Goal: Task Accomplishment & Management: Manage account settings

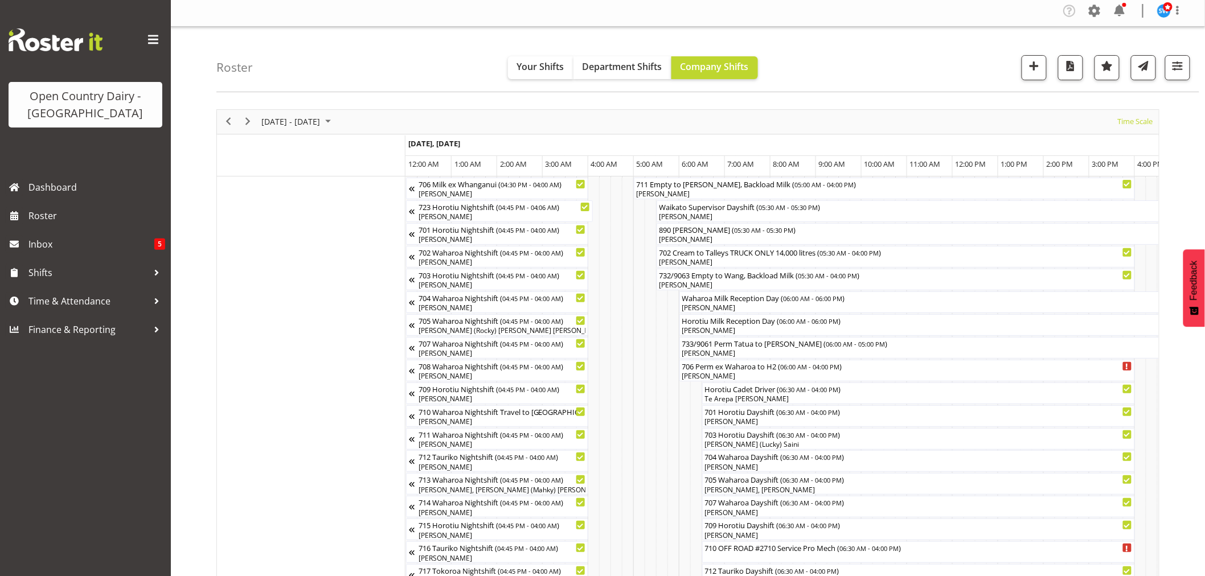
scroll to position [0, 3533]
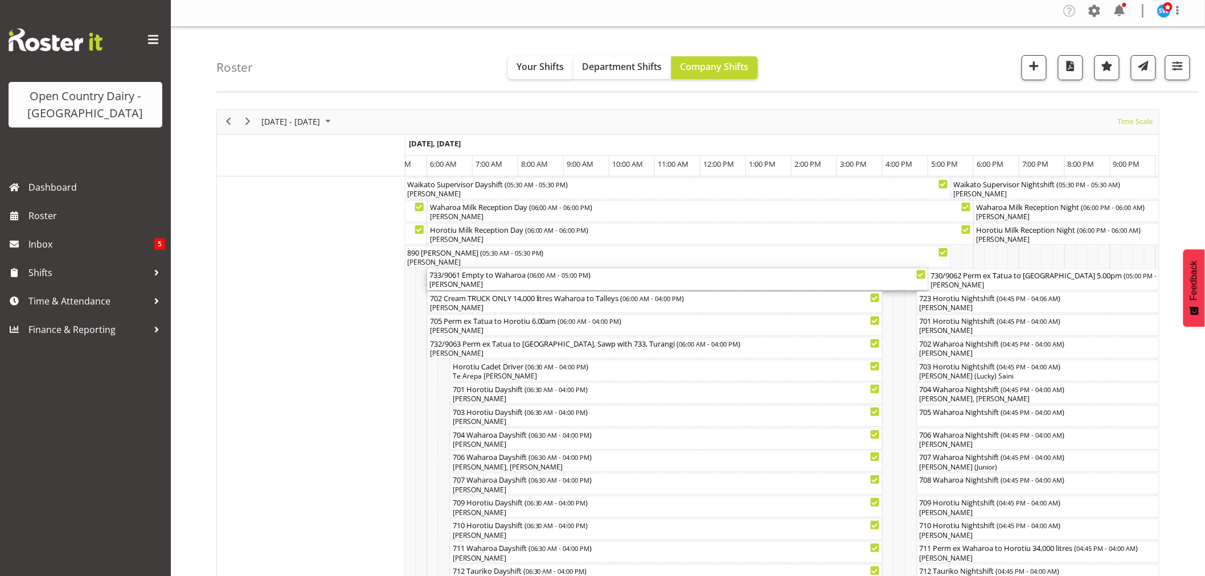
click at [465, 285] on div "Abhilash Antony" at bounding box center [677, 285] width 497 height 10
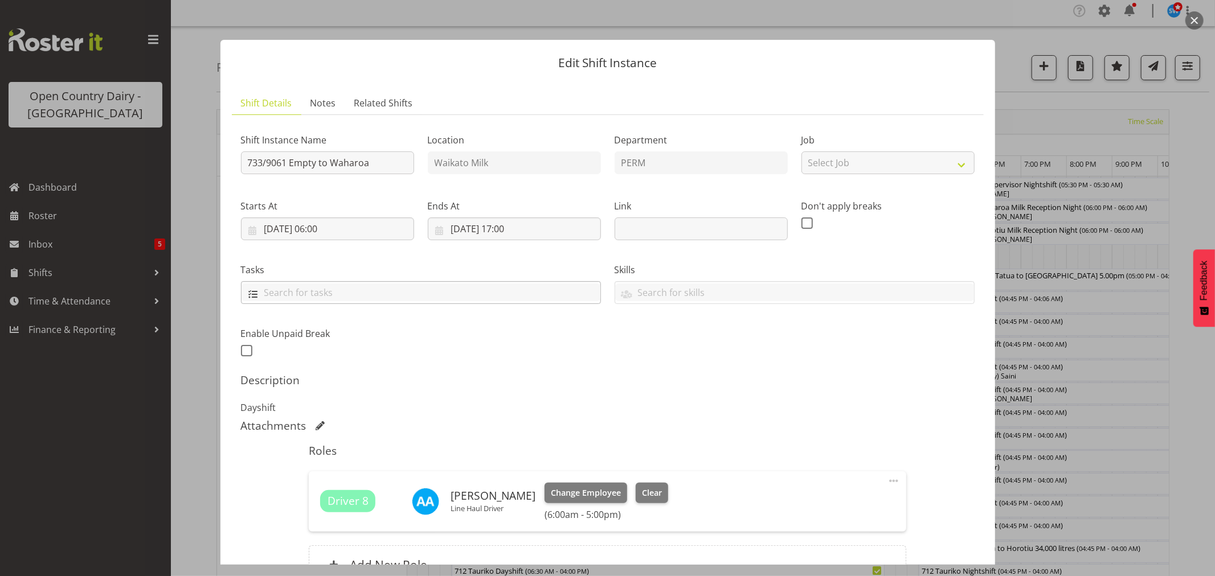
click at [305, 292] on input "text" at bounding box center [420, 293] width 359 height 18
drag, startPoint x: 1200, startPoint y: 11, endPoint x: 1181, endPoint y: 23, distance: 22.0
click at [1198, 11] on div at bounding box center [607, 288] width 1215 height 576
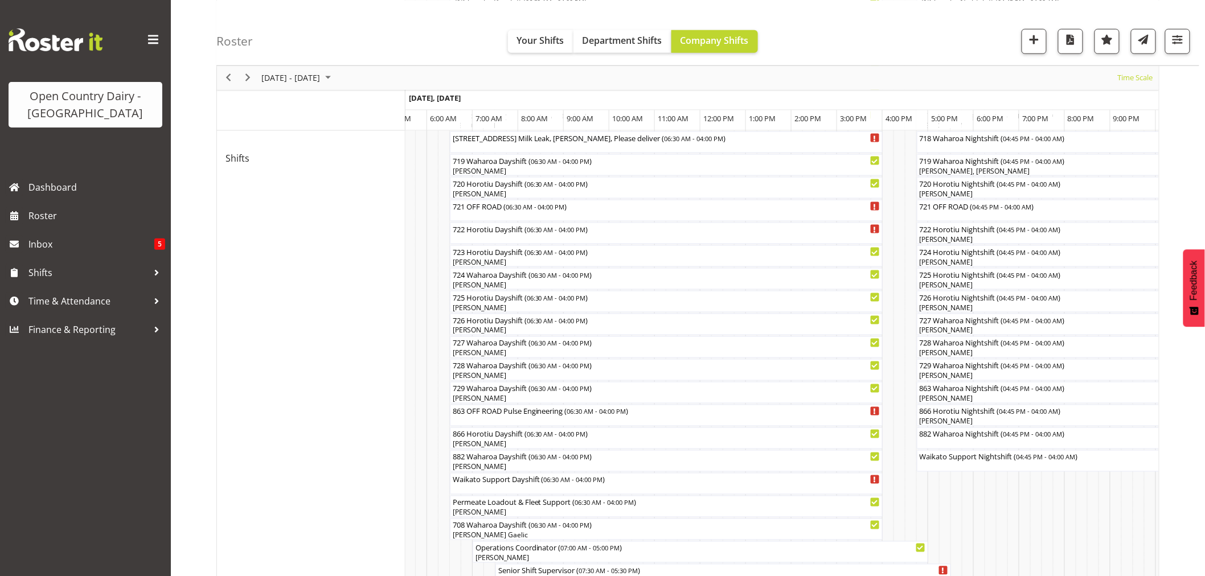
scroll to position [700, 0]
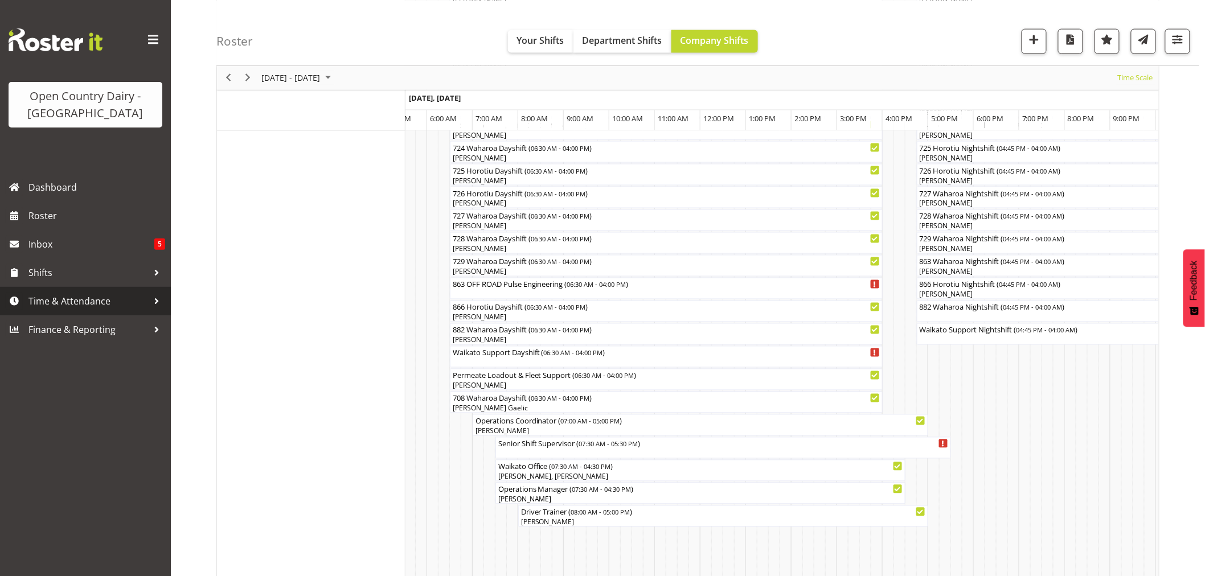
click at [46, 301] on span "Time & Attendance" at bounding box center [88, 301] width 120 height 17
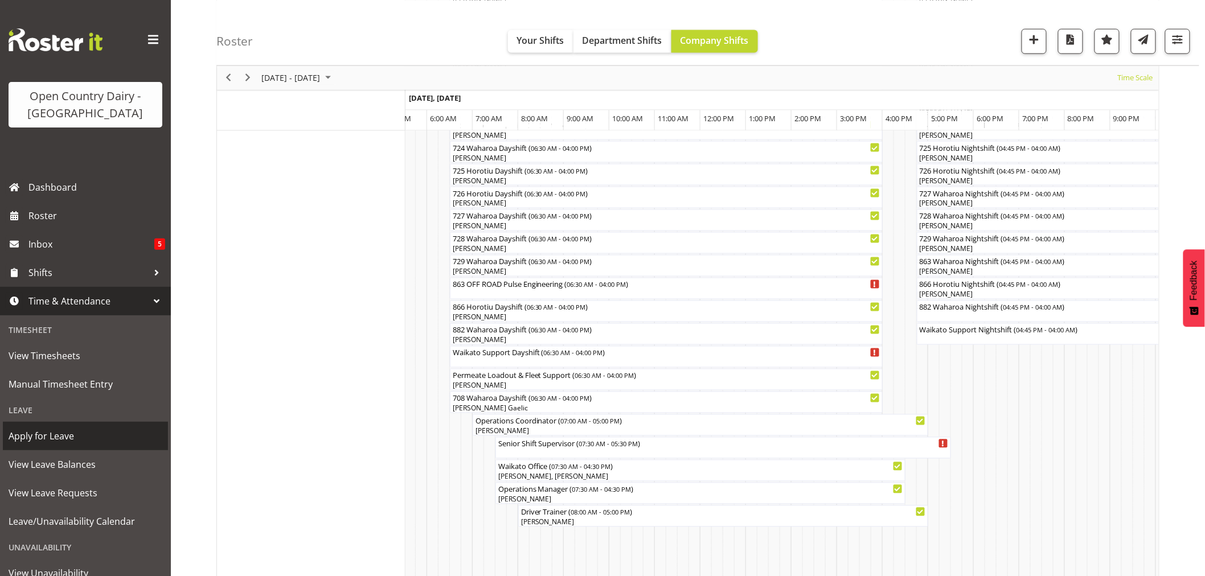
click at [42, 445] on link "Apply for Leave" at bounding box center [85, 436] width 165 height 28
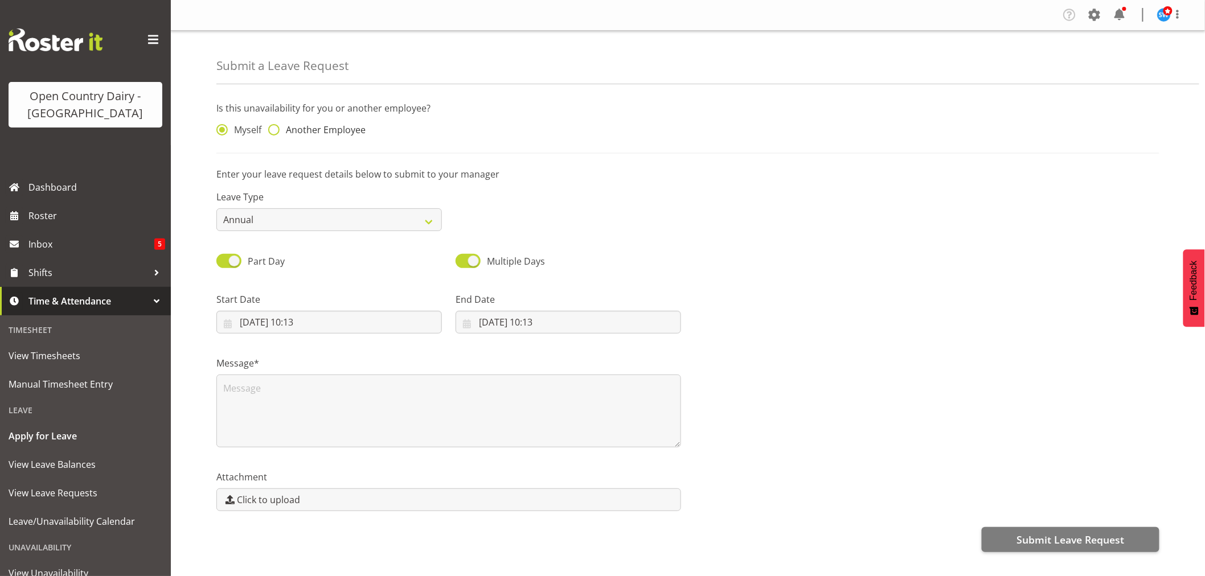
click at [278, 130] on span at bounding box center [273, 129] width 11 height 11
click at [276, 130] on input "Another Employee" at bounding box center [271, 129] width 7 height 7
radio input "true"
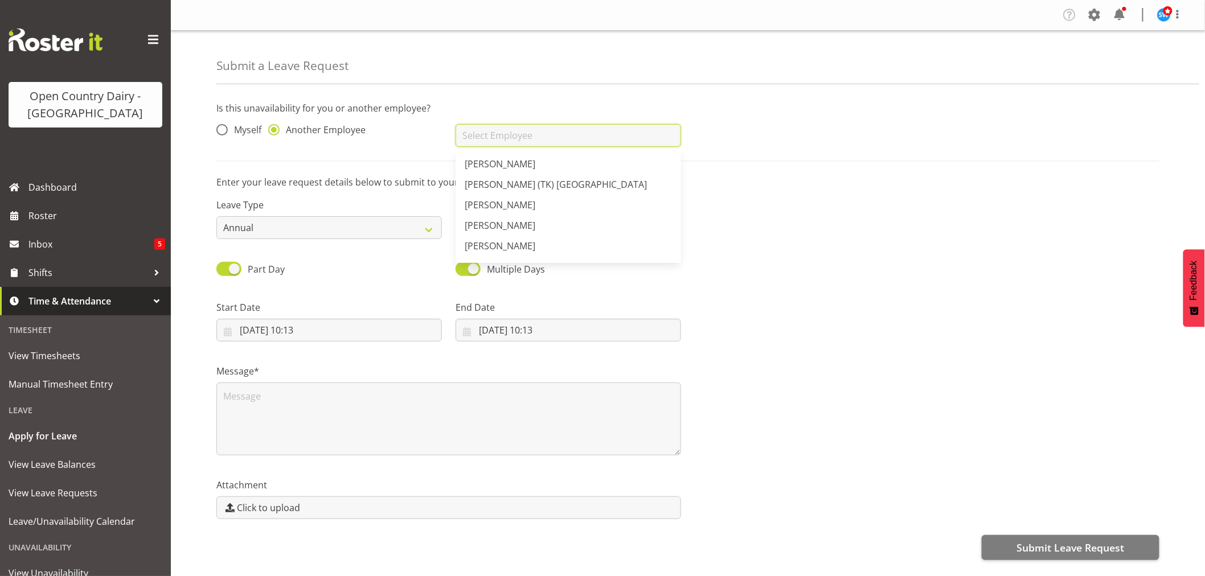
click at [486, 131] on input "text" at bounding box center [569, 135] width 226 height 23
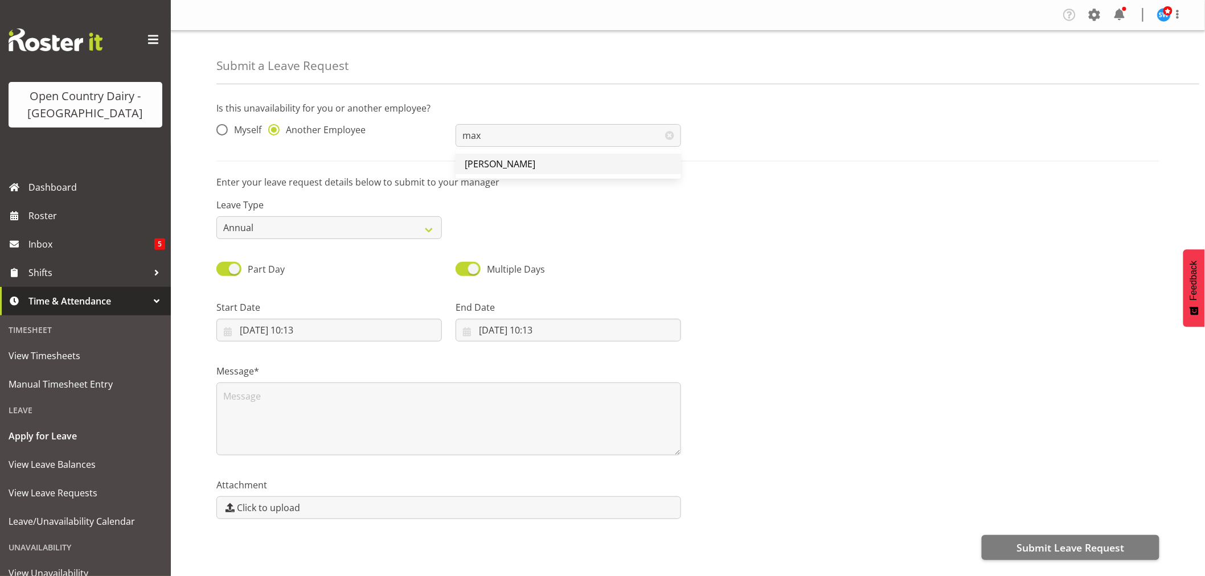
click at [493, 174] on link "[PERSON_NAME]" at bounding box center [569, 164] width 226 height 21
type input "[PERSON_NAME]"
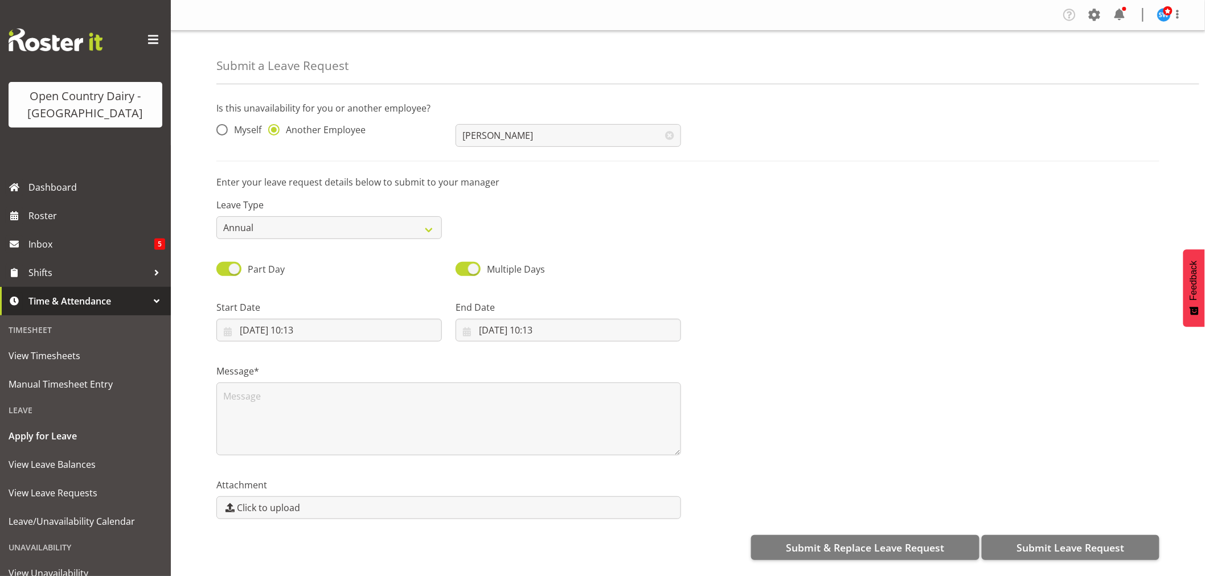
scroll to position [2, 0]
click at [419, 228] on select "Annual Sick Leave Without Pay Bereavement Domestic Violence Parental Jury Servi…" at bounding box center [329, 227] width 226 height 23
select select "Sick"
click at [216, 216] on select "Annual Sick Leave Without Pay Bereavement Domestic Violence Parental Jury Servi…" at bounding box center [329, 227] width 226 height 23
click at [303, 331] on input "19/08/2025, 10:13" at bounding box center [329, 330] width 226 height 23
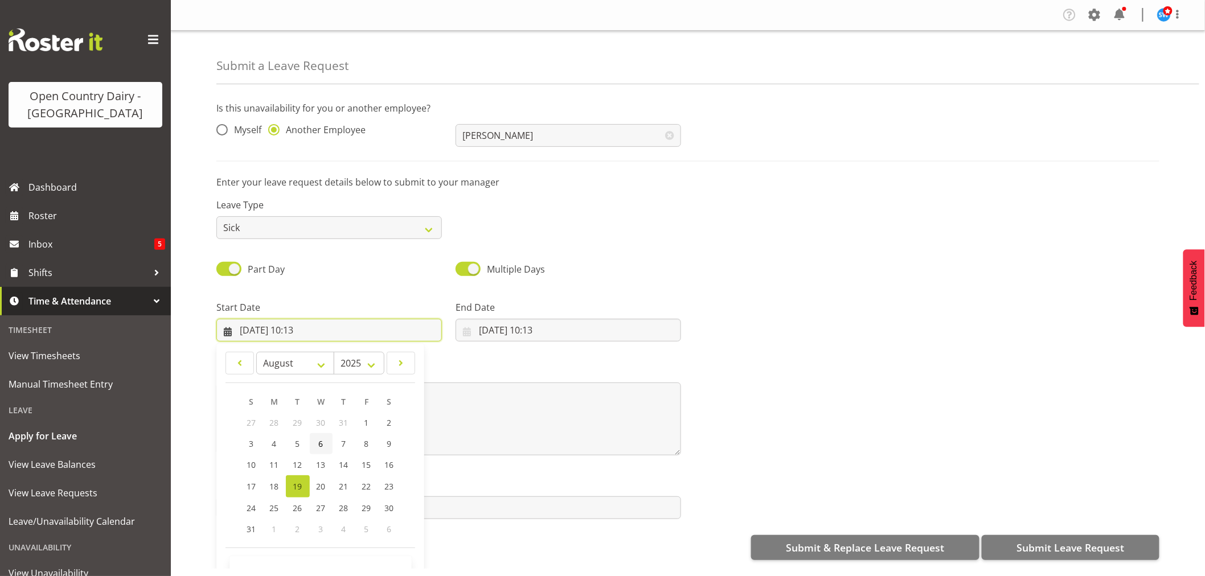
scroll to position [32, 0]
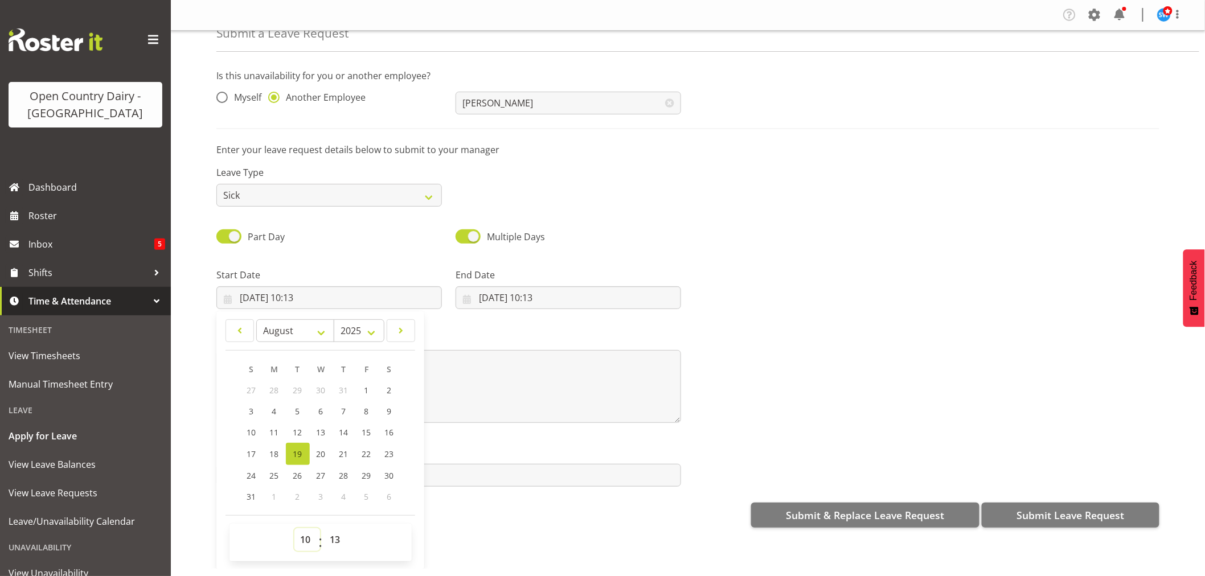
click at [305, 536] on select "00 01 02 03 04 05 06 07 08 09 10 11 12 13 14 15 16 17 18 19 20 21 22 23" at bounding box center [307, 539] width 26 height 23
select select "16"
click at [294, 528] on select "00 01 02 03 04 05 06 07 08 09 10 11 12 13 14 15 16 17 18 19 20 21 22 23" at bounding box center [307, 539] width 26 height 23
type input "19/08/2025, 16:13"
click at [338, 541] on select "00 01 02 03 04 05 06 07 08 09 10 11 12 13 14 15 16 17 18 19 20 21 22 23 24 25 2…" at bounding box center [337, 539] width 26 height 23
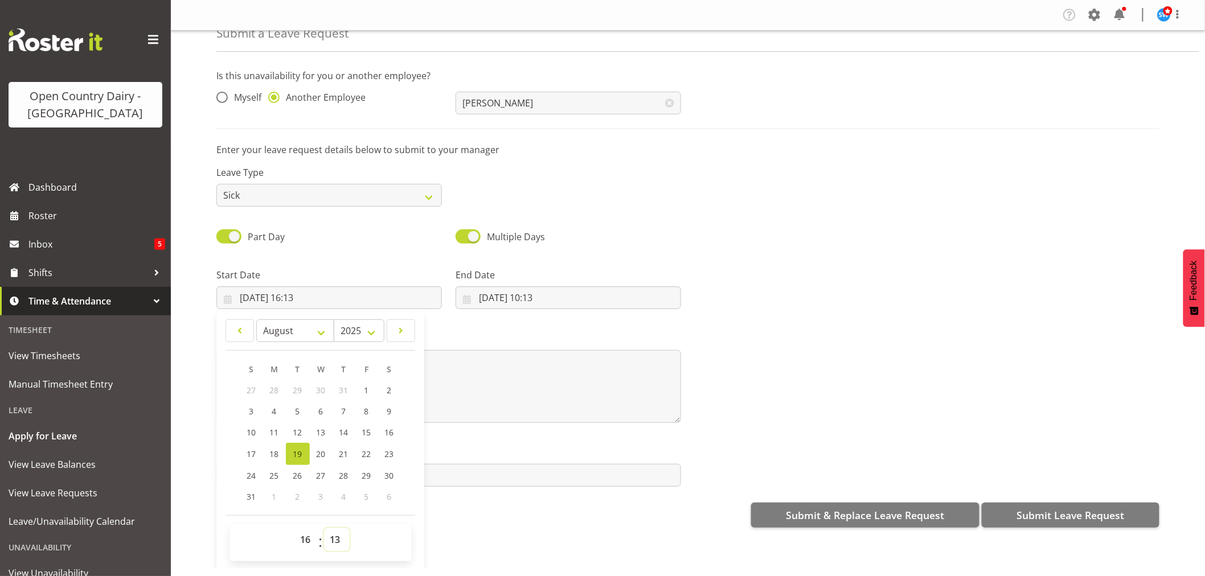
select select "45"
click at [324, 528] on select "00 01 02 03 04 05 06 07 08 09 10 11 12 13 14 15 16 17 18 19 20 21 22 23 24 25 2…" at bounding box center [337, 539] width 26 height 23
type input "19/08/2025, 16:45"
click at [525, 289] on input "19/08/2025, 10:13" at bounding box center [569, 297] width 226 height 23
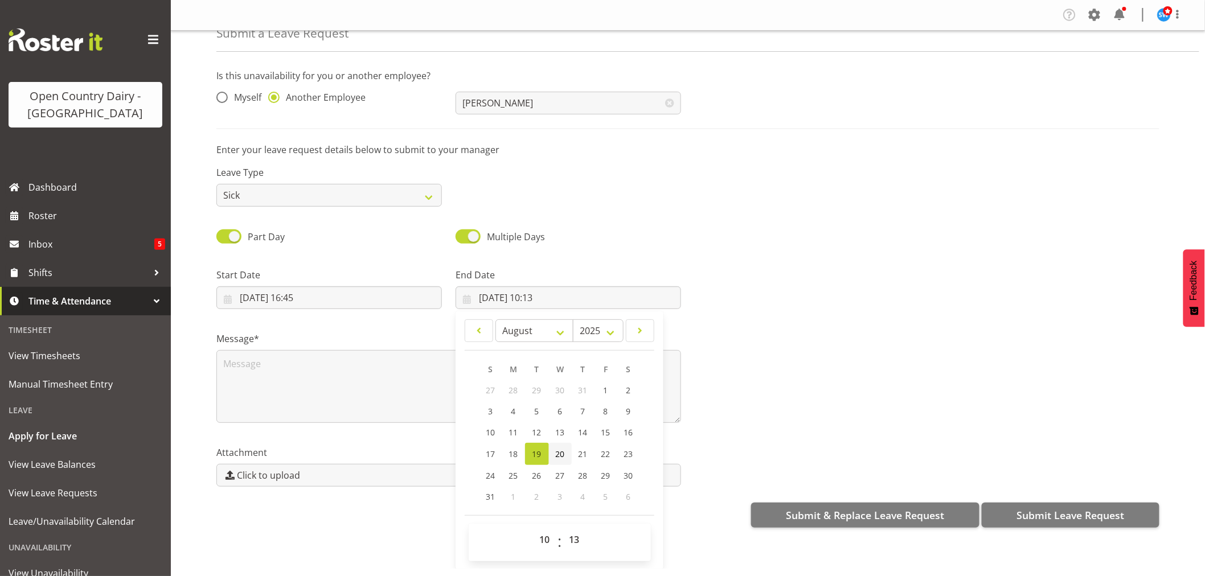
click at [556, 450] on span "20" at bounding box center [560, 454] width 9 height 11
type input "20/08/2025, 10:13"
click at [541, 528] on select "00 01 02 03 04 05 06 07 08 09 10 11 12 13 14 15 16 17 18 19 20 21 22 23" at bounding box center [547, 539] width 26 height 23
select select "4"
click at [534, 528] on select "00 01 02 03 04 05 06 07 08 09 10 11 12 13 14 15 16 17 18 19 20 21 22 23" at bounding box center [547, 539] width 26 height 23
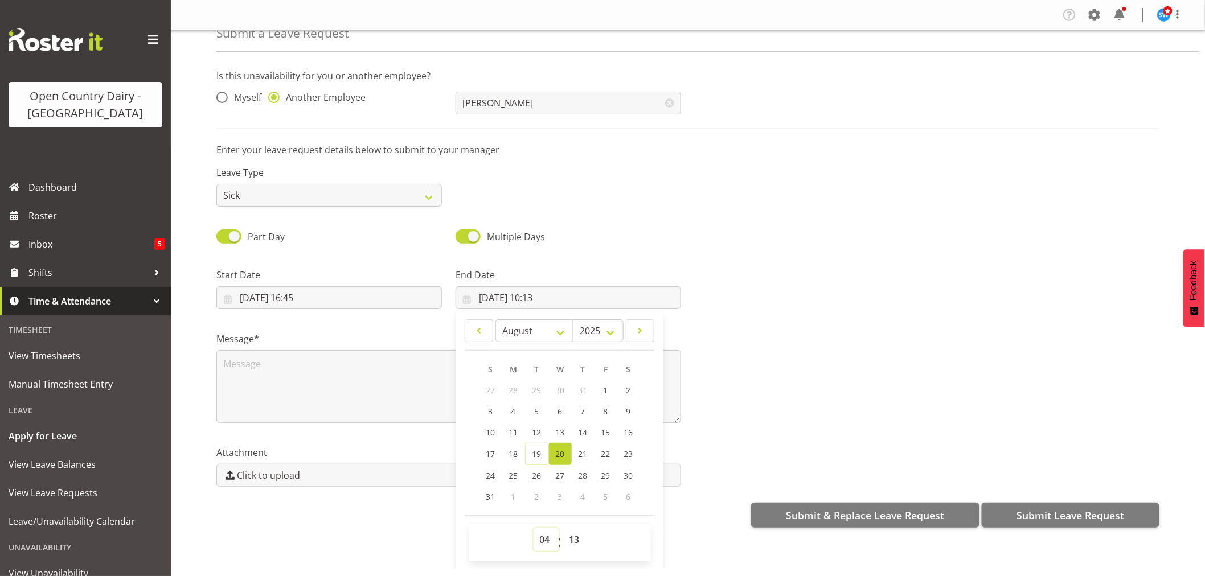
type input "20/08/2025, 04:13"
click at [572, 536] on select "00 01 02 03 04 05 06 07 08 09 10 11 12 13 14 15 16 17 18 19 20 21 22 23 24 25 2…" at bounding box center [576, 539] width 26 height 23
select select "0"
click at [563, 528] on select "00 01 02 03 04 05 06 07 08 09 10 11 12 13 14 15 16 17 18 19 20 21 22 23 24 25 2…" at bounding box center [576, 539] width 26 height 23
type input "20/08/2025, 04:00"
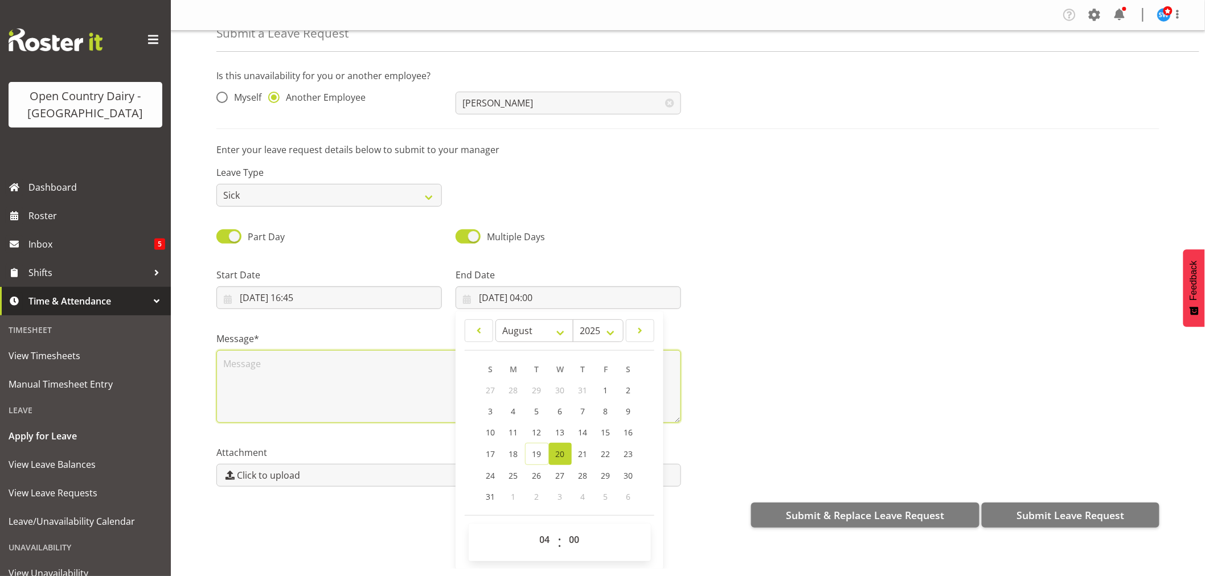
click at [273, 372] on textarea at bounding box center [448, 386] width 465 height 73
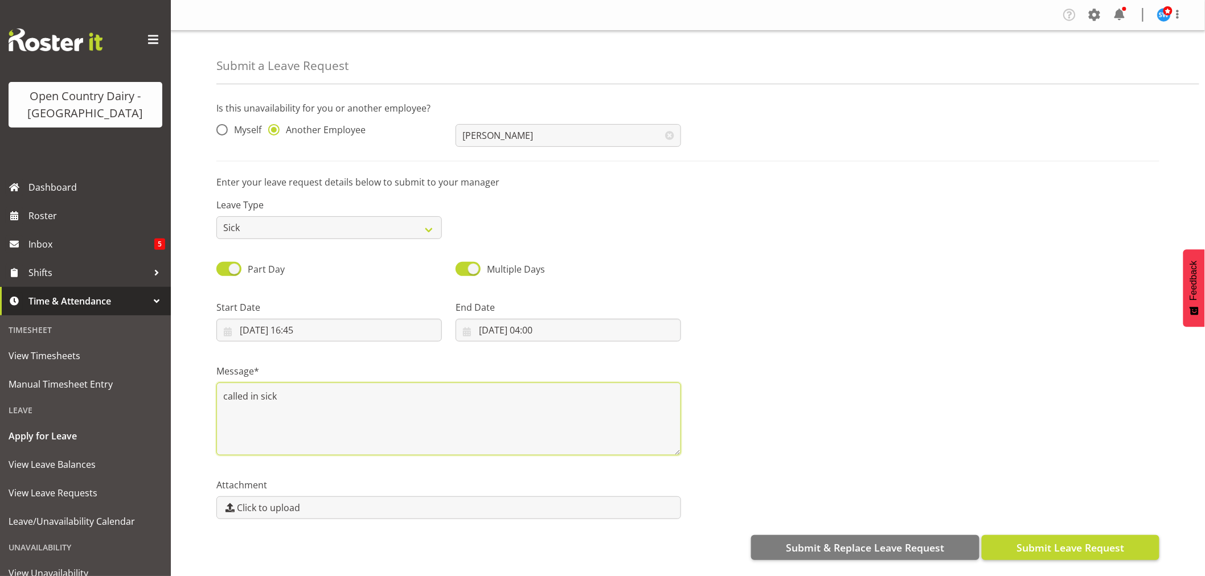
type textarea "called in sick"
click at [1069, 540] on span "Submit Leave Request" at bounding box center [1071, 547] width 108 height 15
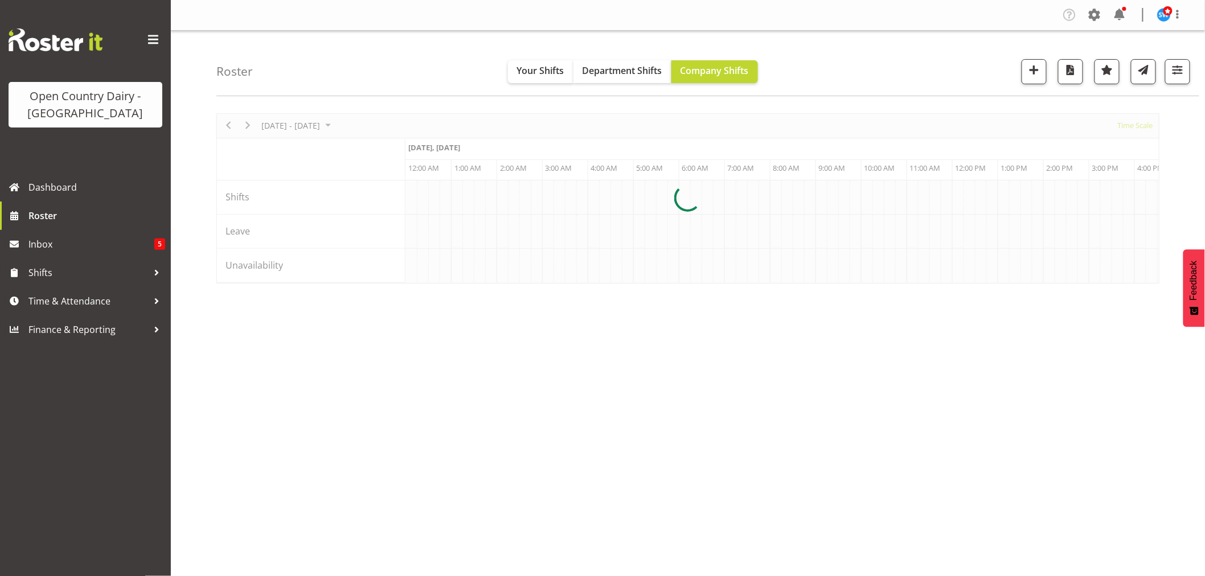
scroll to position [0, 1093]
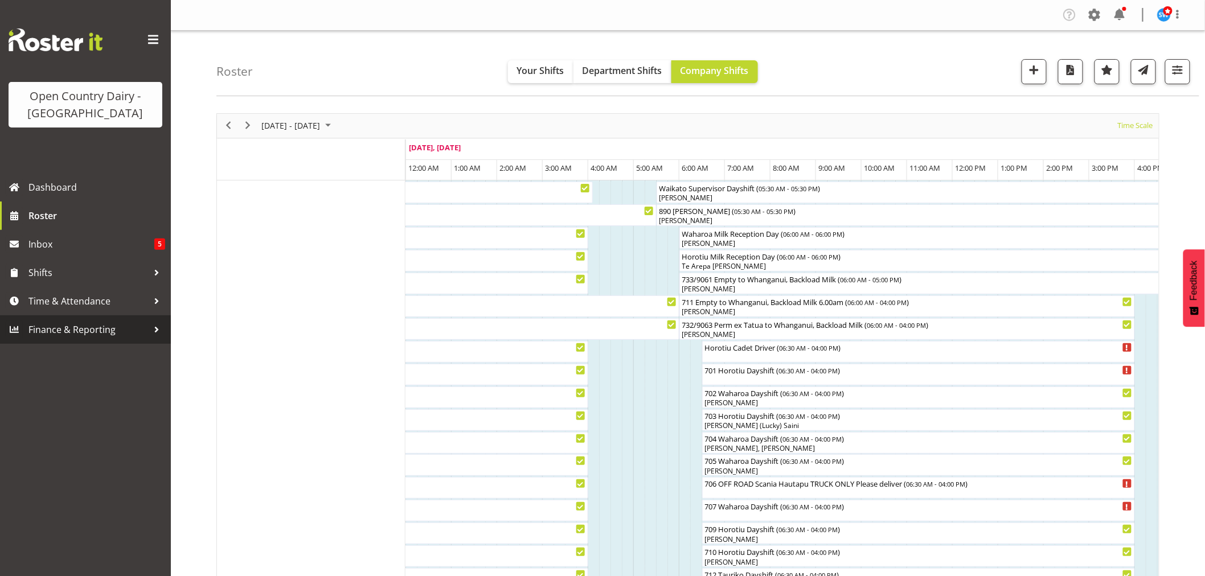
click at [82, 293] on span "Time & Attendance" at bounding box center [88, 301] width 120 height 17
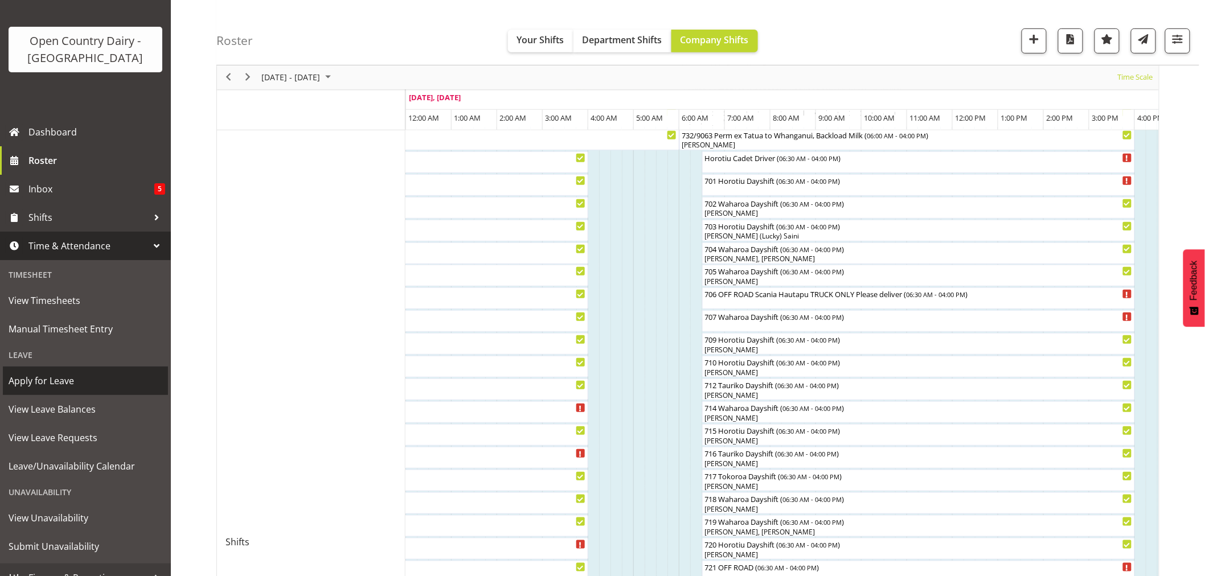
scroll to position [63, 0]
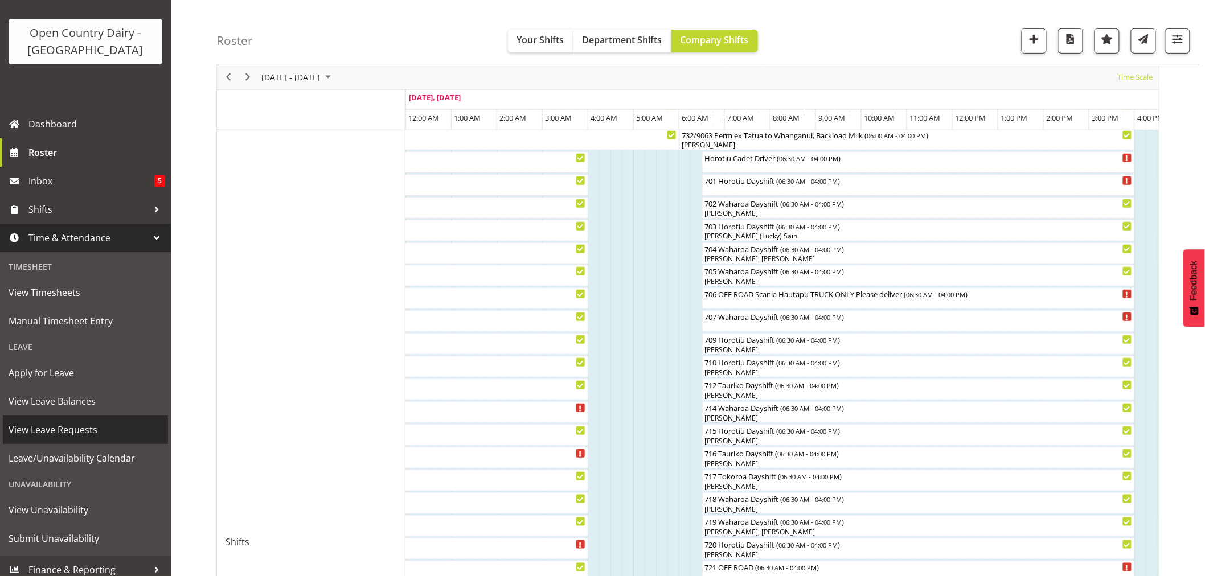
click at [55, 426] on span "View Leave Requests" at bounding box center [86, 429] width 154 height 17
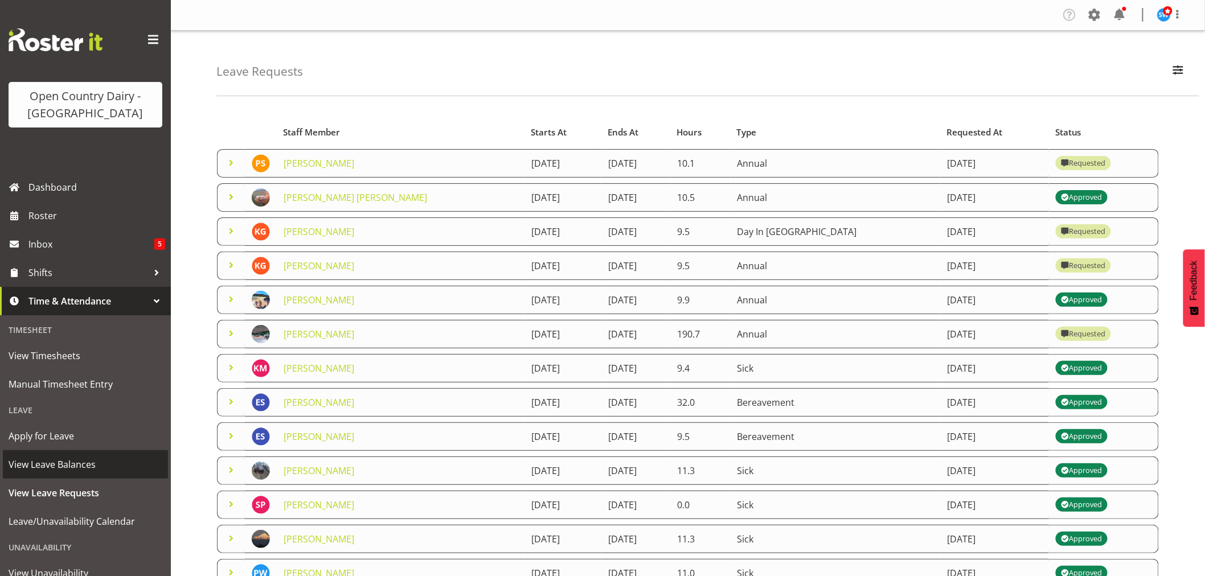
click at [37, 461] on span "View Leave Balances" at bounding box center [86, 464] width 154 height 17
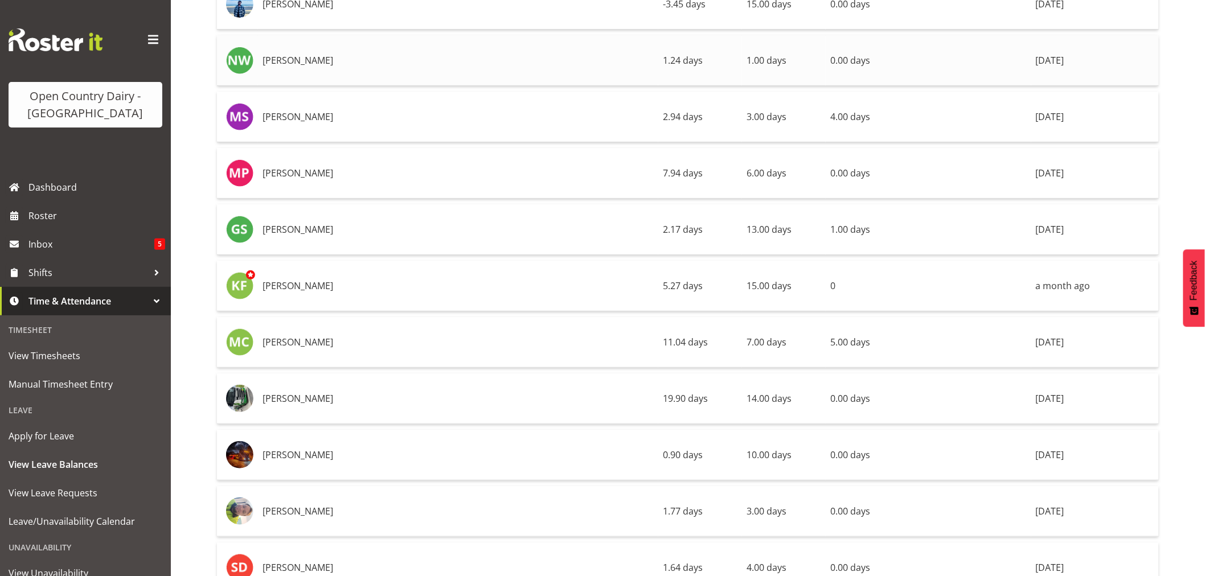
scroll to position [3733, 0]
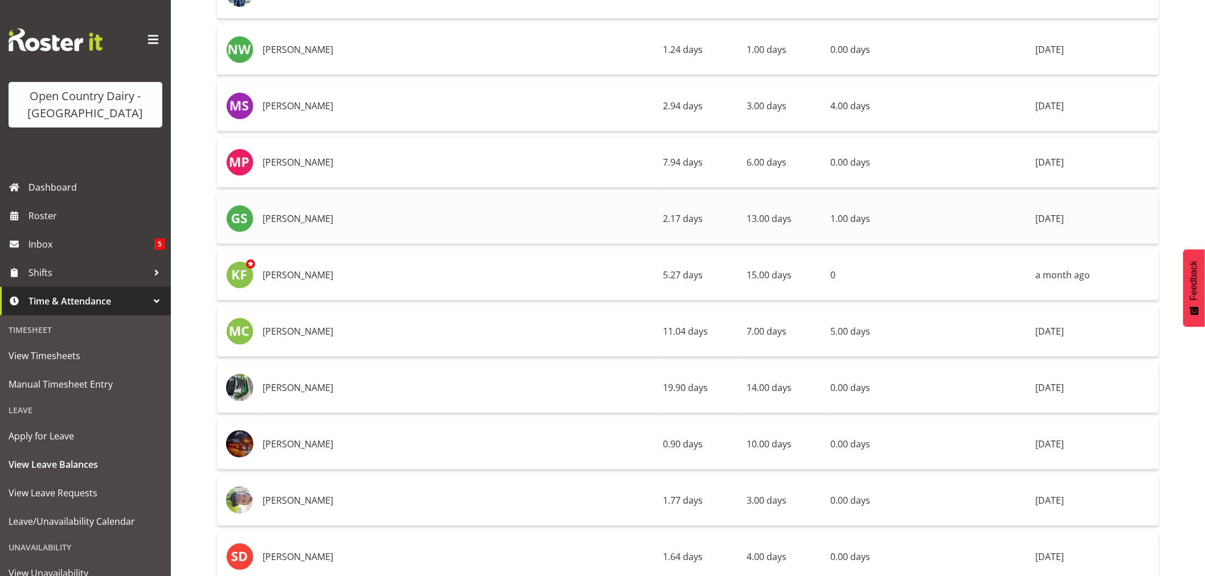
click at [56, 357] on span "View Timesheets" at bounding box center [86, 355] width 154 height 17
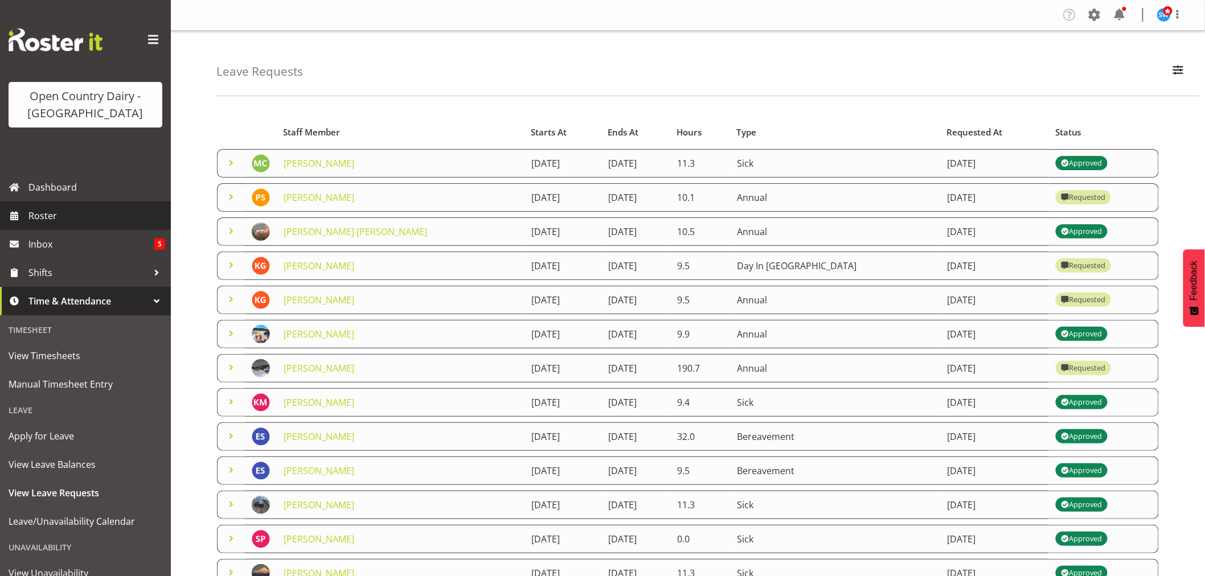
click at [47, 215] on span "Roster" at bounding box center [96, 215] width 137 height 17
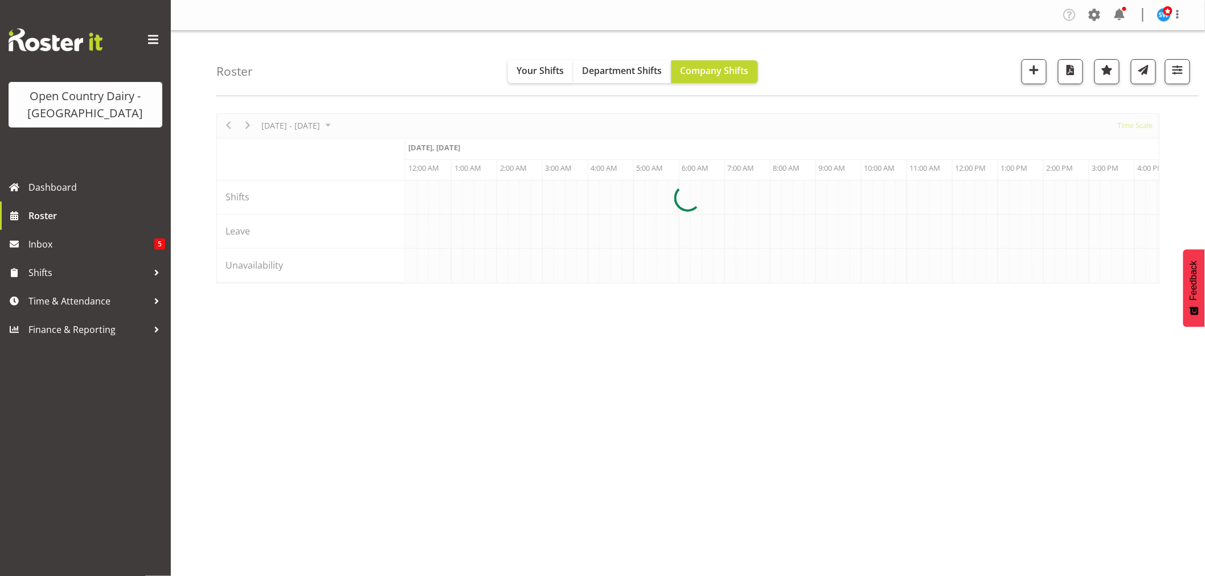
scroll to position [0, 1093]
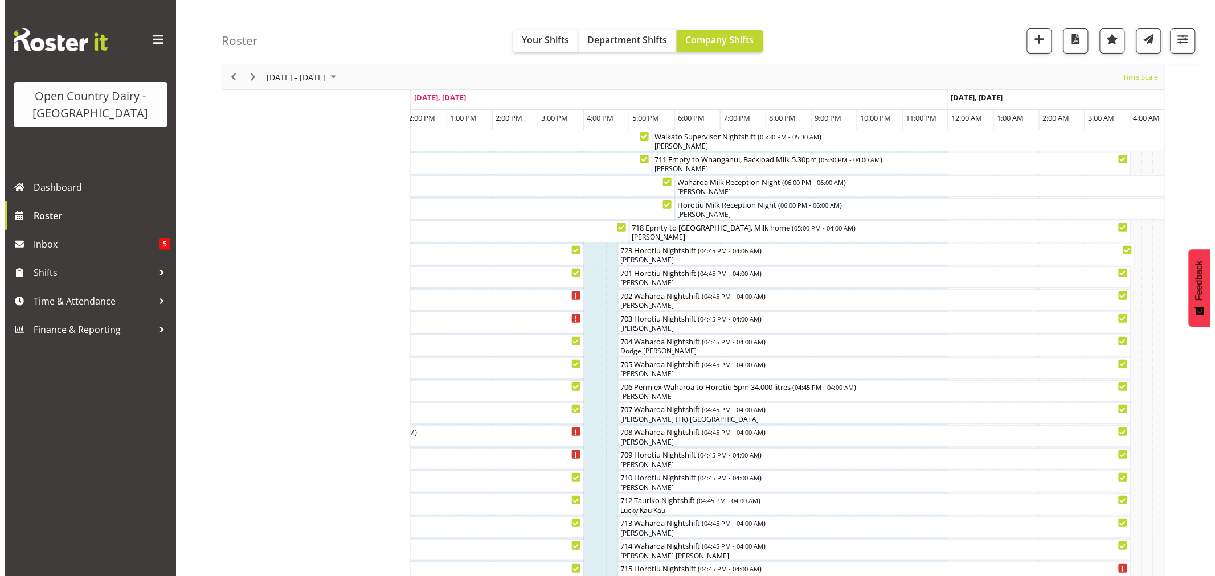
scroll to position [4, 0]
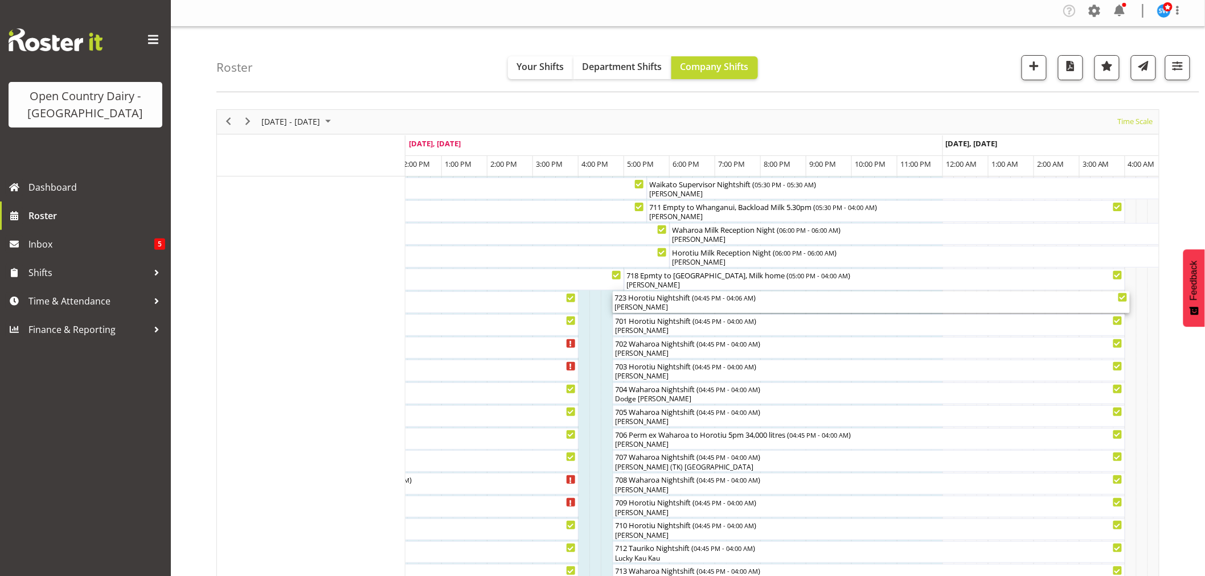
click at [662, 302] on div "723 Horotiu Nightshift ( 04:45 PM - 04:06 AM ) Mark Fowler" at bounding box center [871, 303] width 513 height 22
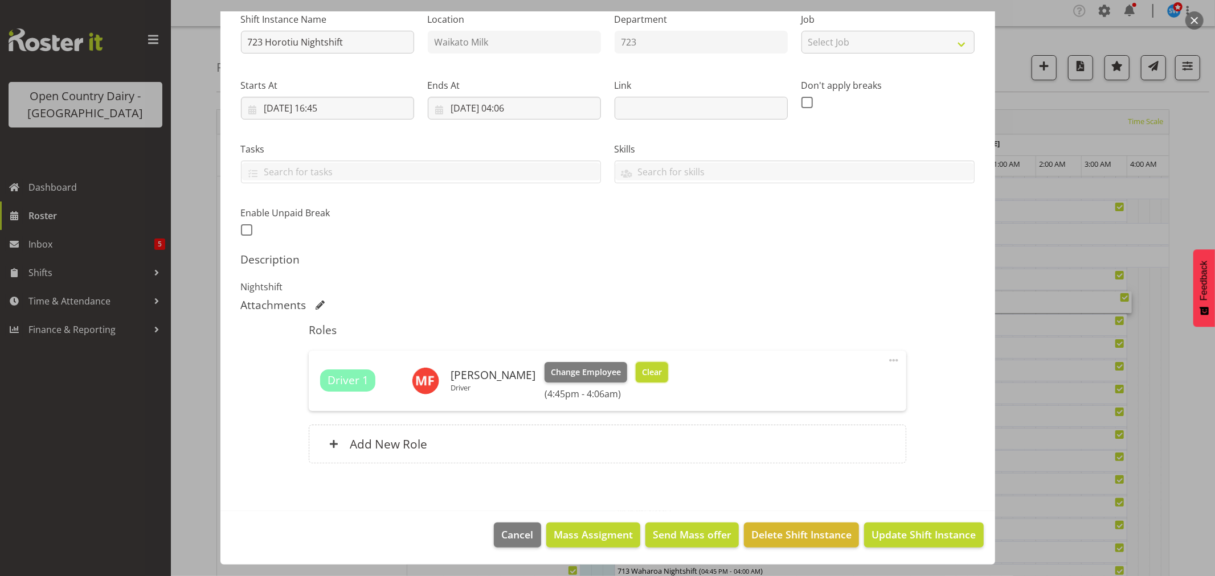
click at [644, 363] on button "Clear" at bounding box center [652, 372] width 32 height 21
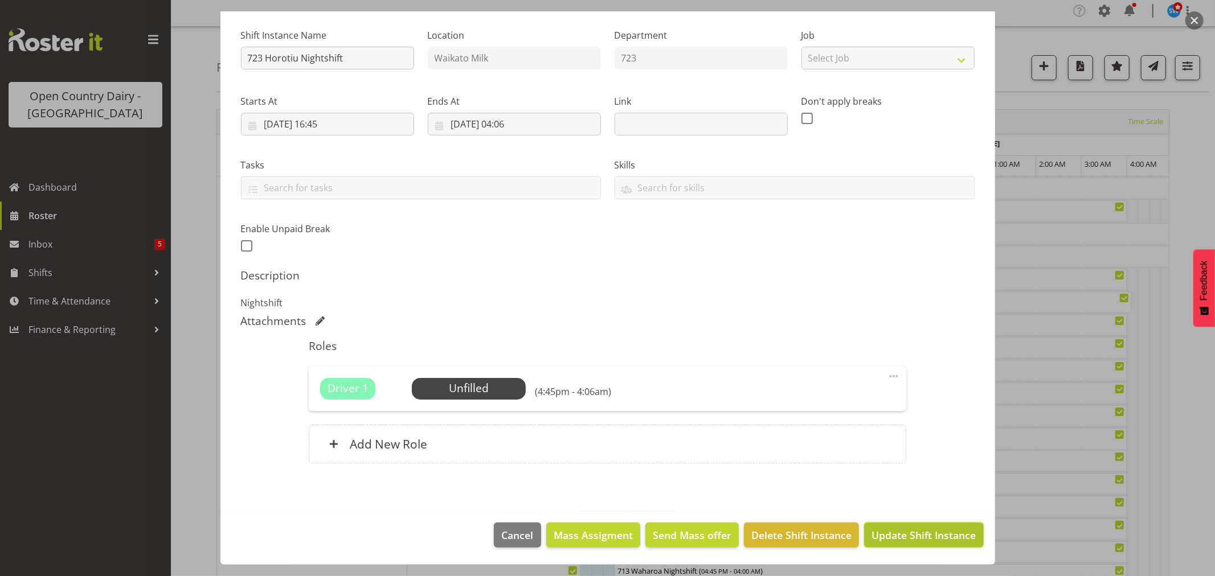
click at [891, 532] on span "Update Shift Instance" at bounding box center [923, 535] width 104 height 15
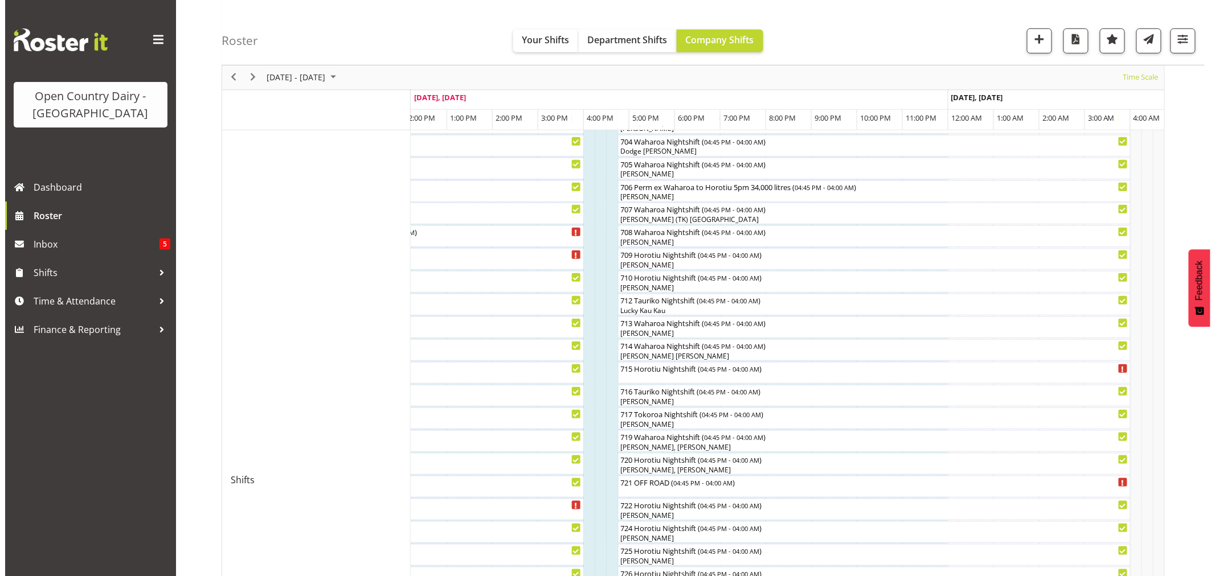
scroll to position [253, 0]
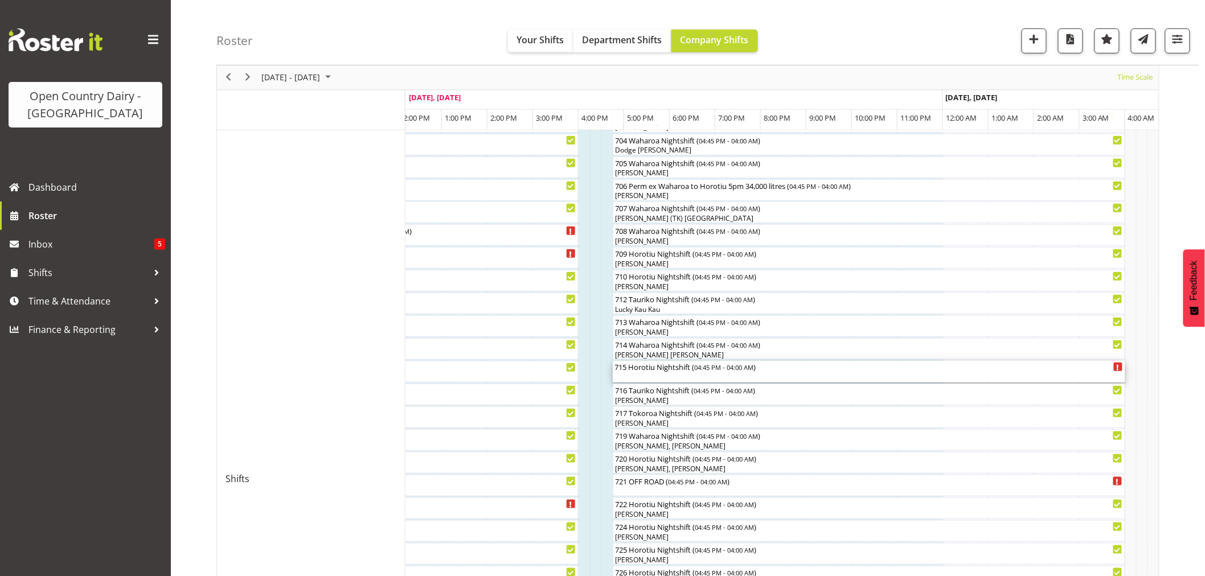
click at [708, 376] on div "715 Horotiu Nightshift ( 04:45 PM - 04:00 AM )" at bounding box center [869, 372] width 508 height 22
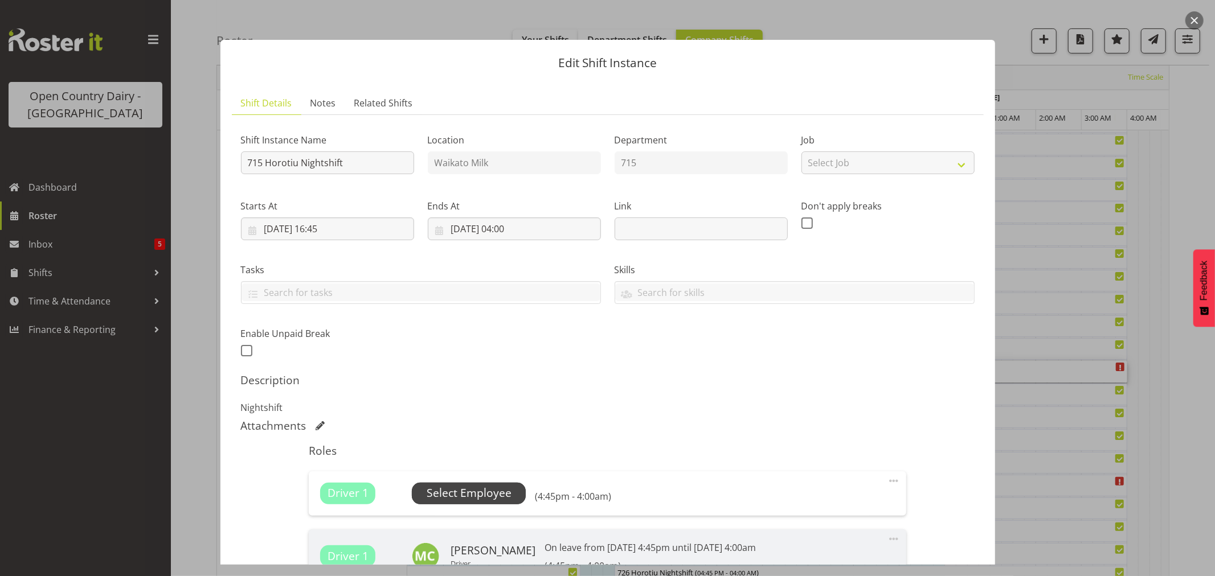
click at [500, 487] on span "Select Employee" at bounding box center [469, 493] width 85 height 17
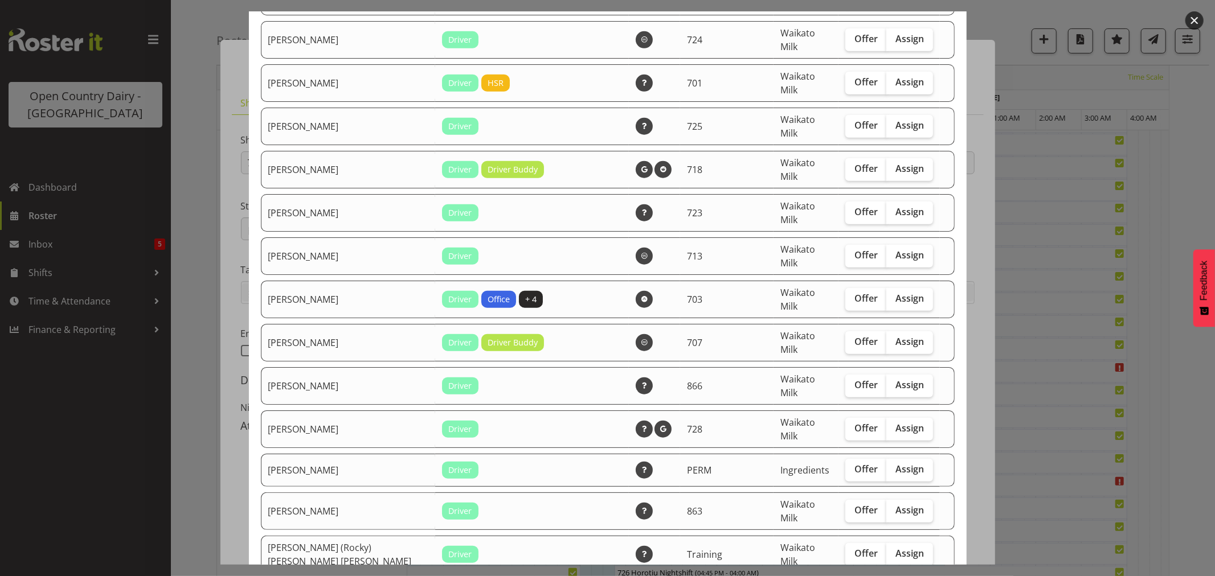
scroll to position [759, 0]
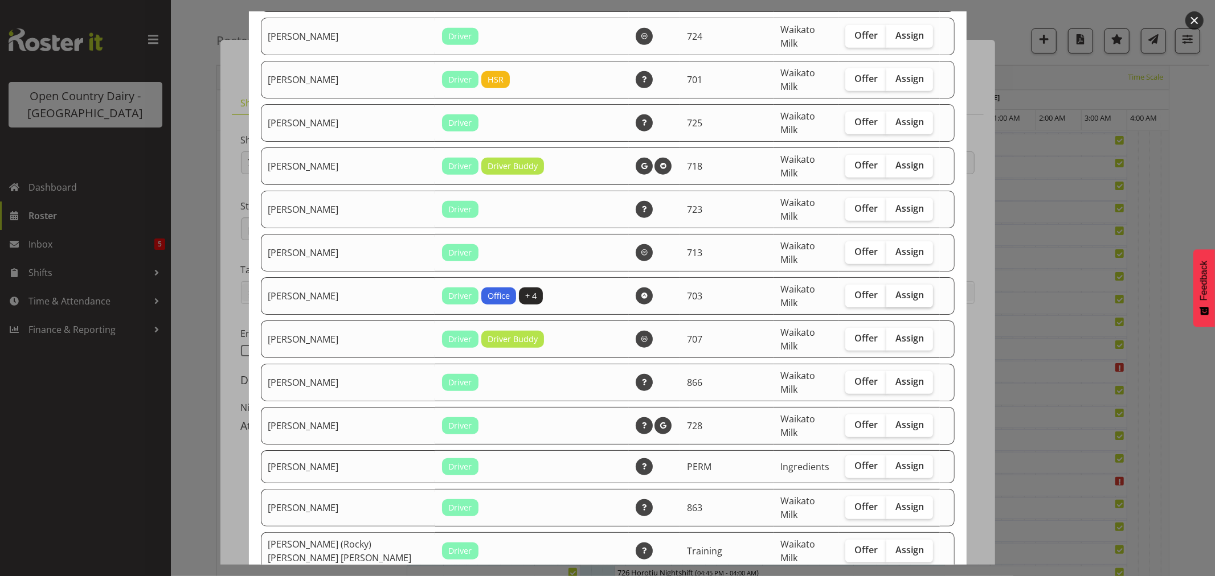
click at [895, 289] on span "Assign" at bounding box center [909, 294] width 28 height 11
click at [886, 292] on input "Assign" at bounding box center [889, 295] width 7 height 7
checkbox input "true"
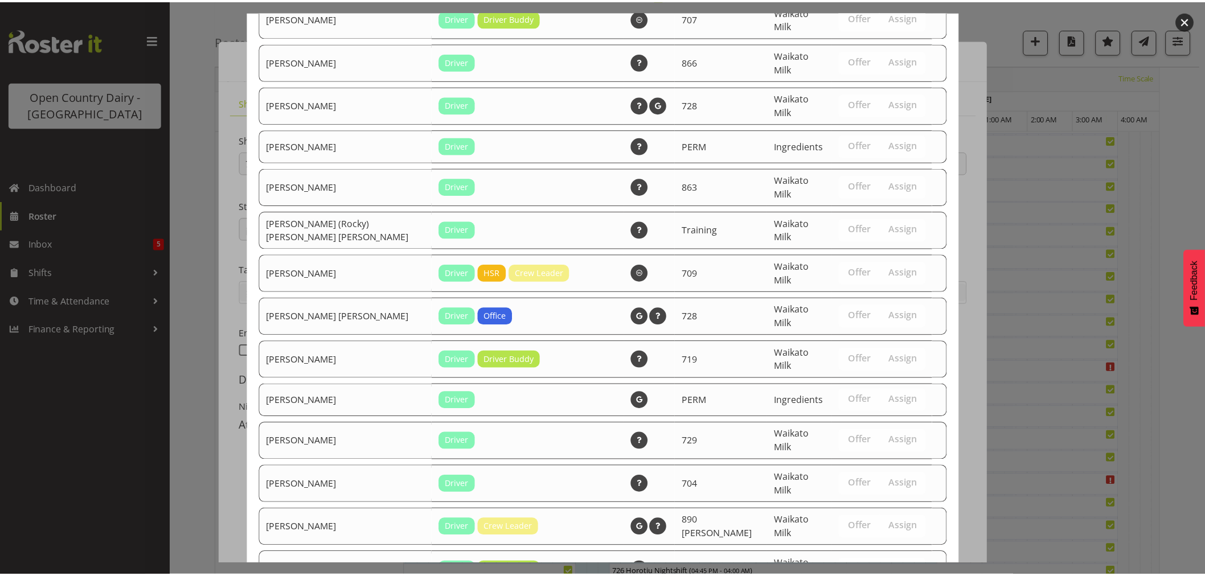
scroll to position [1142, 0]
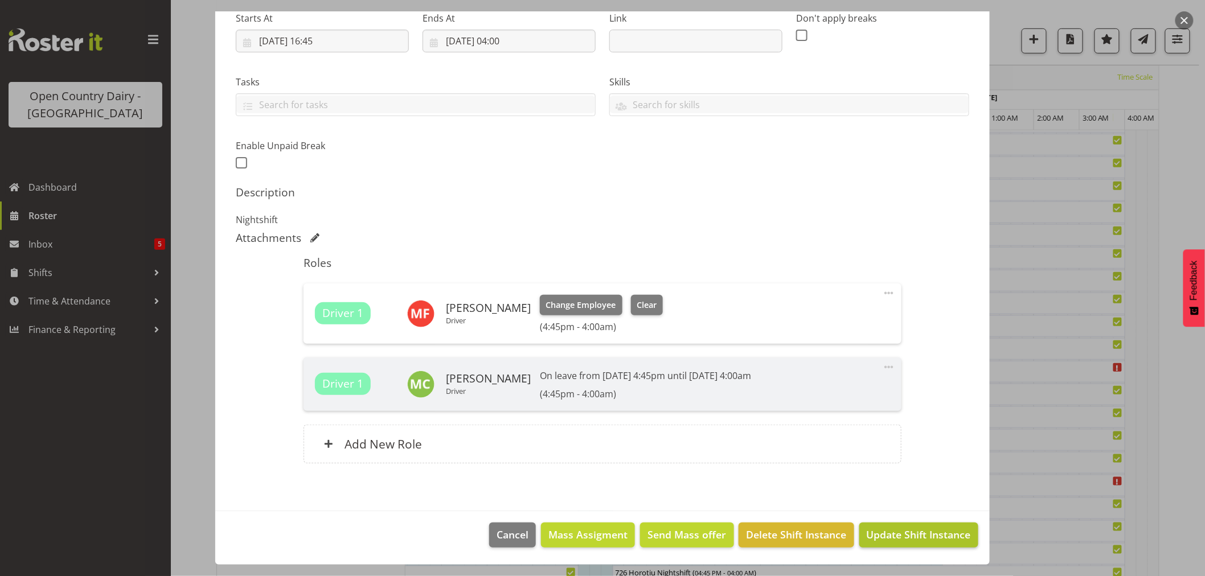
scroll to position [506, 0]
click at [927, 538] on span "Update Shift Instance" at bounding box center [919, 534] width 104 height 15
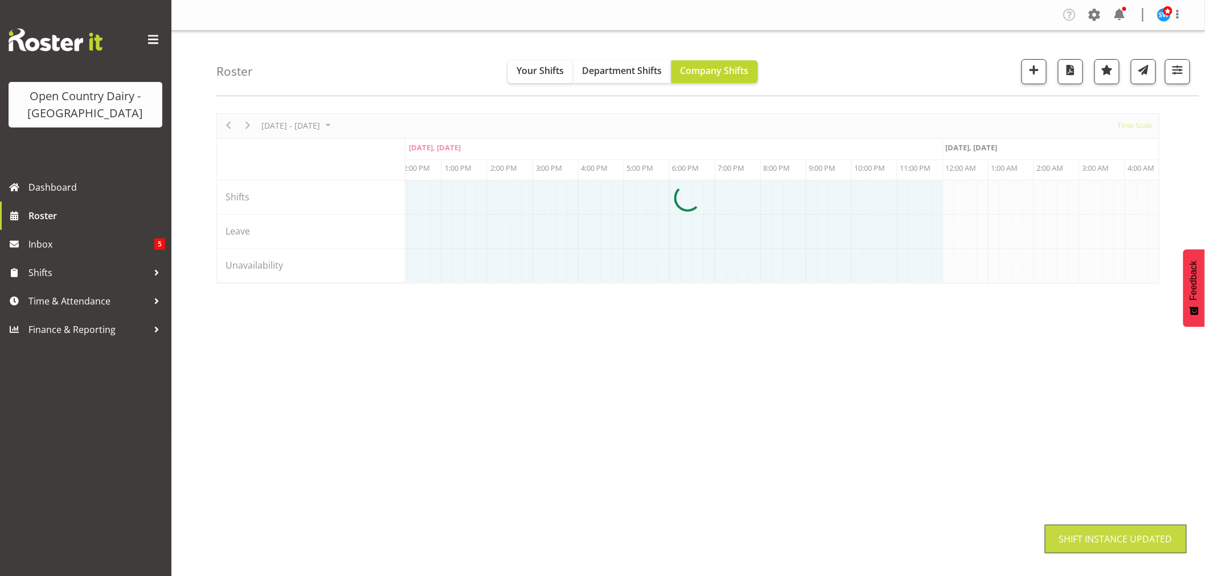
scroll to position [0, 0]
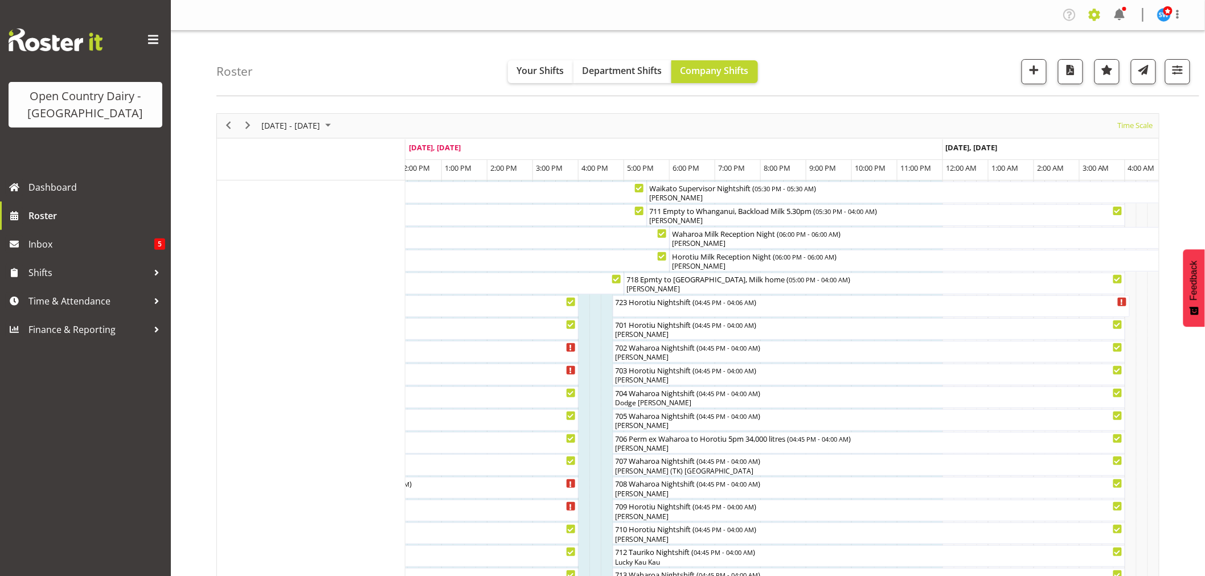
click at [1088, 18] on span at bounding box center [1094, 15] width 18 height 18
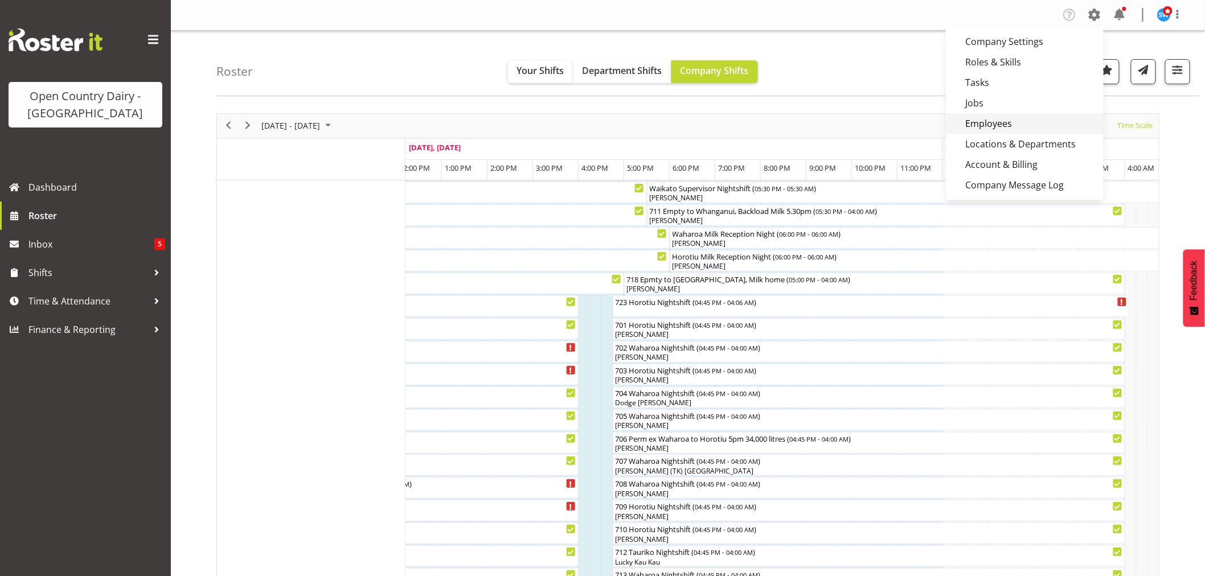
click at [981, 118] on link "Employees" at bounding box center [1025, 123] width 158 height 21
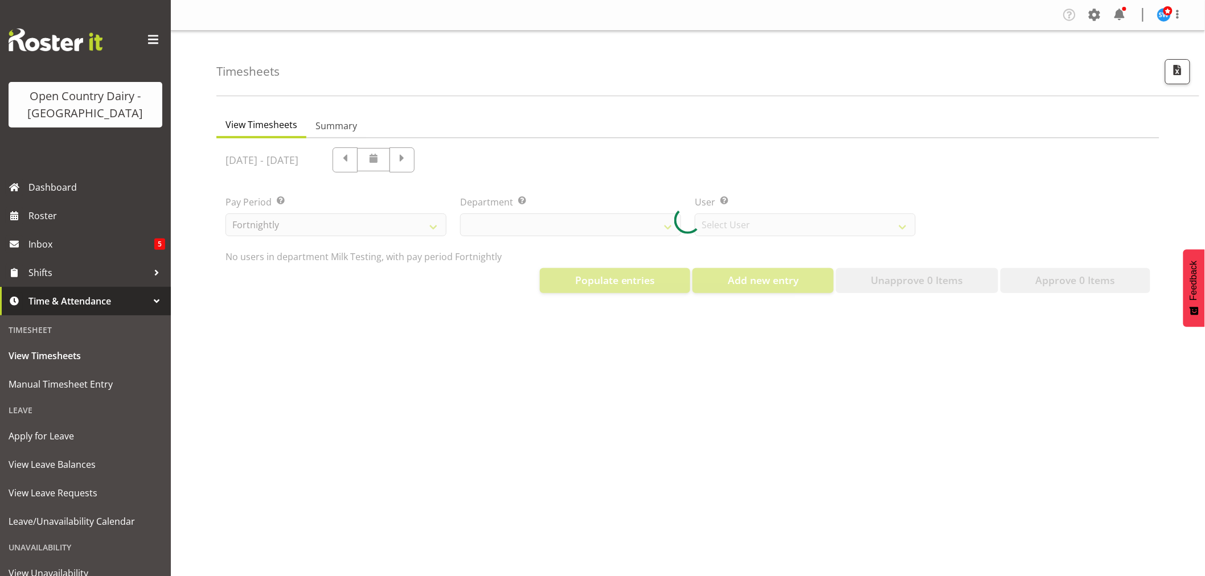
select select "733"
select select "7414"
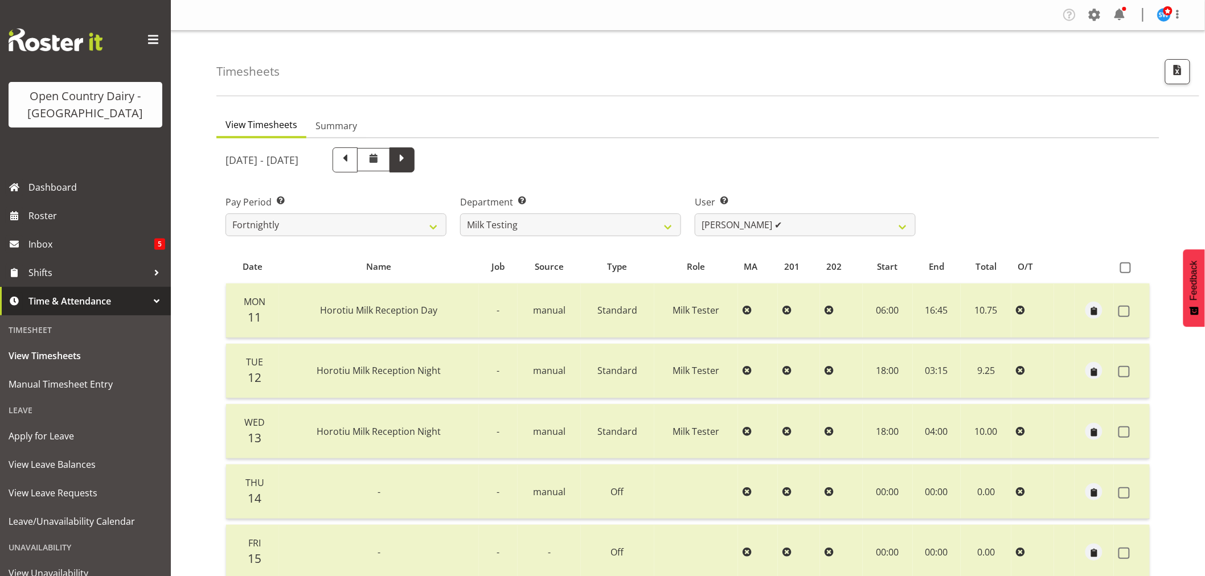
click at [409, 162] on span at bounding box center [402, 158] width 15 height 15
select select
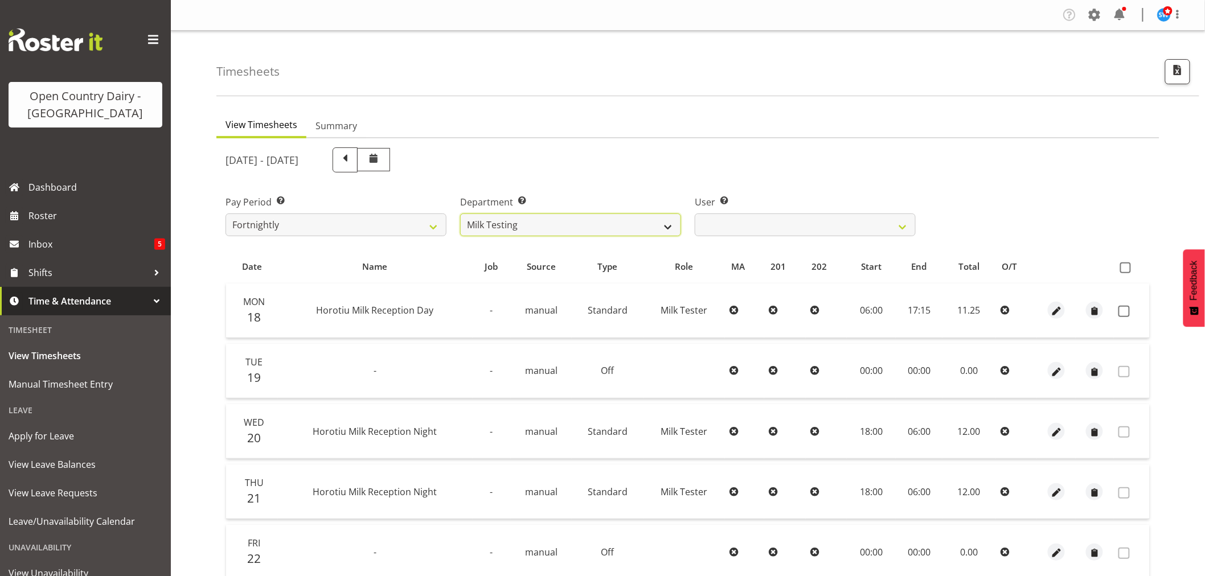
click at [670, 225] on select "701 702 703 704 705 706 707 708 709 710 711 712 713 714 715 716 717 718 719 720" at bounding box center [570, 225] width 221 height 23
select select "820"
click at [460, 214] on select "701 702 703 704 705 706 707 708 709 710 711 712 713 714 715 716 717 718 719 720" at bounding box center [570, 225] width 221 height 23
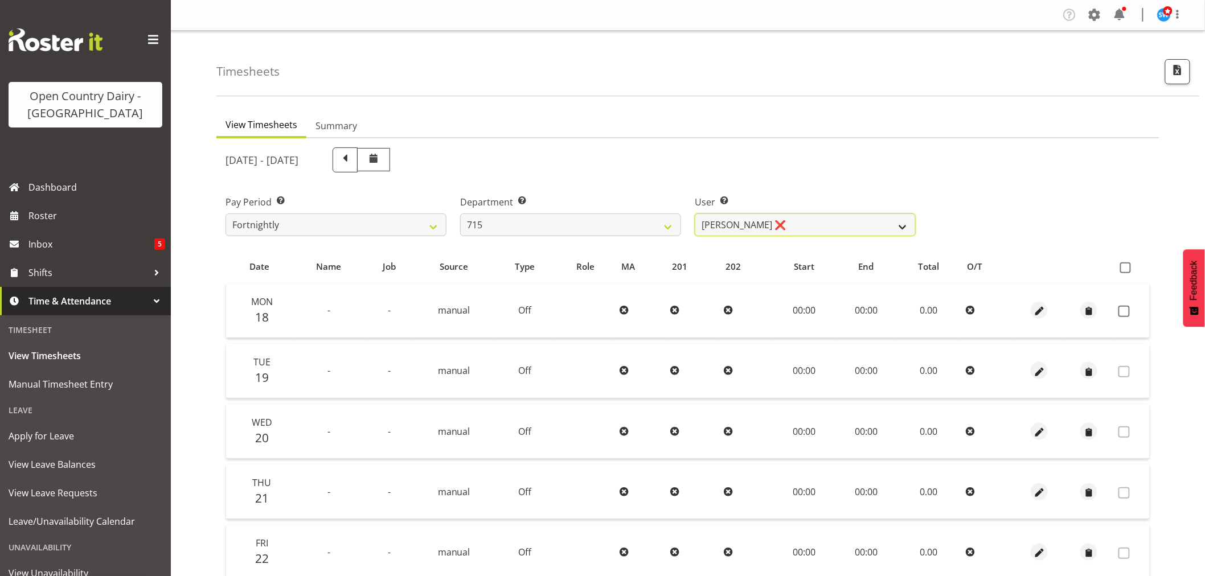
click at [729, 230] on select "Glenn McPherson ❌ Greg Healey ❌ Max Coulter ❌ Neal Chalklen ❌" at bounding box center [805, 225] width 221 height 23
select select "9837"
click at [695, 214] on select "Glenn McPherson ❌ Greg Healey ❌ Max Coulter ❌ Neal Chalklen ❌" at bounding box center [805, 225] width 221 height 23
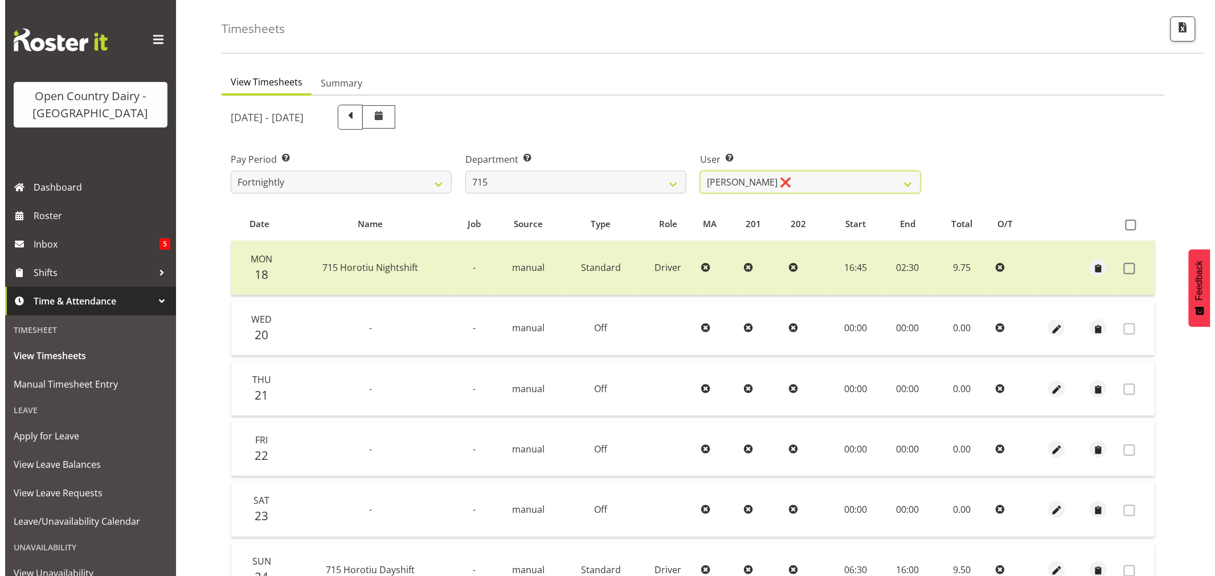
scroll to position [63, 0]
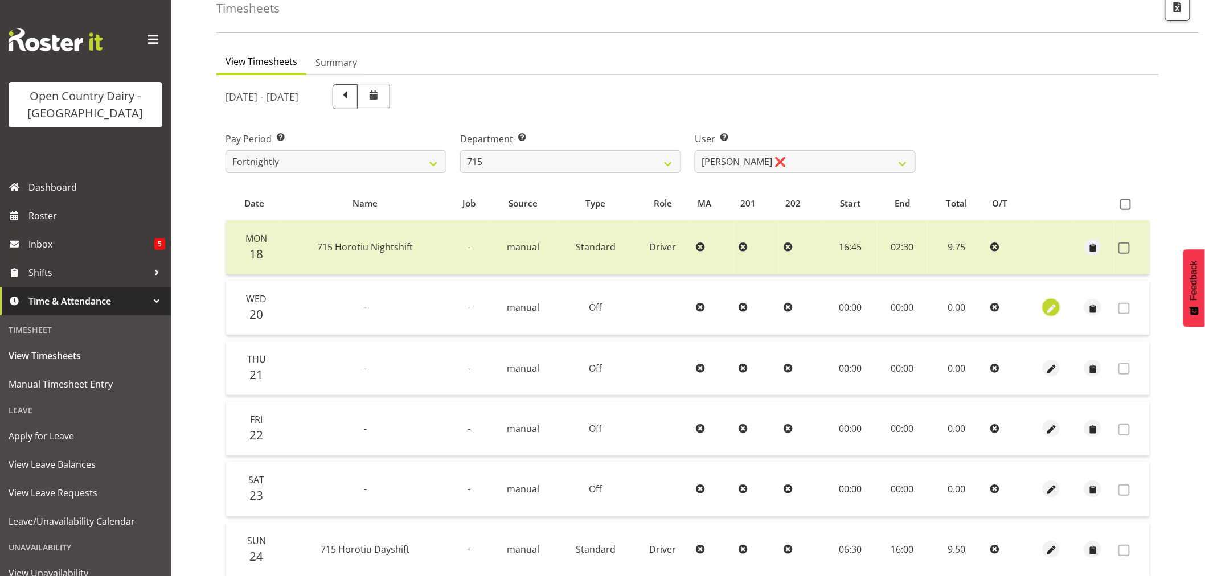
click at [1051, 306] on span "button" at bounding box center [1051, 308] width 13 height 13
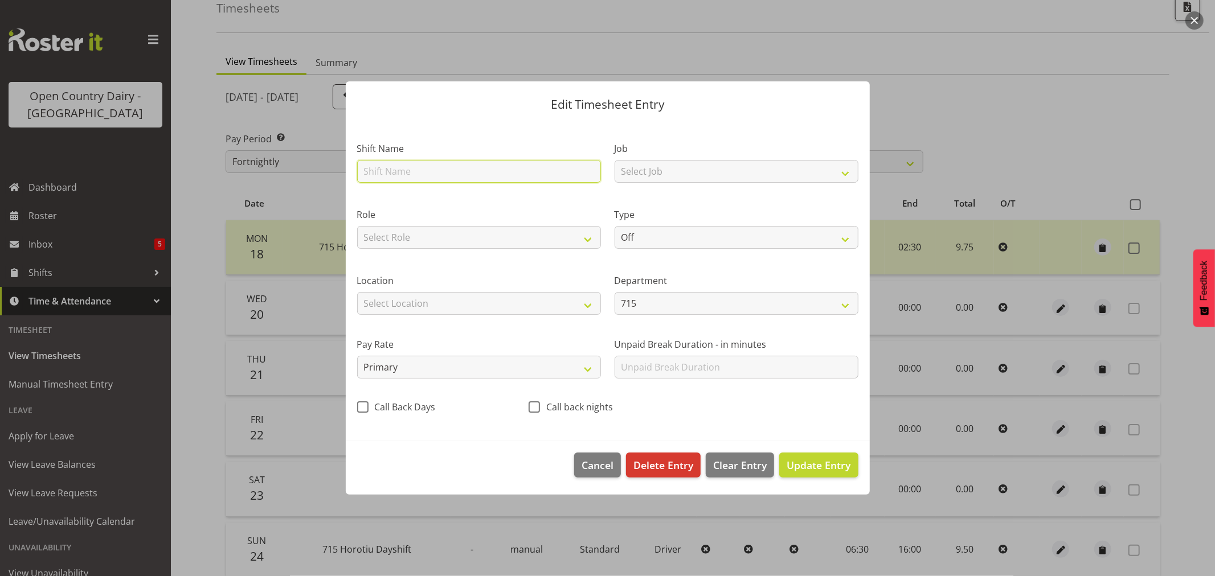
click at [400, 165] on input "text" at bounding box center [479, 171] width 244 height 23
type input "Leave"
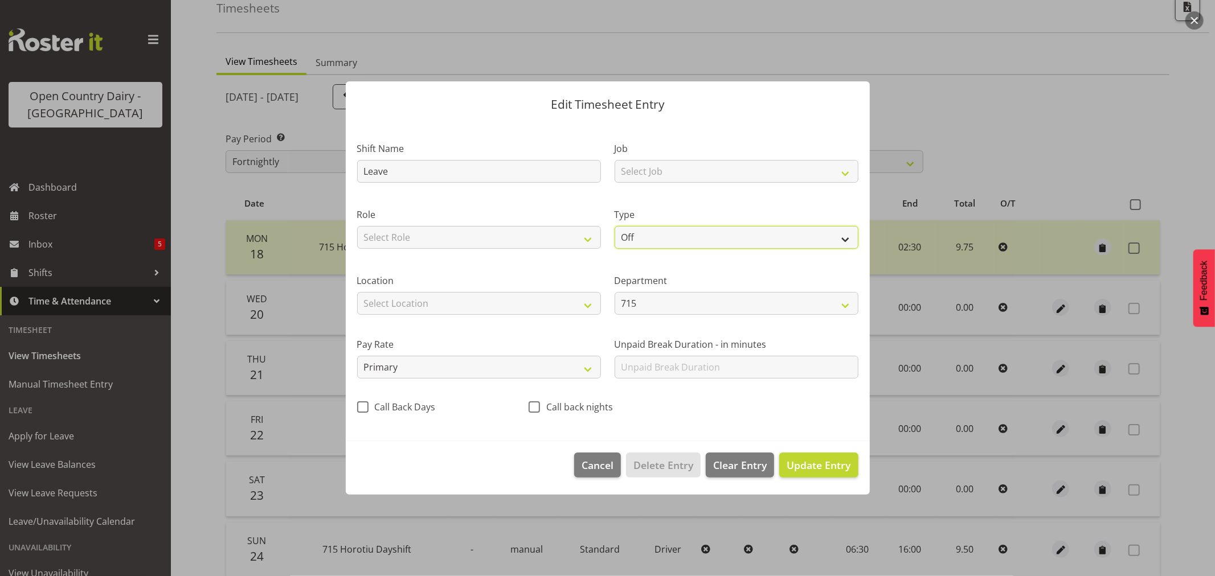
click at [663, 237] on select "Off Standard Public Holiday Public Holiday (Worked) Day In Lieu Annual Leave Si…" at bounding box center [736, 237] width 244 height 23
select select "Sick"
click at [614, 226] on select "Off Standard Public Holiday Public Holiday (Worked) Day In Lieu Annual Leave Si…" at bounding box center [736, 237] width 244 height 23
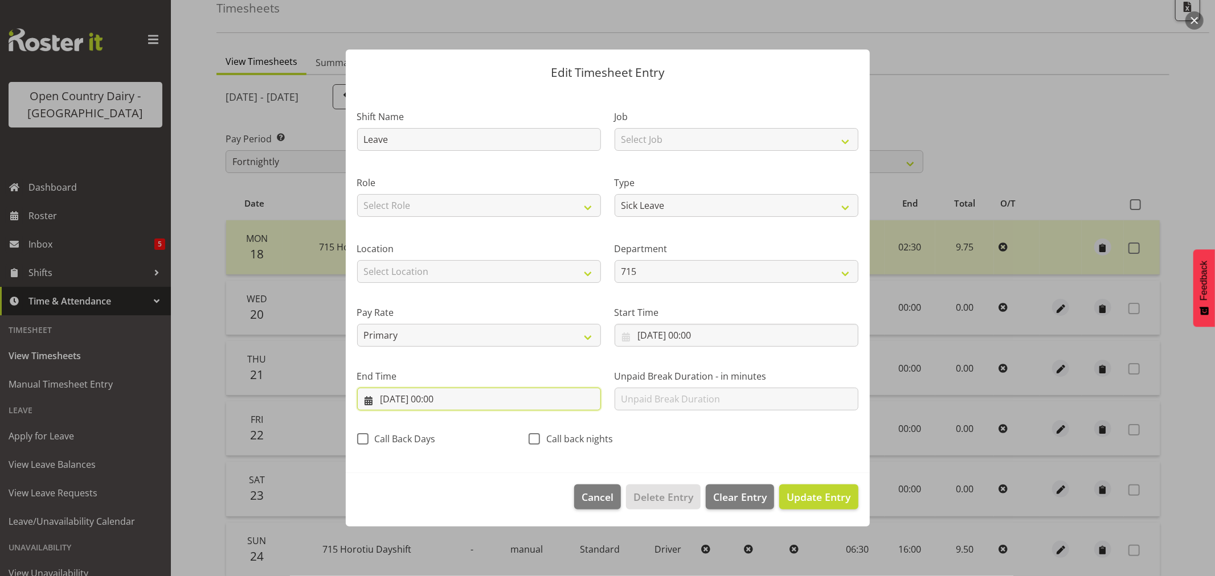
click at [436, 400] on input "20/08/2025, 00:00" at bounding box center [479, 399] width 244 height 23
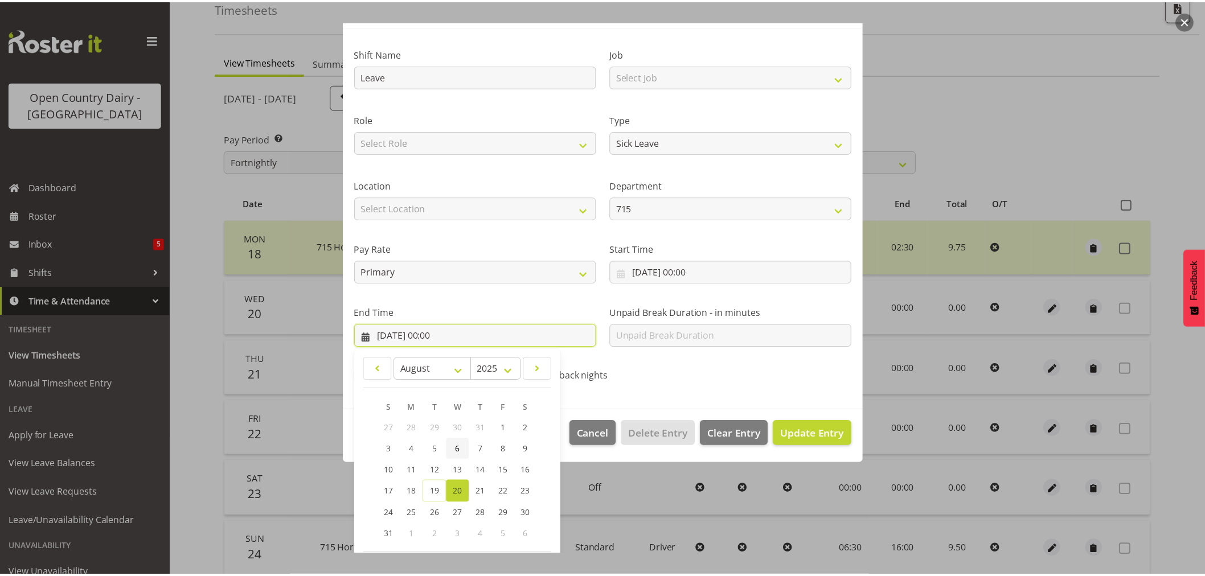
scroll to position [116, 0]
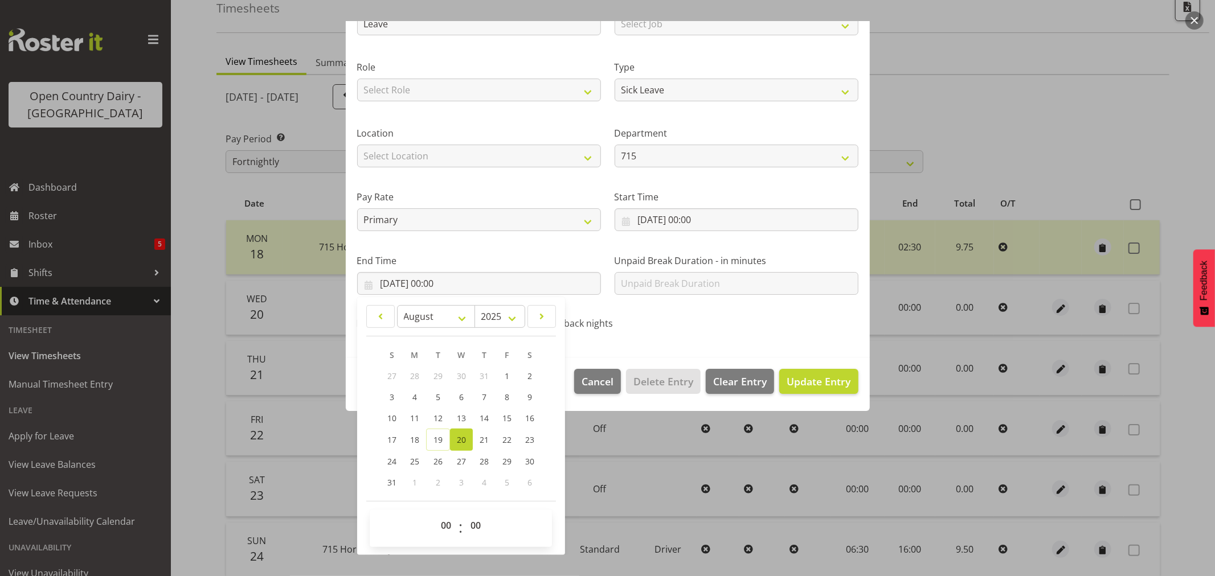
click at [1199, 20] on button "button" at bounding box center [1194, 20] width 18 height 18
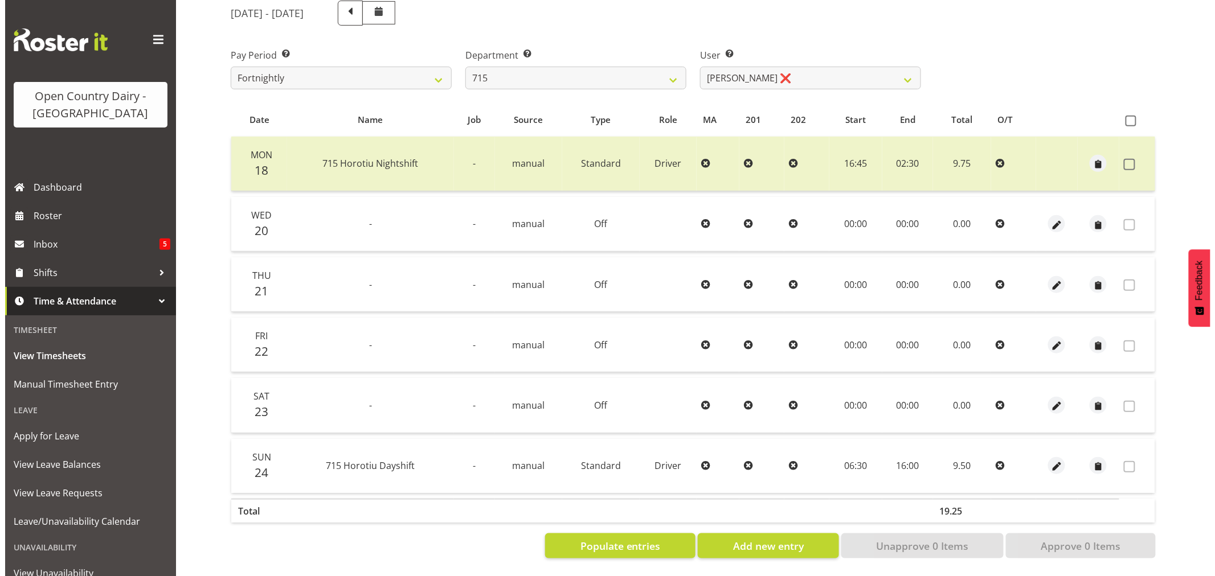
scroll to position [155, 0]
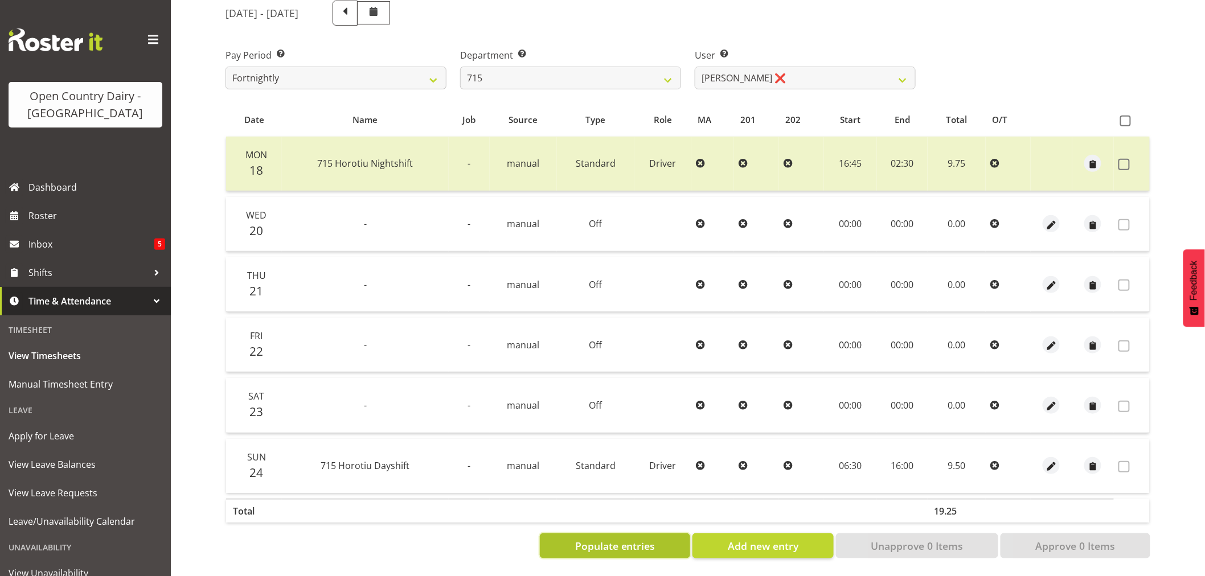
click at [589, 539] on span "Populate entries" at bounding box center [615, 546] width 80 height 15
click at [782, 539] on span "Add new entry" at bounding box center [763, 546] width 71 height 15
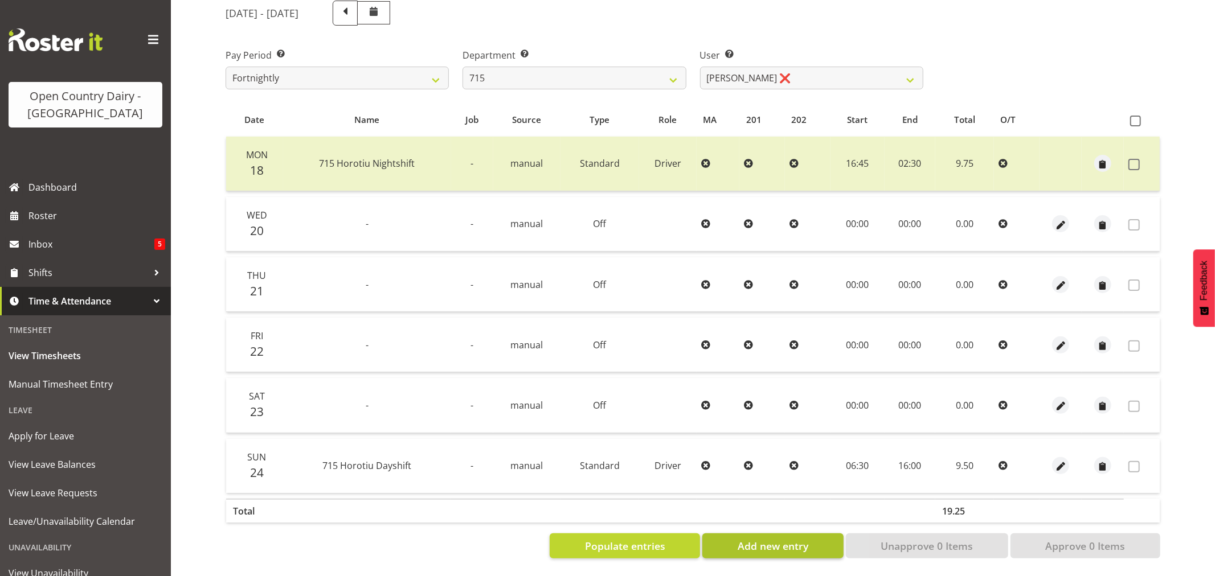
select select
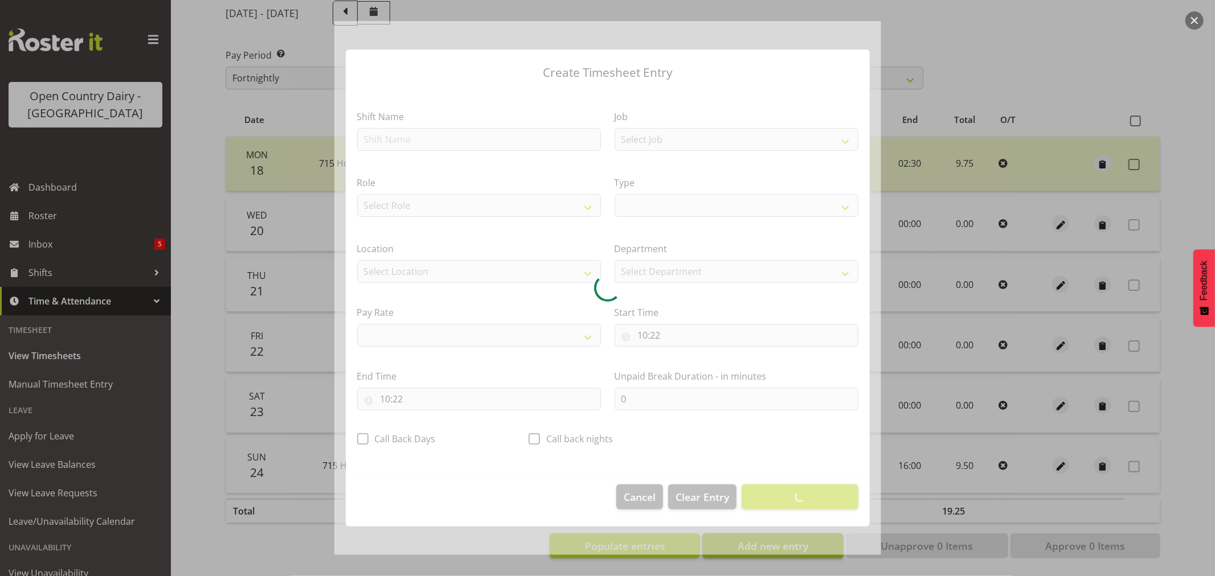
select select
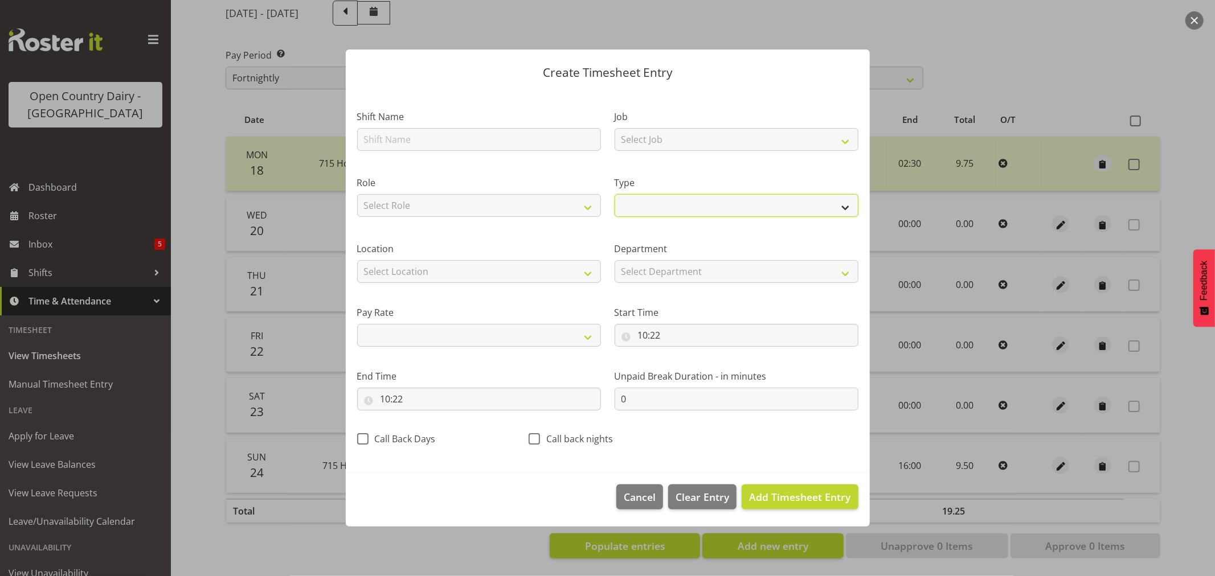
click at [681, 211] on select "Off Standard Public Holiday Public Holiday (Worked) Day In Lieu Annual Leave Si…" at bounding box center [736, 205] width 244 height 23
select select "Off"
click at [614, 217] on select "Off Standard Public Holiday Public Holiday (Worked) Day In Lieu Annual Leave Si…" at bounding box center [736, 205] width 244 height 23
select select
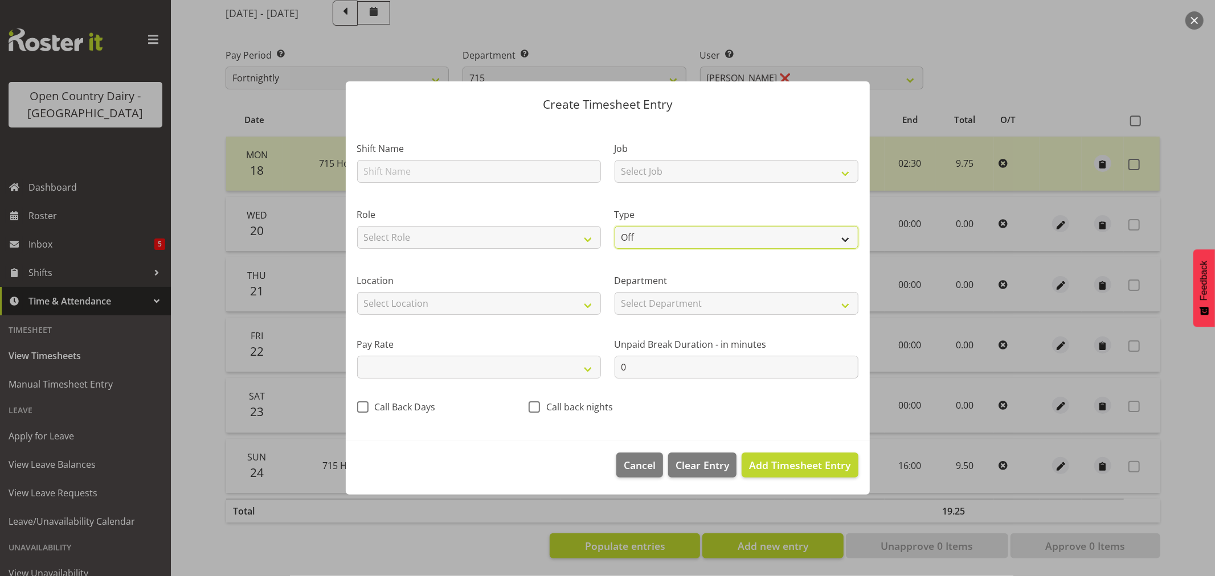
click at [636, 228] on select "Off Standard Public Holiday Public Holiday (Worked) Day In Lieu Annual Leave Si…" at bounding box center [736, 237] width 244 height 23
select select "Standard"
click at [614, 226] on select "Off Standard Public Holiday Public Holiday (Worked) Day In Lieu Annual Leave Si…" at bounding box center [736, 237] width 244 height 23
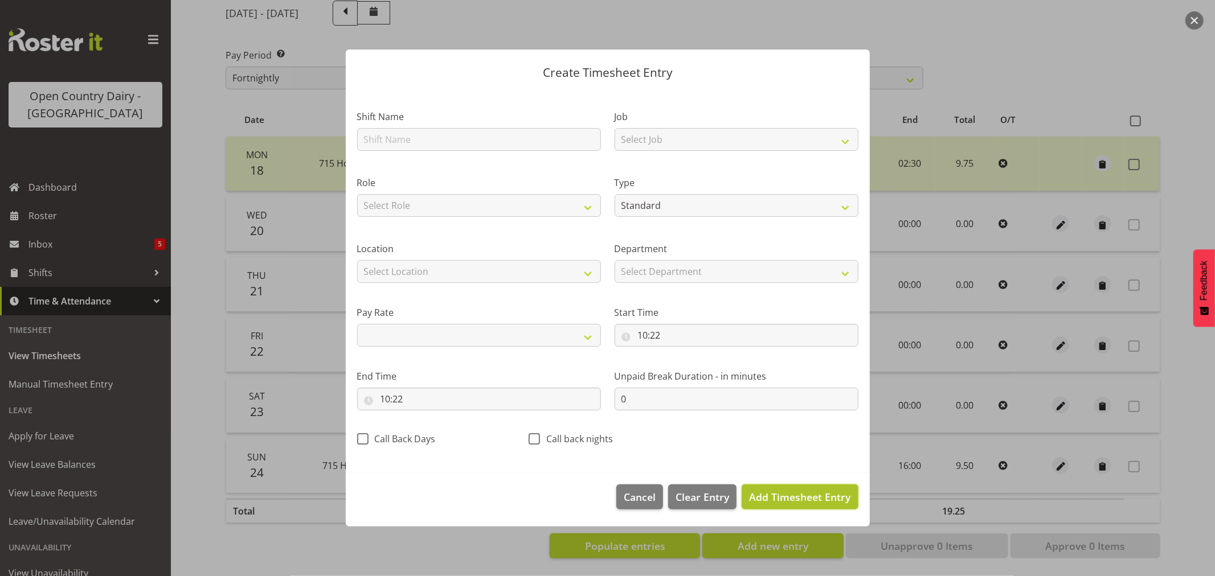
click at [788, 498] on span "Add Timesheet Entry" at bounding box center [799, 497] width 101 height 14
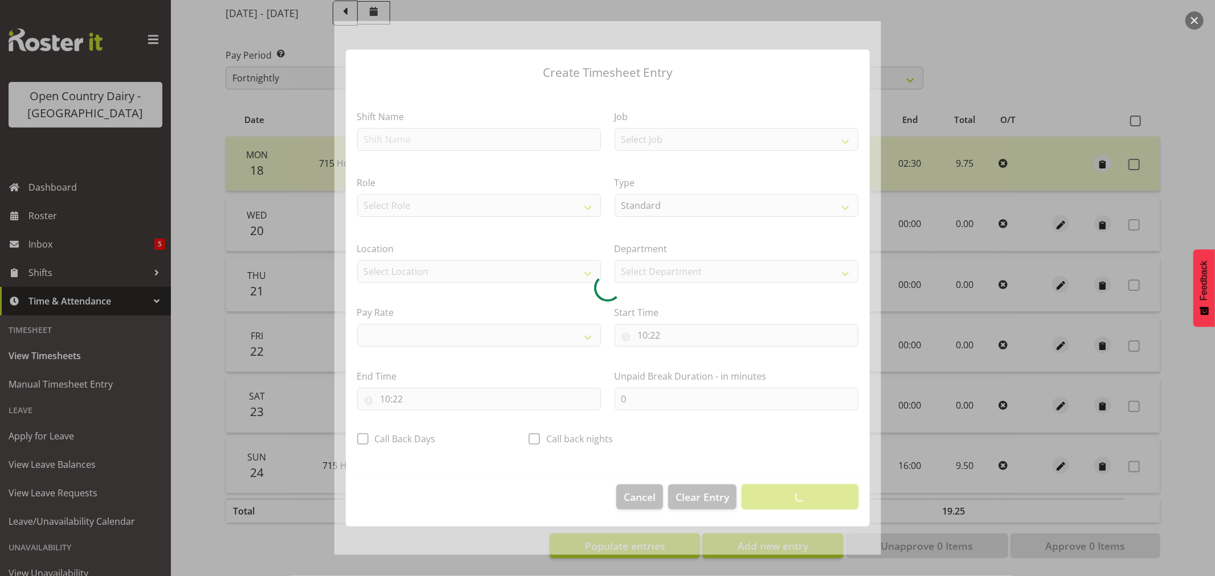
select select
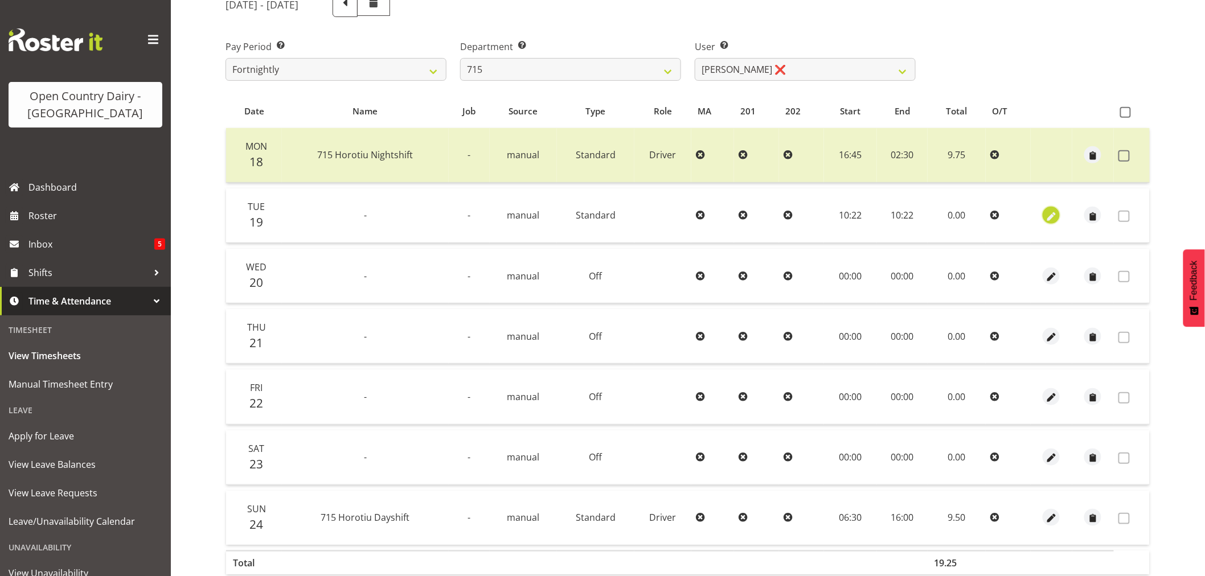
click at [1051, 218] on span "button" at bounding box center [1051, 216] width 13 height 13
select select "Standard"
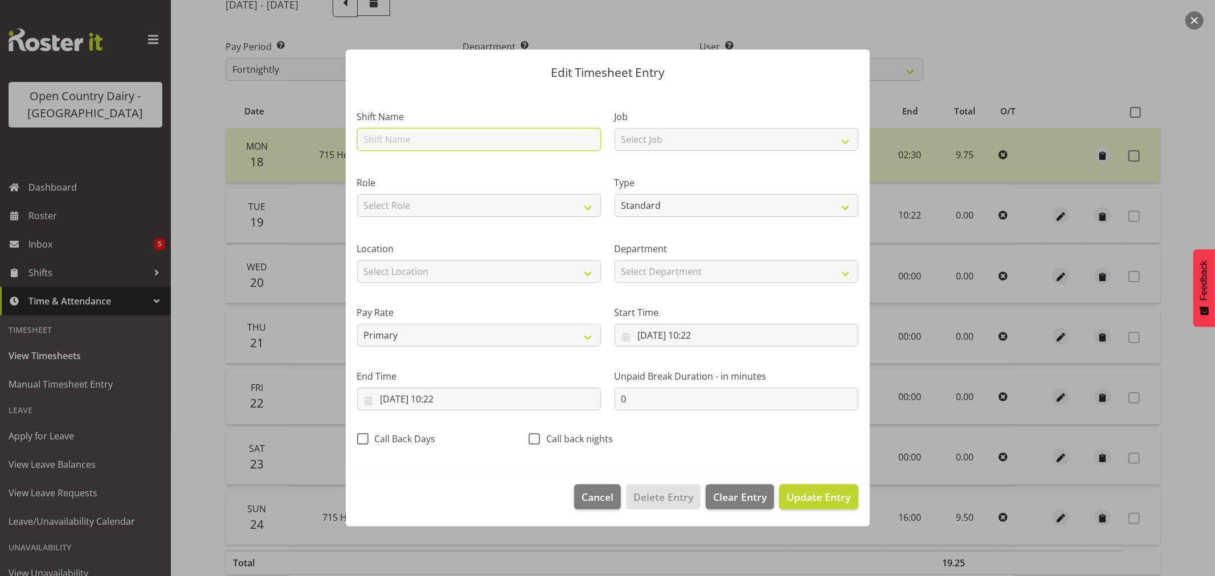
click at [412, 141] on input "text" at bounding box center [479, 139] width 244 height 23
type input "Leave"
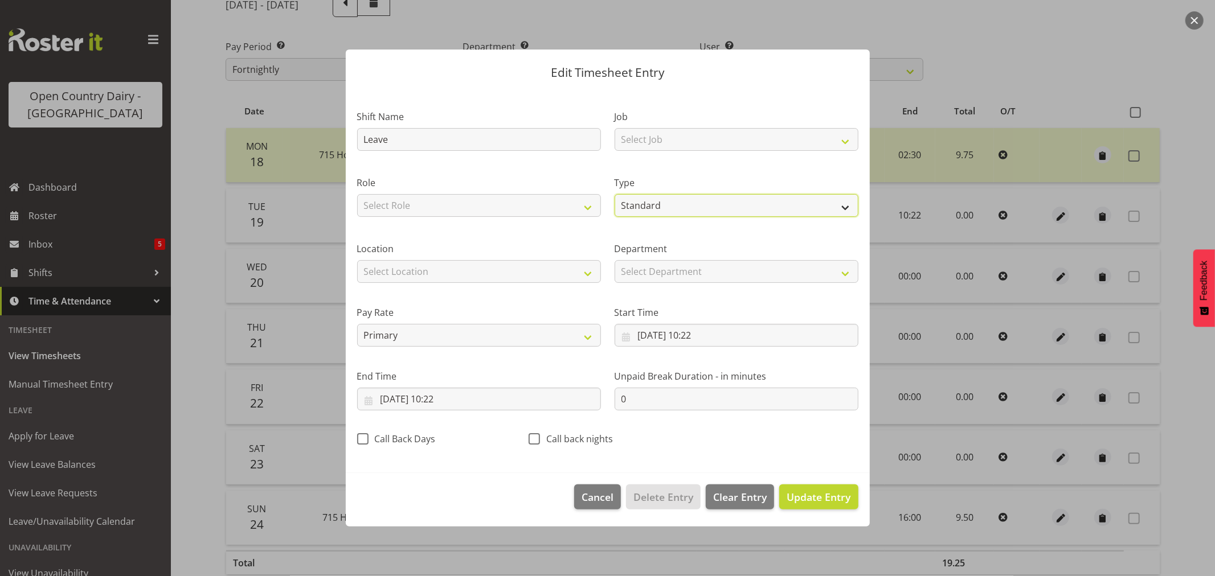
click at [650, 209] on select "Off Standard Public Holiday Public Holiday (Worked) Day In Lieu Annual Leave Si…" at bounding box center [736, 205] width 244 height 23
select select "Sick"
click at [614, 194] on select "Off Standard Public Holiday Public Holiday (Worked) Day In Lieu Annual Leave Si…" at bounding box center [736, 205] width 244 height 23
click at [698, 339] on input "19/08/2025, 10:22" at bounding box center [736, 335] width 244 height 23
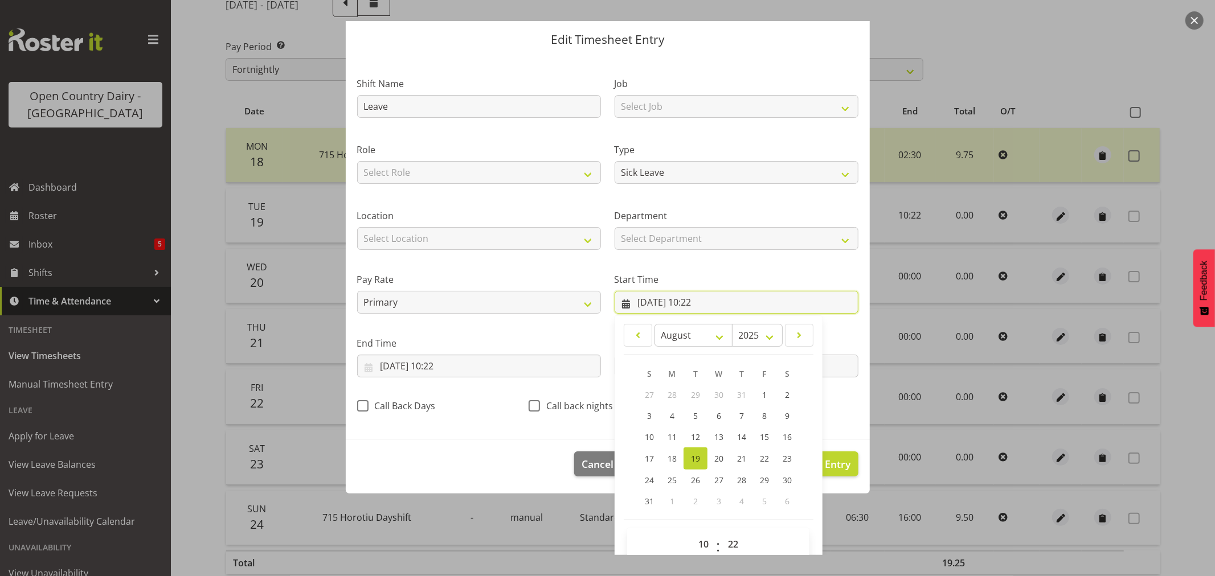
scroll to position [52, 0]
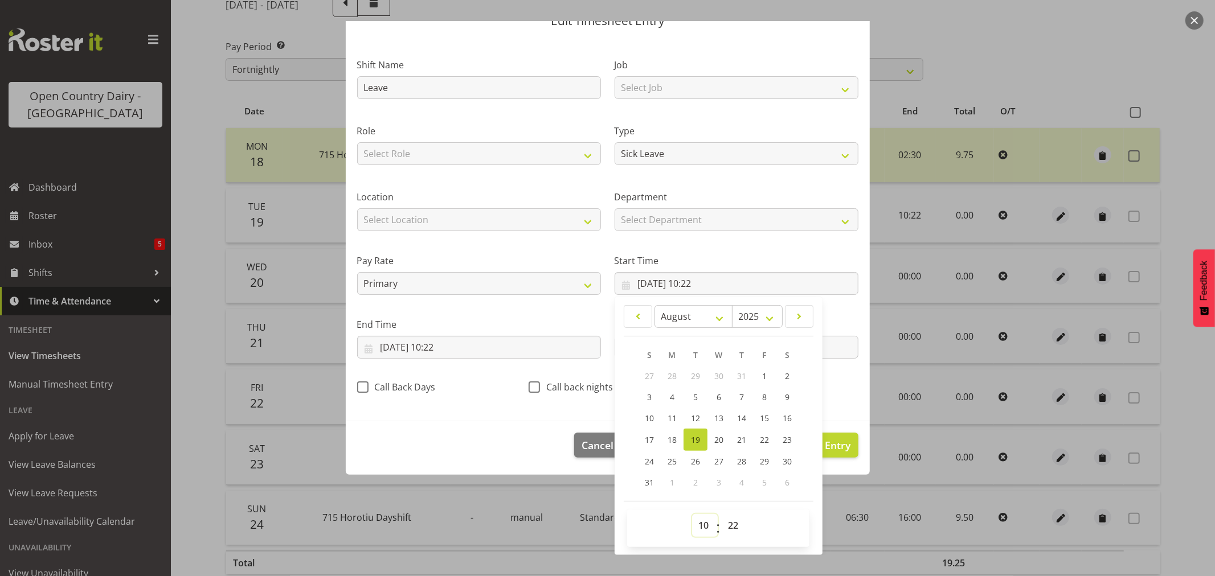
click at [702, 525] on select "00 01 02 03 04 05 06 07 08 09 10 11 12 13 14 15 16 17 18 19 20 21 22 23" at bounding box center [705, 525] width 26 height 23
select select "0"
click at [692, 514] on select "00 01 02 03 04 05 06 07 08 09 10 11 12 13 14 15 16 17 18 19 20 21 22 23" at bounding box center [705, 525] width 26 height 23
type input "19/08/2025, 00:22"
click at [722, 526] on select "00 01 02 03 04 05 06 07 08 09 10 11 12 13 14 15 16 17 18 19 20 21 22 23 24 25 2…" at bounding box center [735, 525] width 26 height 23
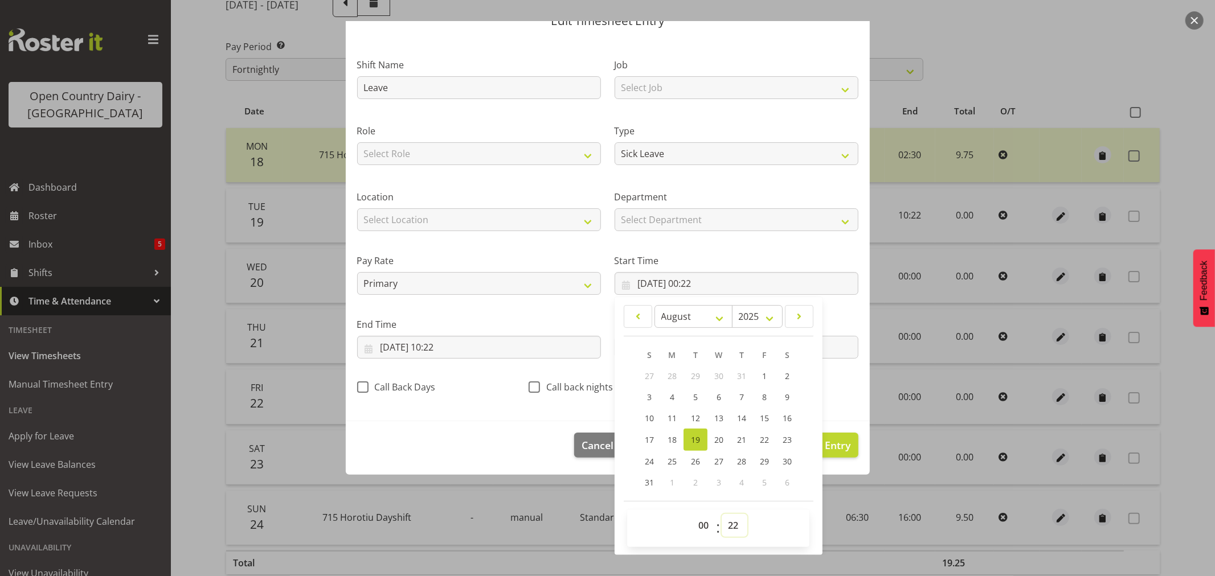
select select "0"
click at [722, 514] on select "00 01 02 03 04 05 06 07 08 09 10 11 12 13 14 15 16 17 18 19 20 21 22 23 24 25 2…" at bounding box center [735, 525] width 26 height 23
type input "19/08/2025, 00:00"
click at [450, 344] on input "19/08/2025, 10:22" at bounding box center [479, 347] width 244 height 23
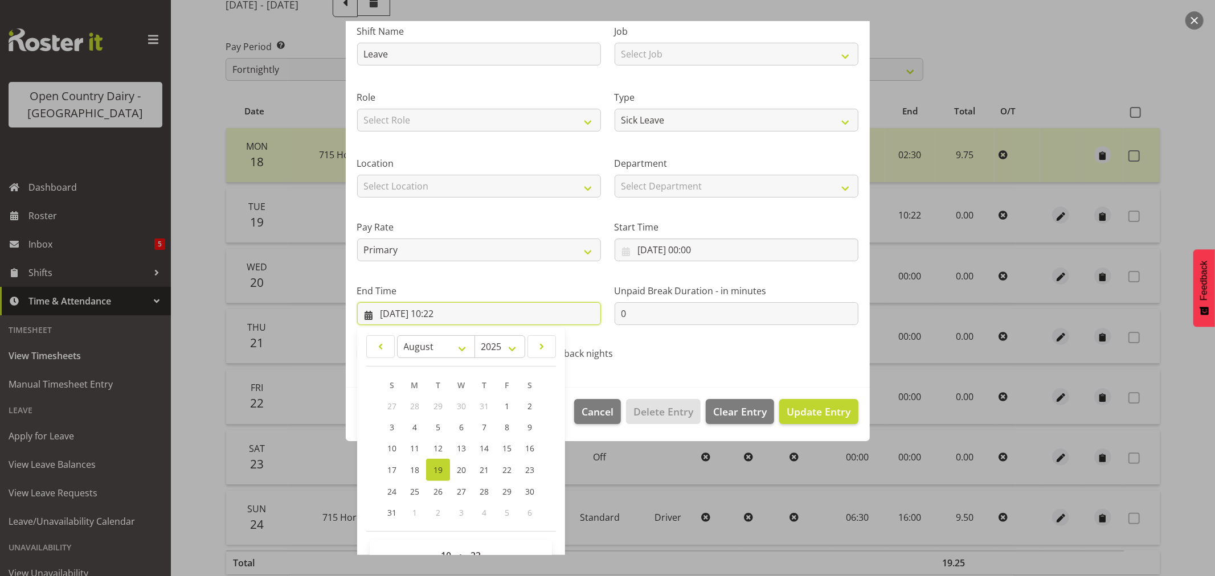
scroll to position [116, 0]
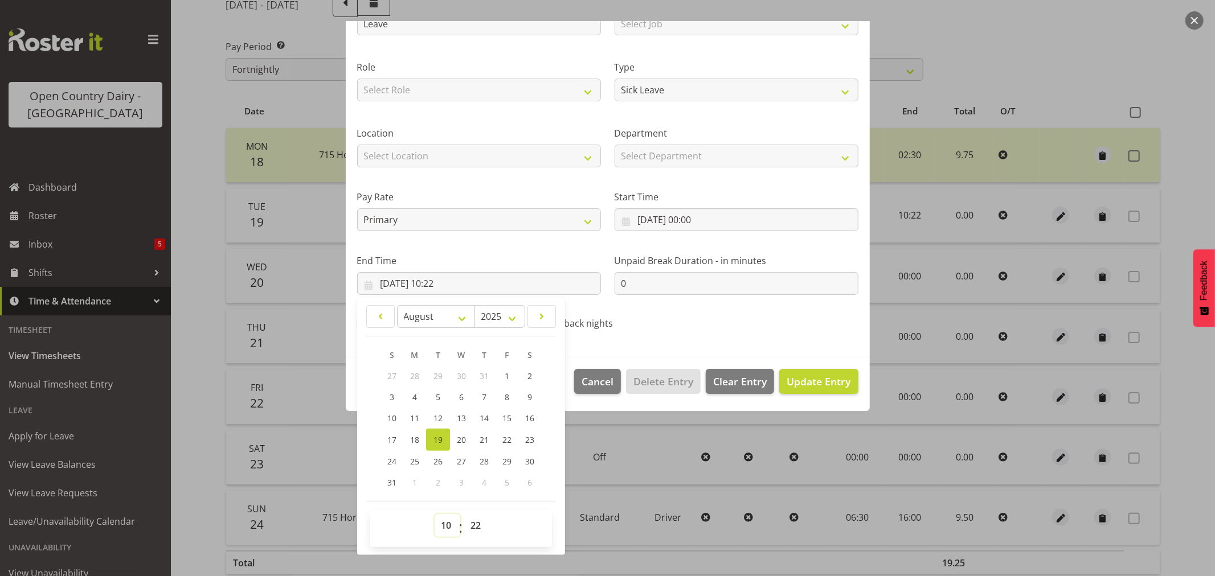
click at [444, 520] on select "00 01 02 03 04 05 06 07 08 09 10 11 12 13 14 15 16 17 18 19 20 21 22 23" at bounding box center [448, 525] width 26 height 23
click at [479, 521] on select "00 01 02 03 04 05 06 07 08 09 10 11 12 13 14 15 16 17 18 19 20 21 22 23 24 25 2…" at bounding box center [477, 525] width 26 height 23
select select "19"
click at [464, 514] on select "00 01 02 03 04 05 06 07 08 09 10 11 12 13 14 15 16 17 18 19 20 21 22 23 24 25 2…" at bounding box center [477, 525] width 26 height 23
type input "19/08/2025, 10:19"
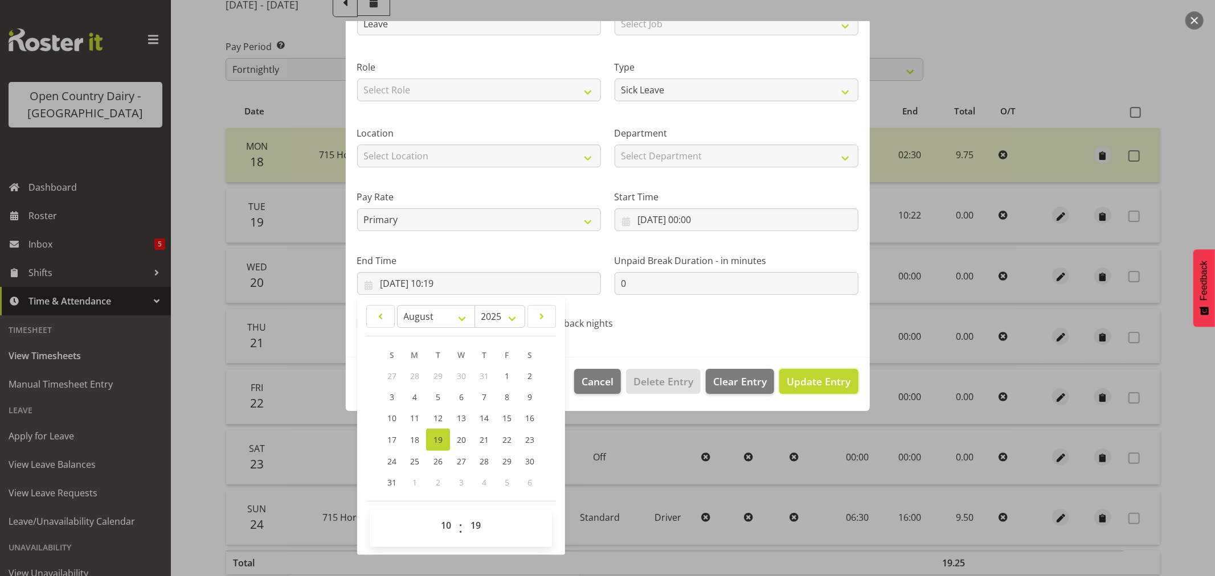
click at [782, 391] on button "Update Entry" at bounding box center [818, 381] width 79 height 25
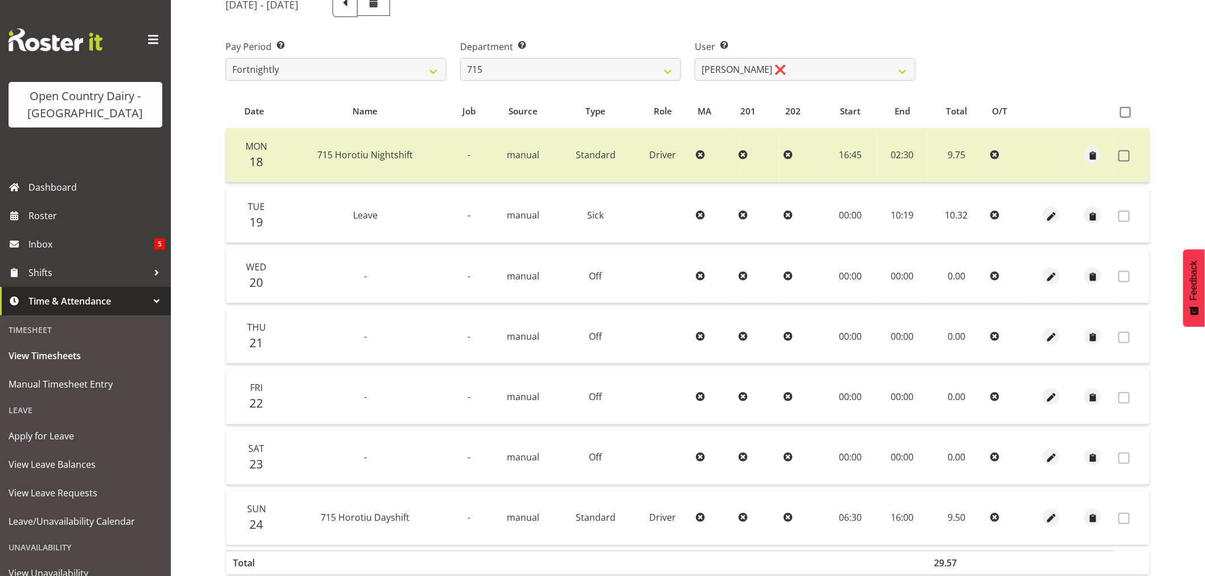
scroll to position [0, 0]
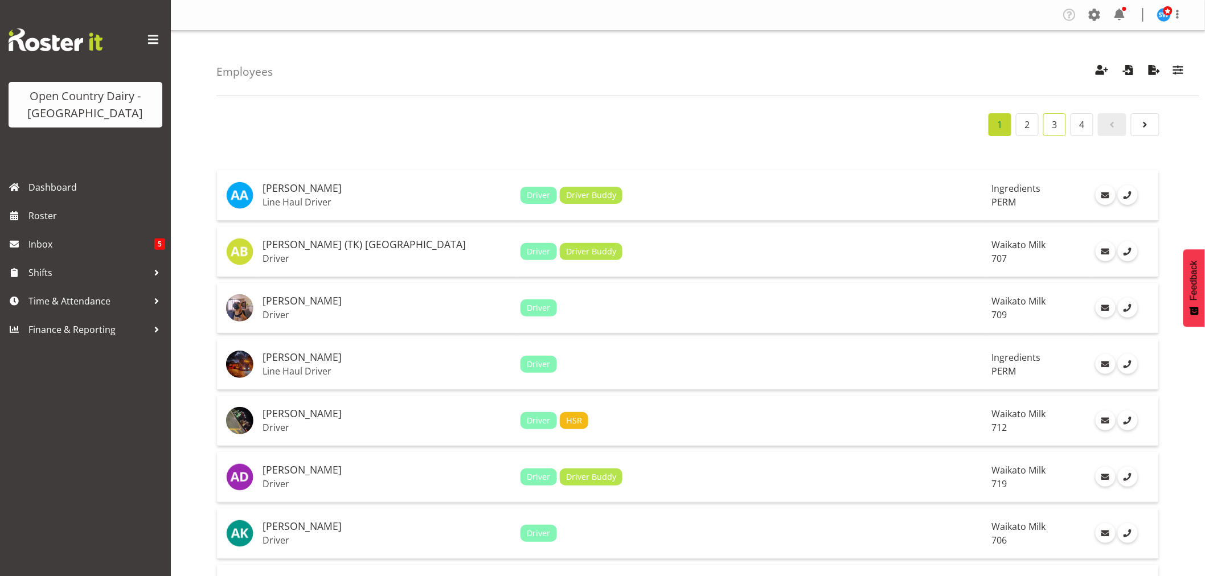
click at [1051, 128] on link "3" at bounding box center [1054, 124] width 23 height 23
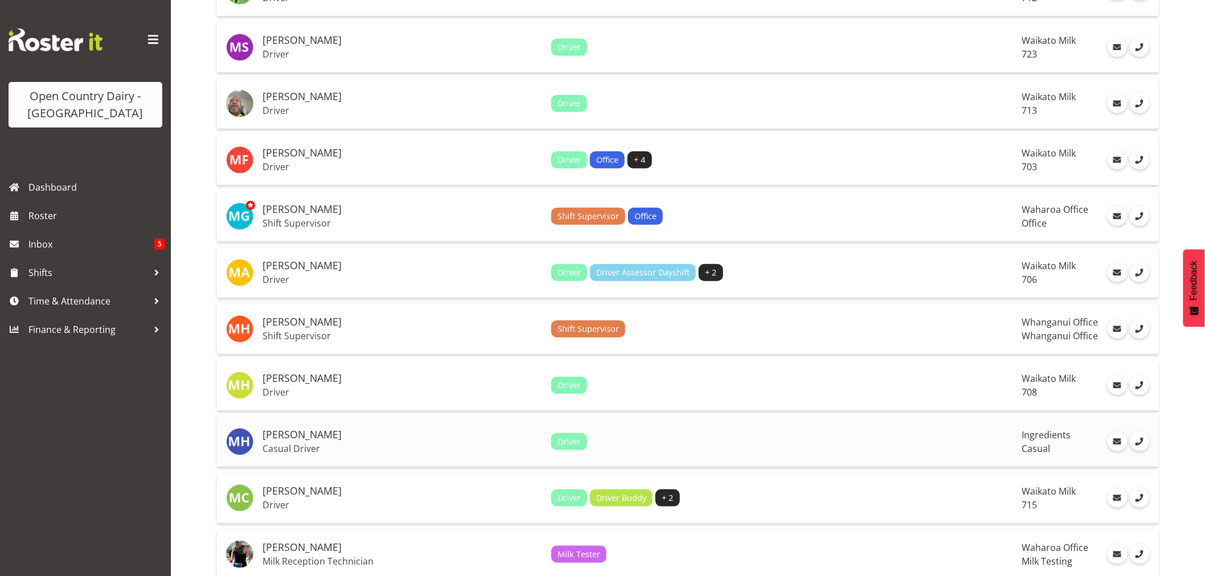
scroll to position [379, 0]
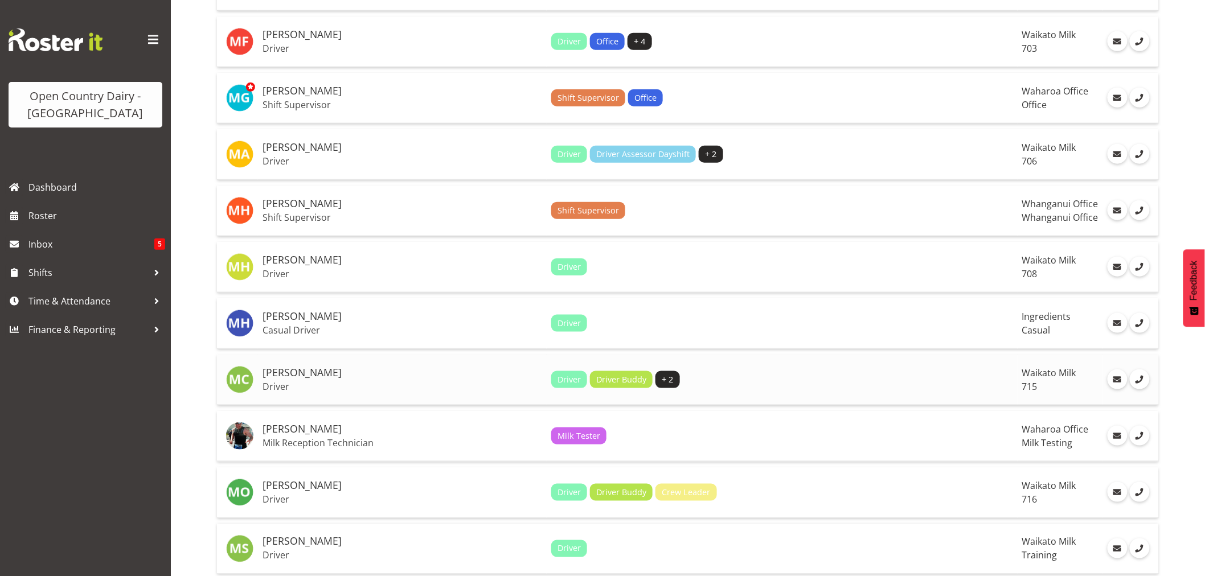
click at [271, 376] on h5 "[PERSON_NAME]" at bounding box center [403, 372] width 280 height 11
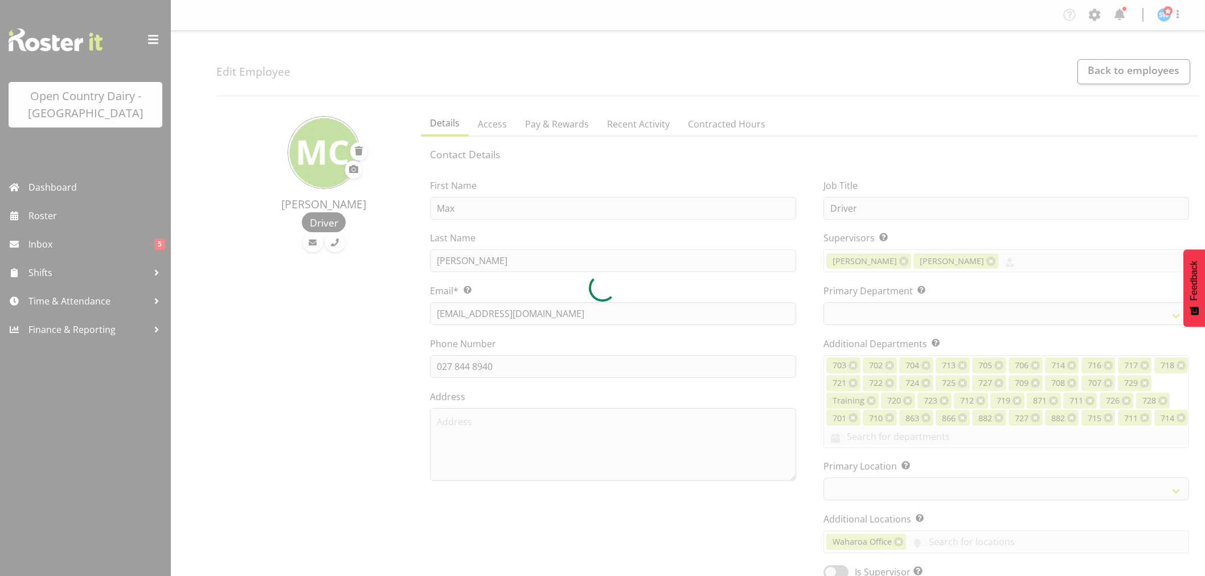
select select "TimelineWeek"
select select
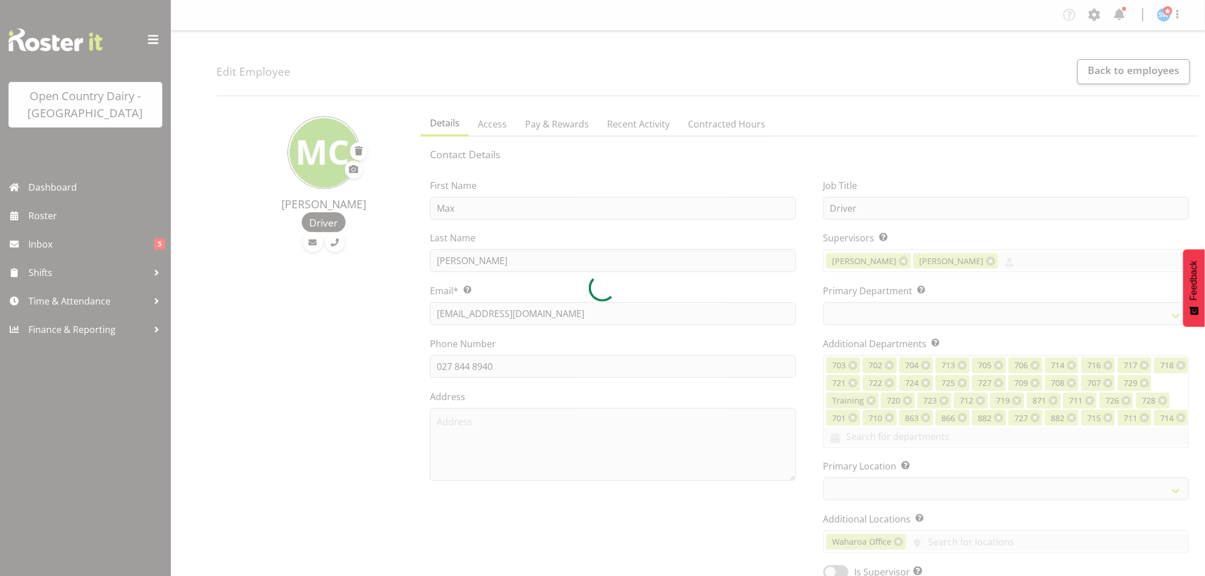
select select
select select "1054"
select select "820"
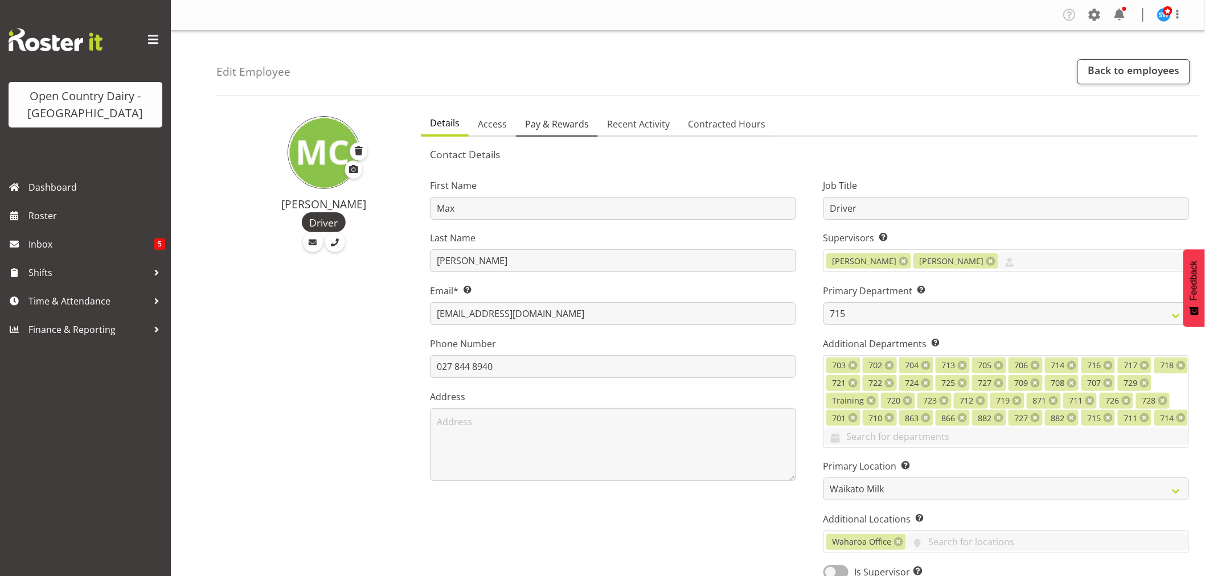
click at [562, 125] on span "Pay & Rewards" at bounding box center [557, 124] width 64 height 14
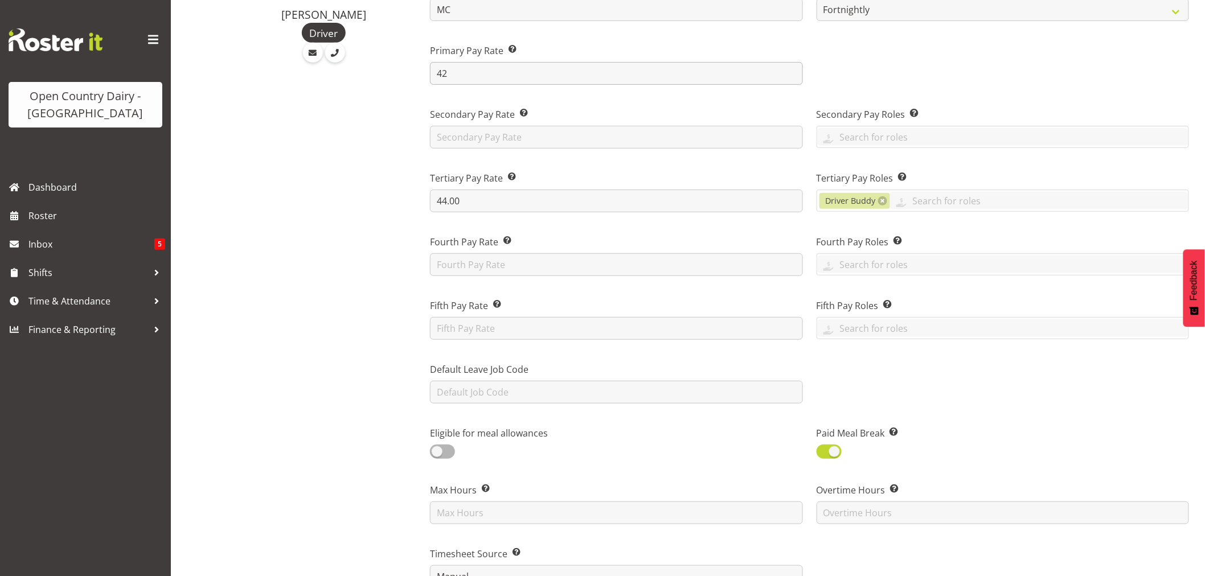
scroll to position [442, 0]
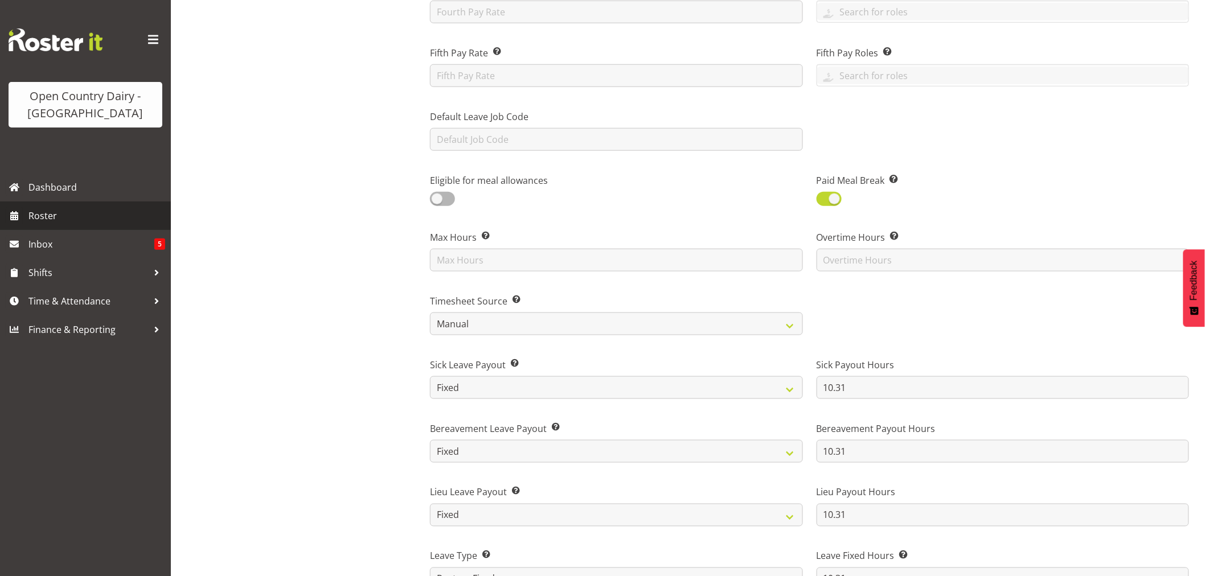
click at [25, 209] on link "Roster" at bounding box center [85, 216] width 171 height 28
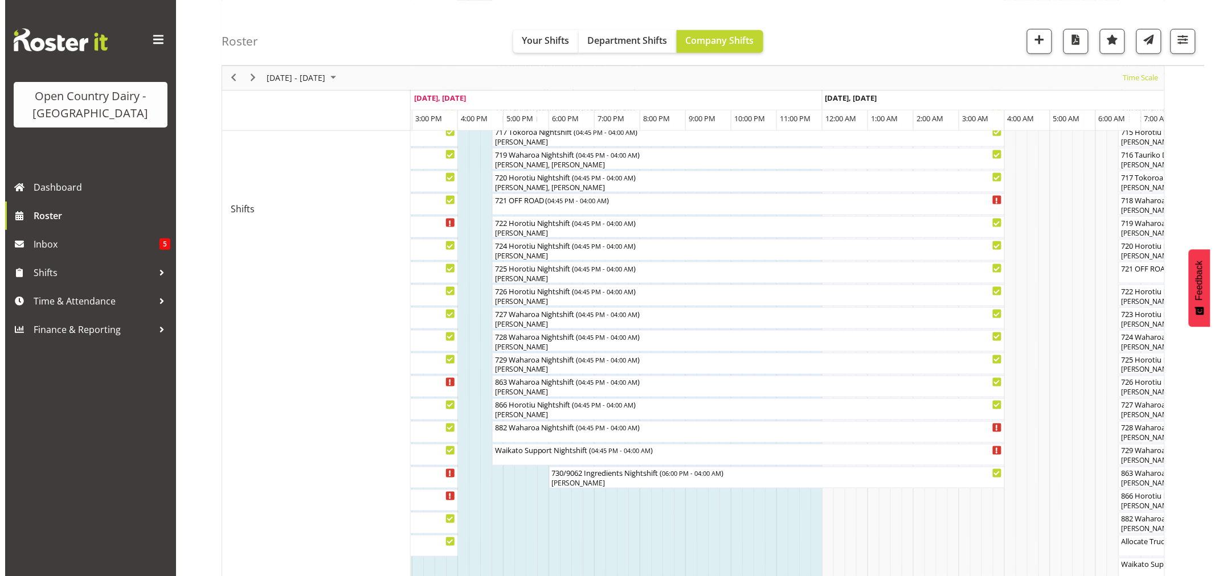
scroll to position [596, 0]
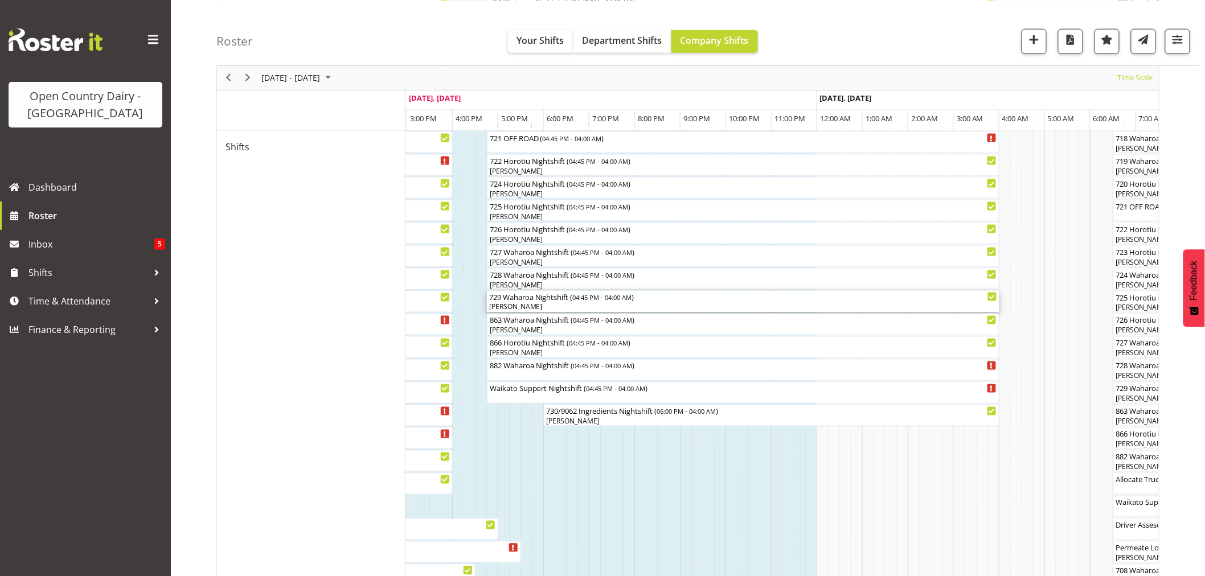
click at [522, 298] on div "729 Waharoa Nightshift ( 04:45 PM - 04:00 AM )" at bounding box center [743, 296] width 508 height 11
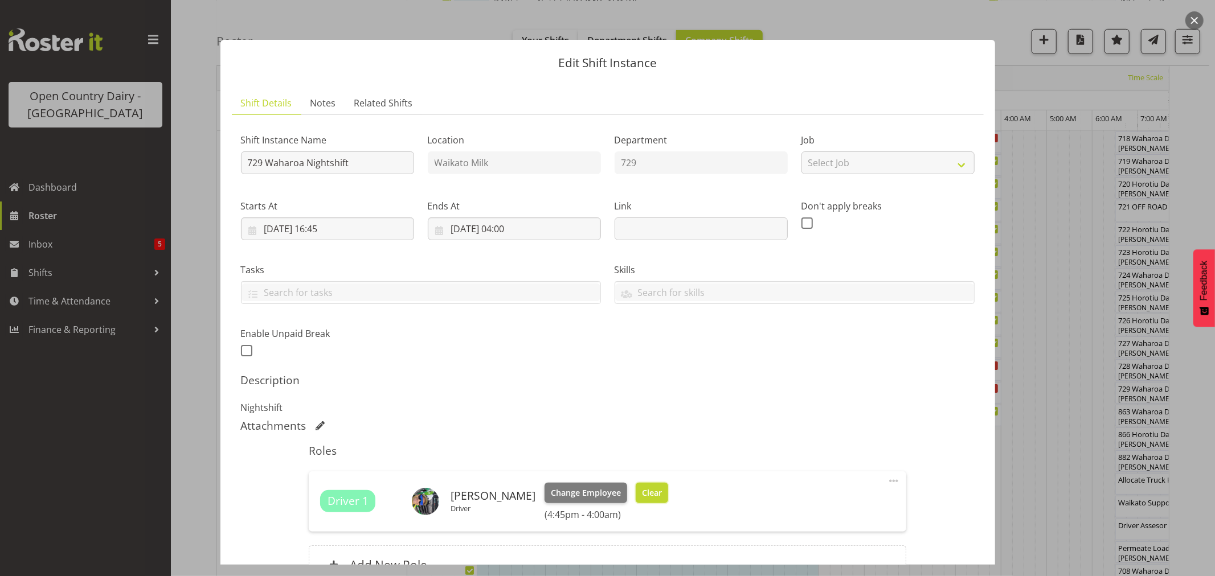
click at [644, 494] on span "Clear" at bounding box center [652, 493] width 20 height 13
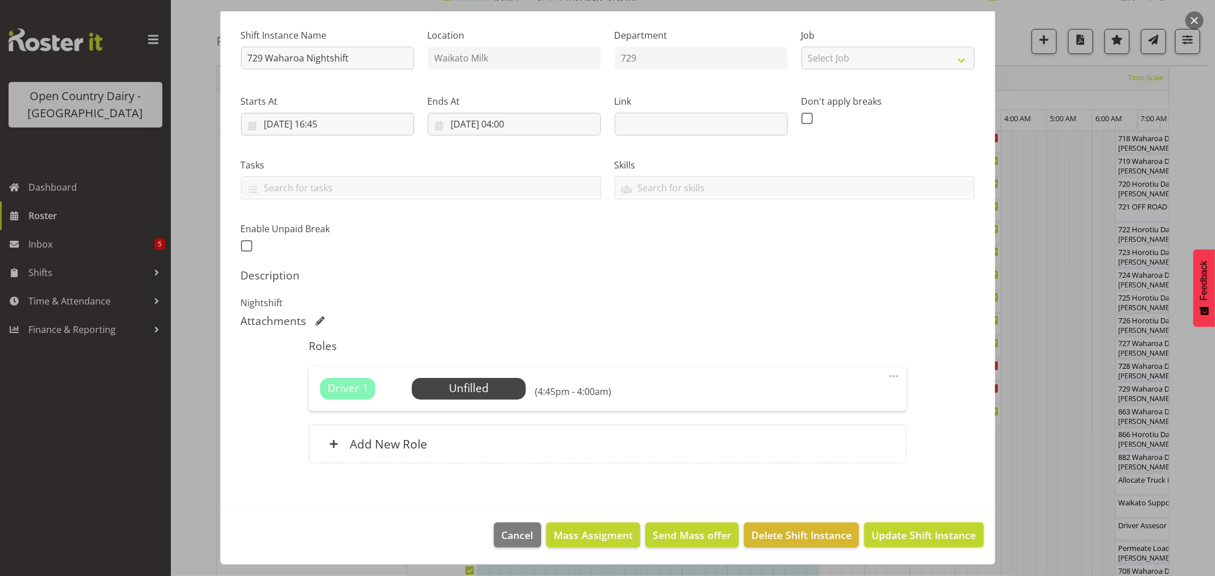
click at [917, 537] on span "Update Shift Instance" at bounding box center [923, 535] width 104 height 15
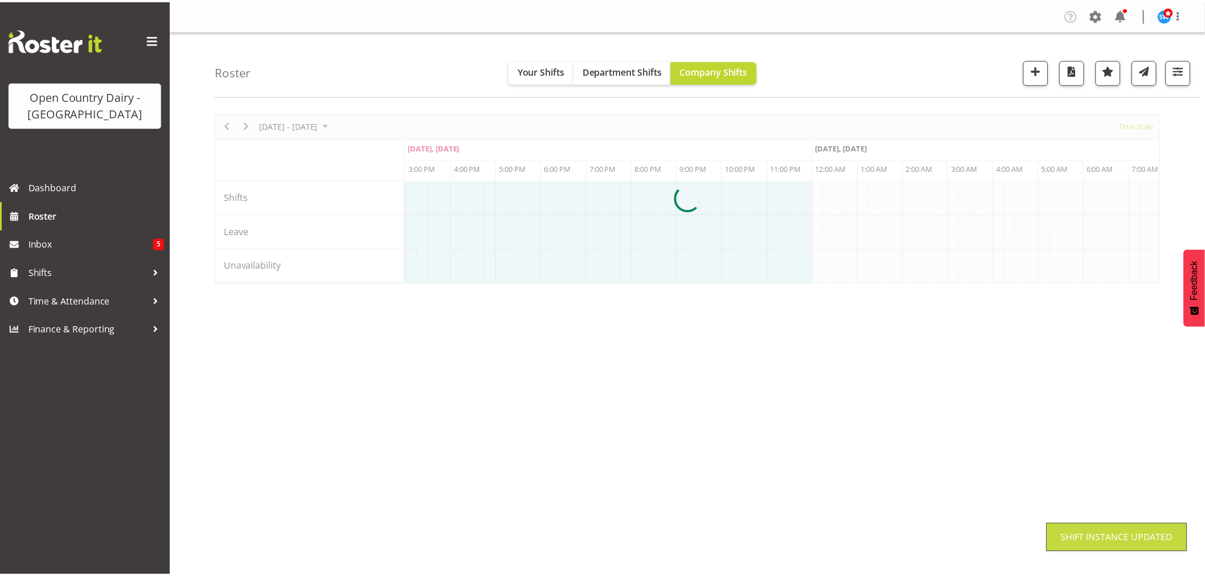
scroll to position [0, 0]
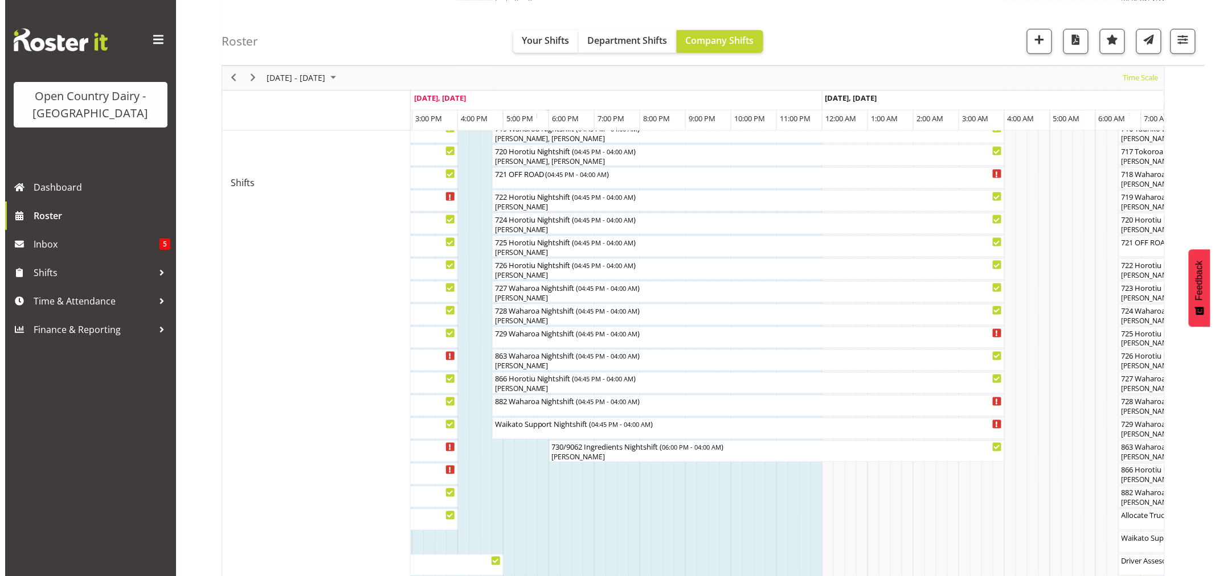
scroll to position [569, 0]
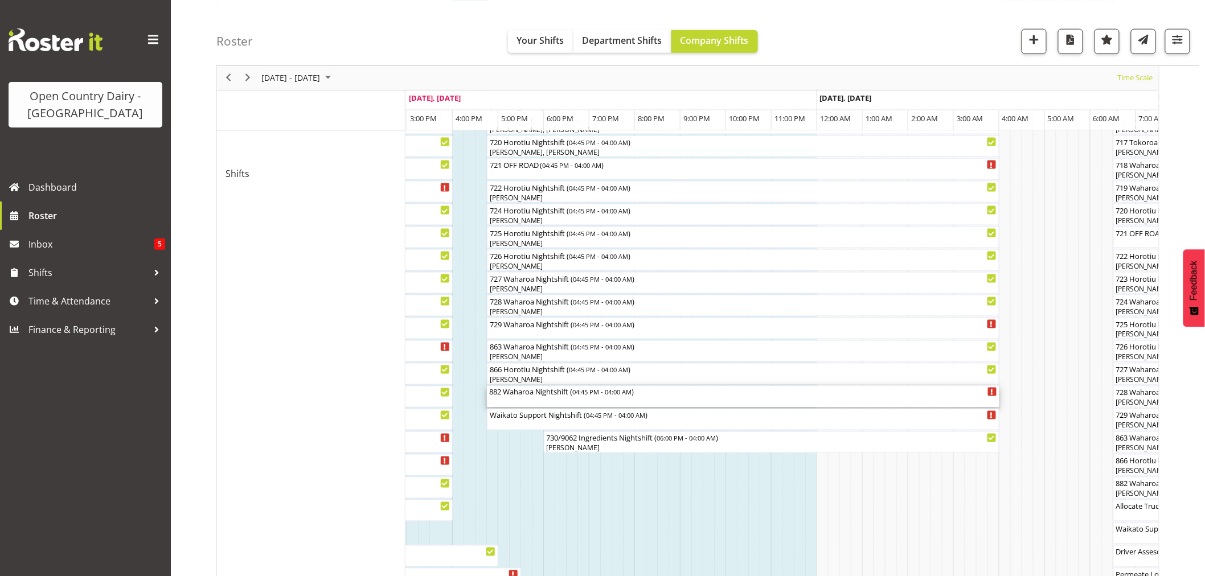
click at [505, 391] on div "882 Waharoa Nightshift ( 04:45 PM - 04:00 AM )" at bounding box center [743, 391] width 508 height 11
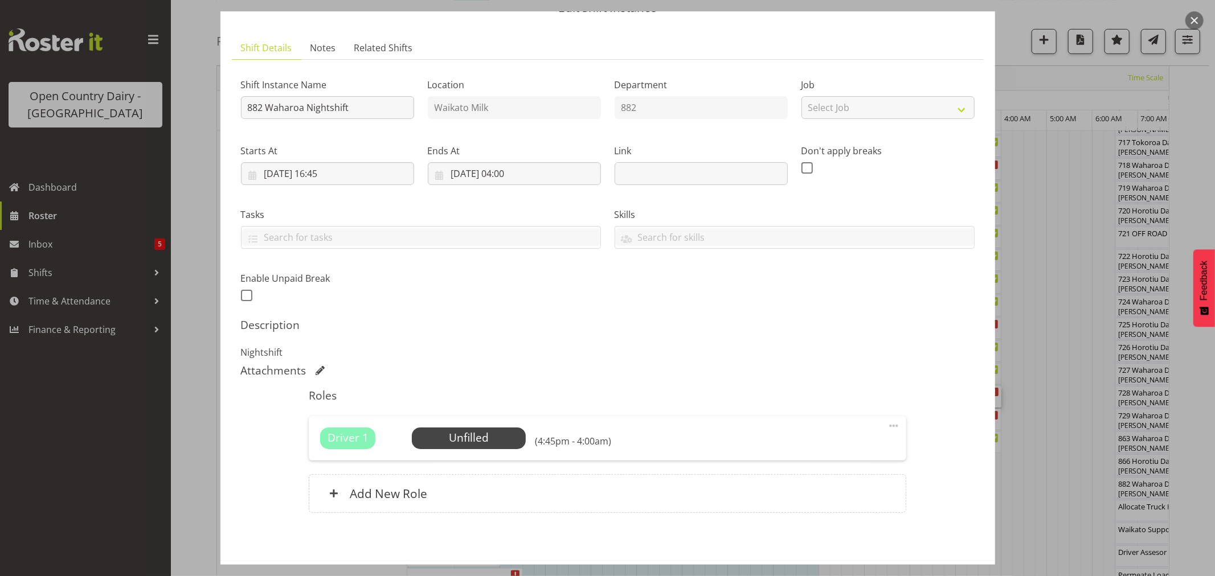
scroll to position [105, 0]
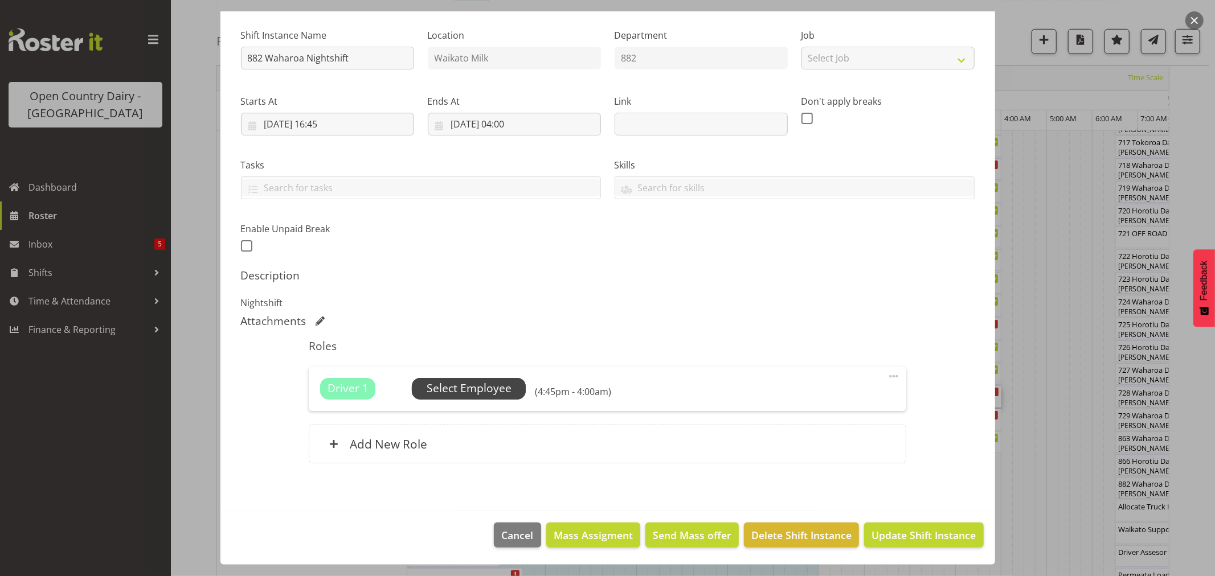
click at [480, 389] on span "Select Employee" at bounding box center [469, 388] width 85 height 17
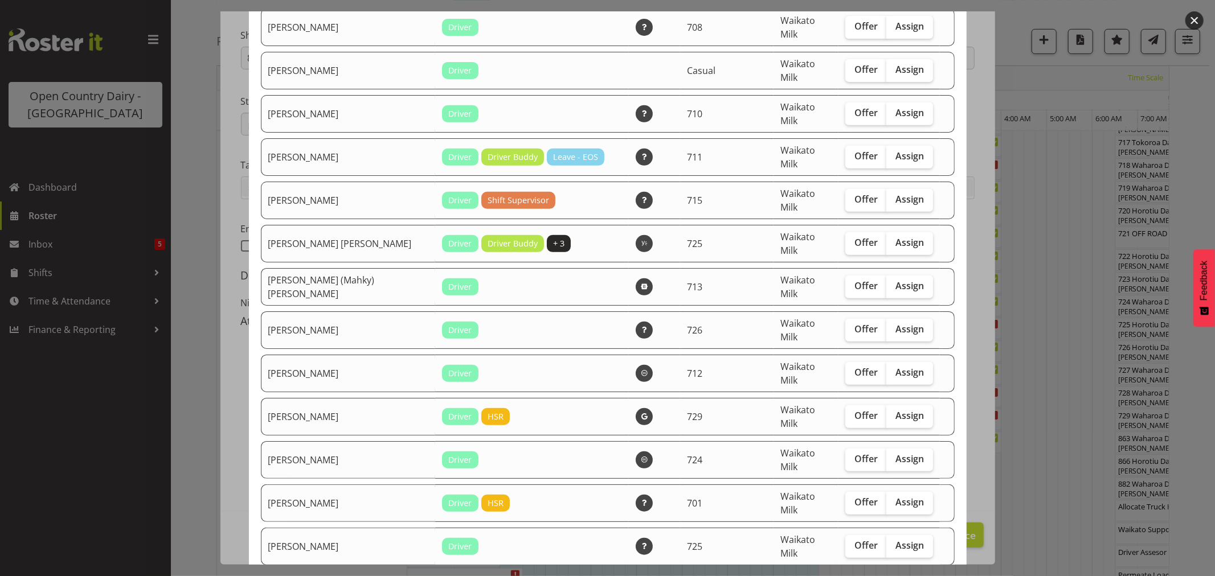
scroll to position [379, 0]
click at [895, 409] on span "Assign" at bounding box center [909, 414] width 28 height 11
click at [886, 412] on input "Assign" at bounding box center [889, 415] width 7 height 7
checkbox input "true"
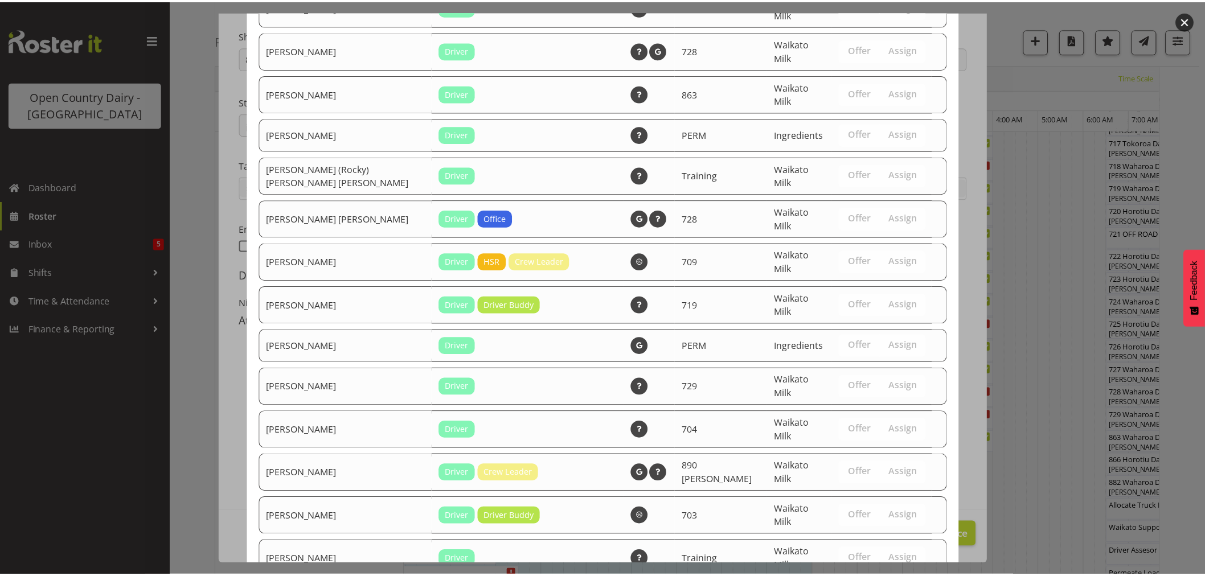
scroll to position [1142, 0]
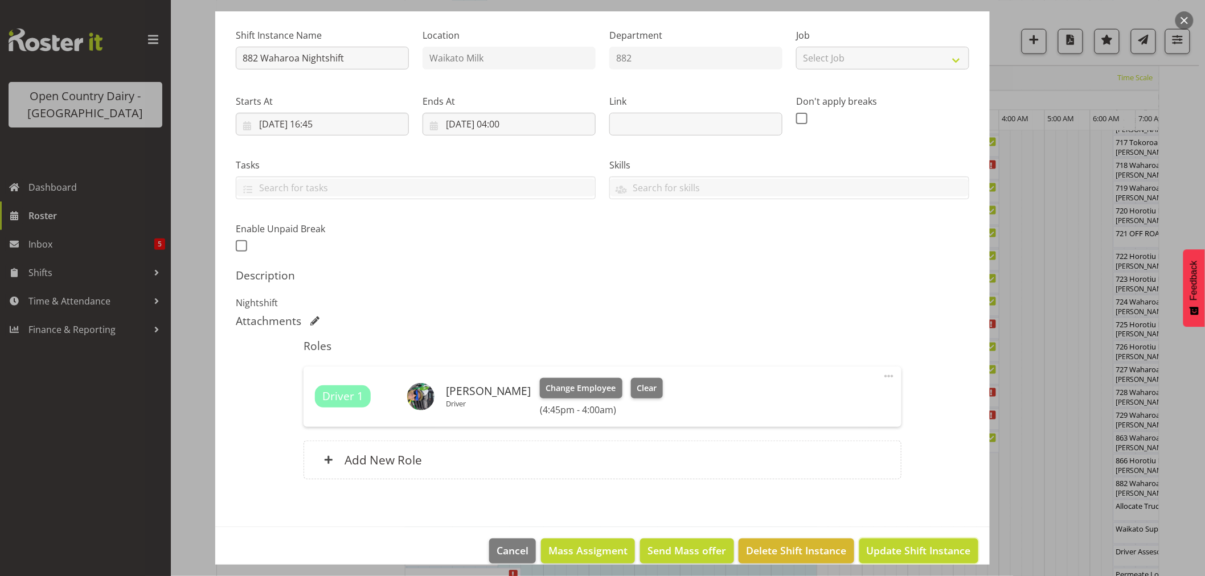
click at [908, 539] on button "Update Shift Instance" at bounding box center [918, 551] width 119 height 25
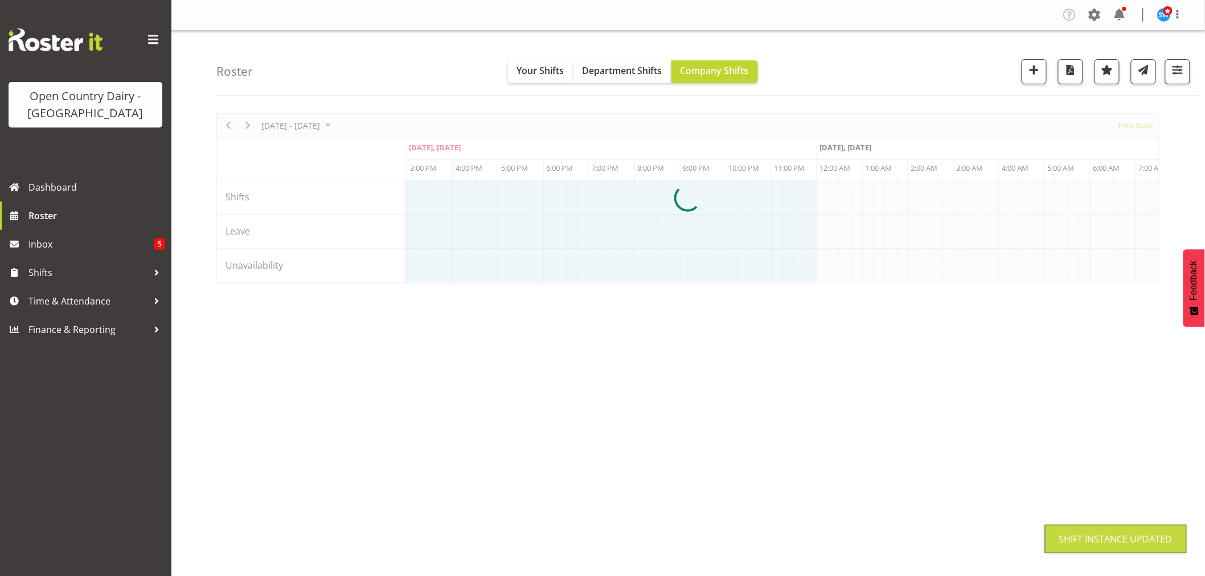
scroll to position [0, 0]
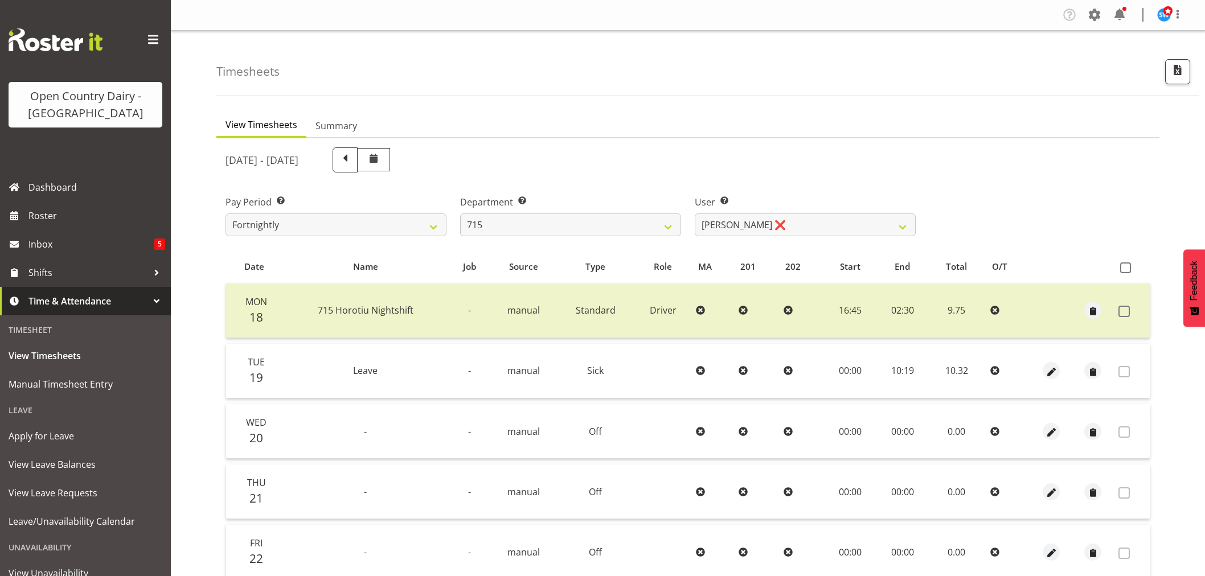
select select "820"
select select "9837"
click at [607, 226] on select "701 702 703 704 705 706 707 708 709 710 711 712 713 714 715 716 717 718 719 720" at bounding box center [570, 225] width 221 height 23
click at [1097, 18] on span at bounding box center [1094, 15] width 18 height 18
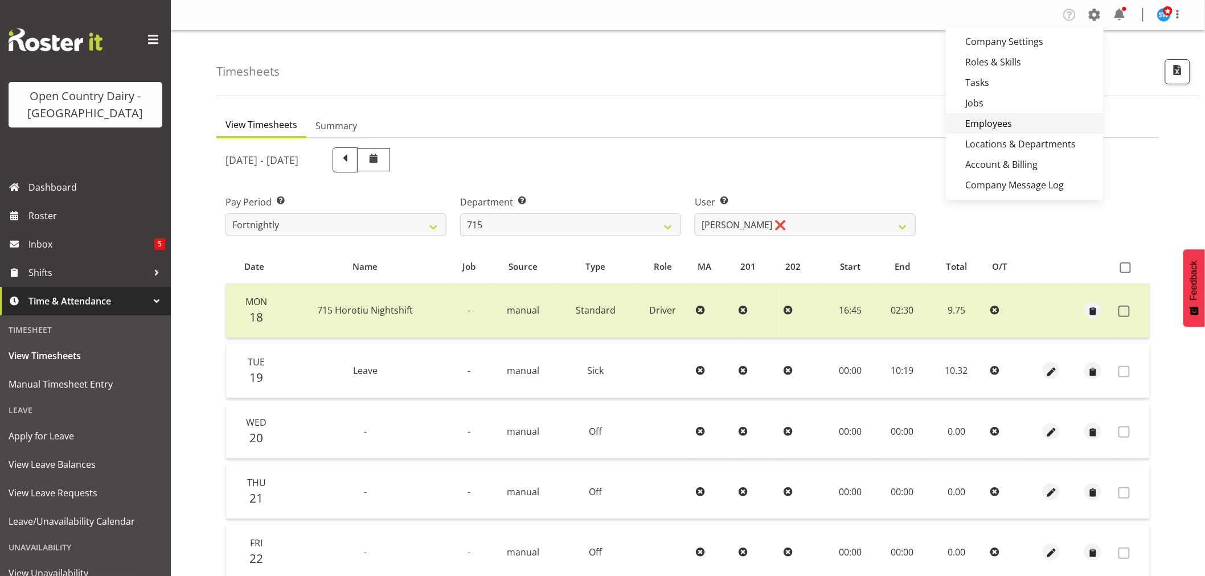
click at [1005, 120] on link "Employees" at bounding box center [1025, 123] width 158 height 21
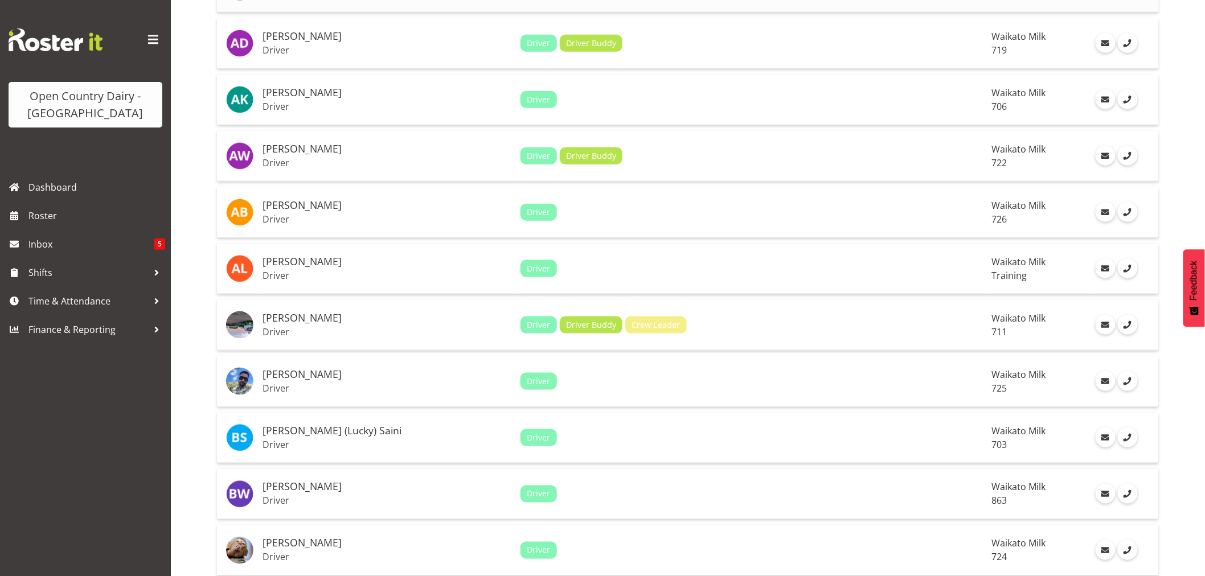
scroll to position [506, 0]
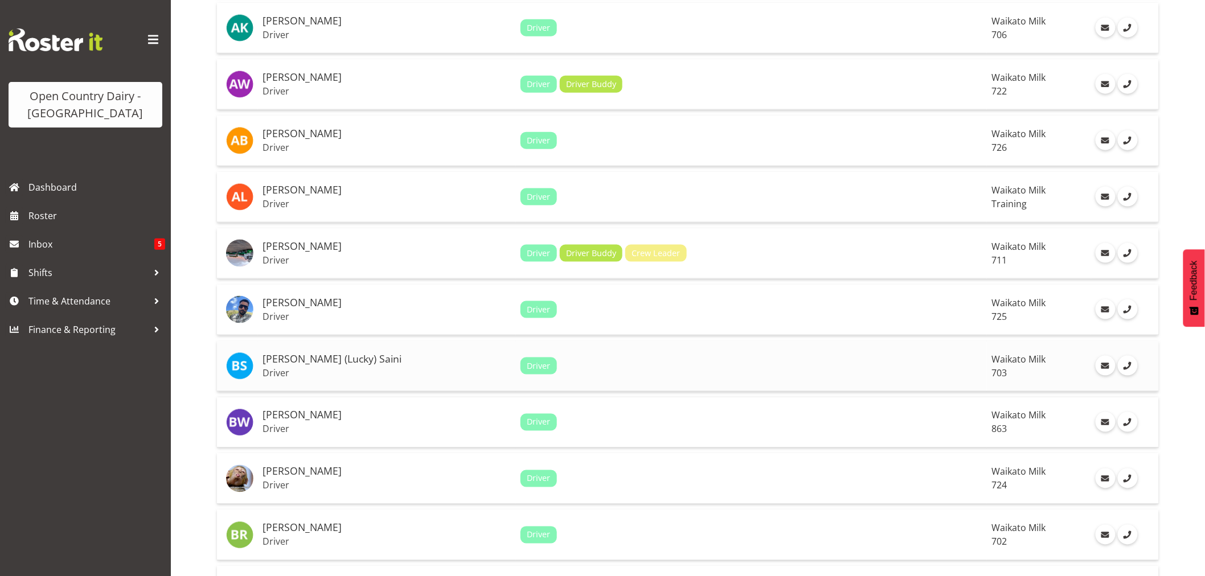
click at [282, 360] on h5 "[PERSON_NAME] (Lucky) Saini" at bounding box center [387, 359] width 249 height 11
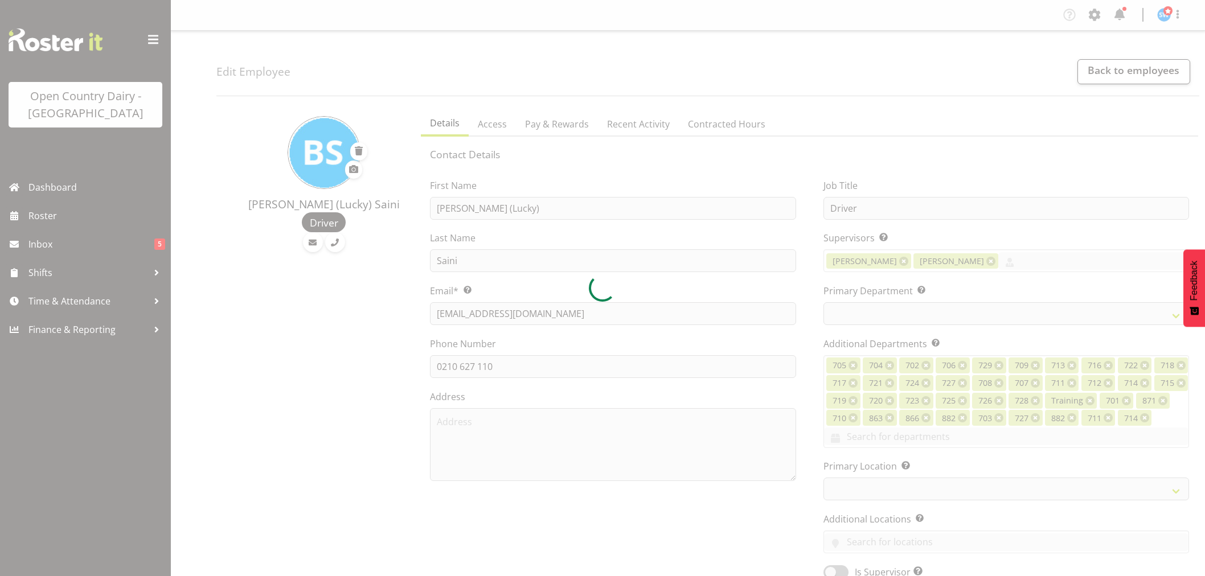
select select "TimelineWeek"
select select
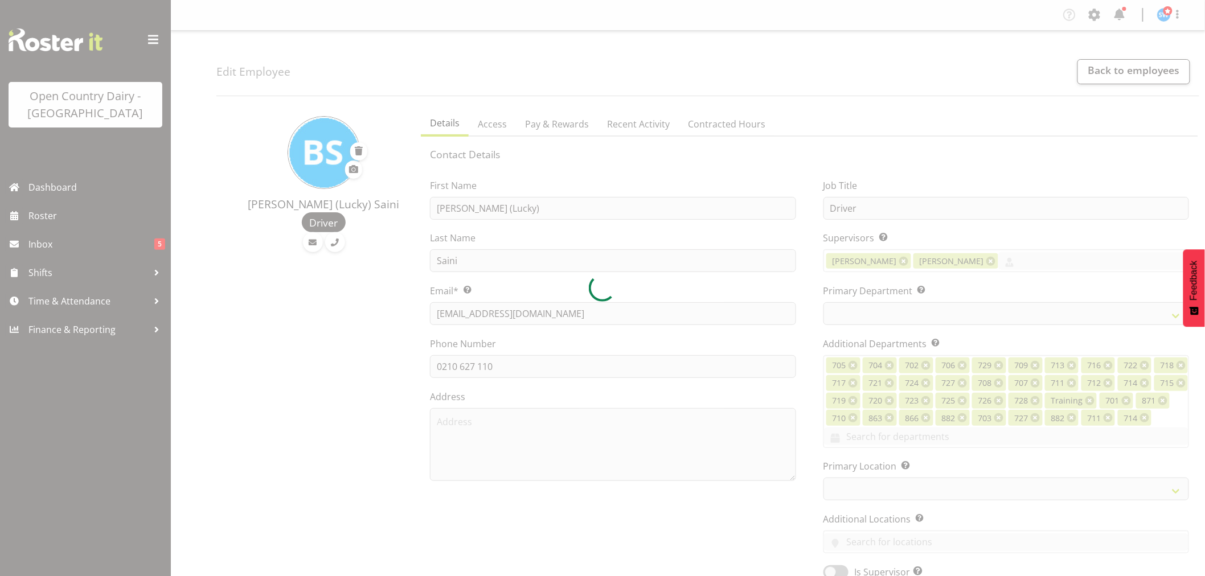
select select
select select "1054"
select select "710"
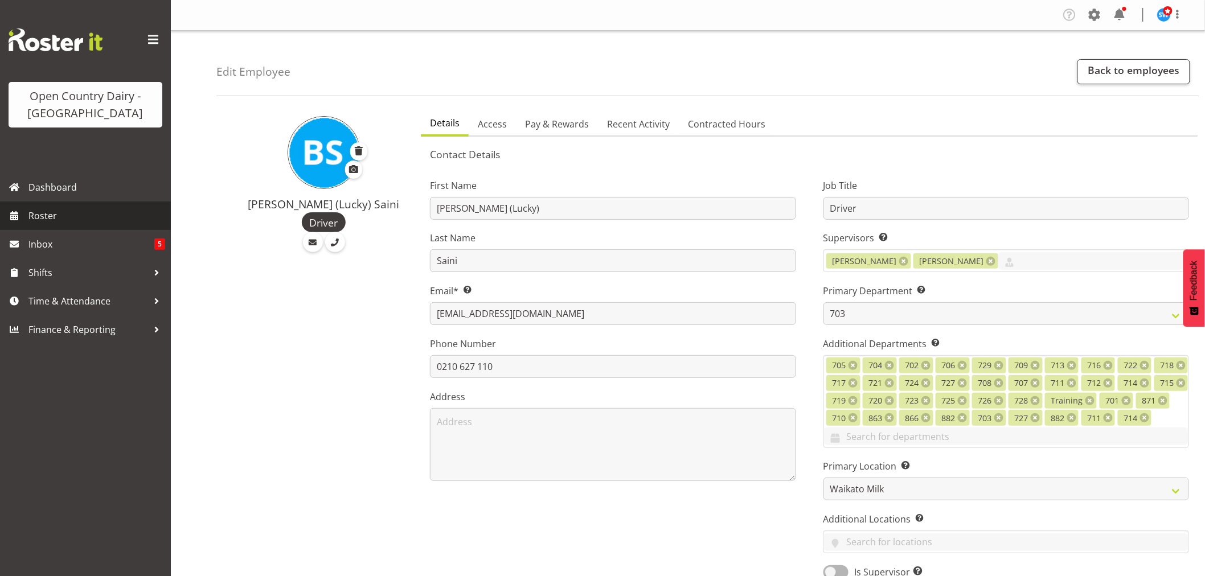
drag, startPoint x: 35, startPoint y: 215, endPoint x: 40, endPoint y: 215, distance: 5.7
click at [35, 215] on span "Roster" at bounding box center [96, 215] width 137 height 17
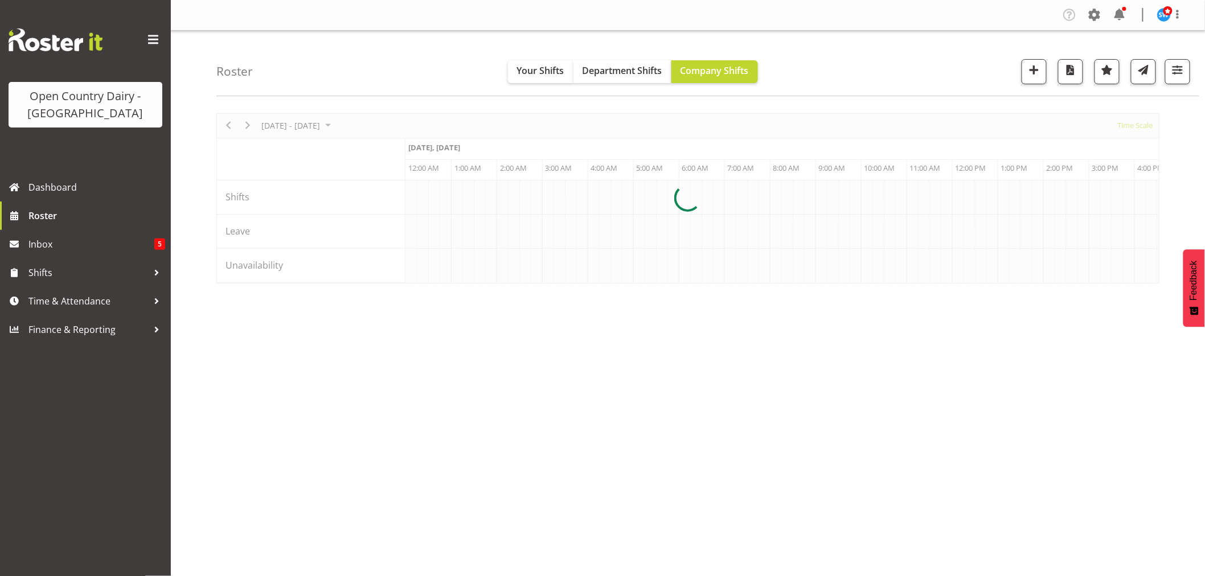
scroll to position [0, 1093]
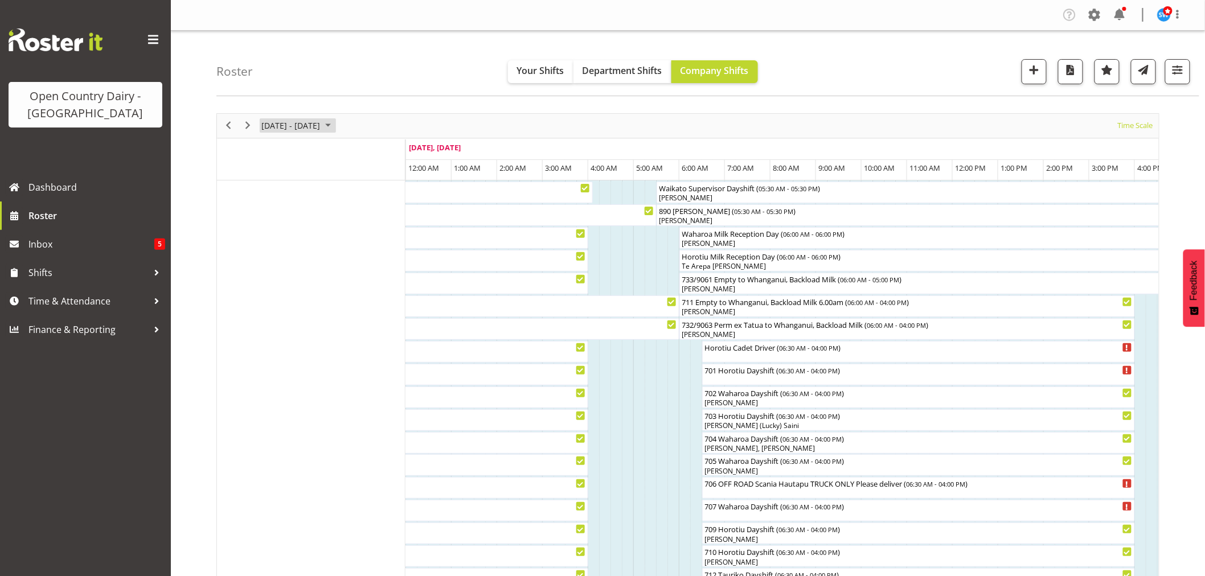
click at [277, 124] on span "[DATE] - [DATE]" at bounding box center [290, 125] width 61 height 14
click at [386, 265] on span "31" at bounding box center [382, 271] width 17 height 17
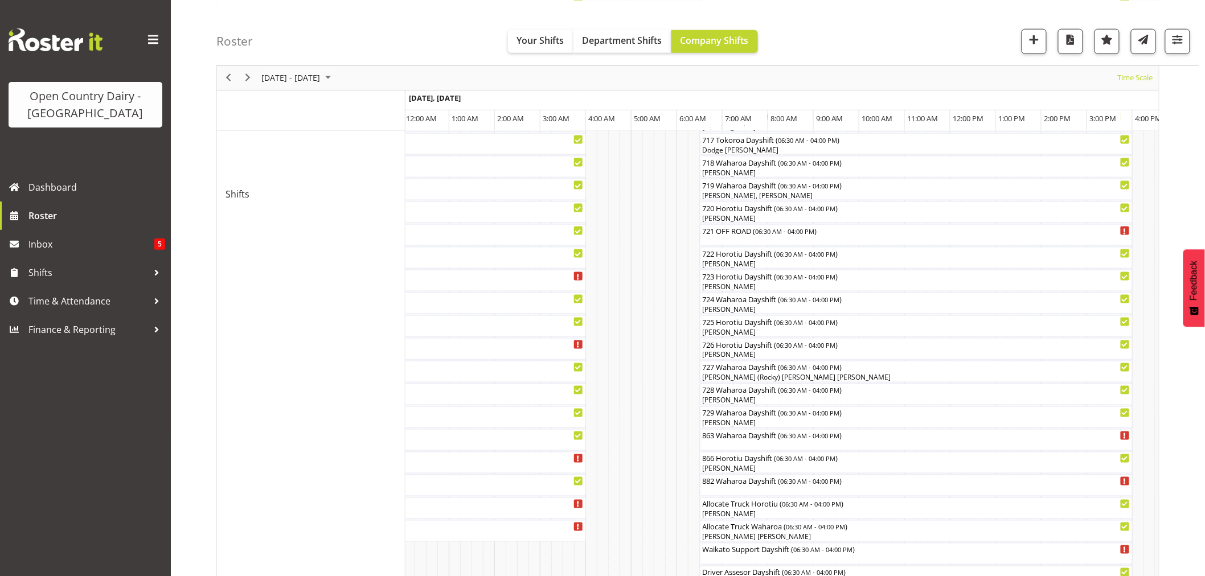
scroll to position [569, 0]
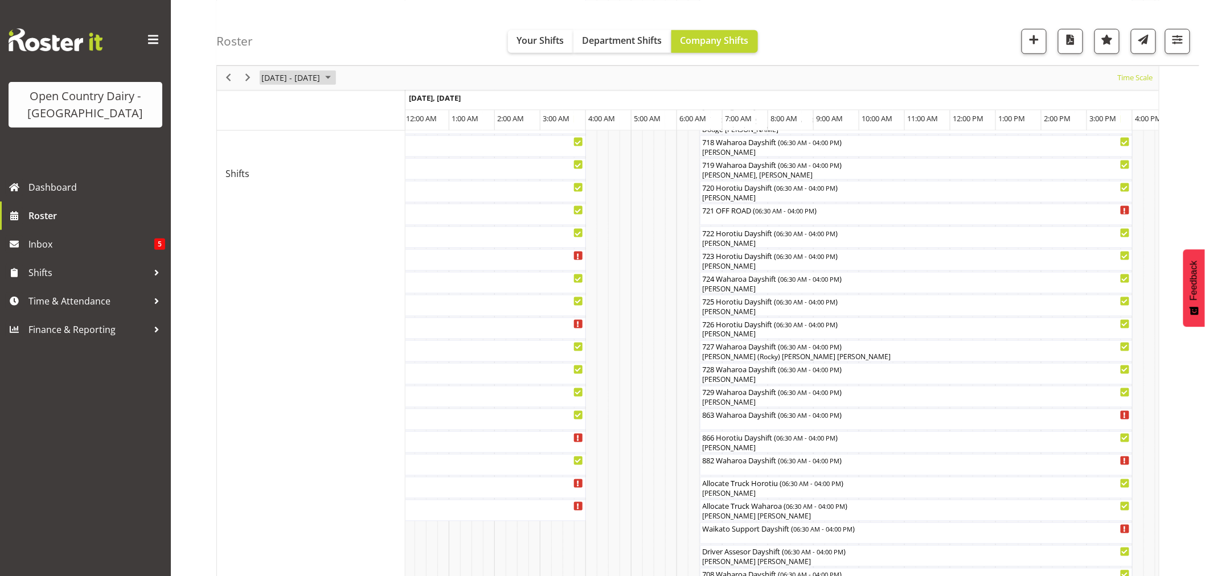
click at [292, 80] on span "August 25 - 31, 2025" at bounding box center [290, 78] width 61 height 14
click at [383, 105] on span "next month" at bounding box center [381, 106] width 20 height 21
click at [330, 149] on span "4" at bounding box center [327, 145] width 17 height 17
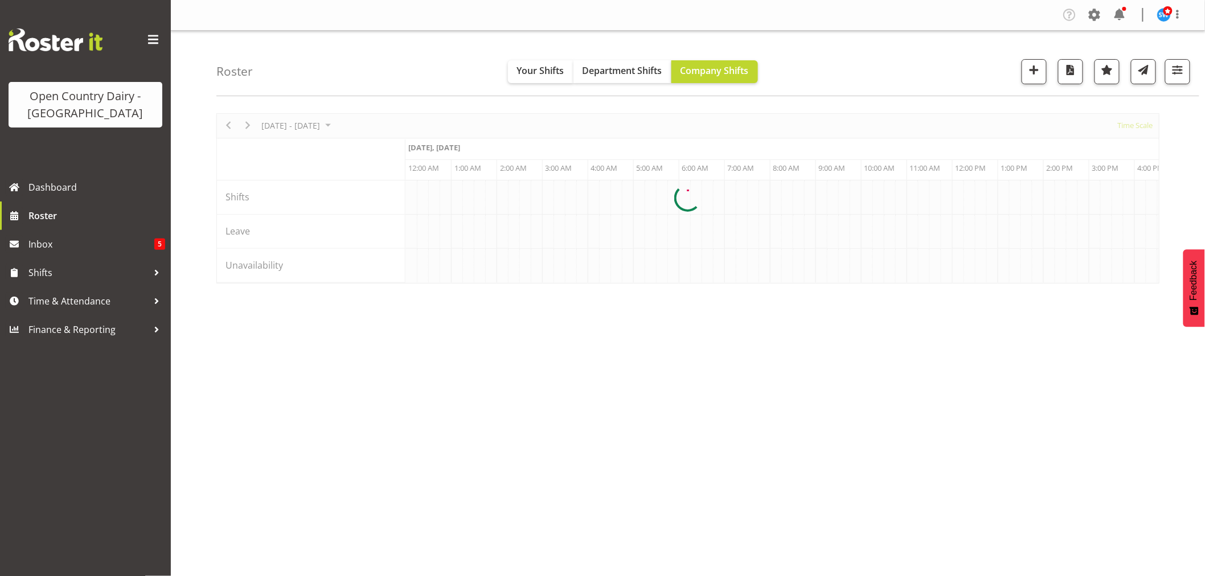
scroll to position [0, 0]
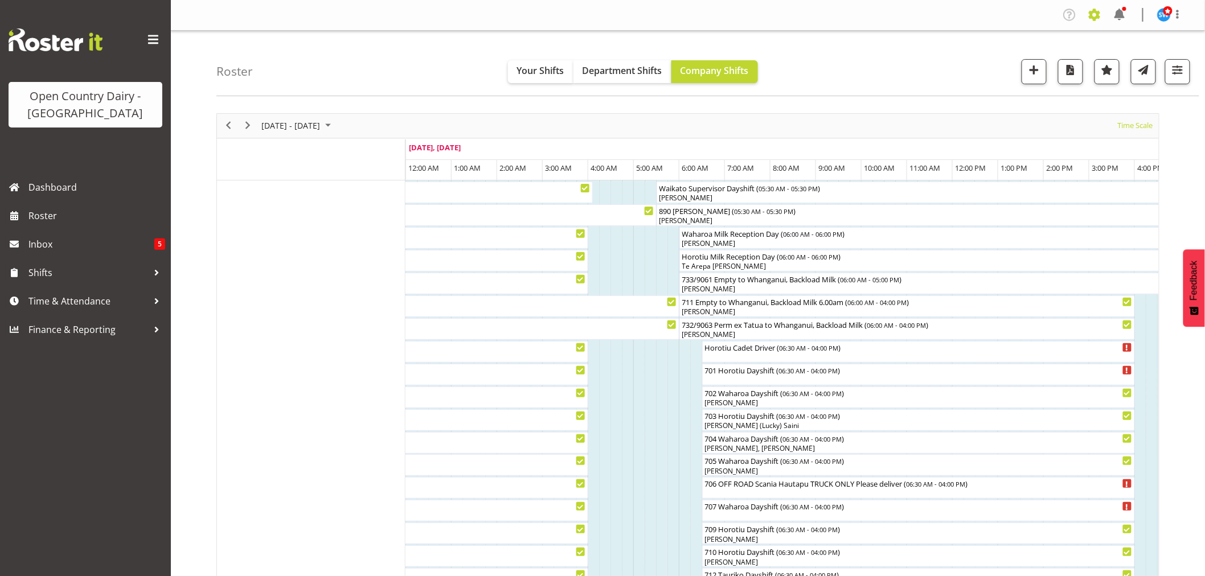
click at [1092, 16] on span at bounding box center [1094, 15] width 18 height 18
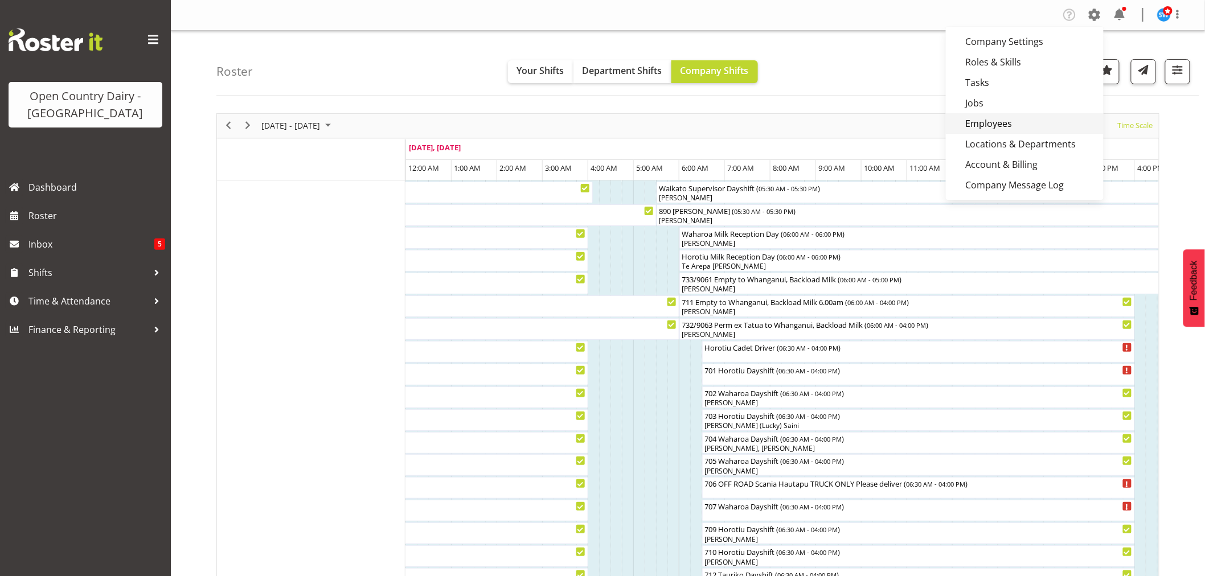
click at [999, 127] on link "Employees" at bounding box center [1025, 123] width 158 height 21
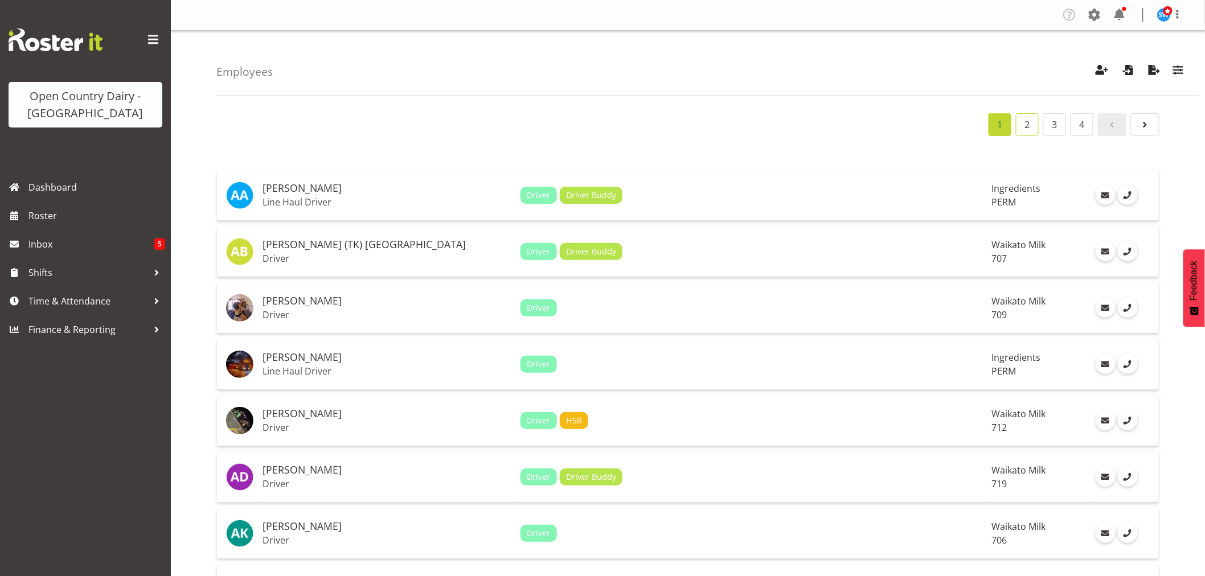
click at [1026, 128] on link "2" at bounding box center [1027, 124] width 23 height 23
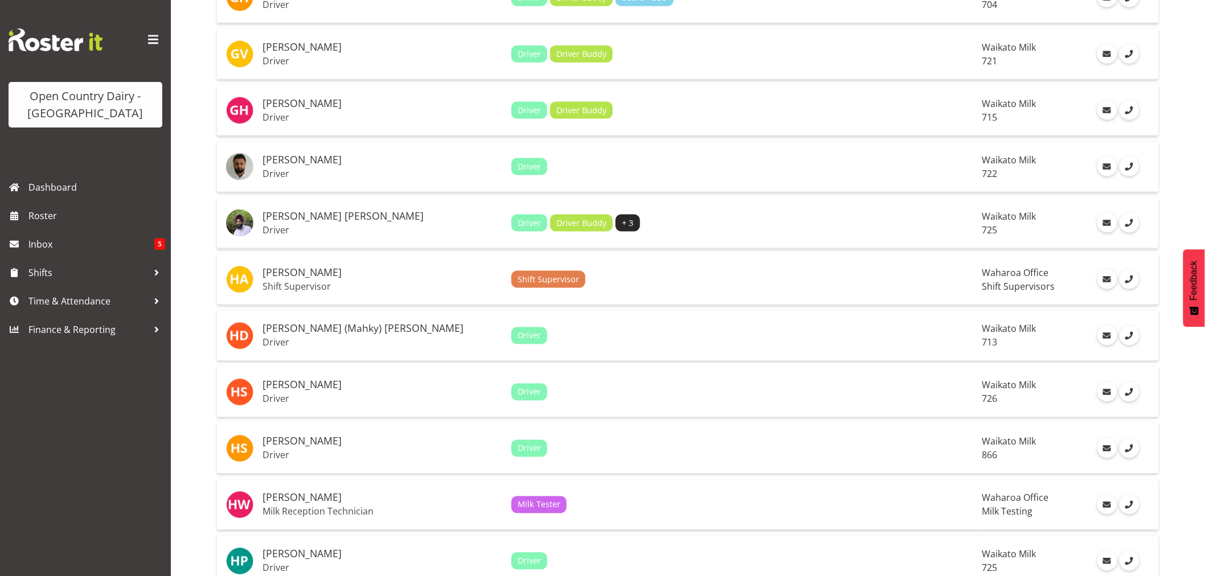
scroll to position [633, 0]
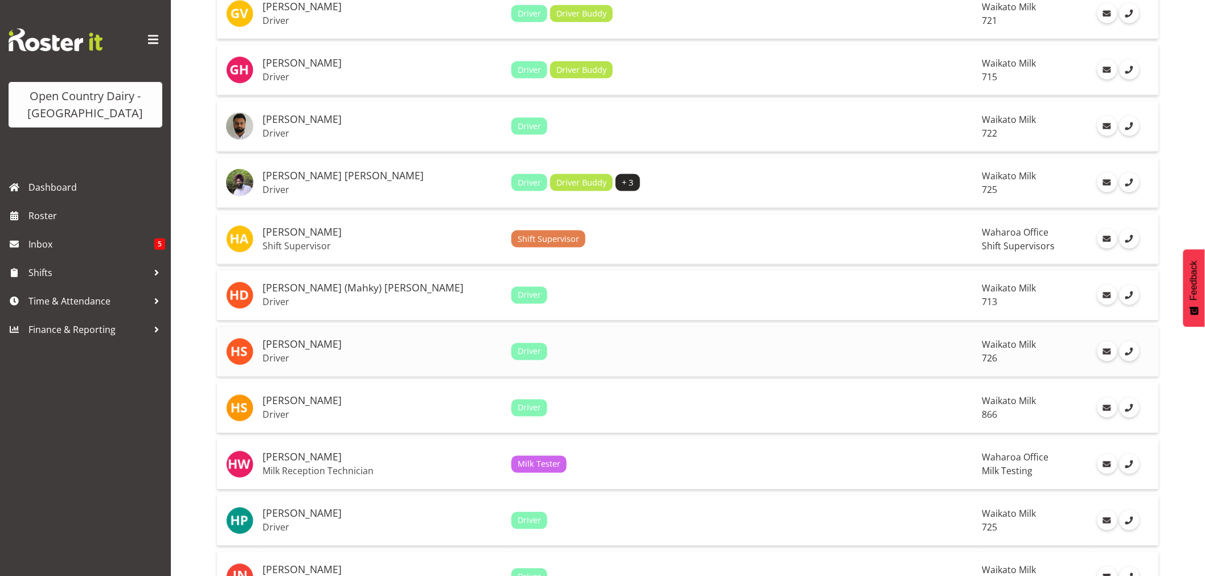
click at [271, 349] on h5 "[PERSON_NAME]" at bounding box center [383, 344] width 240 height 11
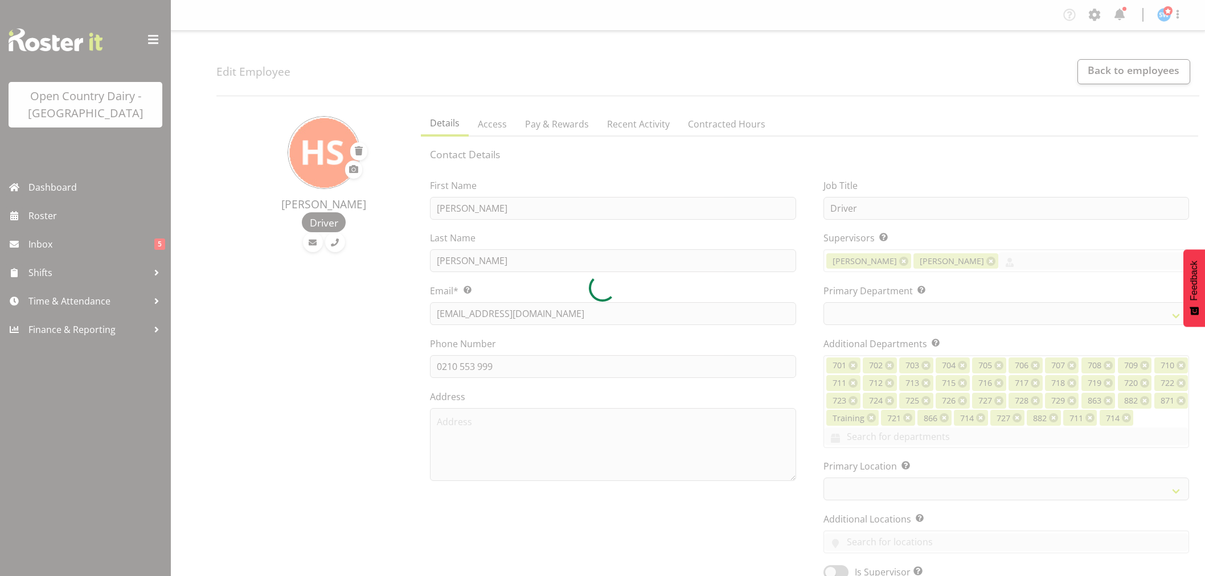
select select "TimelineWeek"
select select
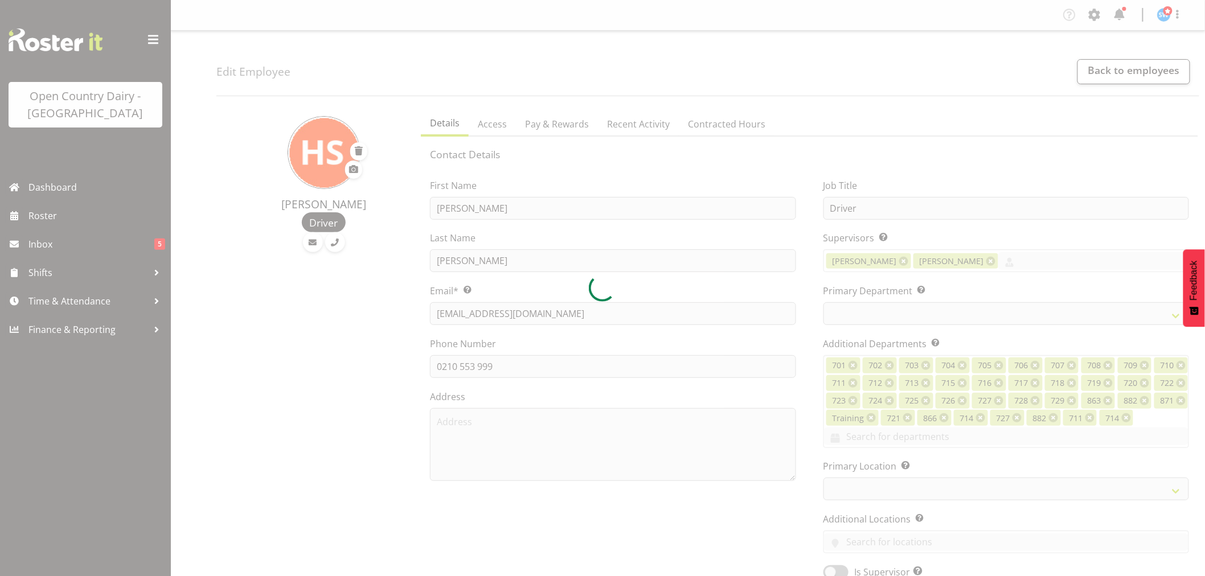
select select
select select "1054"
select select "808"
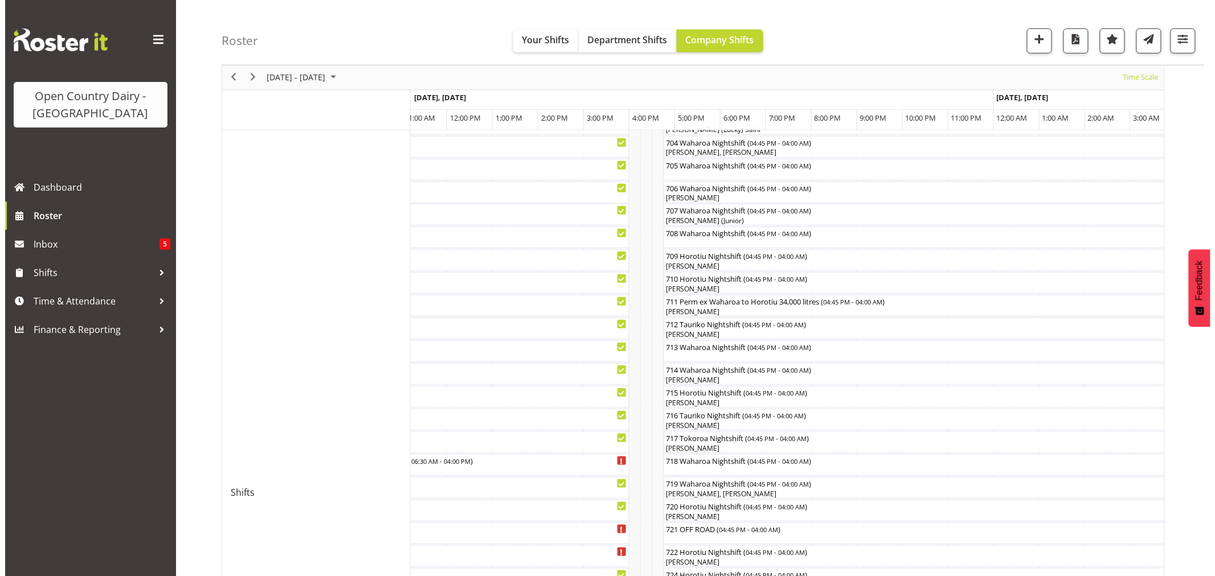
scroll to position [253, 0]
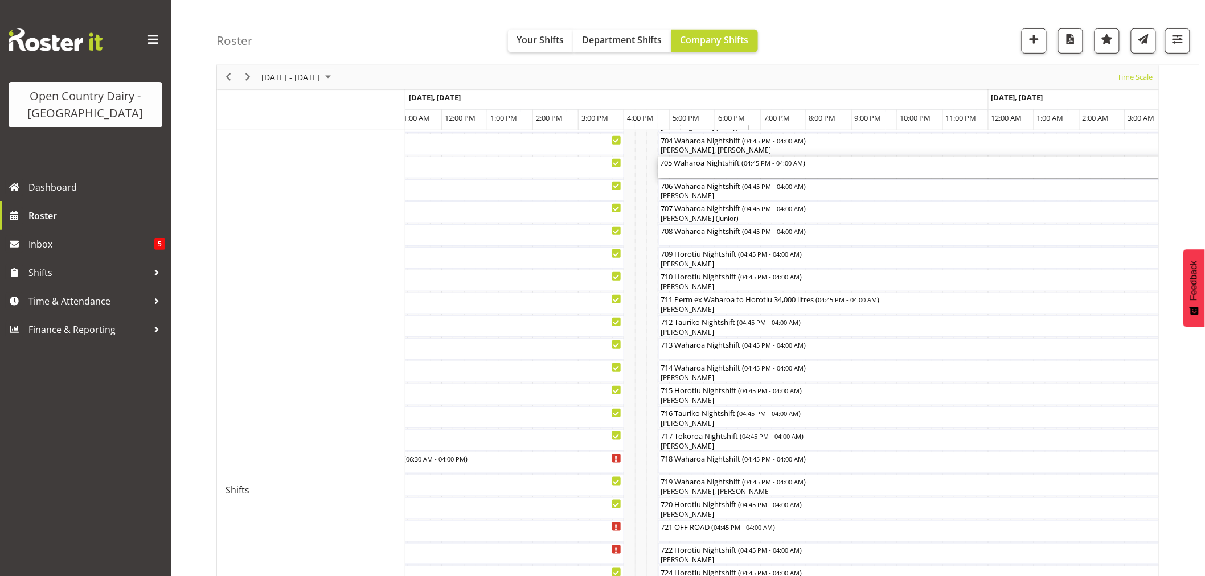
click at [687, 171] on div "705 Waharoa Nightshift ( 04:45 PM - 04:00 AM )" at bounding box center [915, 168] width 508 height 22
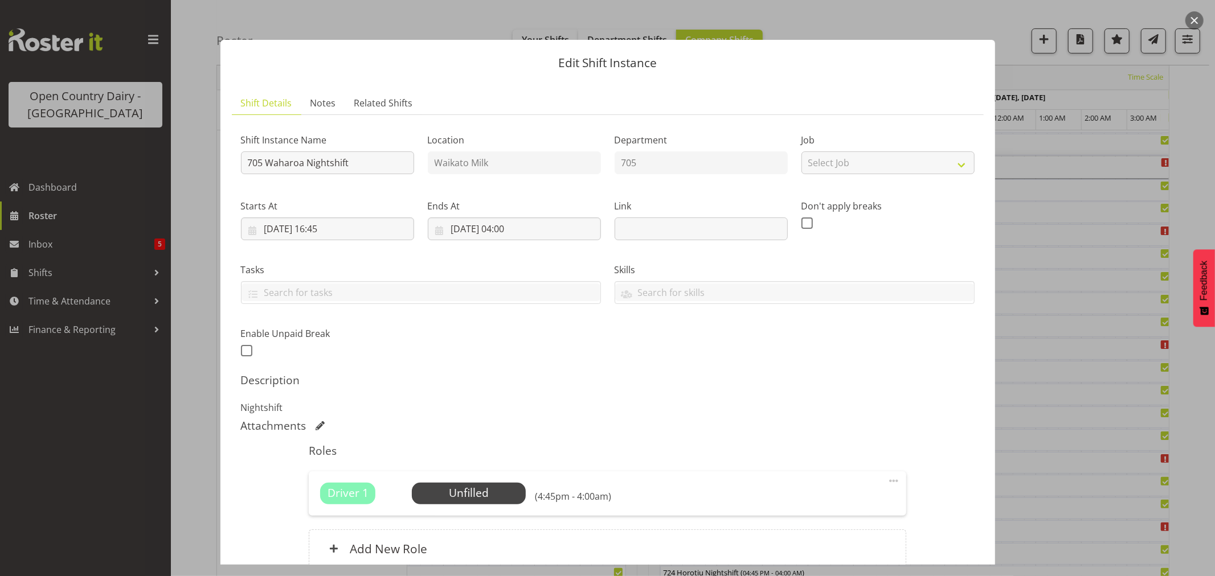
scroll to position [105, 0]
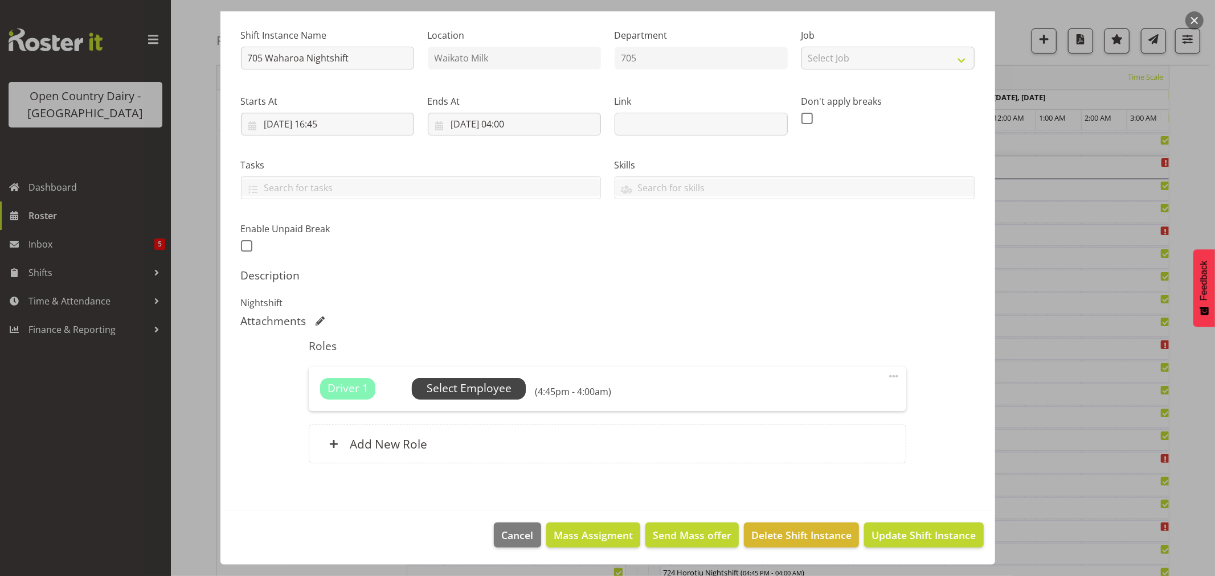
click at [498, 390] on span "Select Employee" at bounding box center [469, 388] width 85 height 17
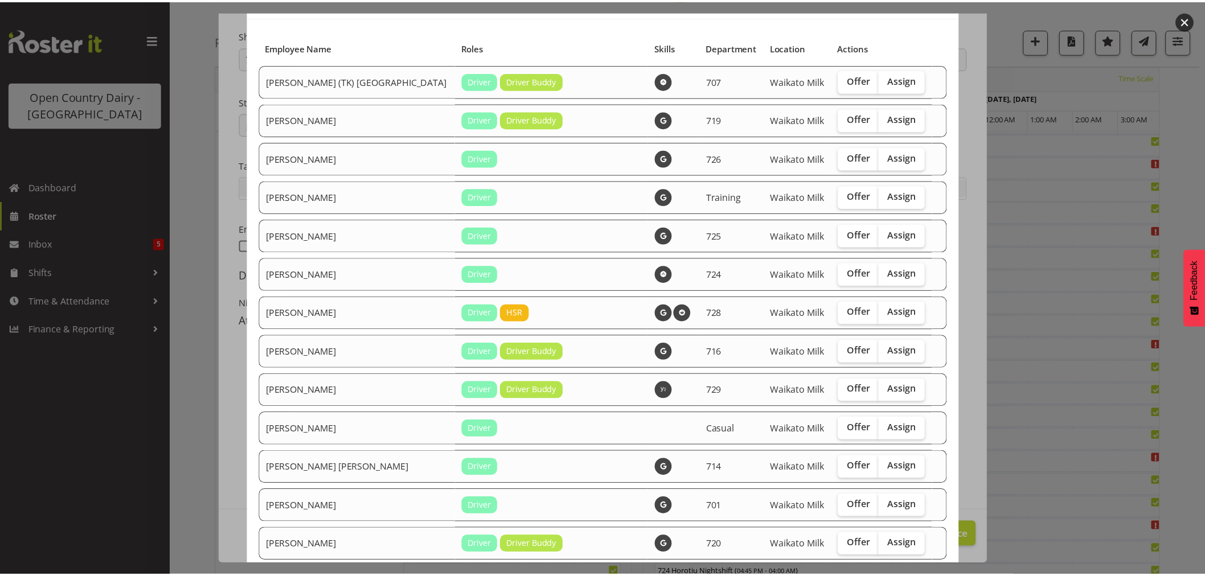
scroll to position [190, 0]
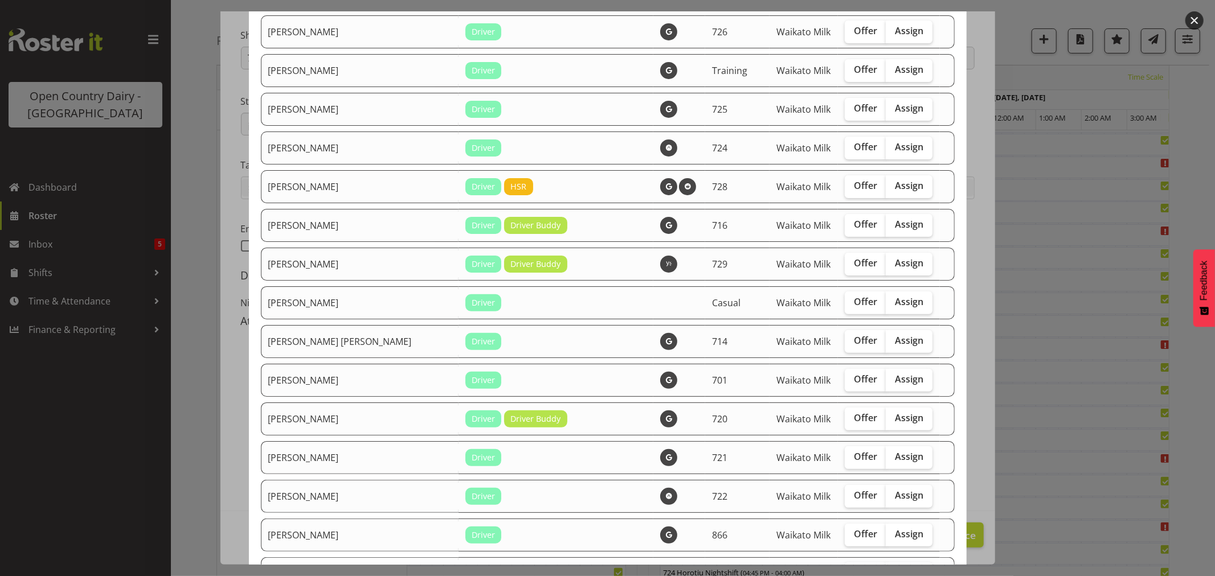
click at [1194, 19] on button "button" at bounding box center [1194, 20] width 18 height 18
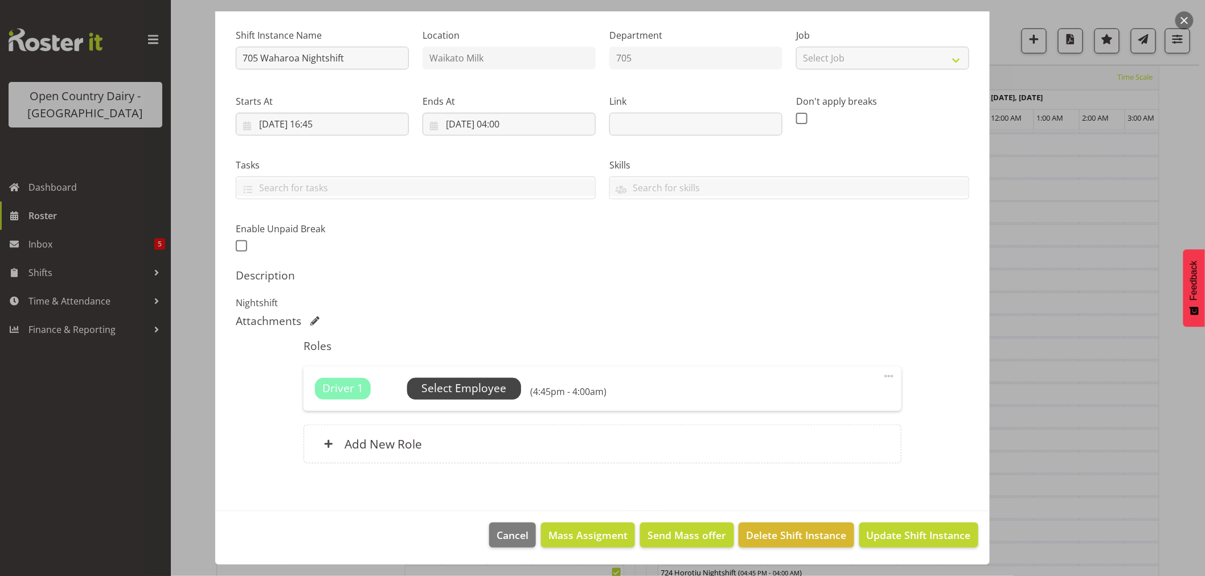
click at [450, 384] on span "Select Employee" at bounding box center [463, 388] width 85 height 17
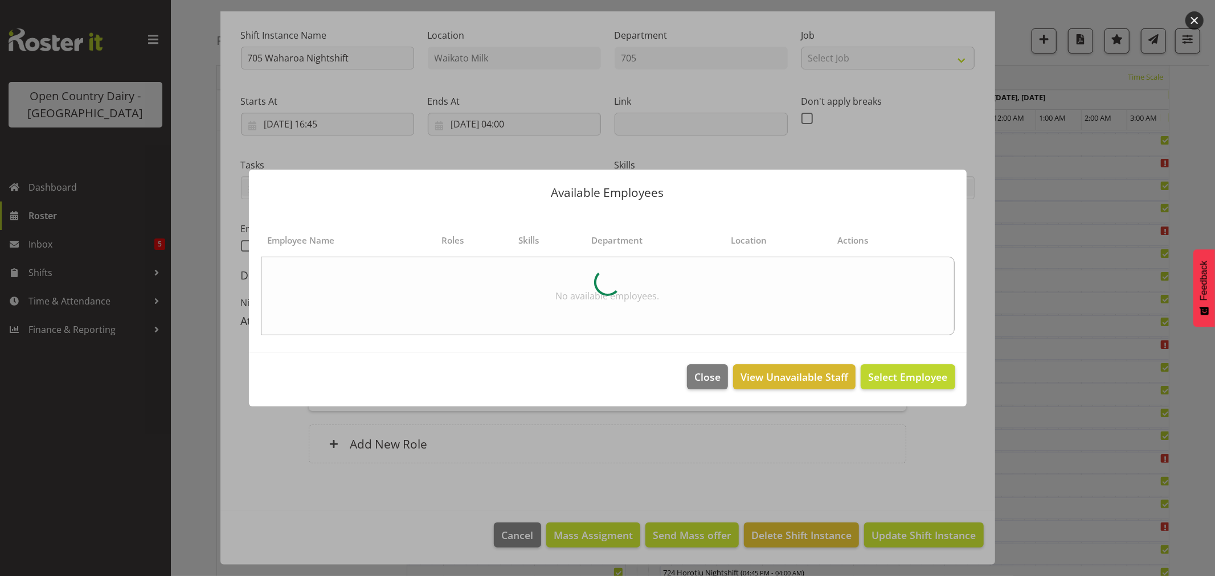
click at [1186, 23] on button "button" at bounding box center [1194, 20] width 18 height 18
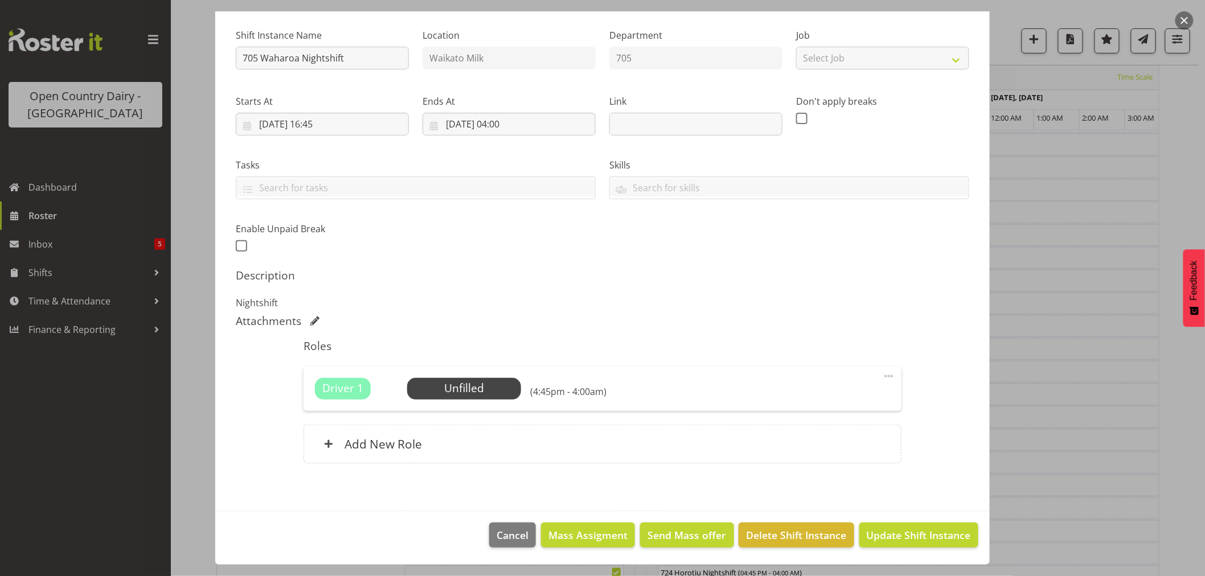
click at [1186, 23] on button "button" at bounding box center [1184, 20] width 18 height 18
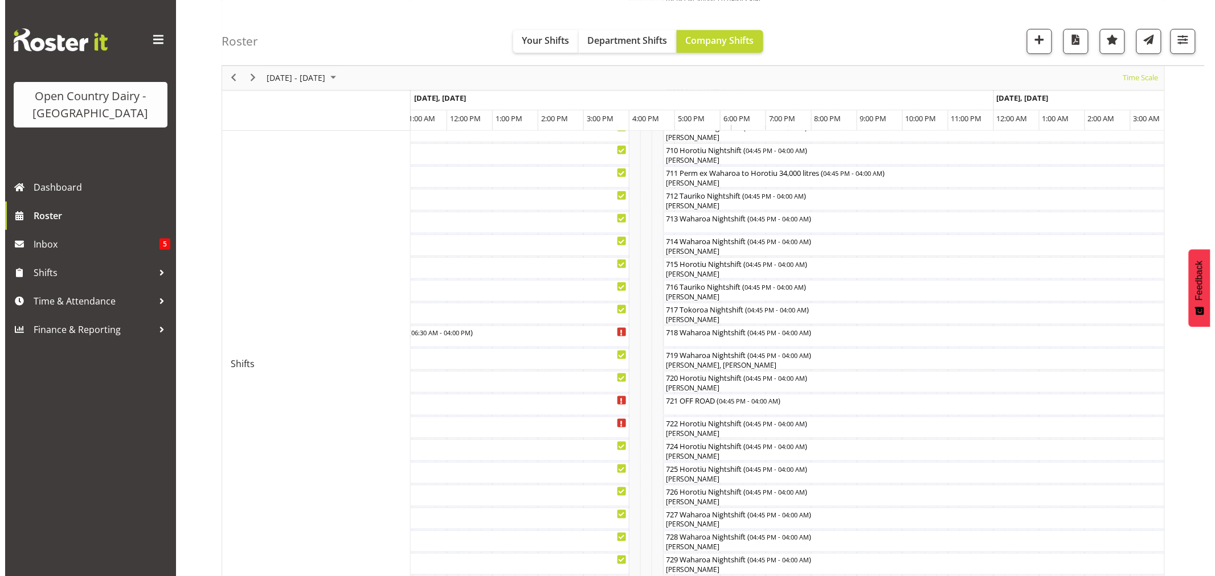
scroll to position [126, 0]
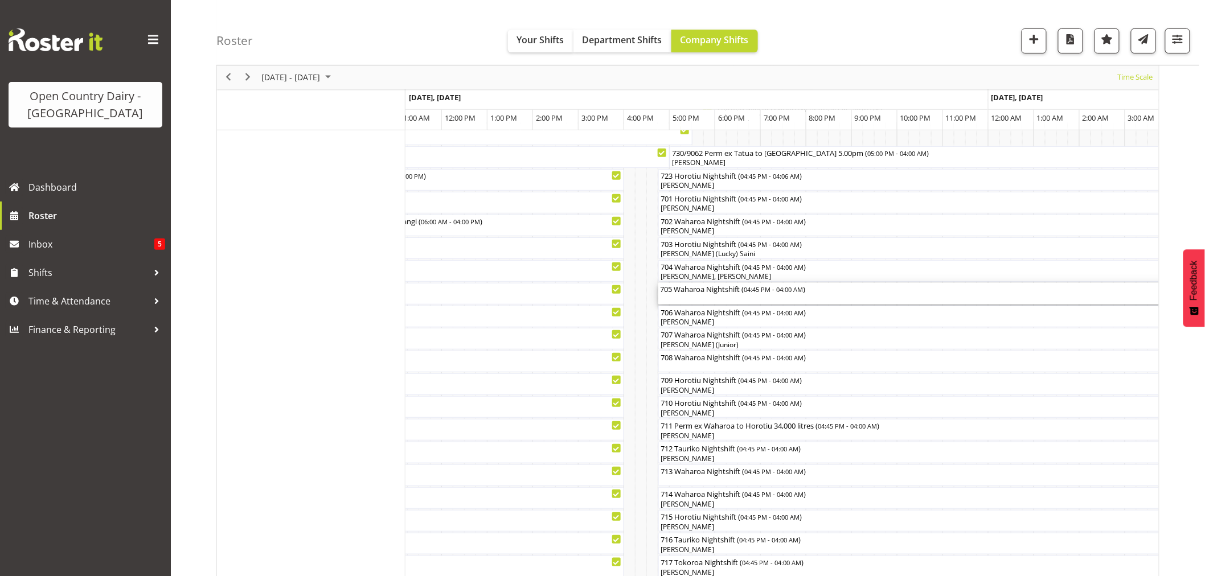
click at [693, 302] on div "705 Waharoa Nightshift ( 04:45 PM - 04:00 AM )" at bounding box center [915, 294] width 508 height 22
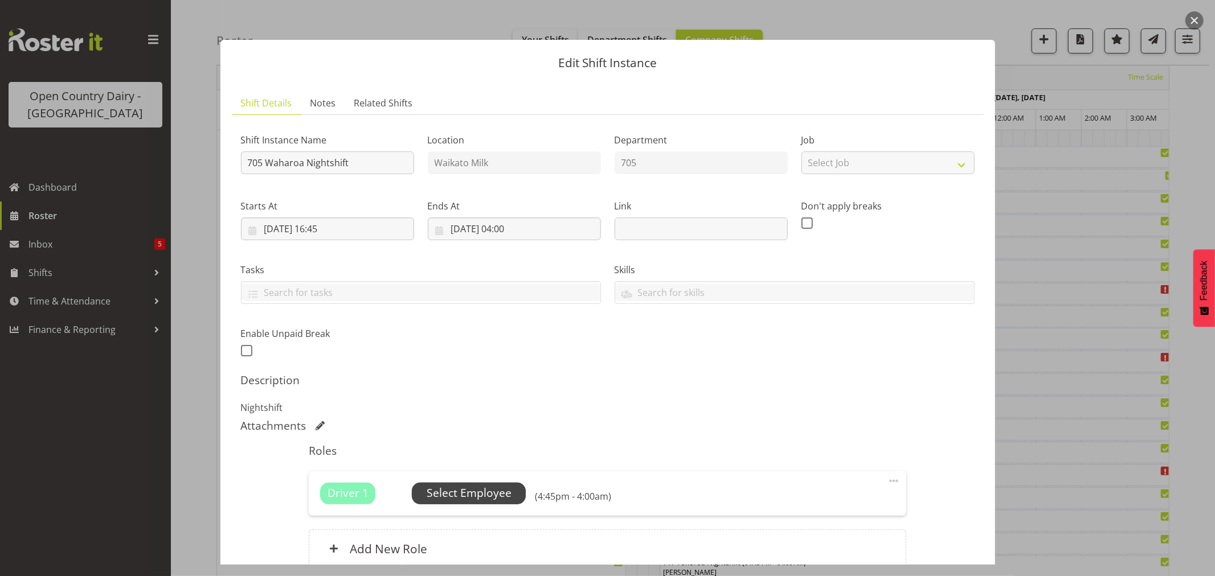
click at [473, 487] on span "Select Employee" at bounding box center [469, 493] width 85 height 17
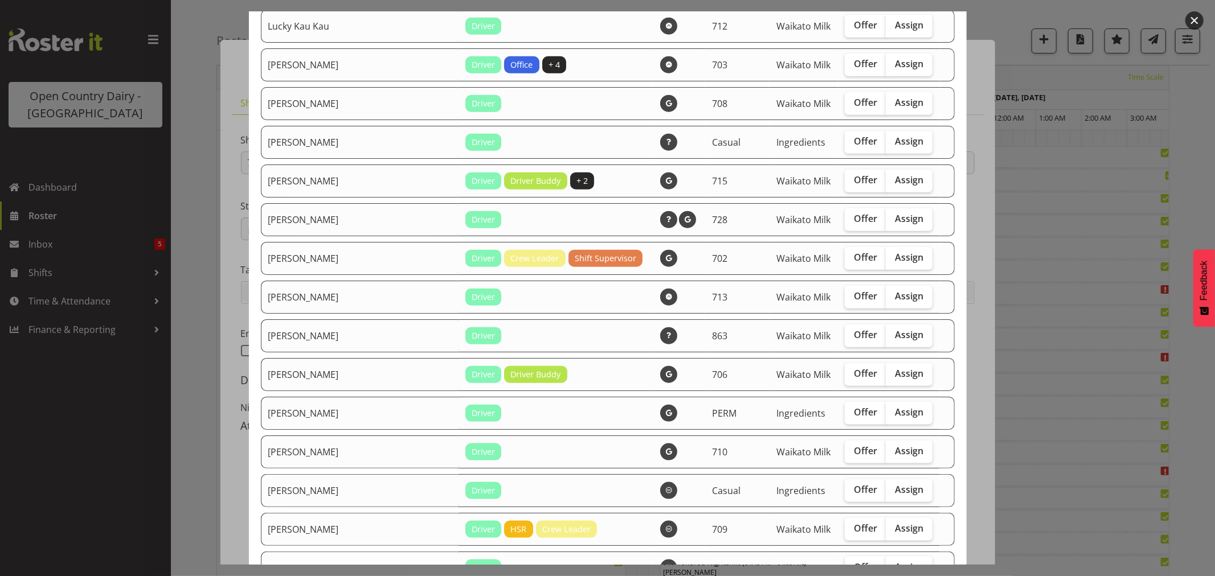
scroll to position [953, 0]
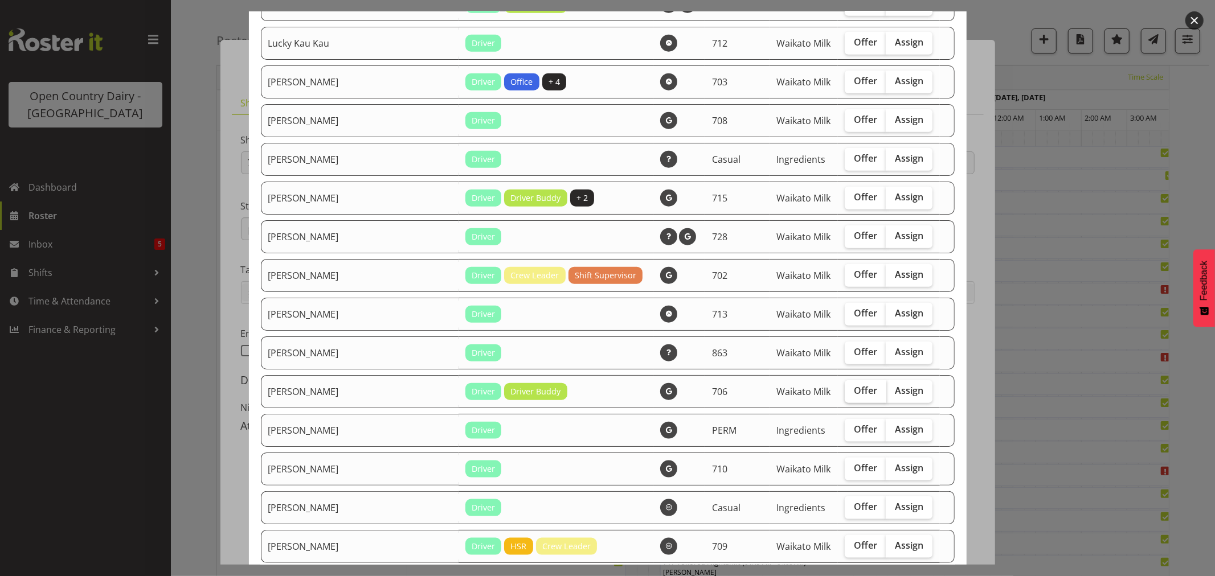
click at [854, 394] on span "Offer" at bounding box center [865, 390] width 23 height 11
click at [845, 394] on input "Offer" at bounding box center [848, 390] width 7 height 7
checkbox input "true"
click at [854, 351] on span "Offer" at bounding box center [865, 351] width 23 height 11
click at [845, 351] on input "Offer" at bounding box center [848, 352] width 7 height 7
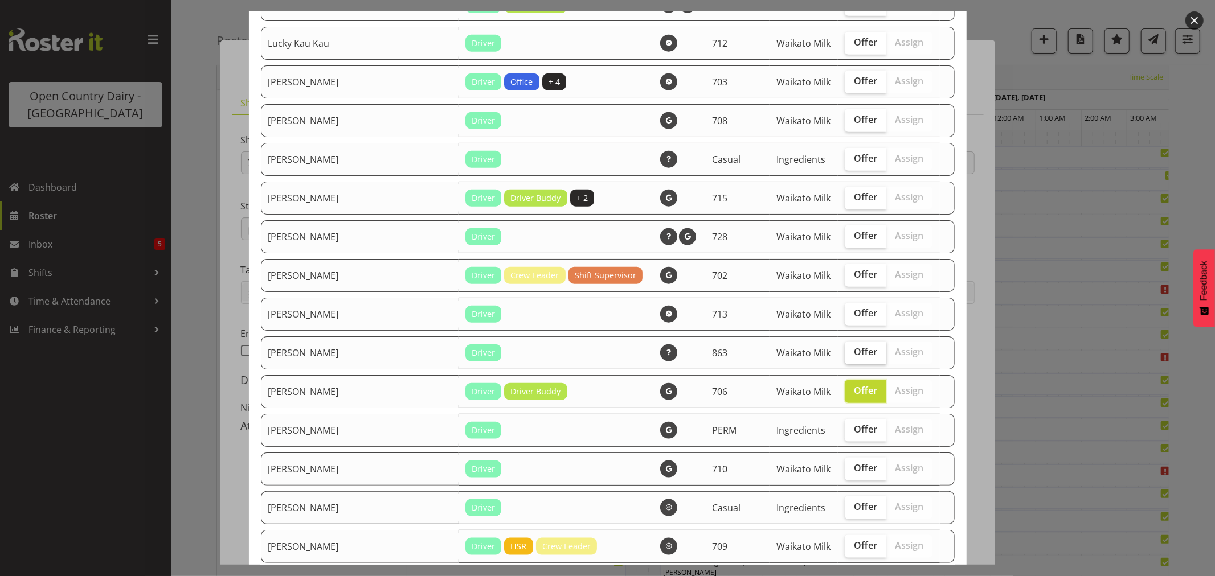
checkbox input "true"
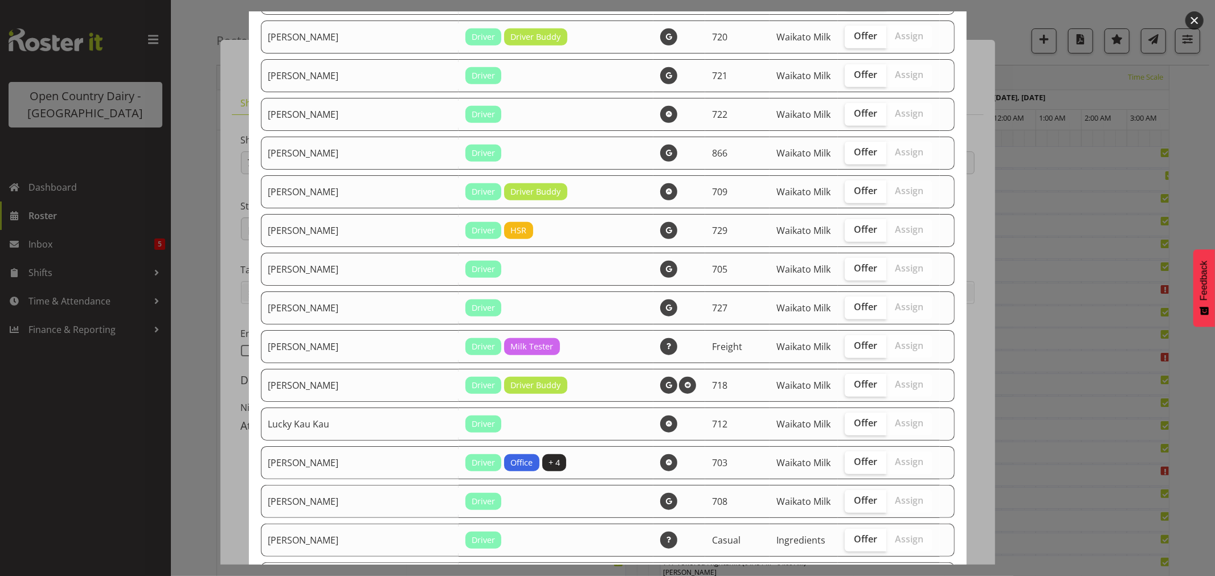
scroll to position [510, 0]
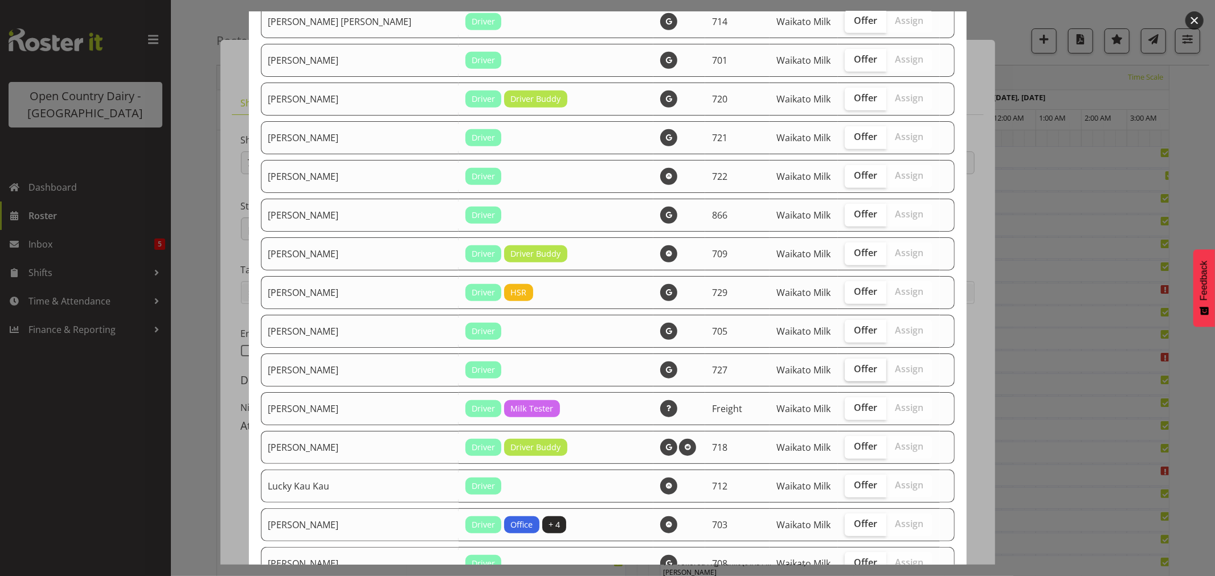
click at [854, 373] on span "Offer" at bounding box center [865, 368] width 23 height 11
click at [845, 373] on input "Offer" at bounding box center [848, 369] width 7 height 7
checkbox input "true"
click at [854, 292] on span "Offer" at bounding box center [865, 291] width 23 height 11
click at [845, 292] on input "Offer" at bounding box center [848, 291] width 7 height 7
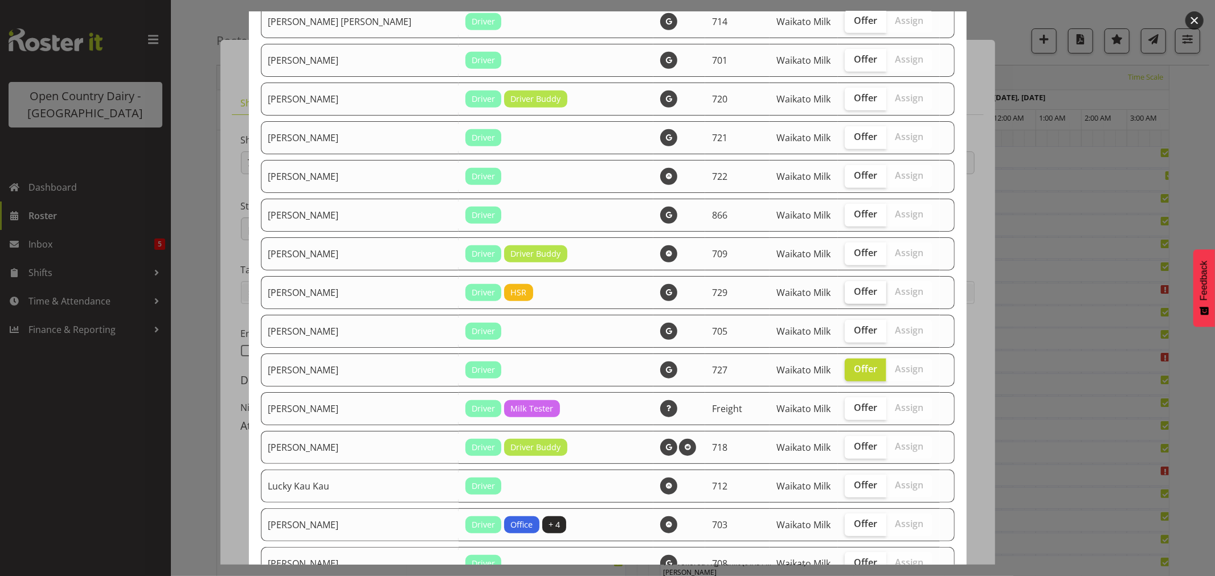
checkbox input "true"
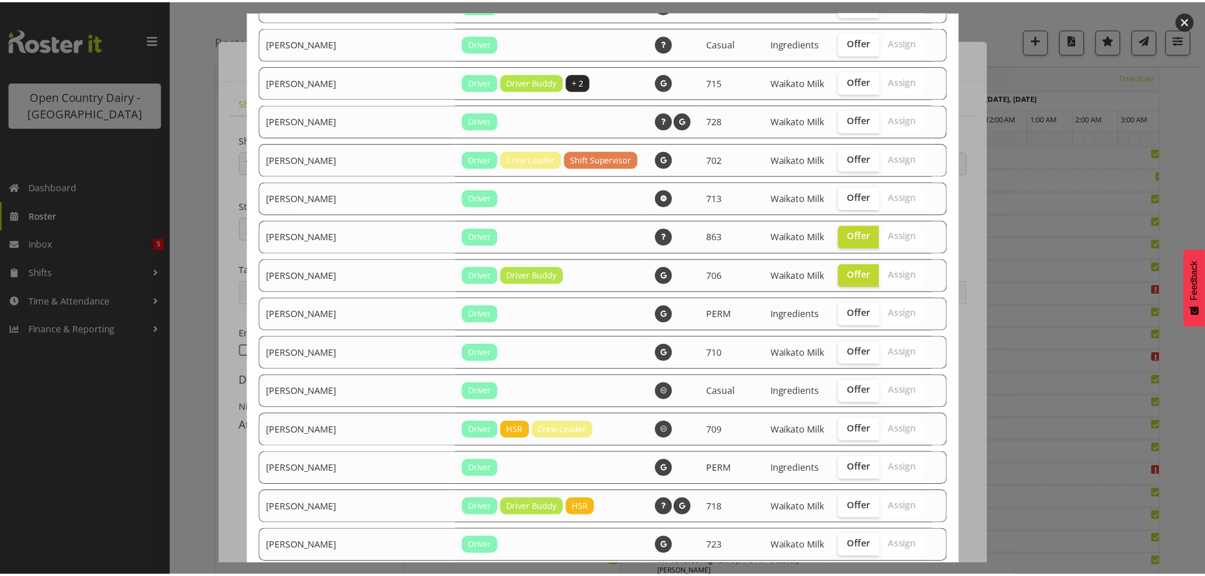
scroll to position [1142, 0]
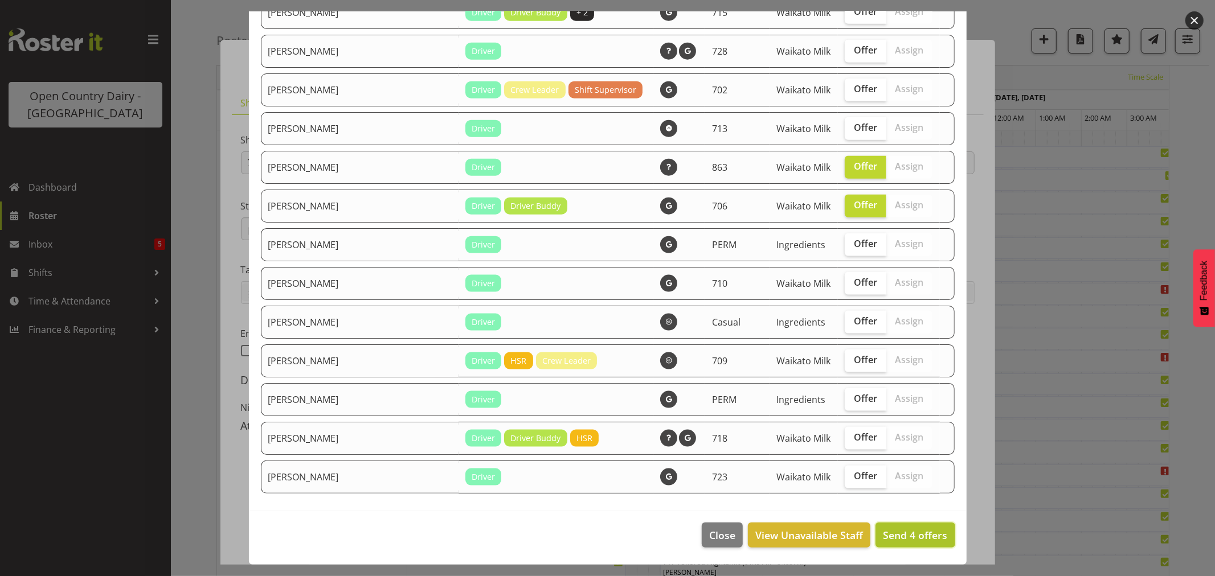
click at [890, 540] on span "Send 4 offers" at bounding box center [915, 535] width 64 height 14
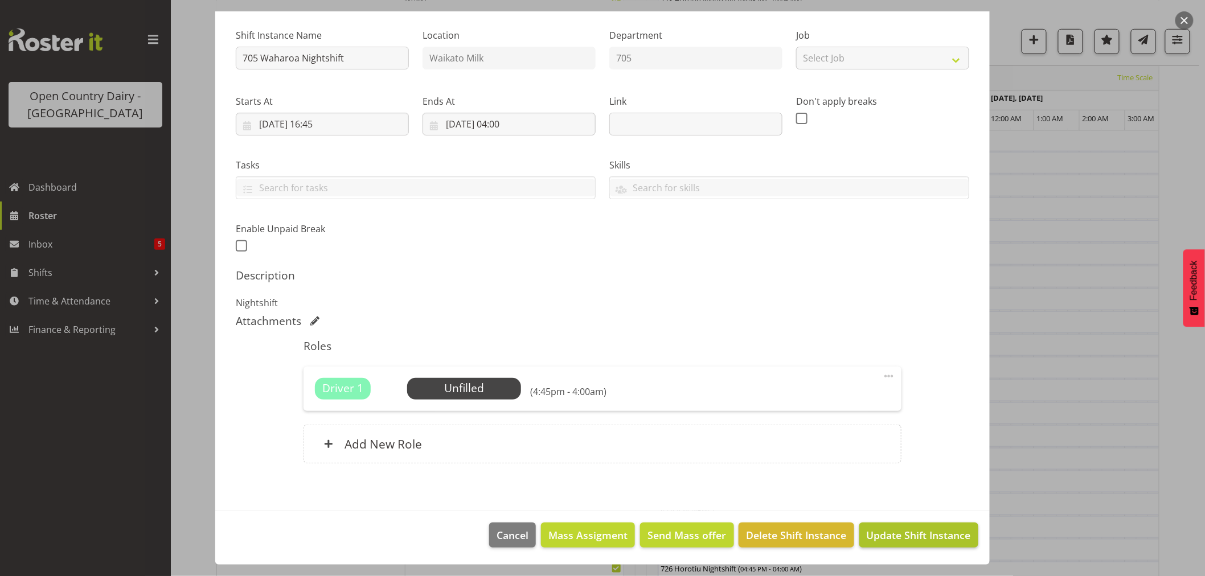
scroll to position [379, 0]
click at [885, 536] on span "Update Shift Instance" at bounding box center [919, 535] width 104 height 15
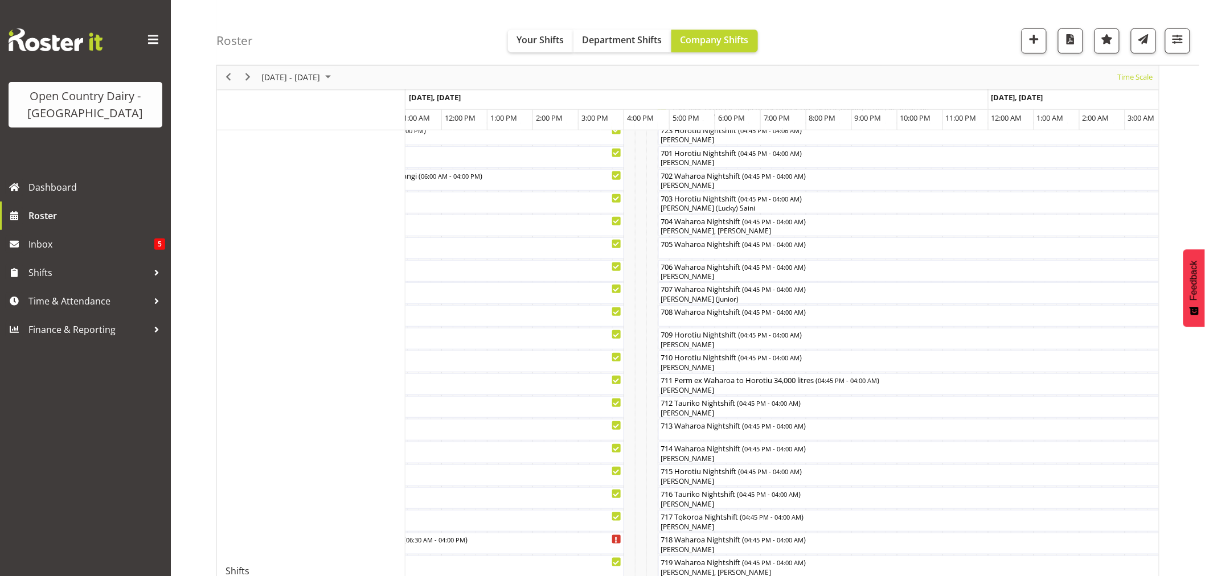
scroll to position [190, 0]
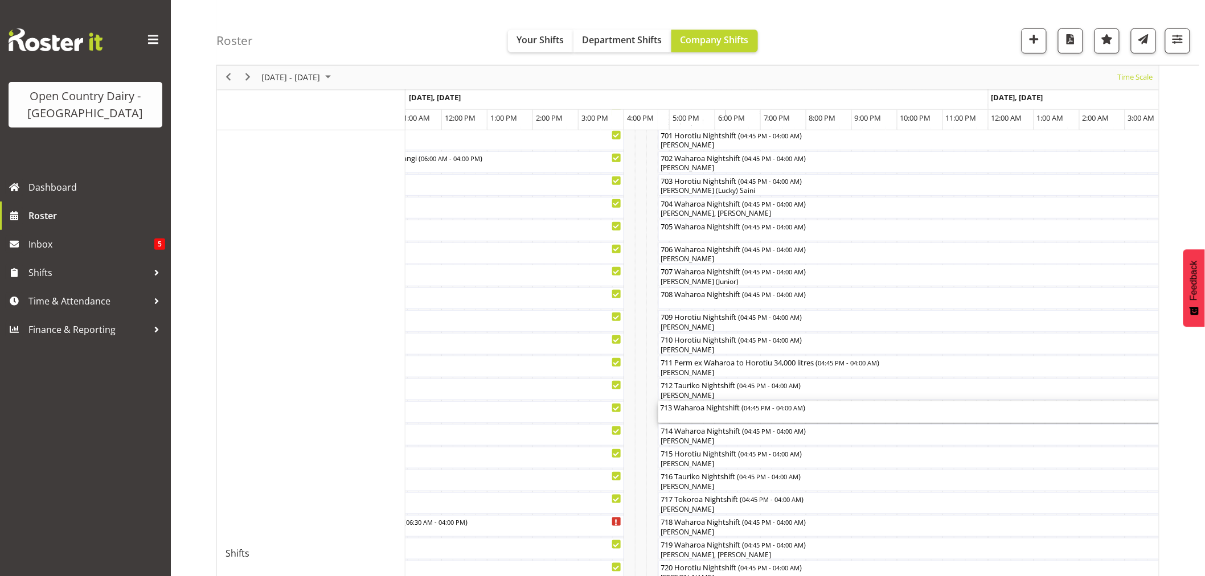
click at [682, 412] on div "713 Waharoa Nightshift ( 04:45 PM - 04:00 AM )" at bounding box center [915, 406] width 508 height 11
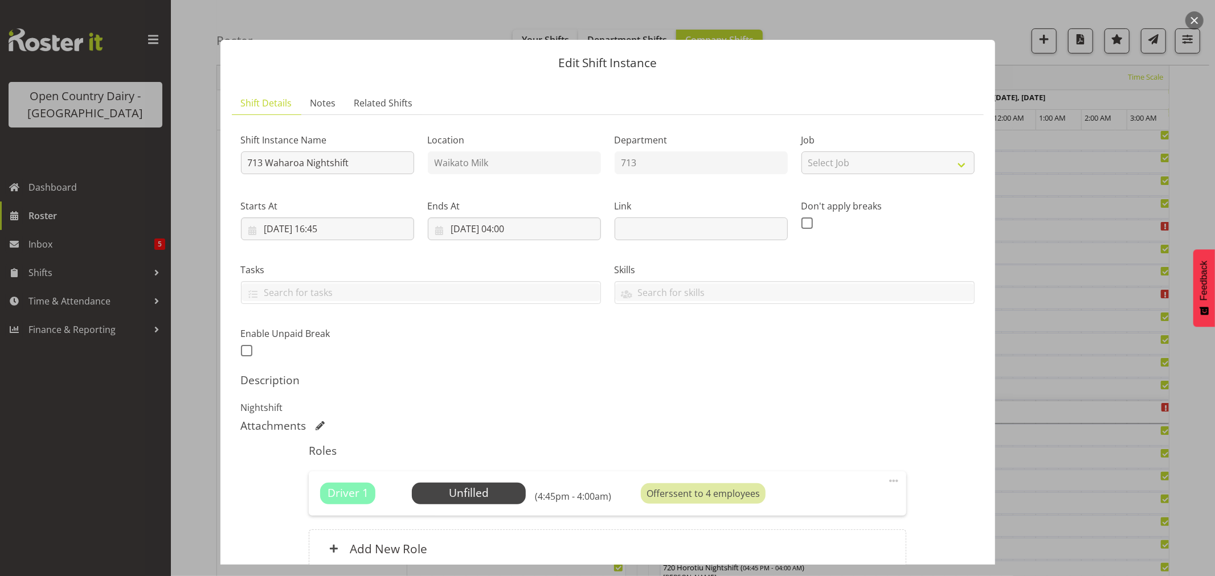
click at [1186, 18] on button "button" at bounding box center [1194, 20] width 18 height 18
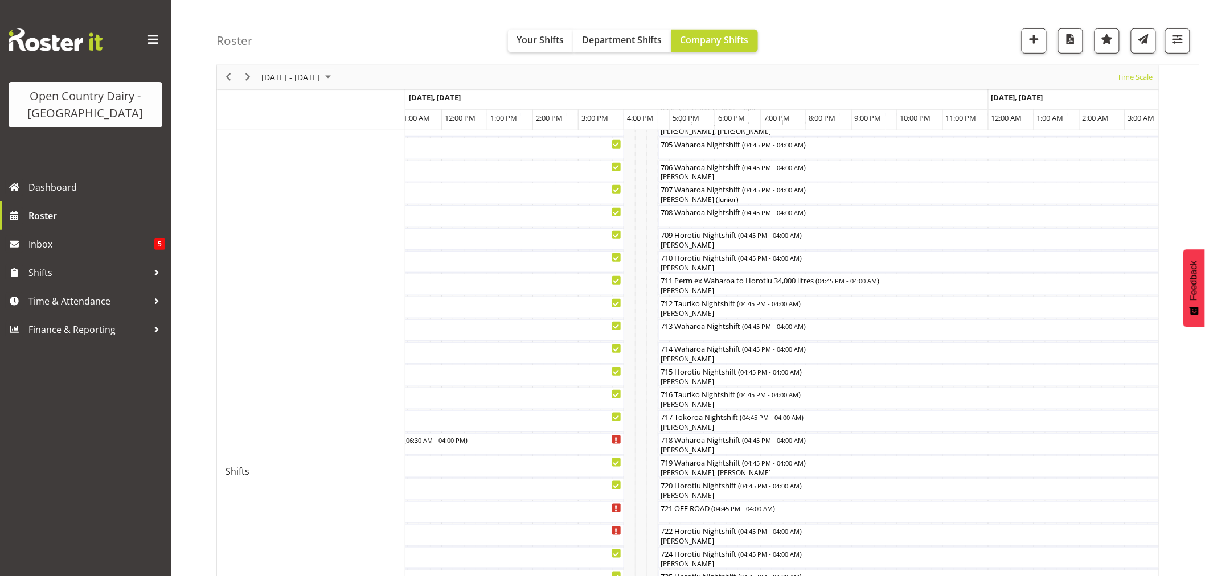
scroll to position [253, 0]
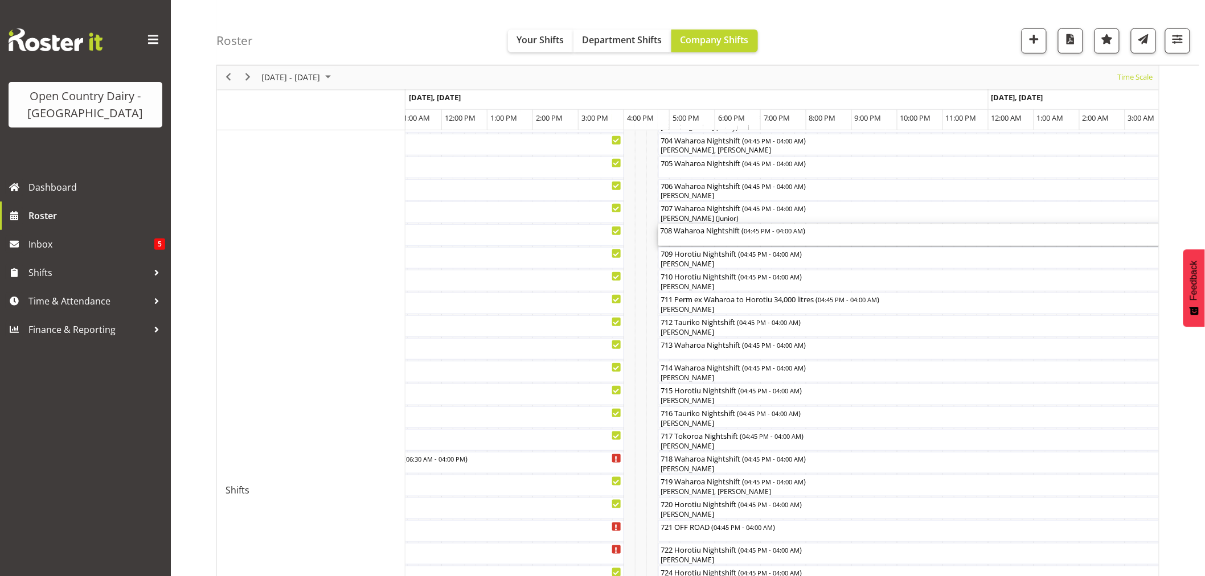
click at [698, 242] on div "708 Waharoa Nightshift ( 04:45 PM - 04:00 AM )" at bounding box center [915, 235] width 508 height 22
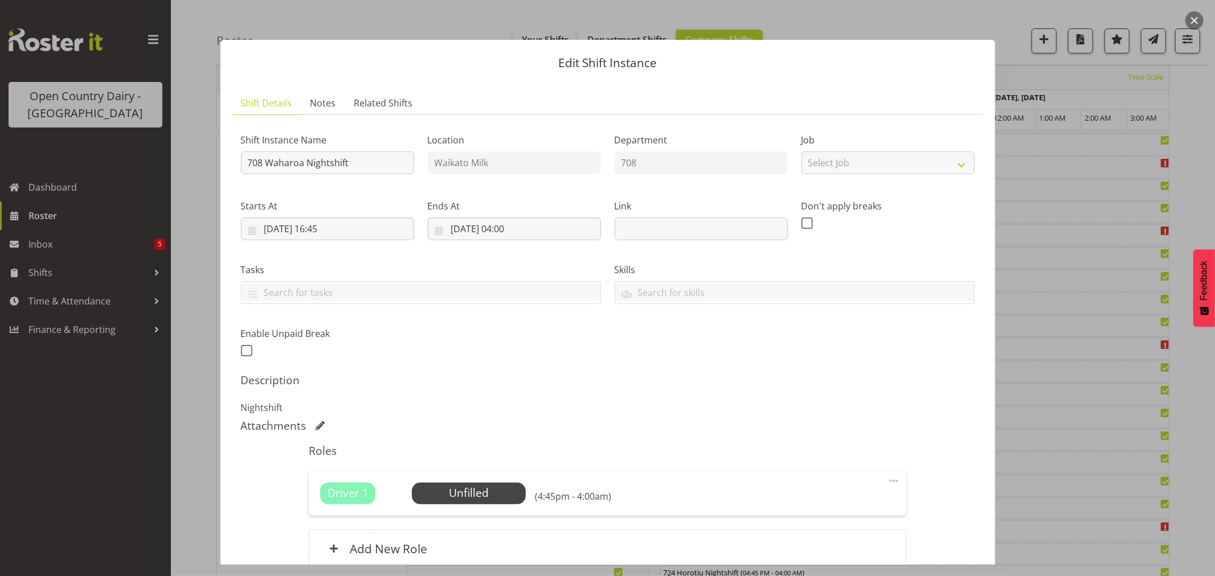
click at [1190, 18] on button "button" at bounding box center [1194, 20] width 18 height 18
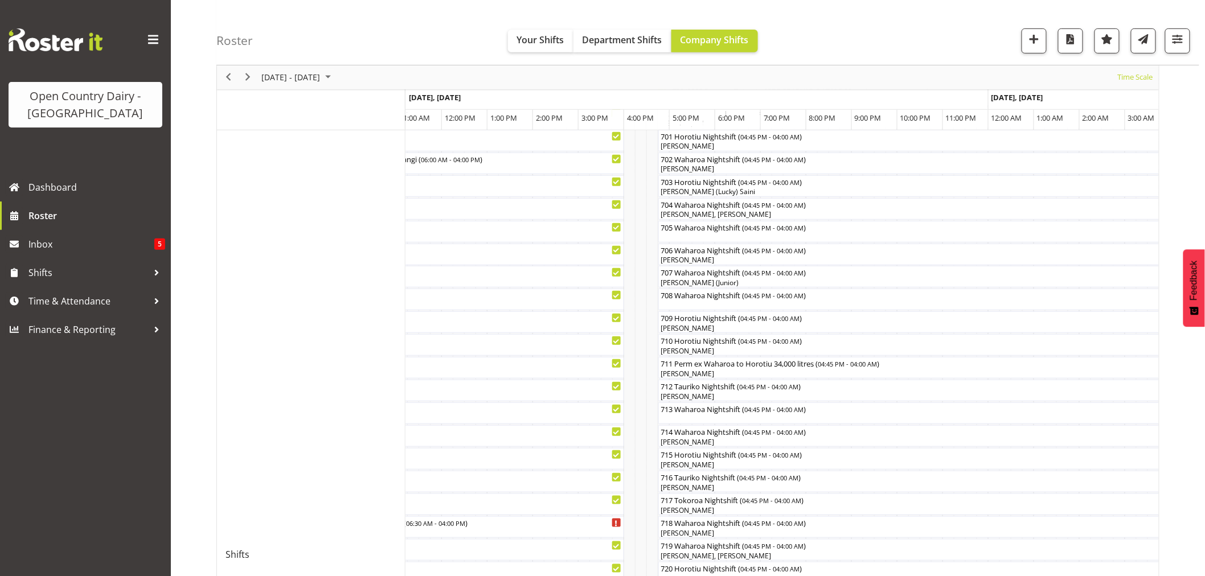
scroll to position [126, 0]
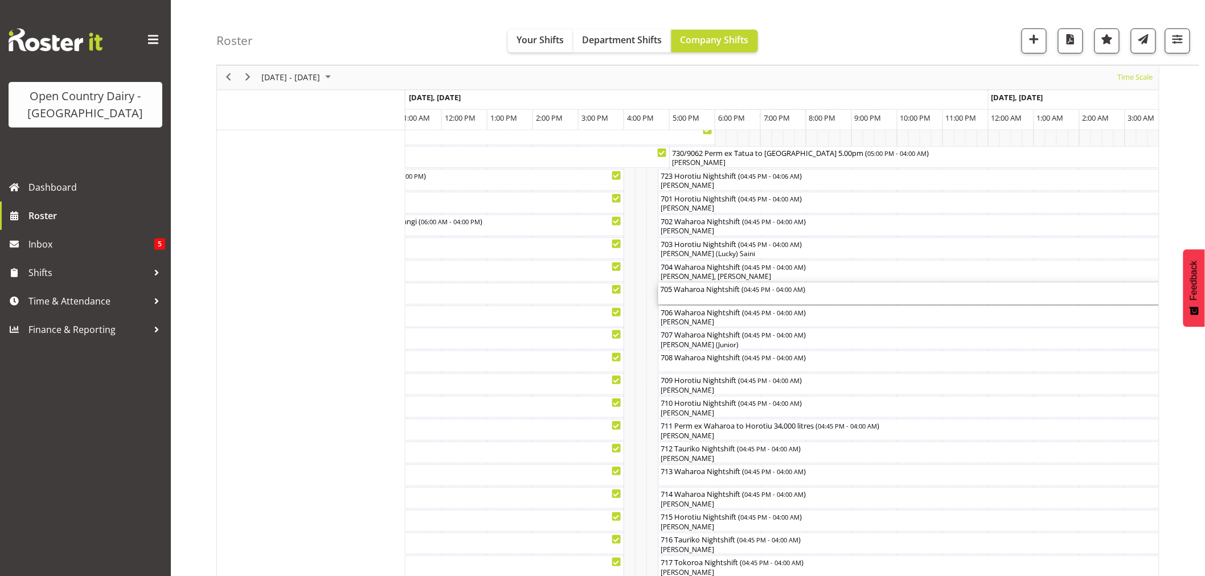
click at [710, 300] on div "705 Waharoa Nightshift ( 04:45 PM - 04:00 AM )" at bounding box center [915, 294] width 508 height 22
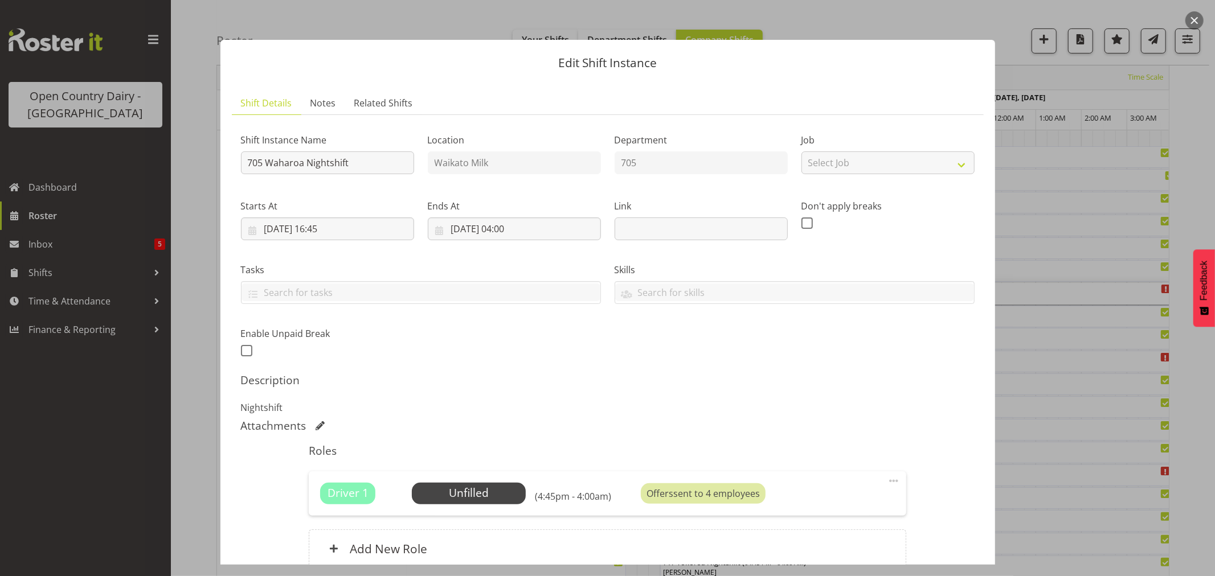
click at [1199, 16] on button "button" at bounding box center [1194, 20] width 18 height 18
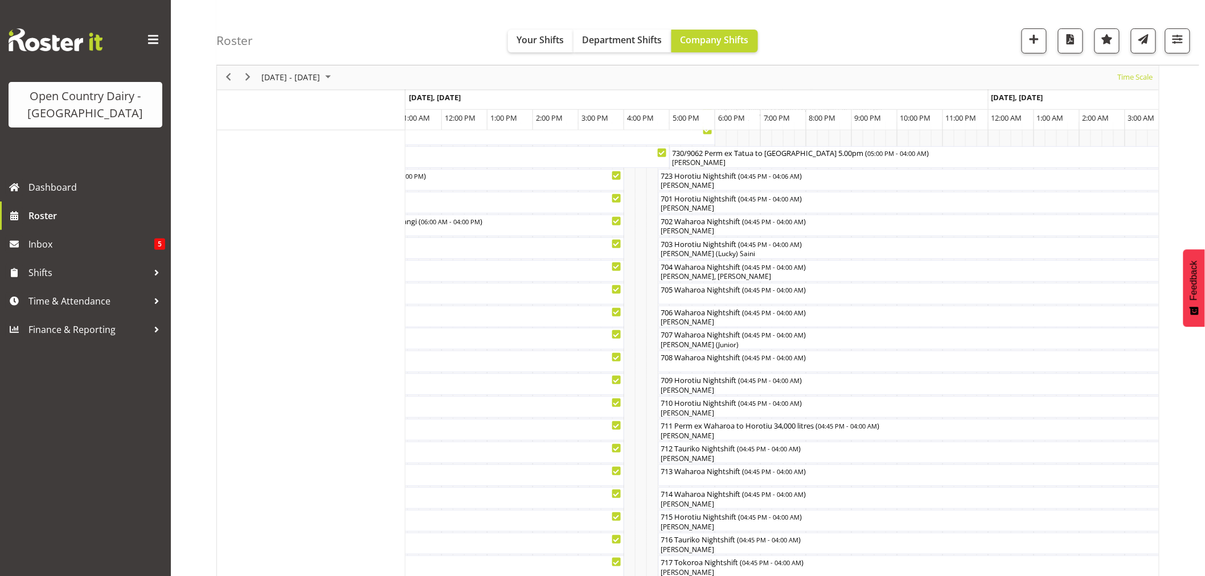
scroll to position [253, 0]
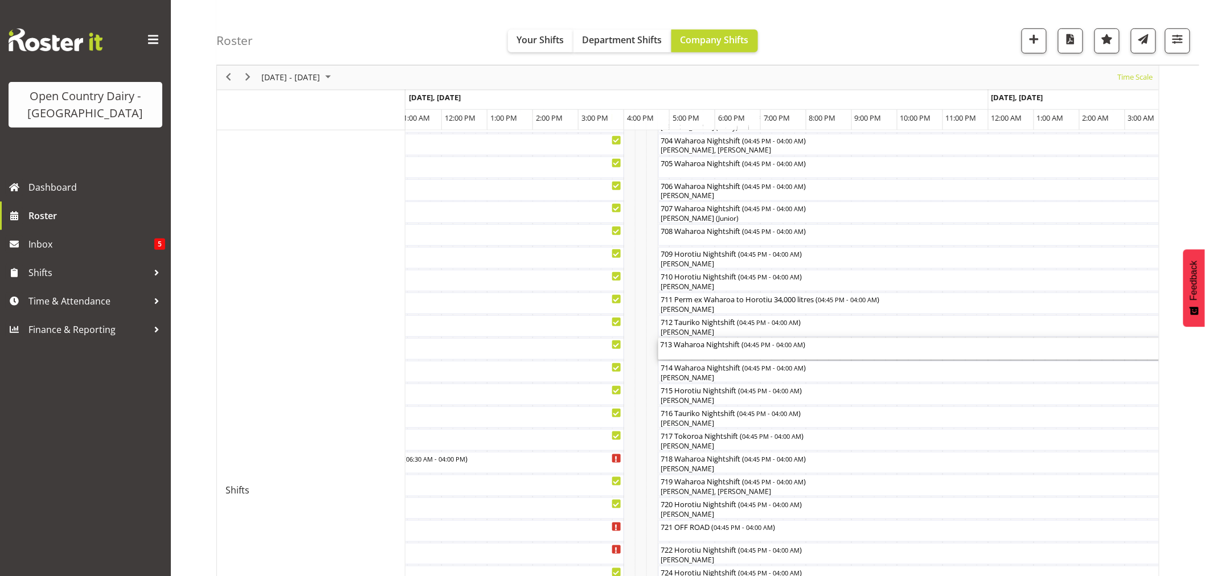
click at [719, 351] on div "713 Waharoa Nightshift ( 04:45 PM - 04:00 AM )" at bounding box center [915, 349] width 508 height 22
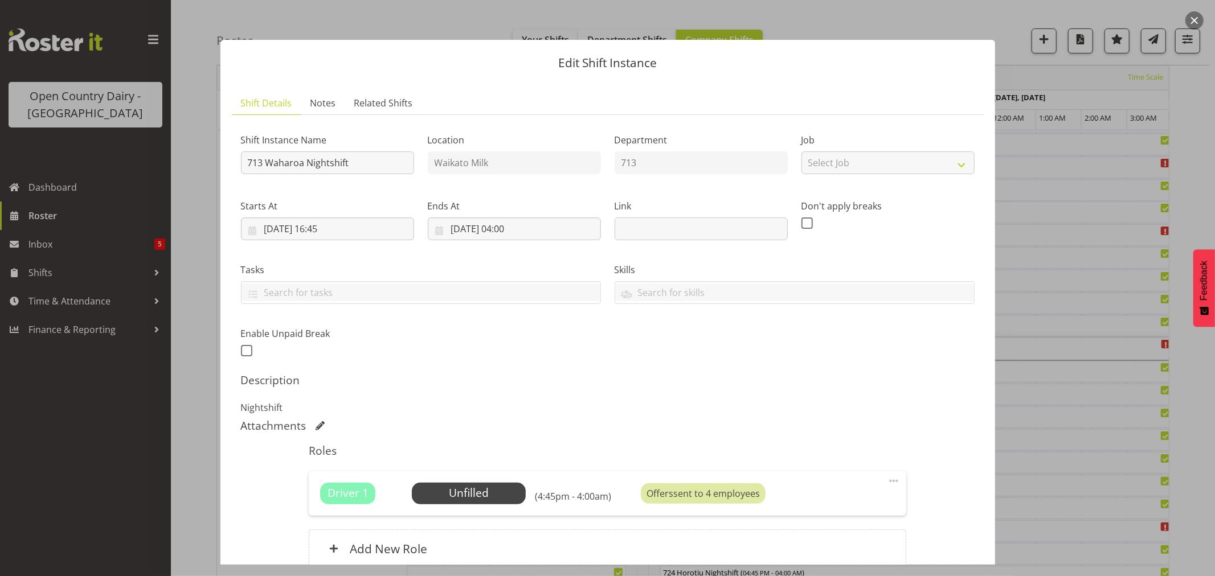
click at [1189, 19] on button "button" at bounding box center [1194, 20] width 18 height 18
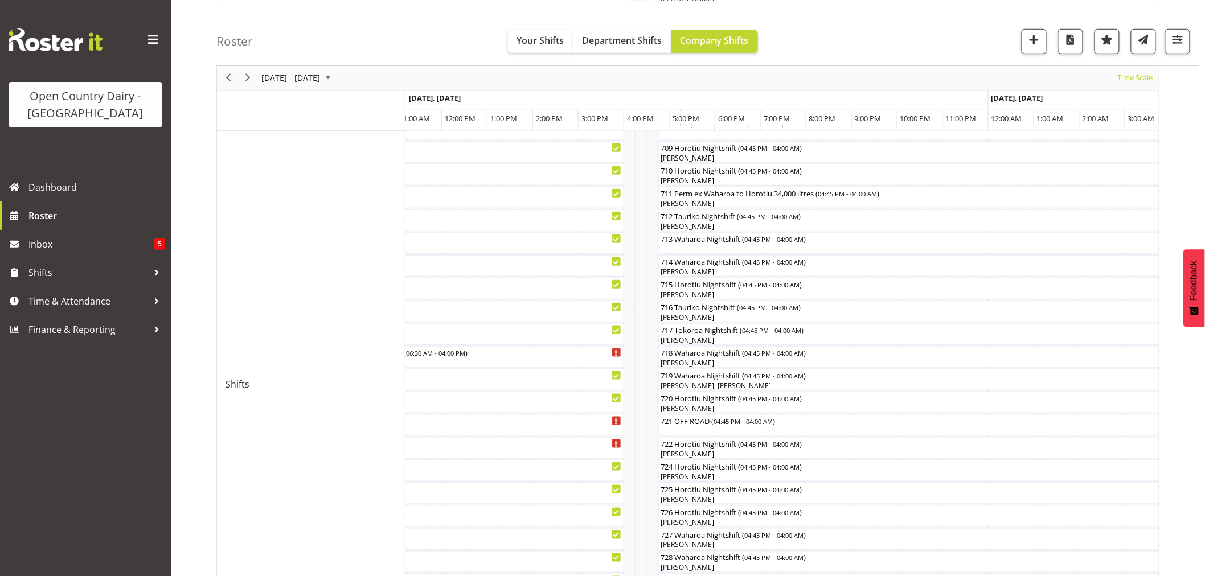
scroll to position [379, 0]
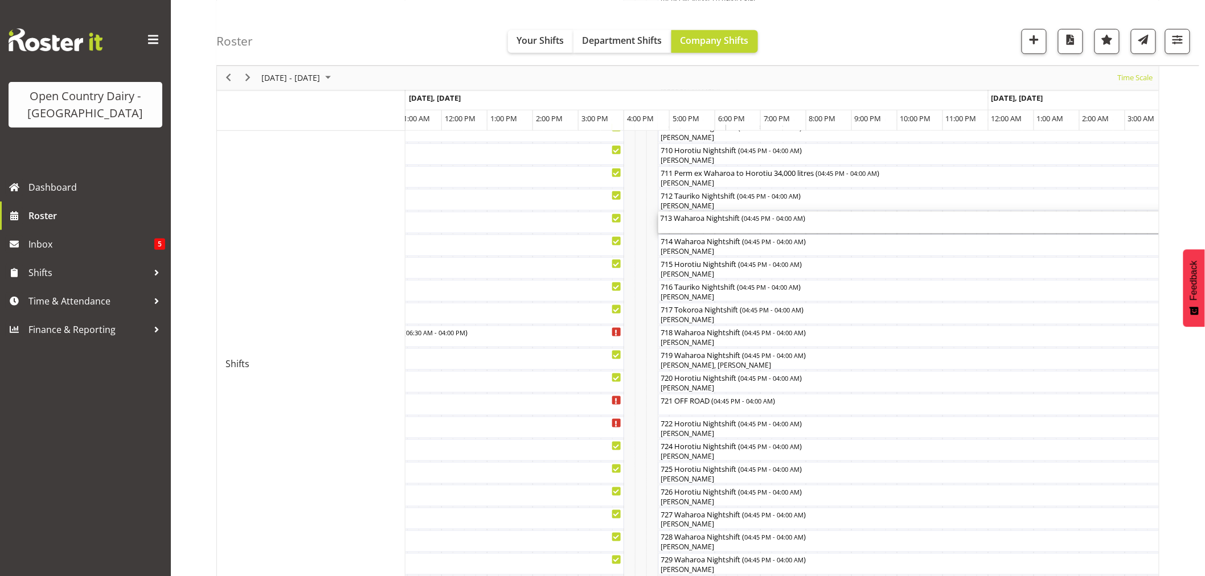
click at [702, 228] on div "713 Waharoa Nightshift ( 04:45 PM - 04:00 AM )" at bounding box center [915, 223] width 508 height 22
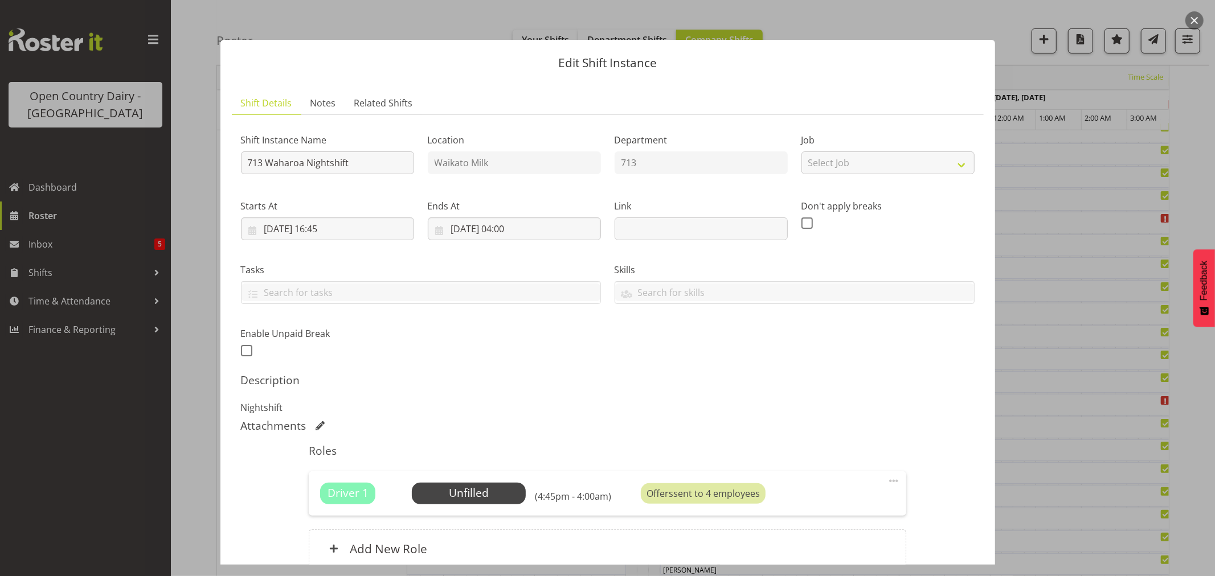
click at [1193, 16] on button "button" at bounding box center [1194, 20] width 18 height 18
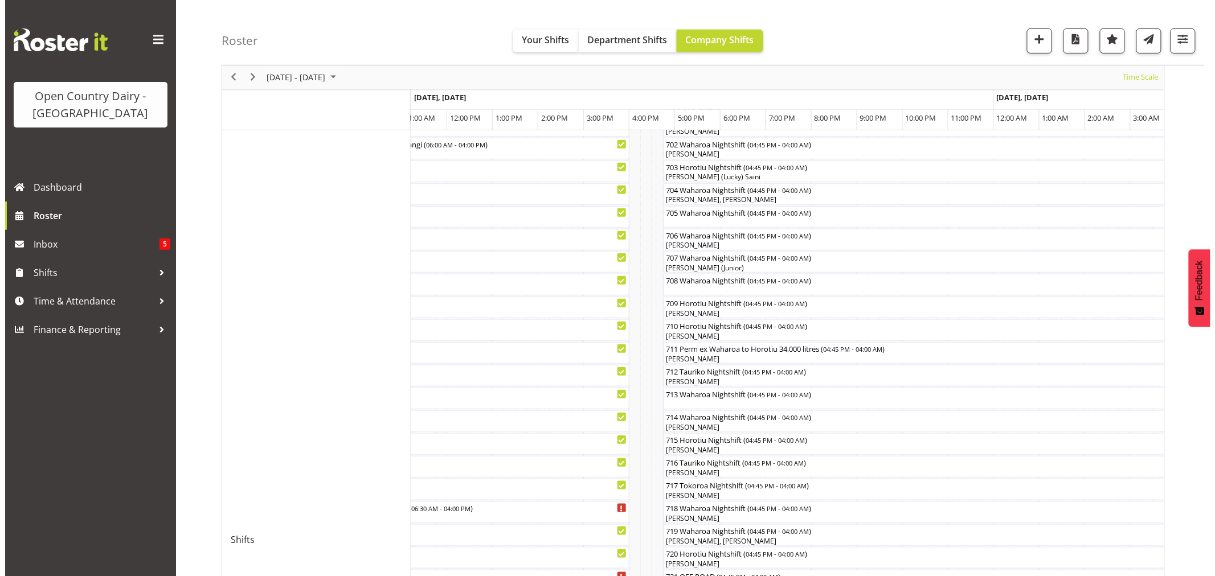
scroll to position [190, 0]
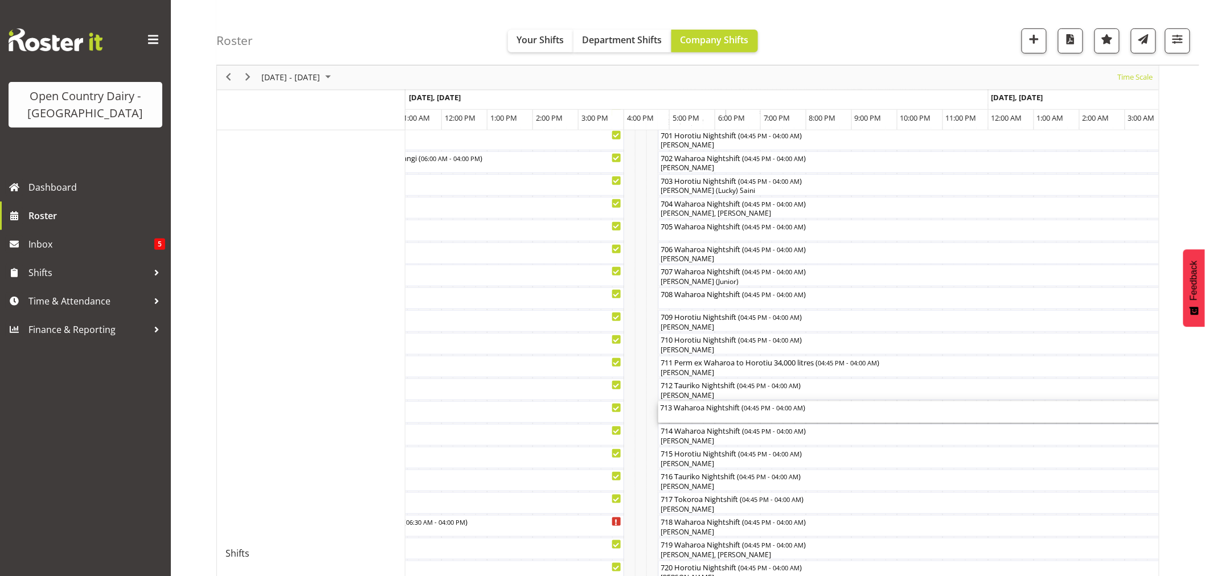
click at [714, 410] on div "713 Waharoa Nightshift ( 04:45 PM - 04:00 AM )" at bounding box center [915, 406] width 508 height 11
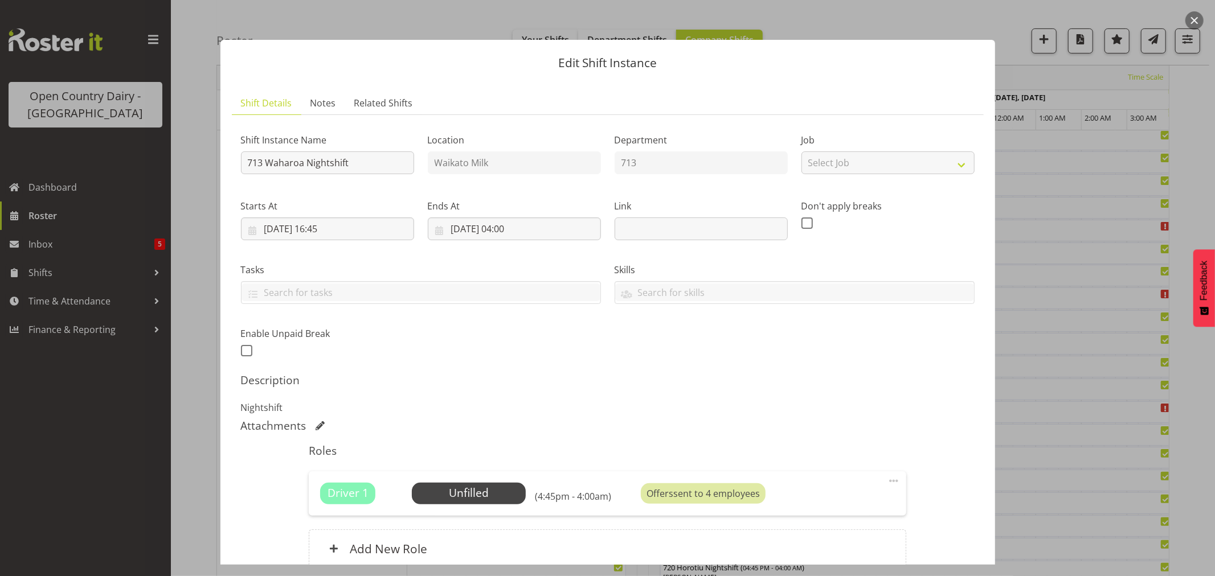
click at [1194, 23] on button "button" at bounding box center [1194, 20] width 18 height 18
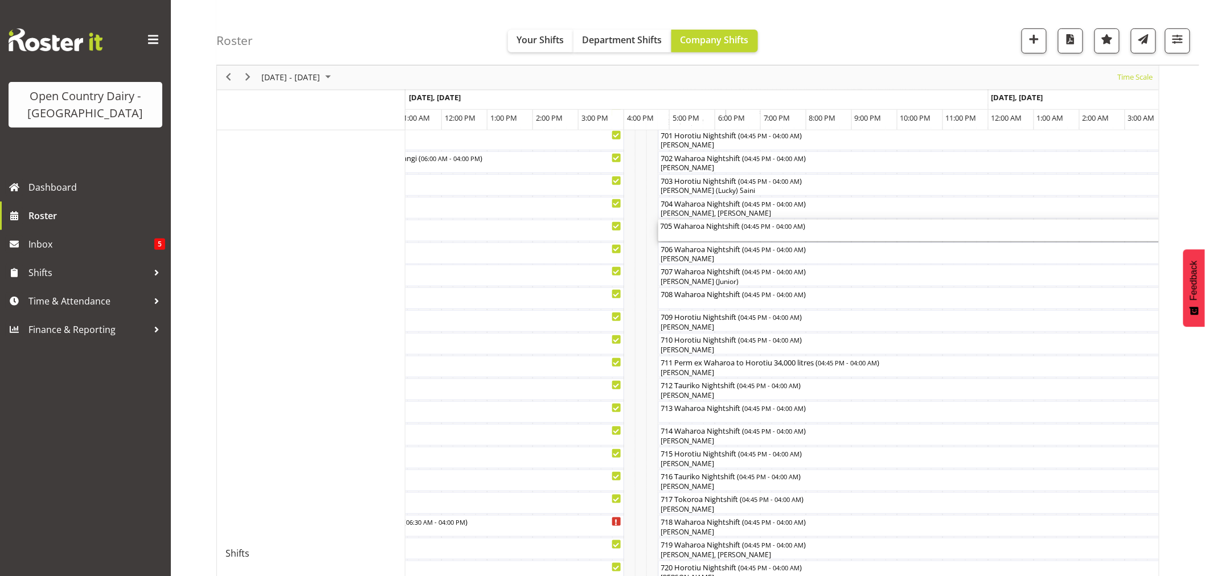
click at [704, 230] on div "705 Waharoa Nightshift ( 04:45 PM - 04:00 AM )" at bounding box center [915, 225] width 508 height 11
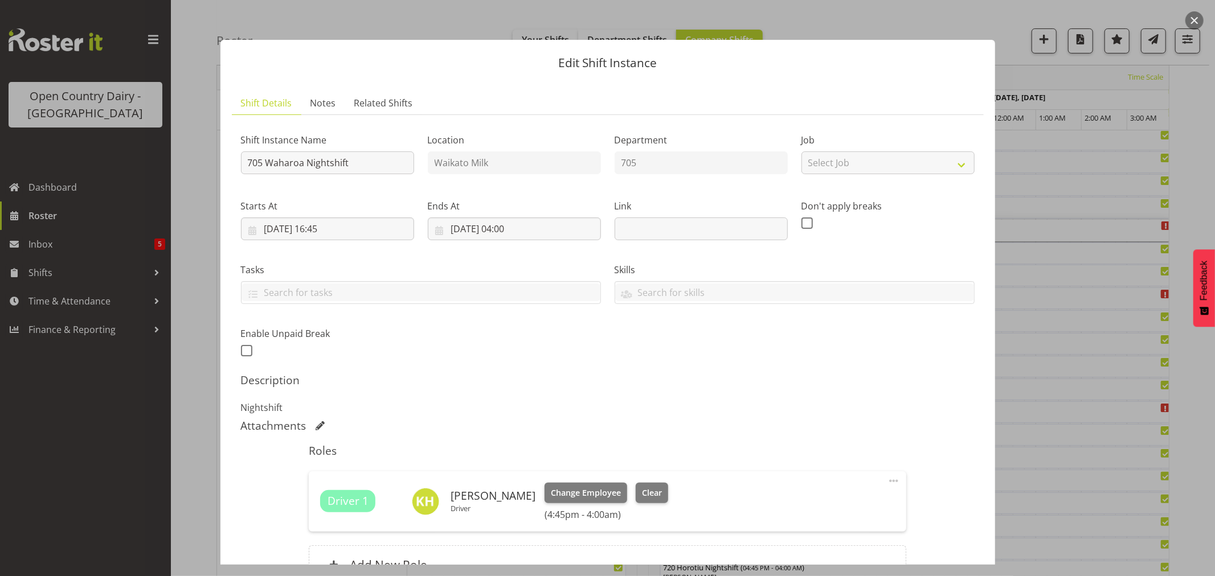
click at [1193, 24] on button "button" at bounding box center [1194, 20] width 18 height 18
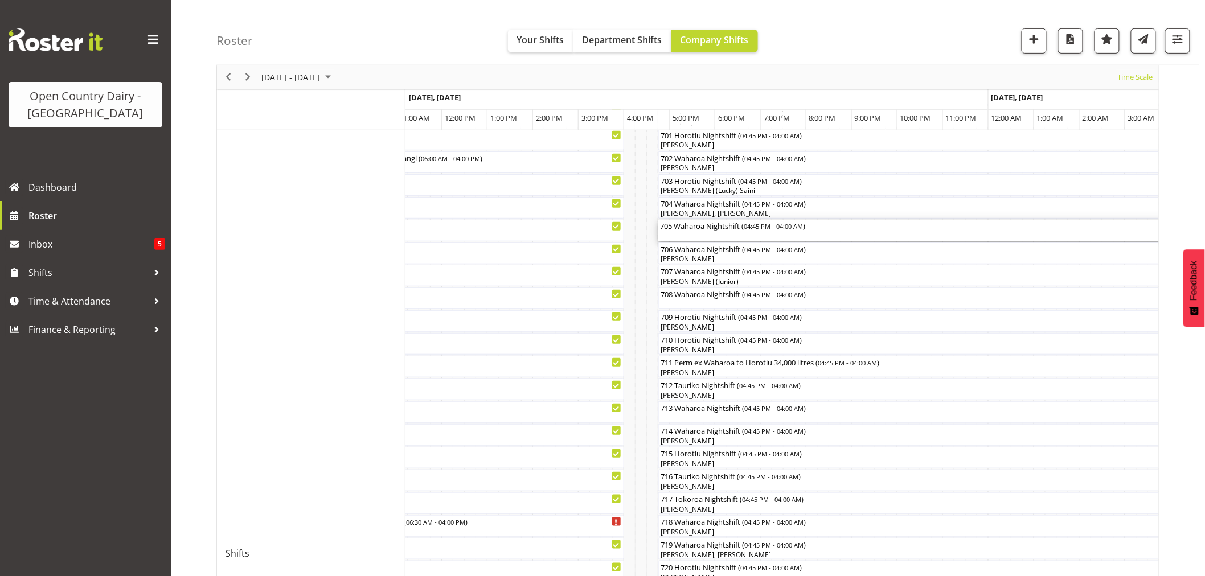
click at [746, 228] on div "705 Waharoa Nightshift ( 04:45 PM - 04:00 AM )" at bounding box center [915, 225] width 508 height 11
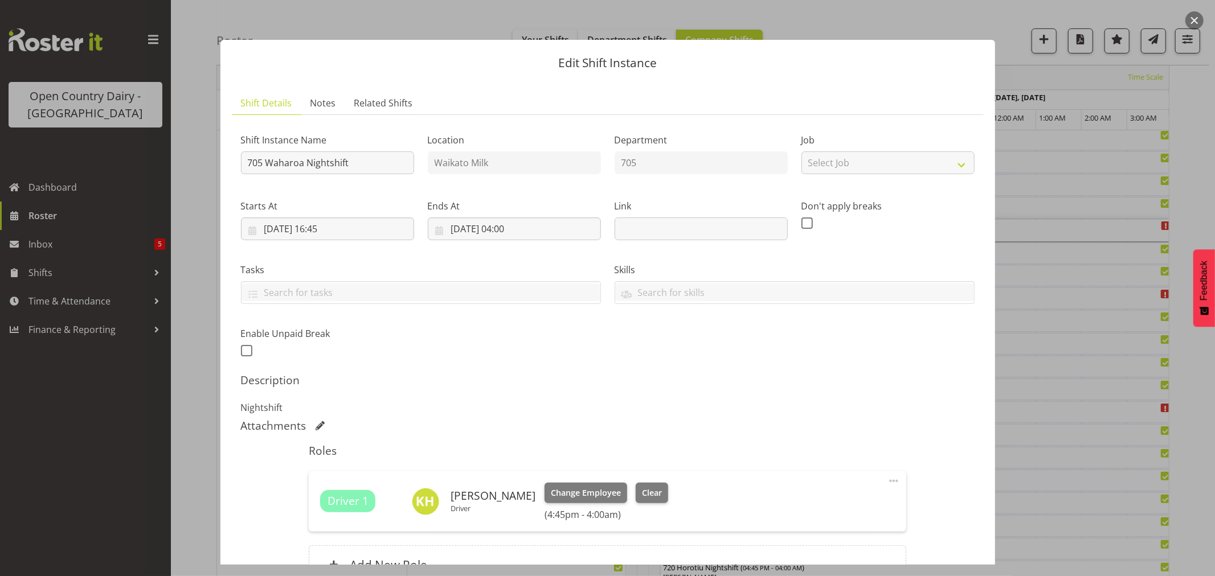
scroll to position [121, 0]
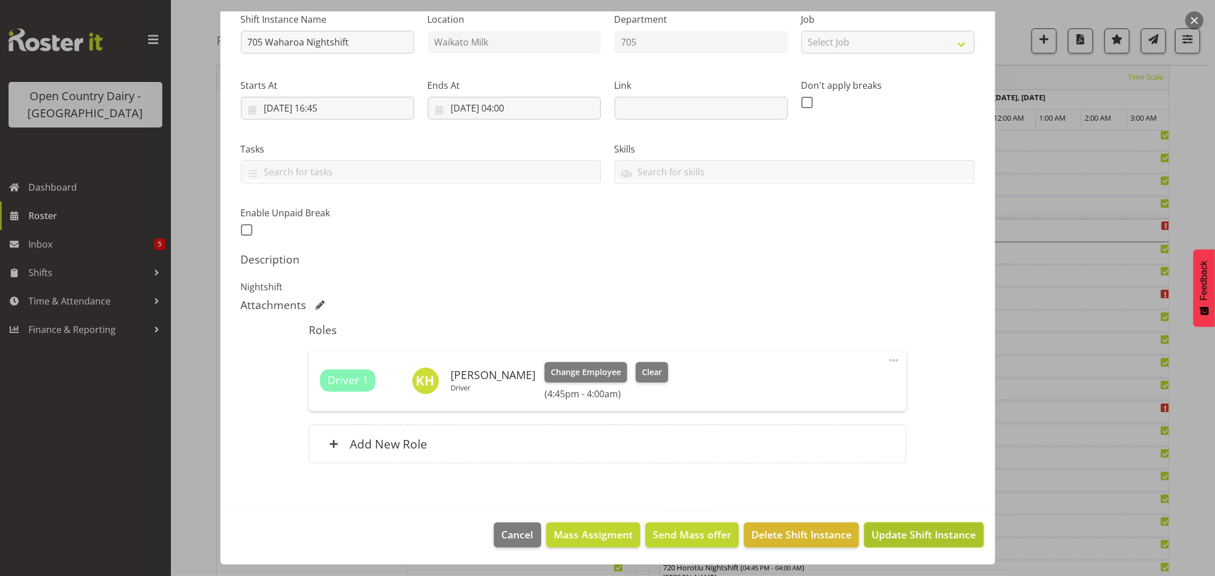
click at [932, 537] on span "Update Shift Instance" at bounding box center [923, 534] width 104 height 15
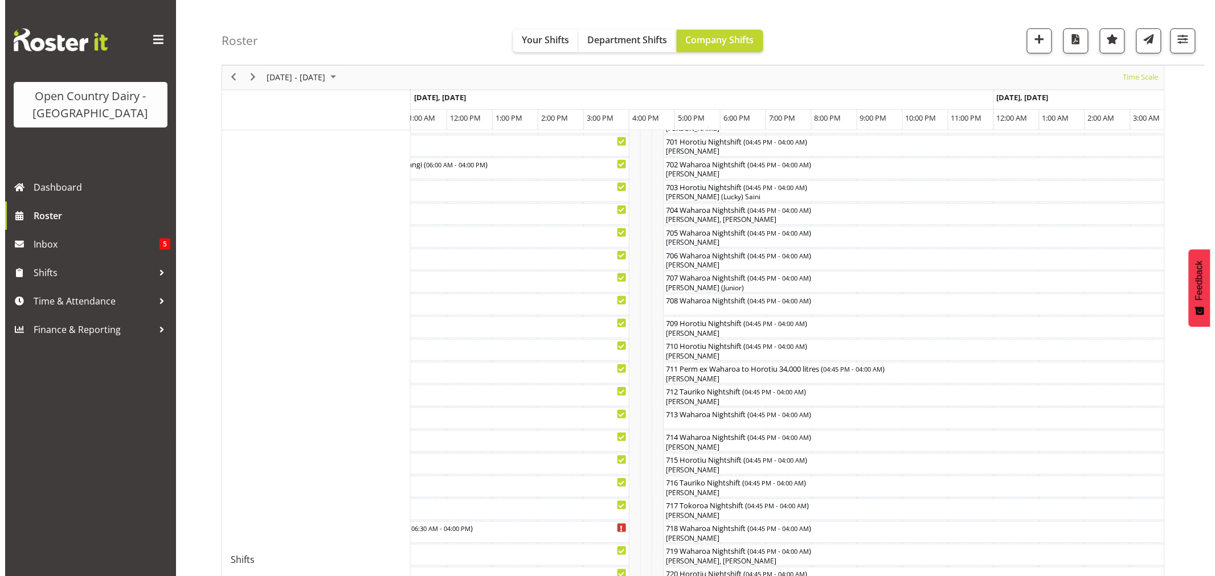
scroll to position [190, 0]
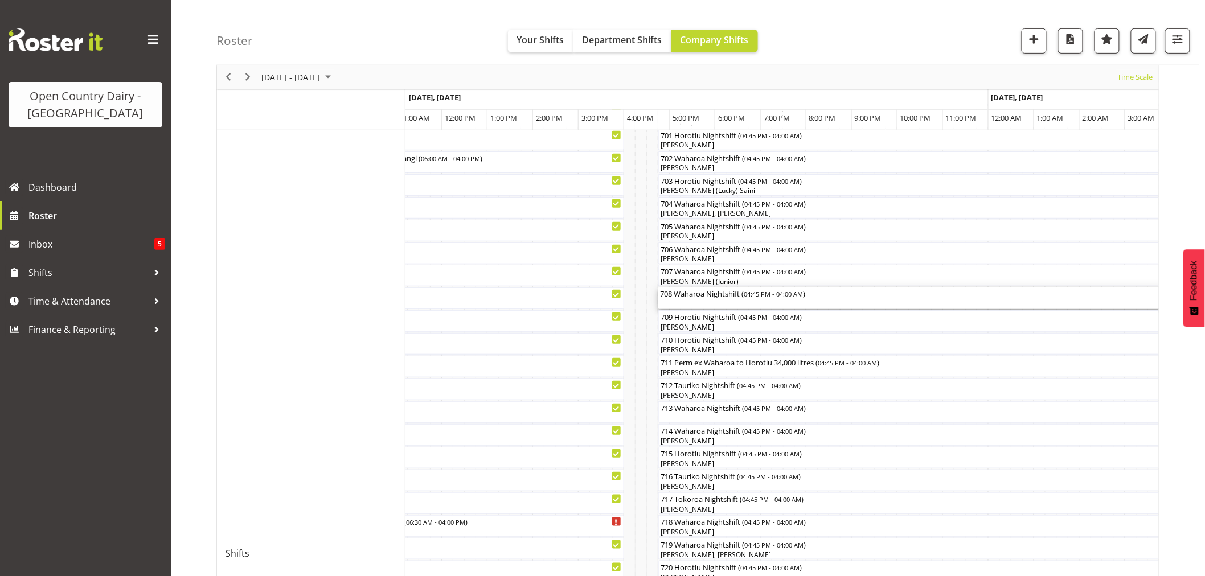
click at [689, 294] on div "708 Waharoa Nightshift ( 04:45 PM - 04:00 AM )" at bounding box center [915, 293] width 508 height 11
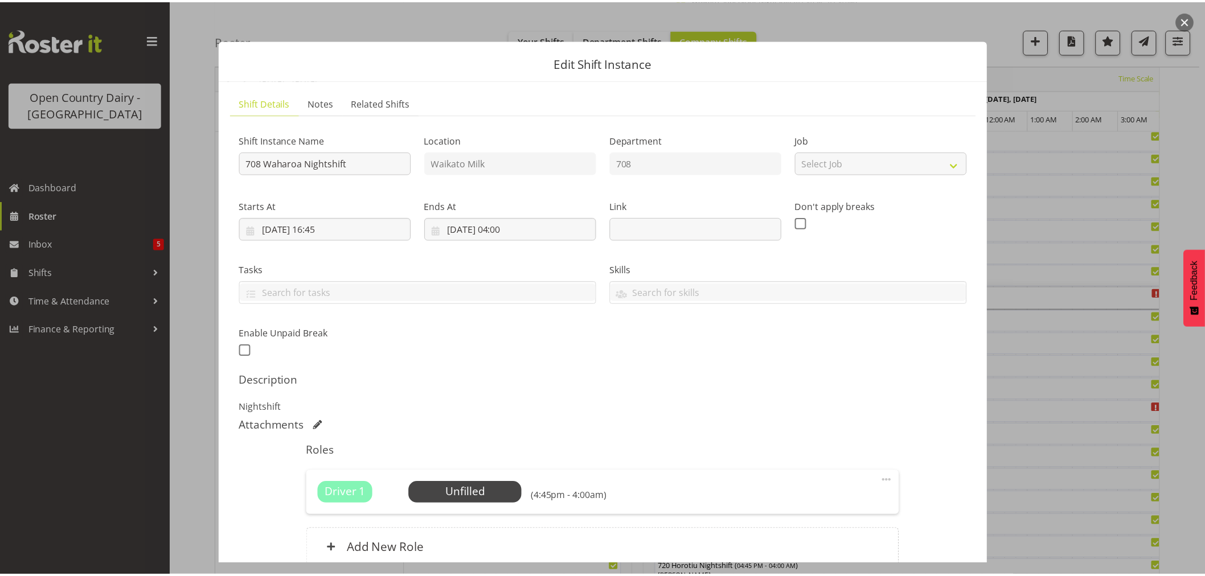
scroll to position [105, 0]
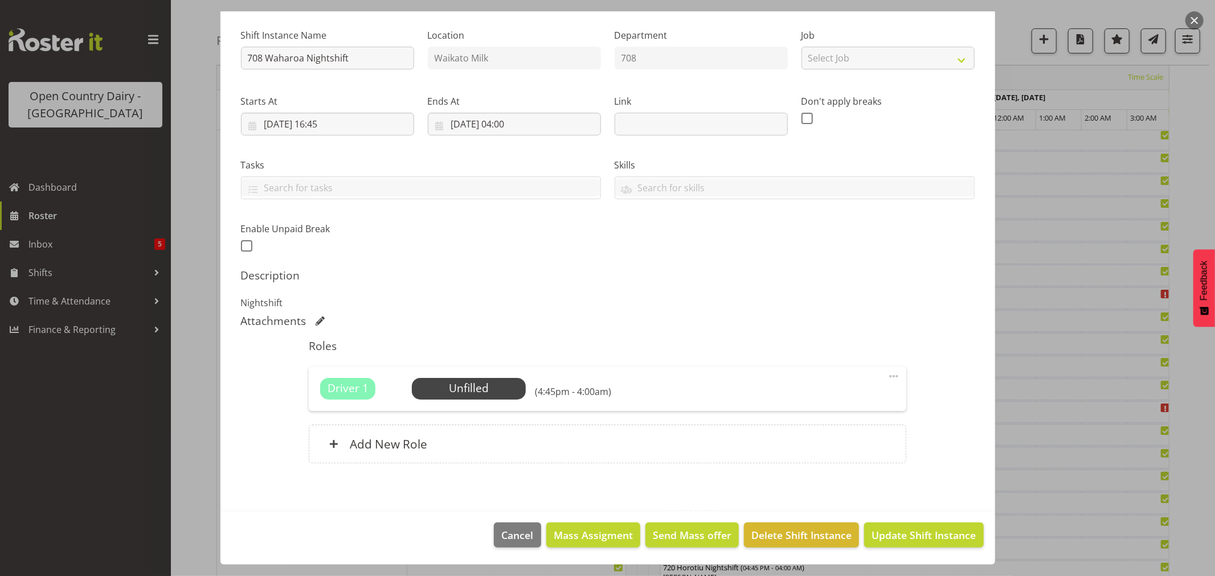
click at [1196, 16] on button "button" at bounding box center [1194, 20] width 18 height 18
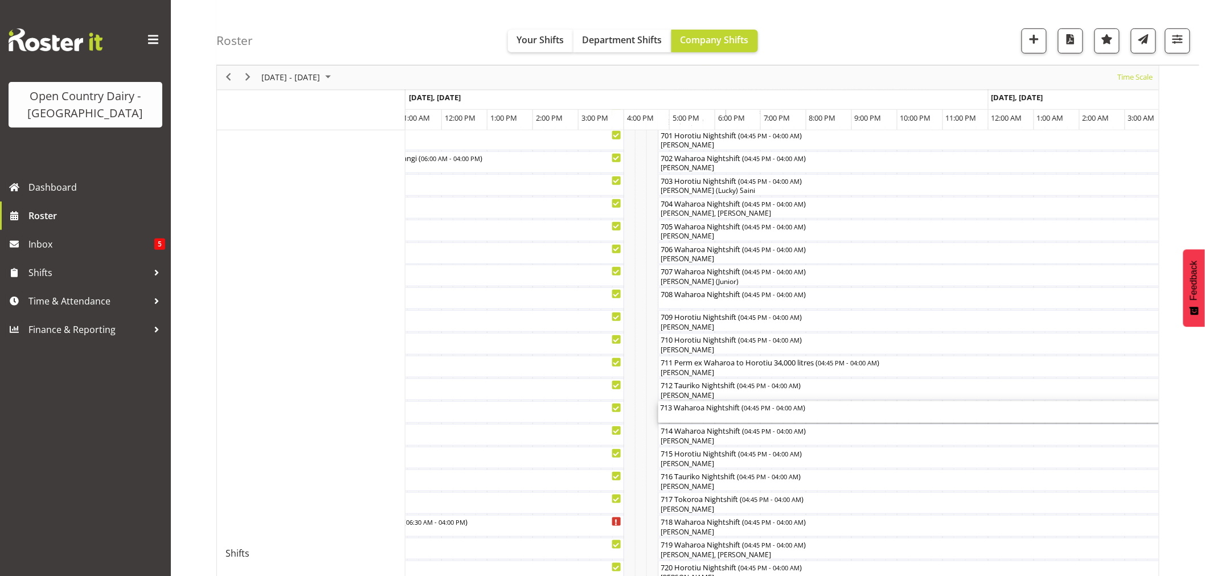
click at [743, 416] on div "713 Waharoa Nightshift ( 04:45 PM - 04:00 AM )" at bounding box center [915, 412] width 508 height 22
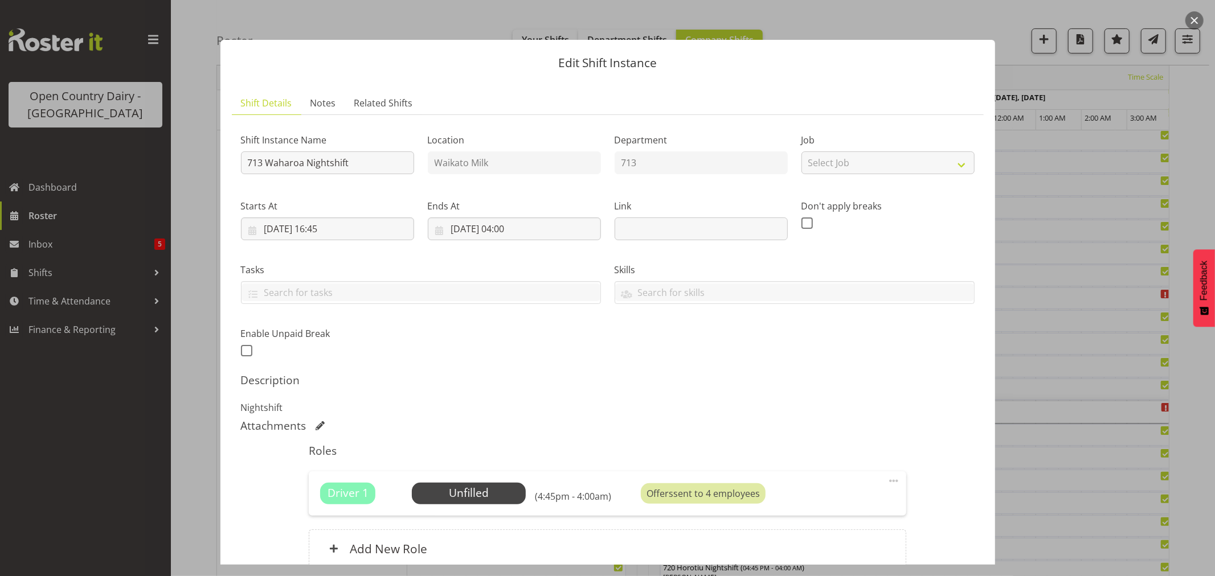
click at [1194, 18] on button "button" at bounding box center [1194, 20] width 18 height 18
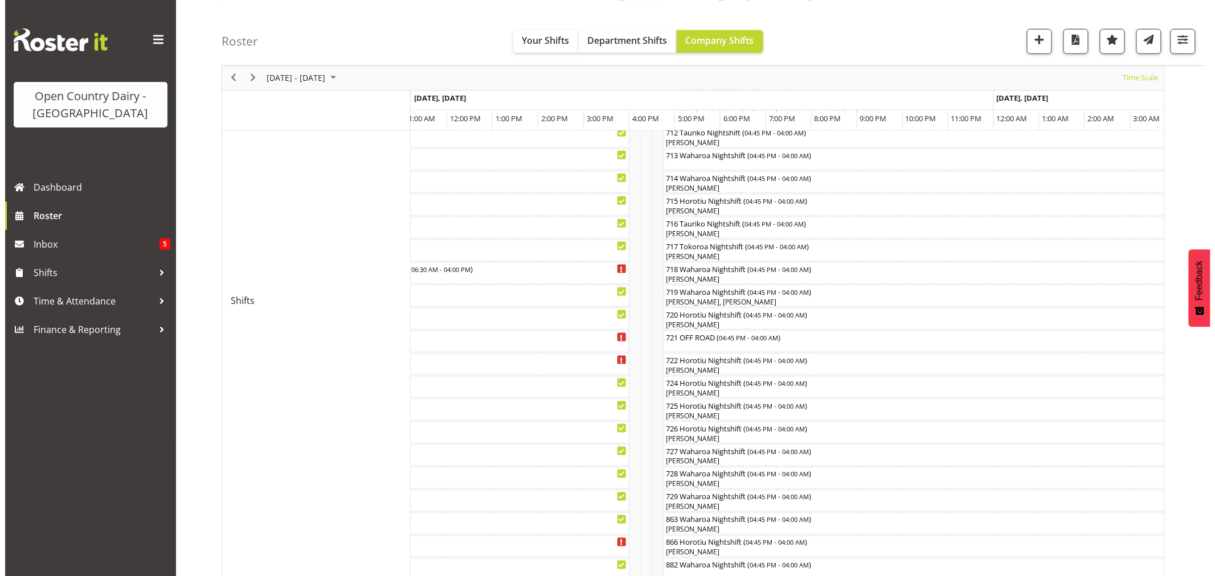
scroll to position [569, 0]
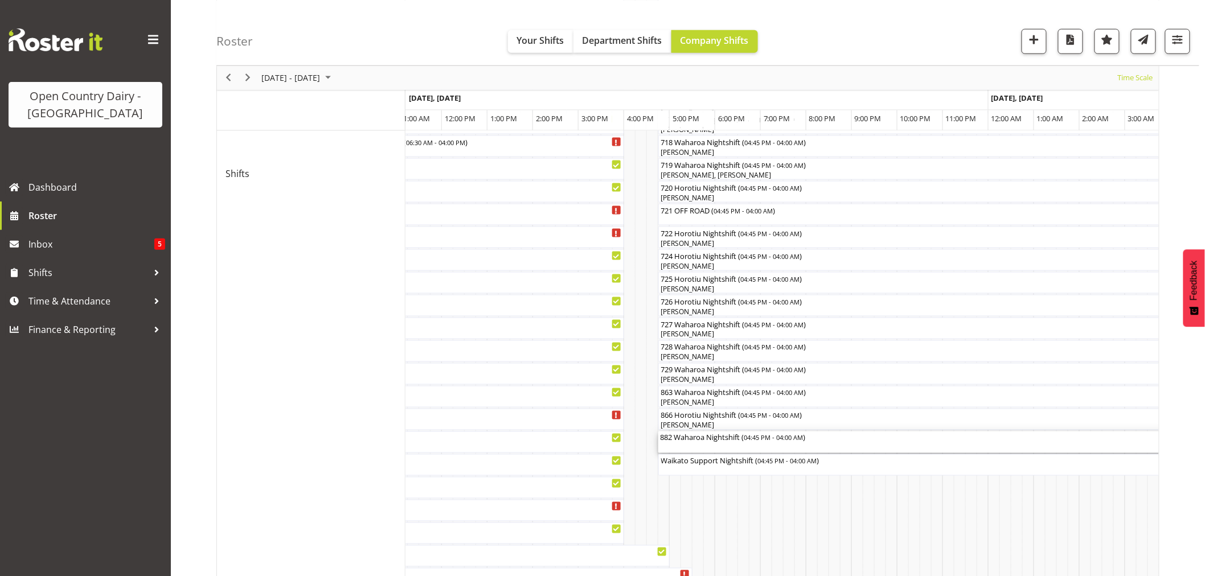
click at [669, 445] on div "882 Waharoa Nightshift ( 04:45 PM - 04:00 AM )" at bounding box center [915, 443] width 508 height 22
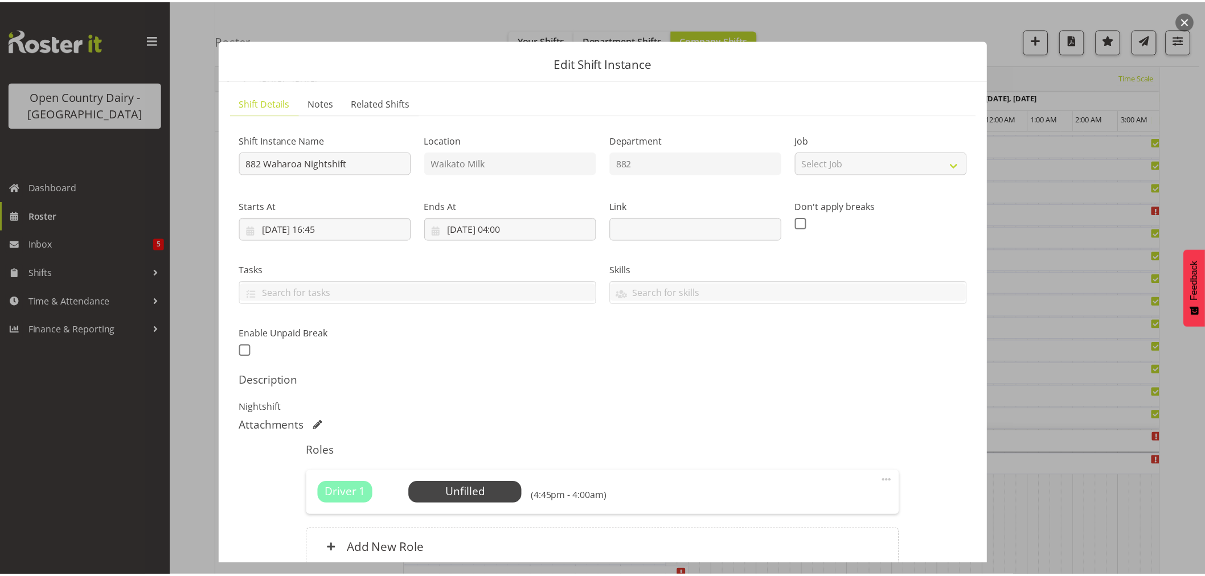
scroll to position [105, 0]
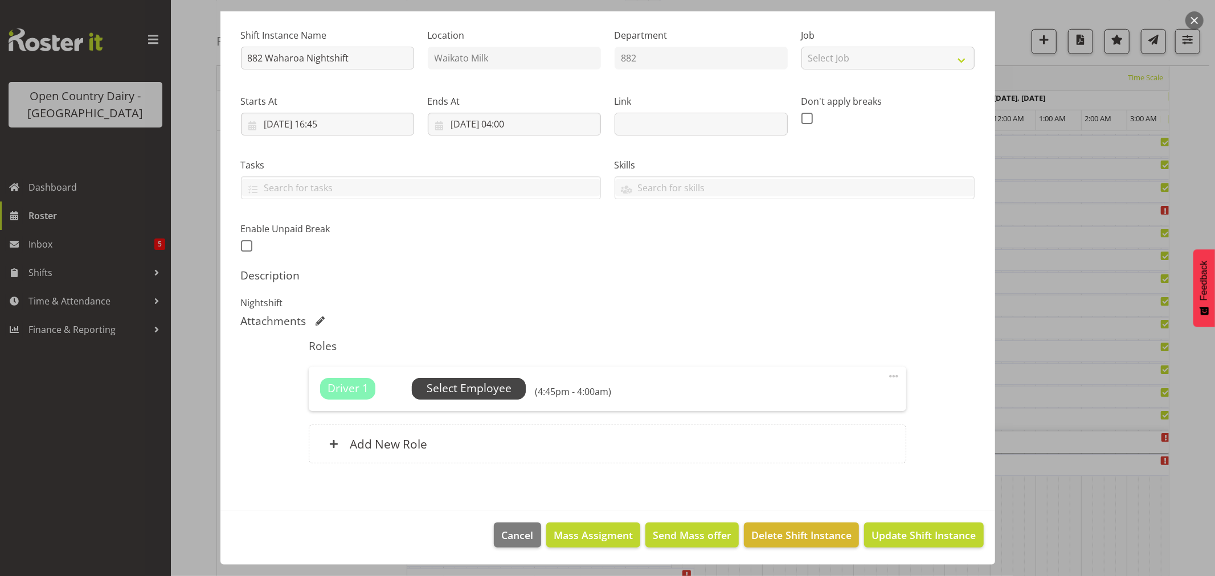
click at [499, 388] on span "Select Employee" at bounding box center [469, 388] width 85 height 17
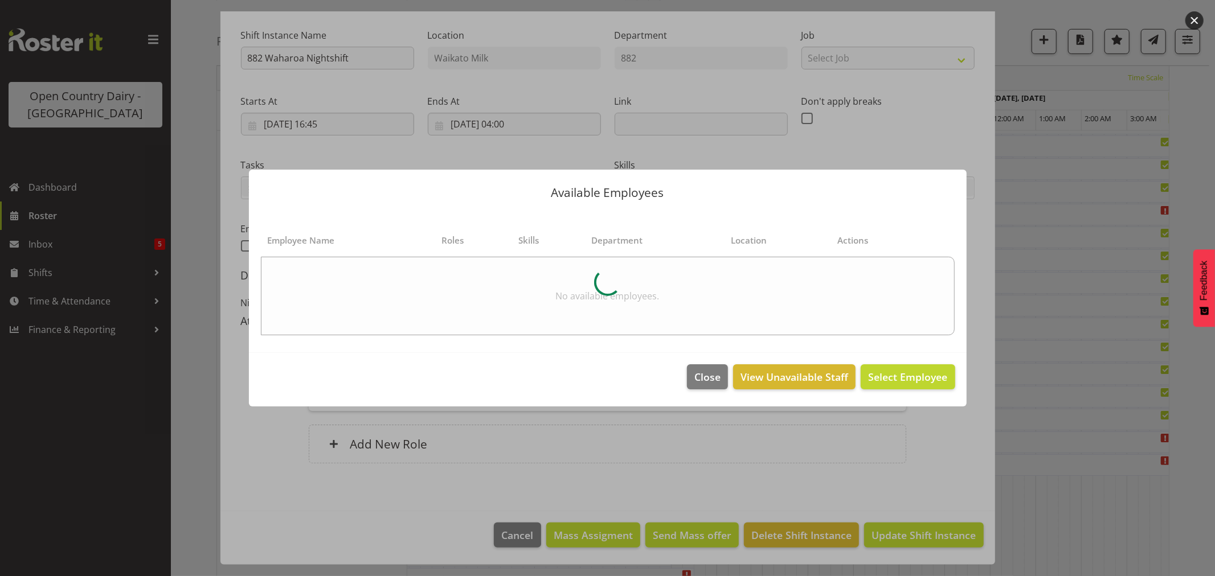
click at [1189, 19] on button "button" at bounding box center [1194, 20] width 18 height 18
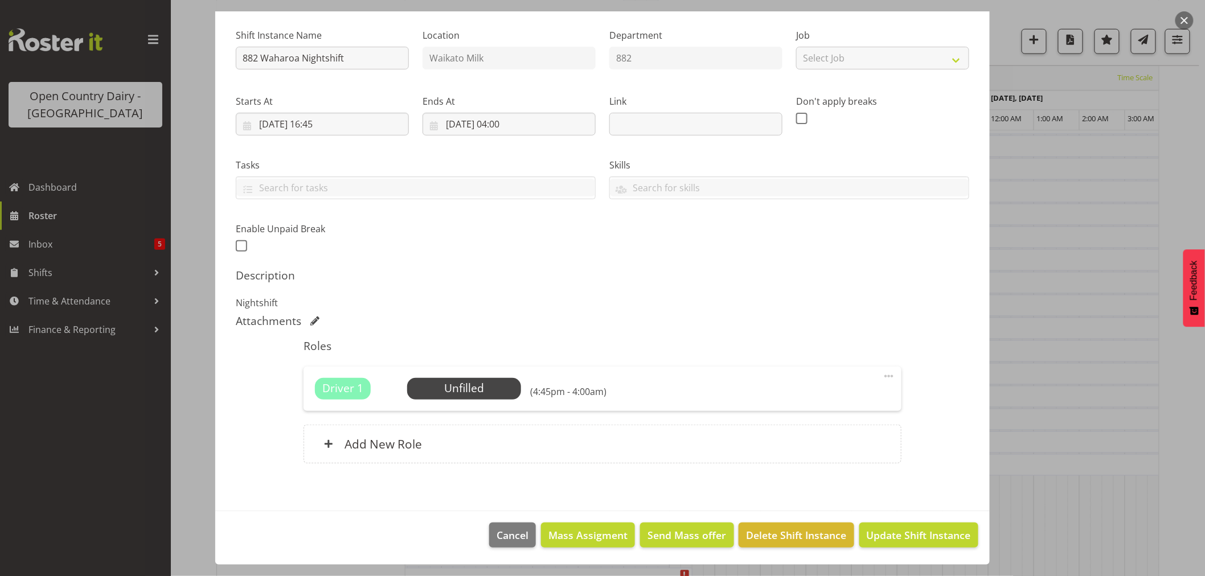
click at [1185, 17] on button "button" at bounding box center [1184, 20] width 18 height 18
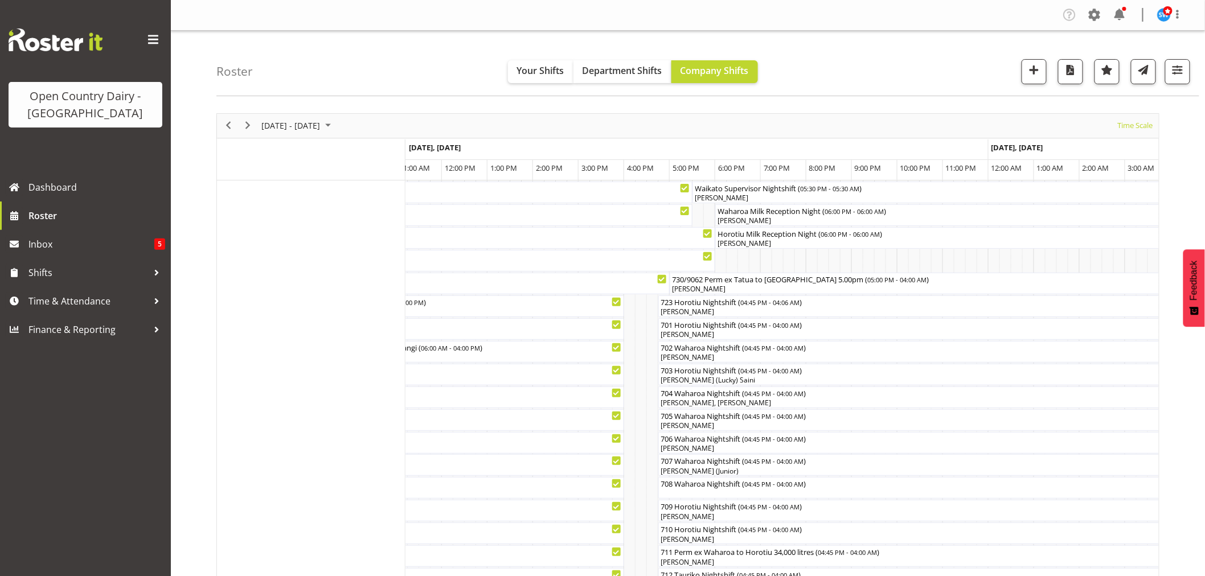
scroll to position [126, 0]
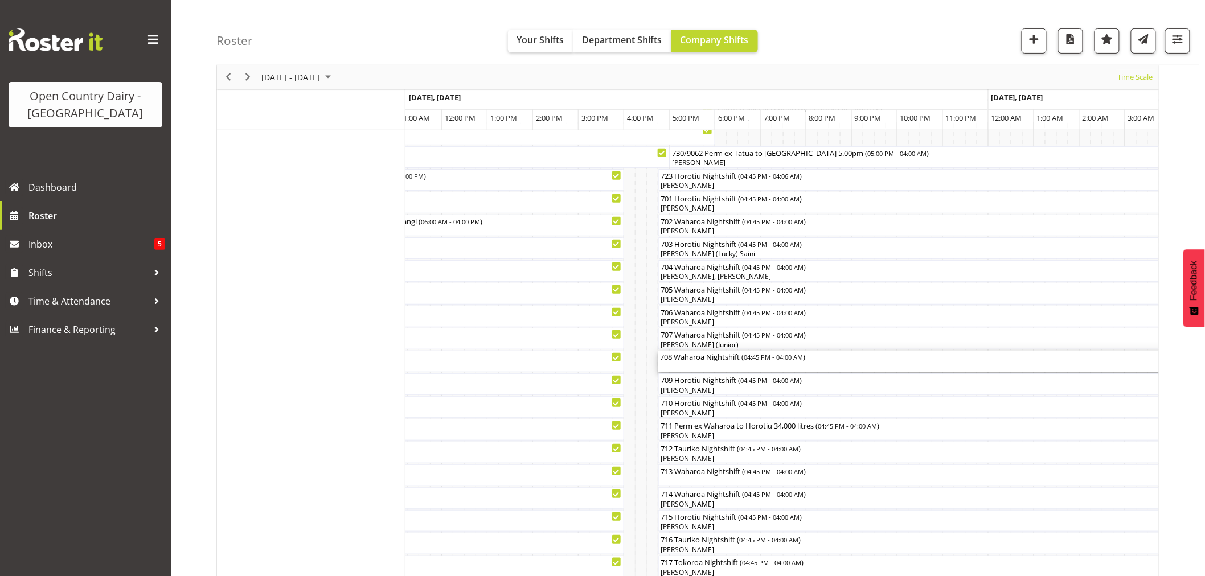
click at [719, 367] on div "708 Waharoa Nightshift ( 04:45 PM - 04:00 AM )" at bounding box center [915, 362] width 508 height 22
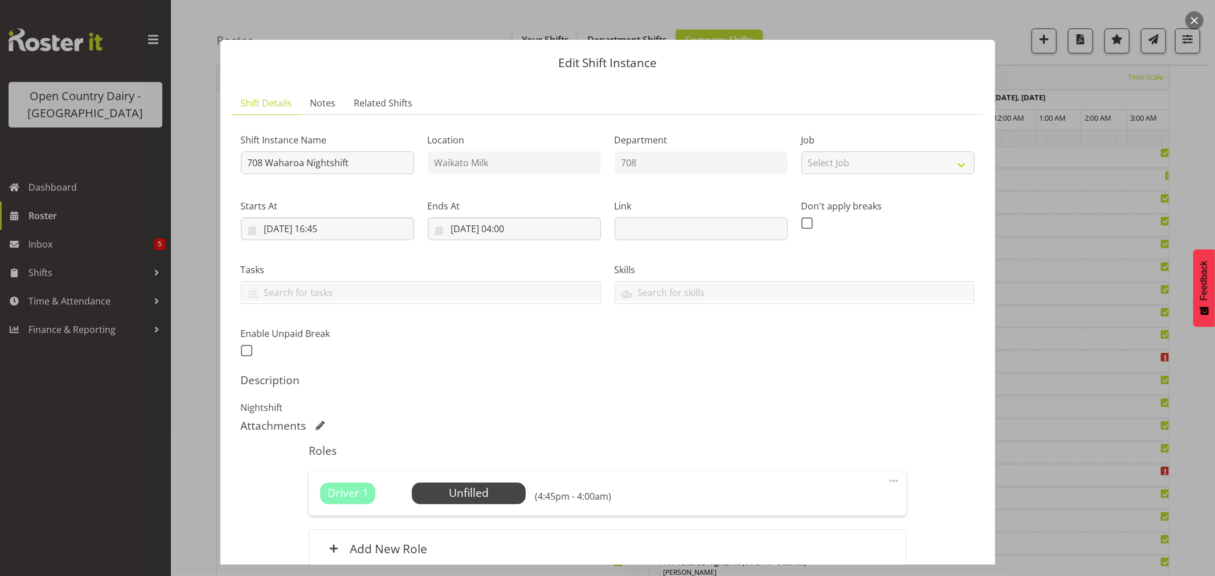
click at [1191, 17] on button "button" at bounding box center [1194, 20] width 18 height 18
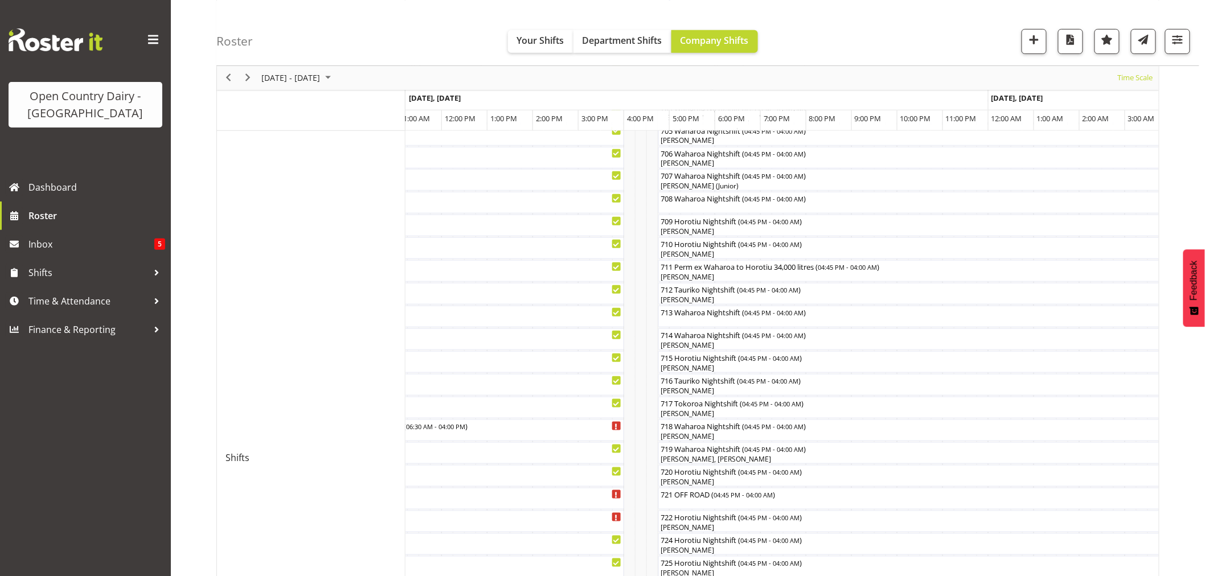
scroll to position [316, 0]
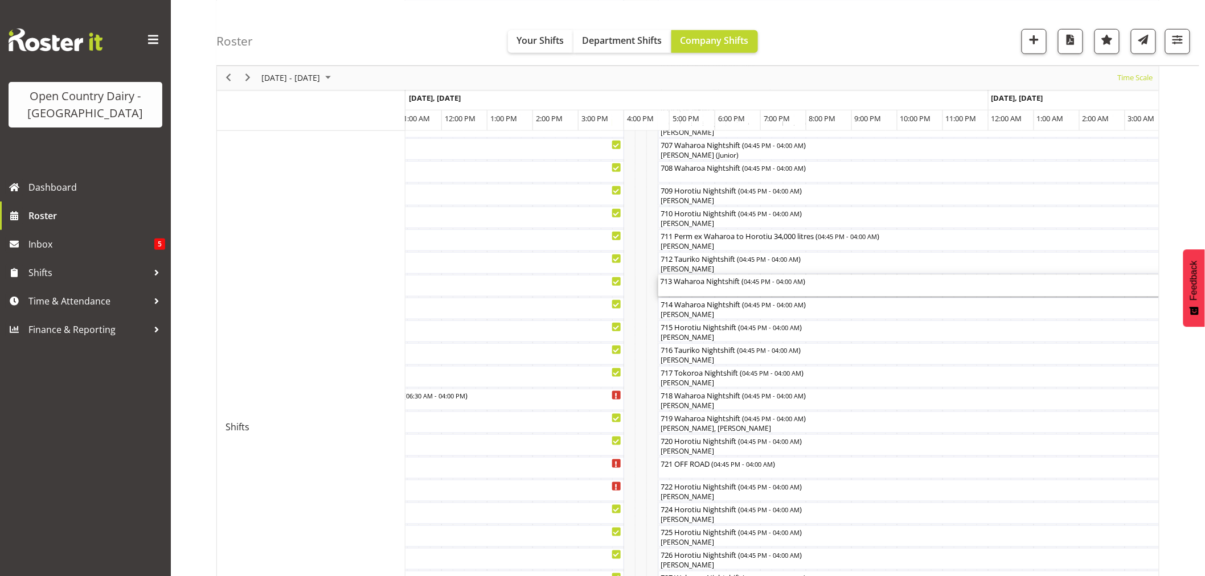
click at [715, 286] on div "713 Waharoa Nightshift ( 04:45 PM - 04:00 AM )" at bounding box center [915, 286] width 508 height 22
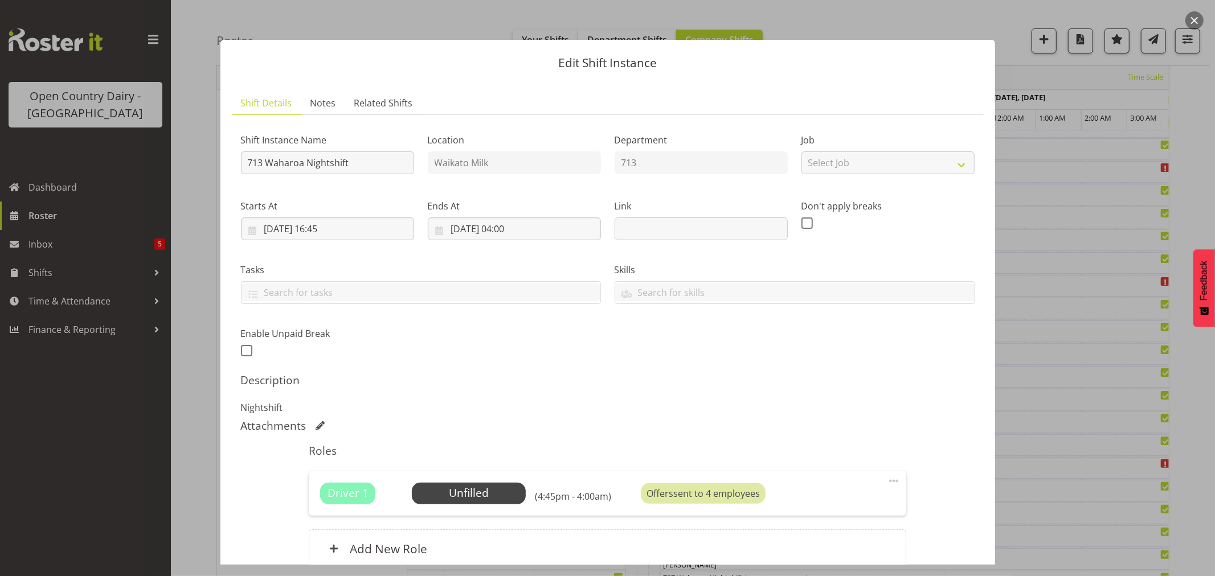
click at [1189, 19] on button "button" at bounding box center [1194, 20] width 18 height 18
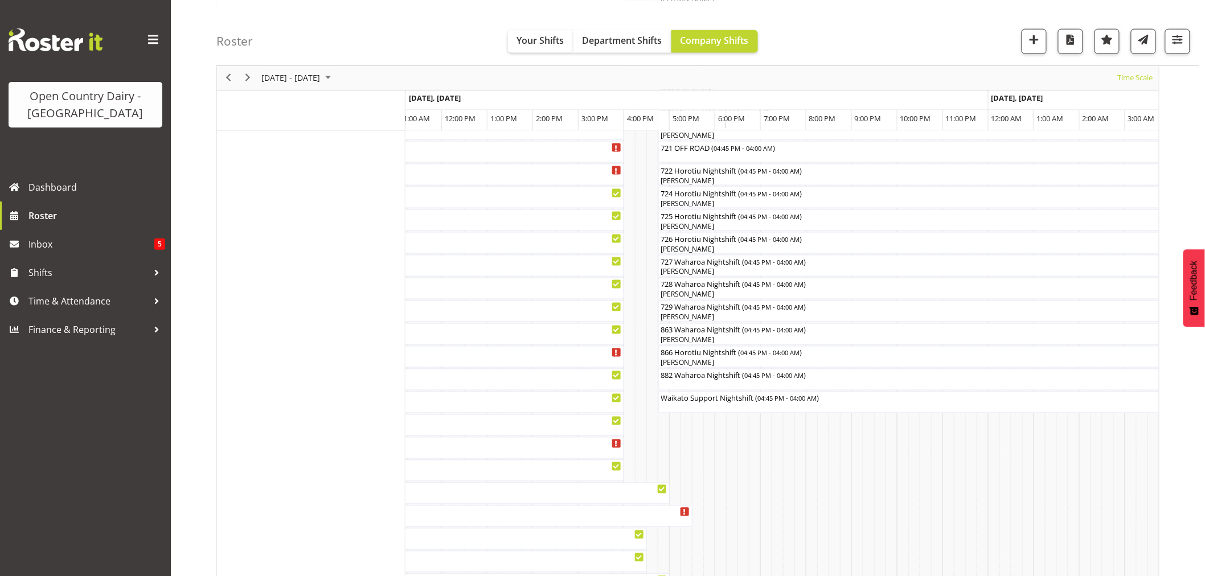
scroll to position [759, 0]
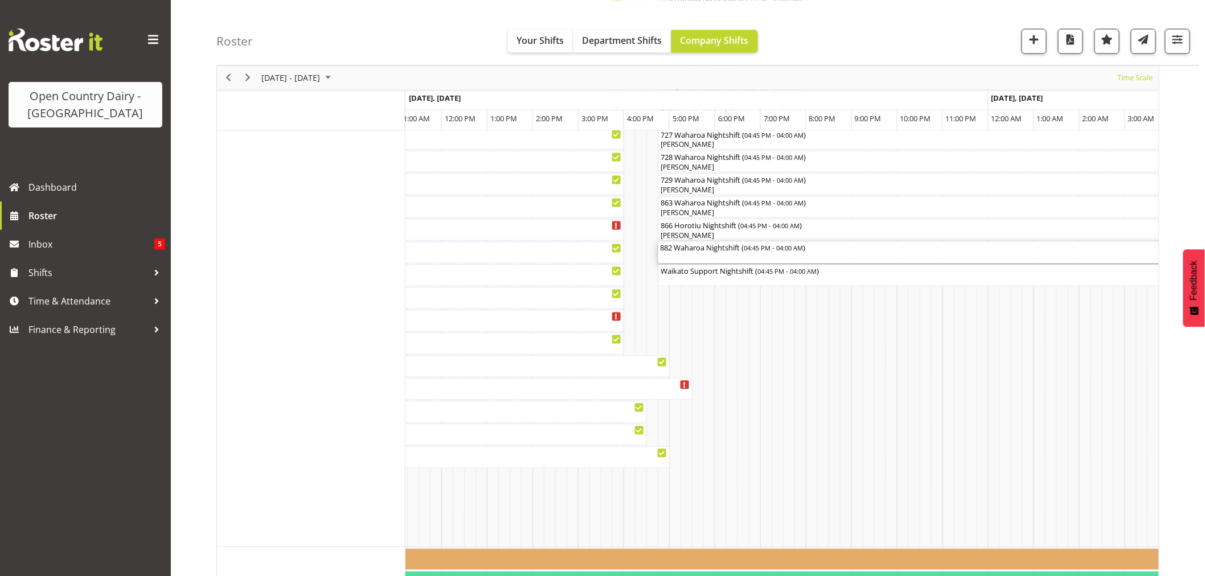
click at [719, 251] on div "882 Waharoa Nightshift ( 04:45 PM - 04:00 AM )" at bounding box center [915, 247] width 508 height 11
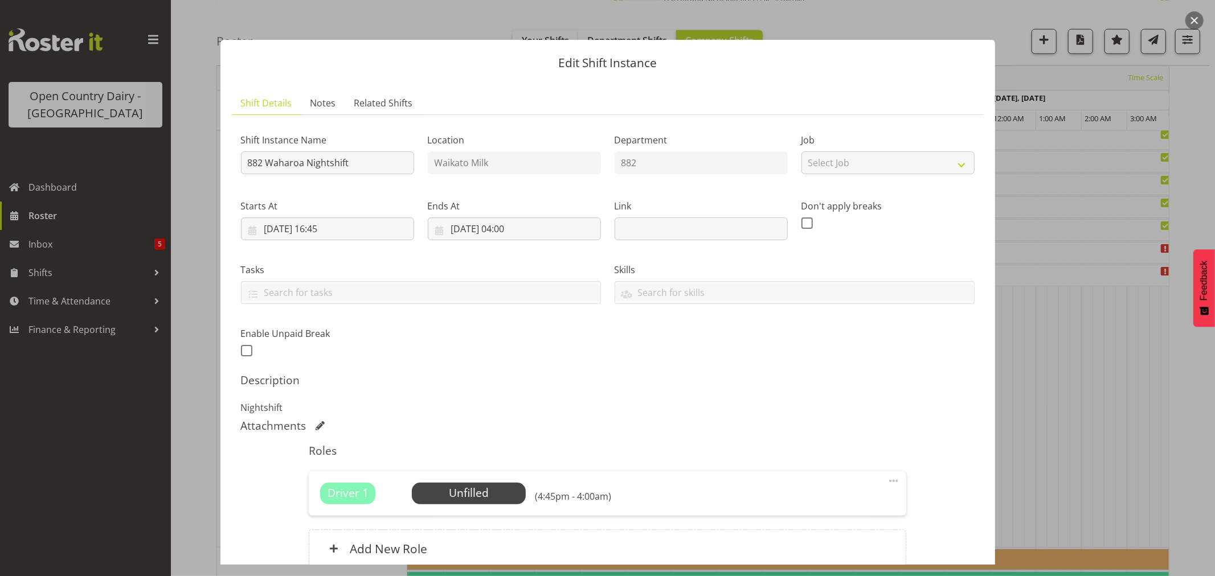
click at [1196, 21] on button "button" at bounding box center [1194, 20] width 18 height 18
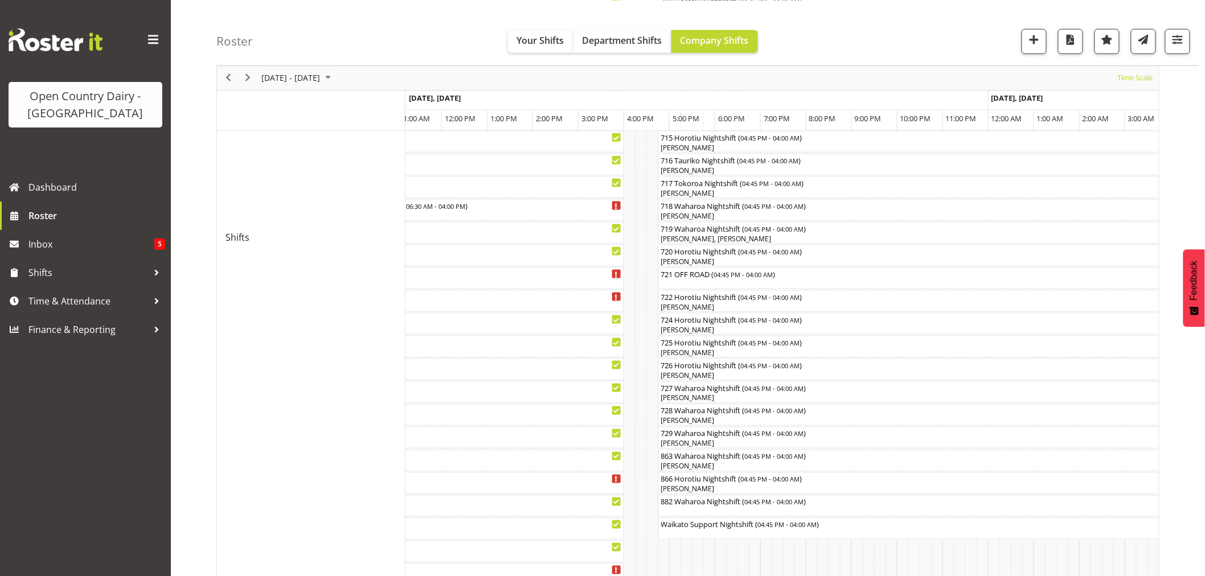
scroll to position [379, 0]
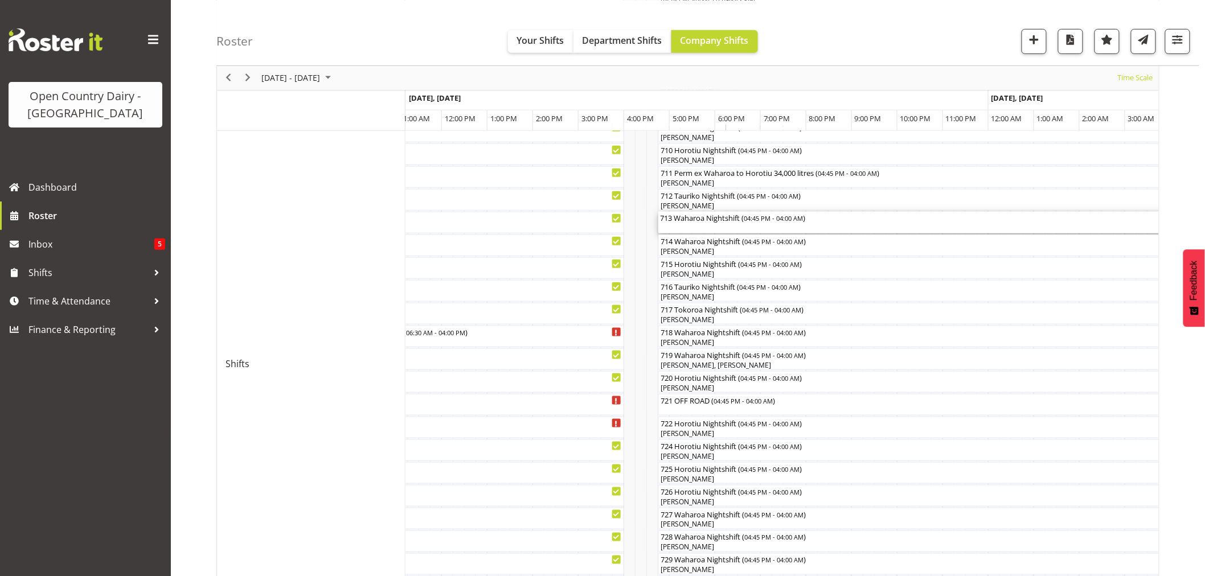
click at [704, 219] on div "713 Waharoa Nightshift ( 04:45 PM - 04:00 AM )" at bounding box center [915, 217] width 508 height 11
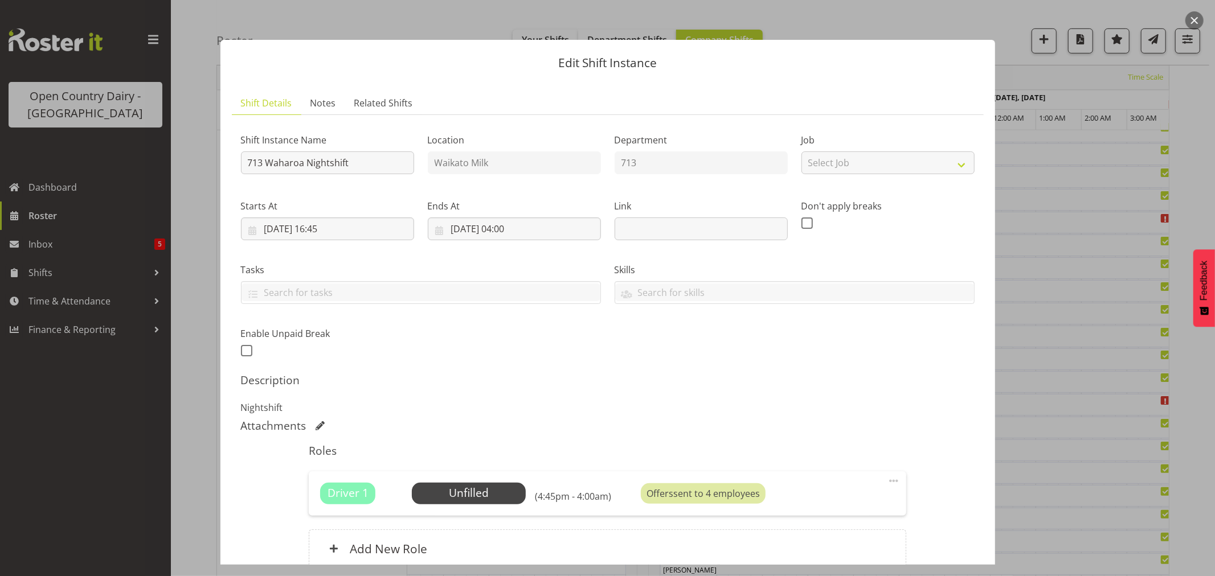
click at [1192, 16] on button "button" at bounding box center [1194, 20] width 18 height 18
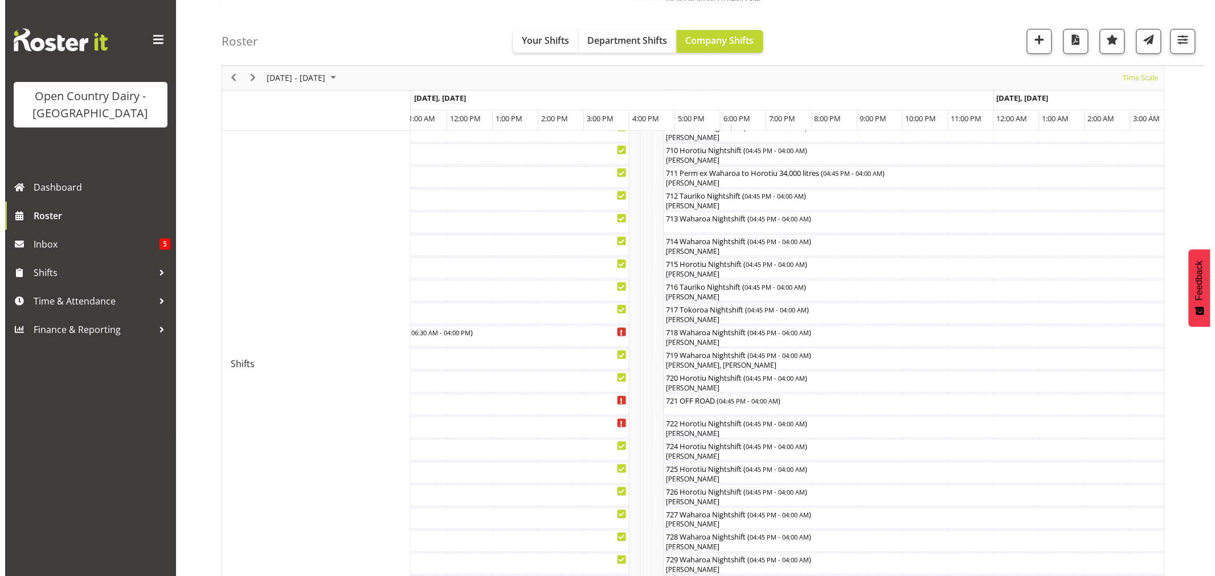
scroll to position [633, 0]
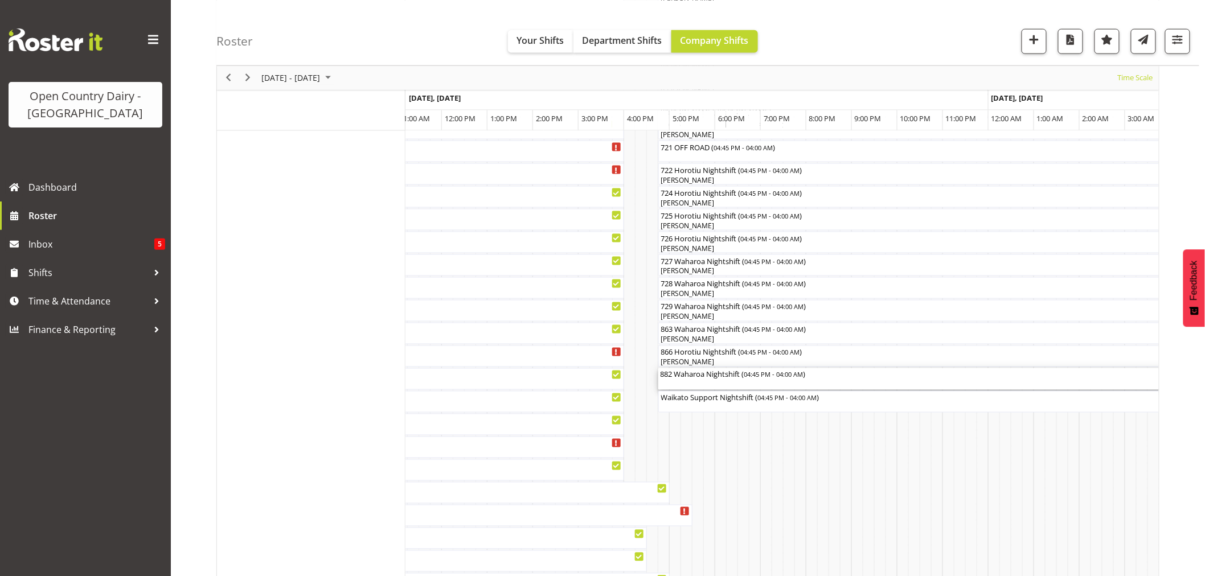
click at [687, 379] on div "882 Waharoa Nightshift ( 04:45 PM - 04:00 AM )" at bounding box center [915, 373] width 508 height 11
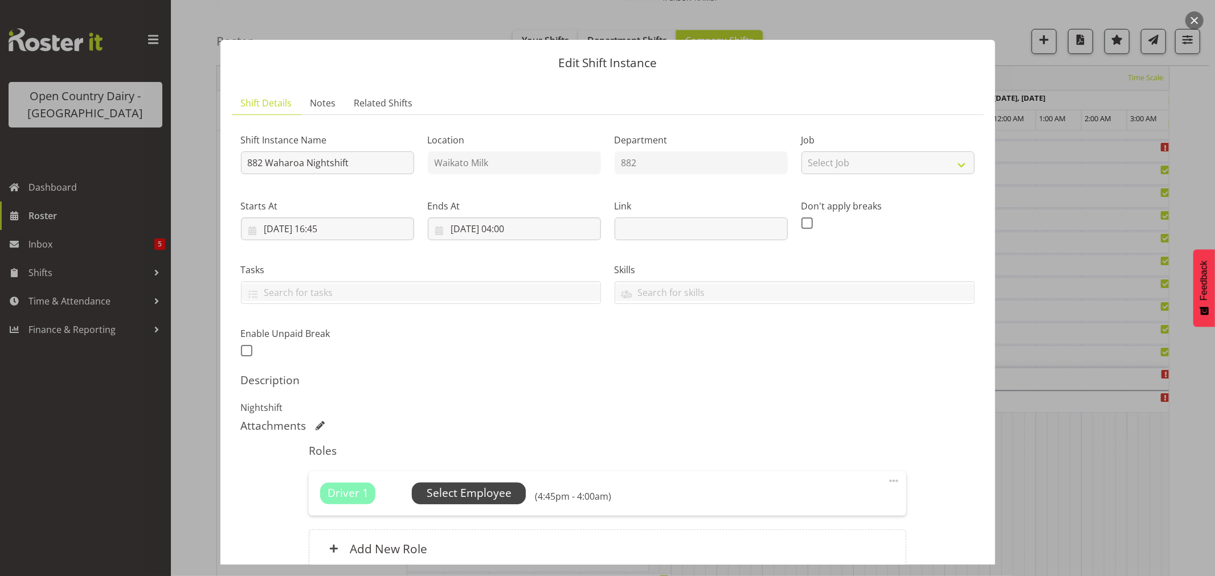
click at [507, 485] on span "Select Employee" at bounding box center [469, 494] width 114 height 22
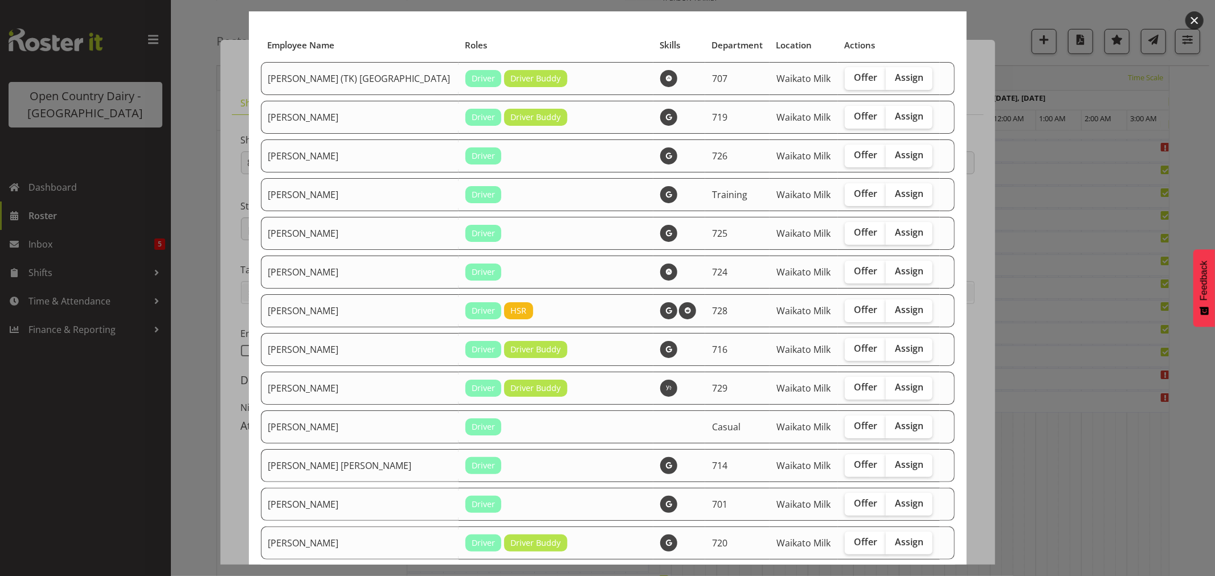
scroll to position [126, 0]
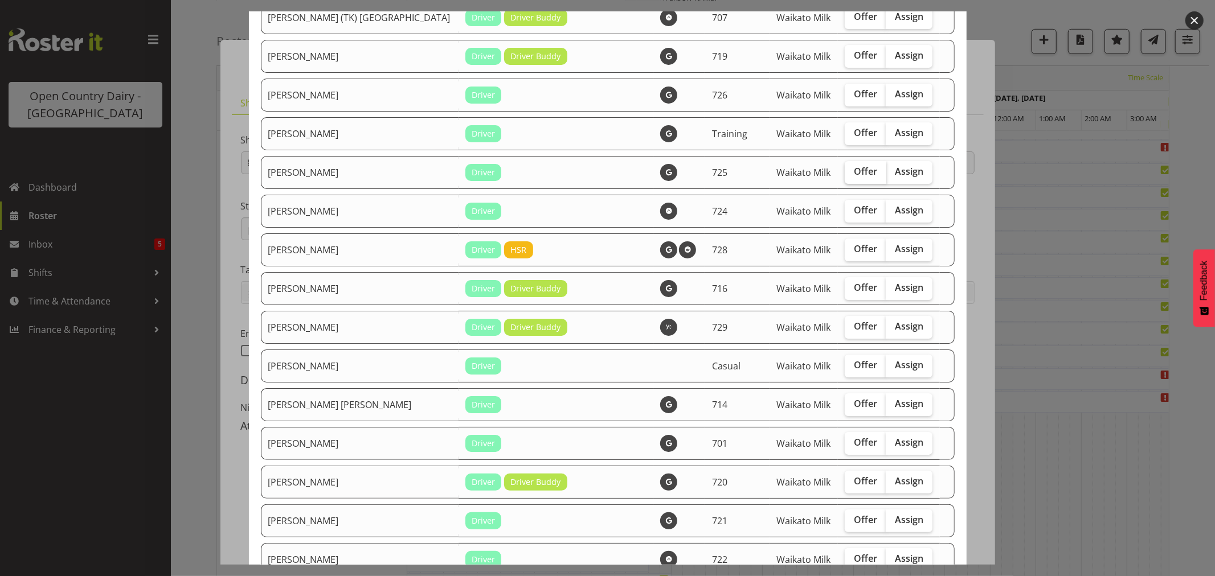
click at [854, 175] on span "Offer" at bounding box center [865, 171] width 23 height 11
click at [845, 175] on input "Offer" at bounding box center [848, 171] width 7 height 7
checkbox input "true"
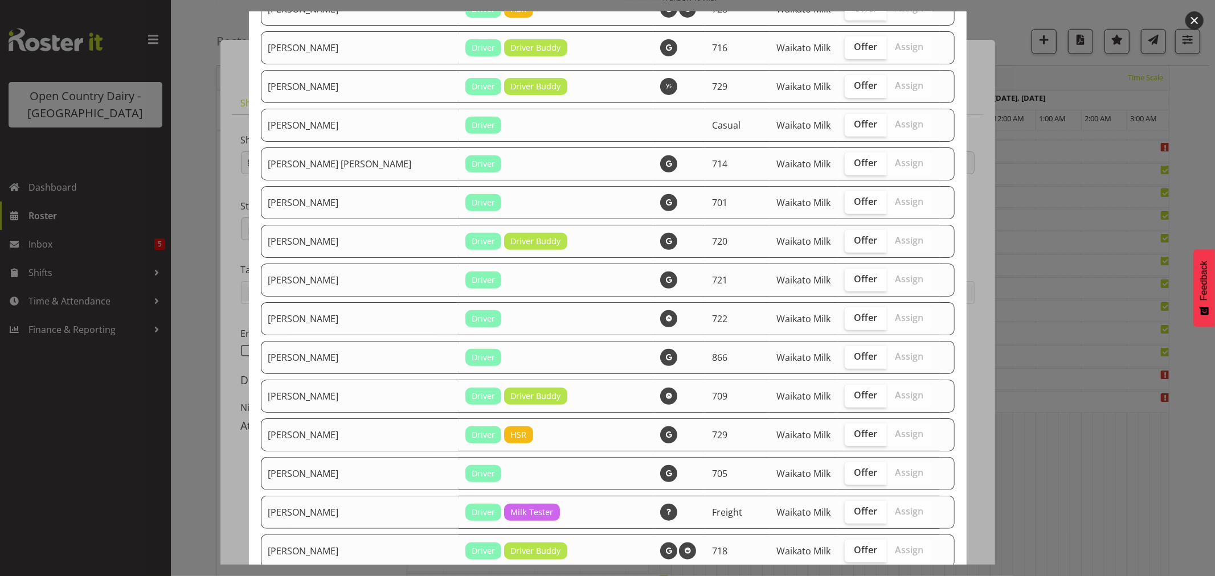
scroll to position [379, 0]
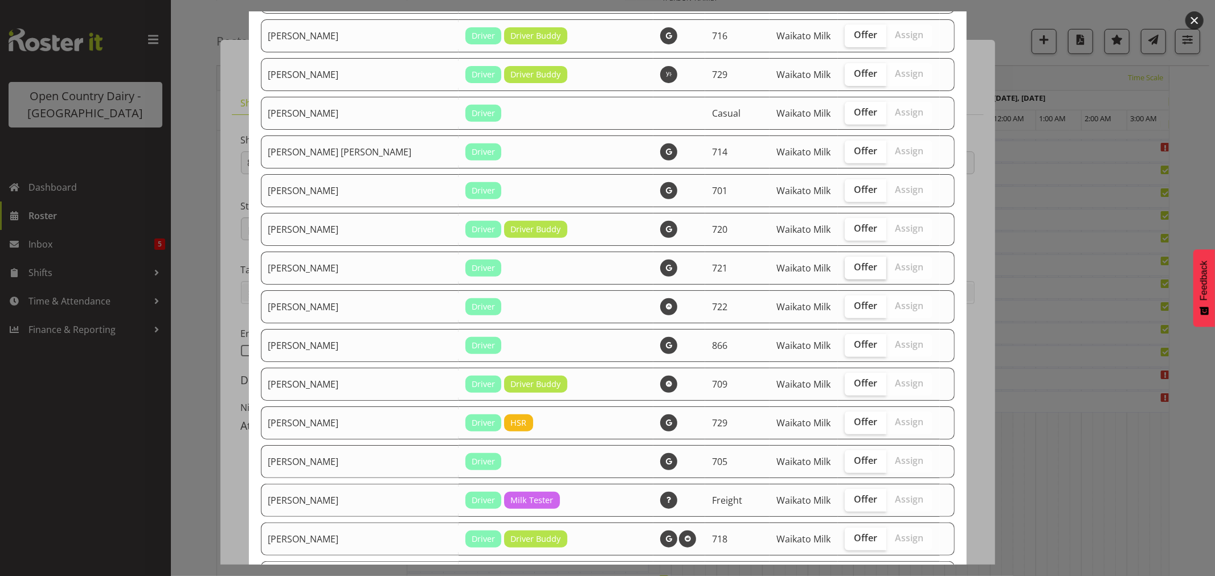
click at [855, 264] on label "Offer" at bounding box center [866, 268] width 42 height 23
click at [852, 264] on input "Offer" at bounding box center [848, 267] width 7 height 7
checkbox input "true"
click at [845, 314] on label "Offer" at bounding box center [866, 307] width 42 height 23
click at [845, 310] on input "Offer" at bounding box center [848, 305] width 7 height 7
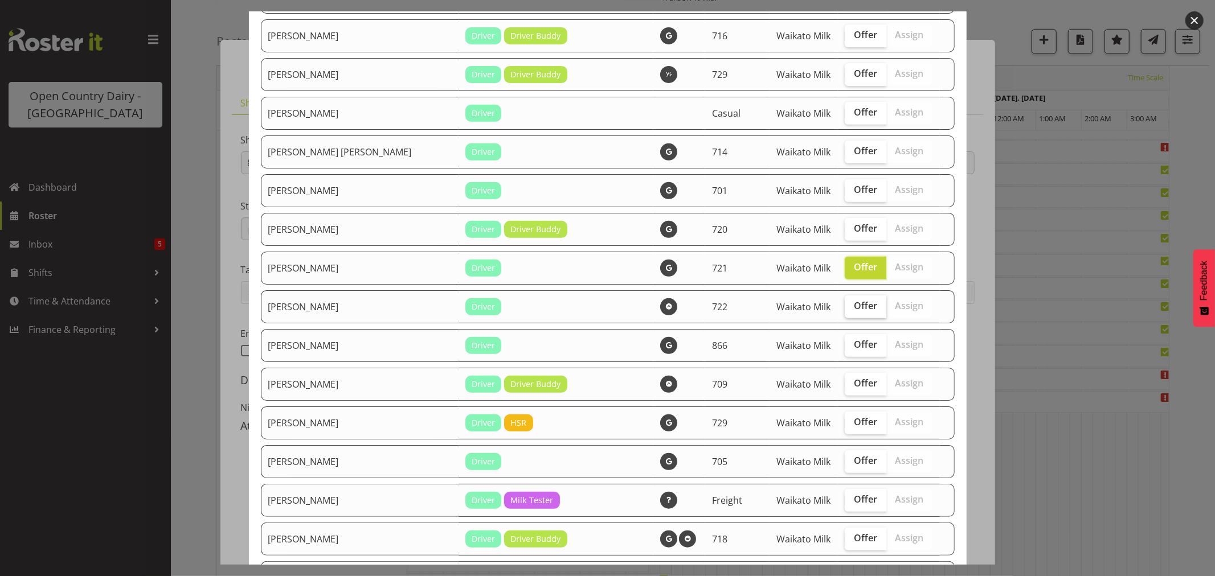
checkbox input "true"
click at [854, 343] on span "Offer" at bounding box center [865, 344] width 23 height 11
click at [845, 343] on input "Offer" at bounding box center [848, 344] width 7 height 7
checkbox input "true"
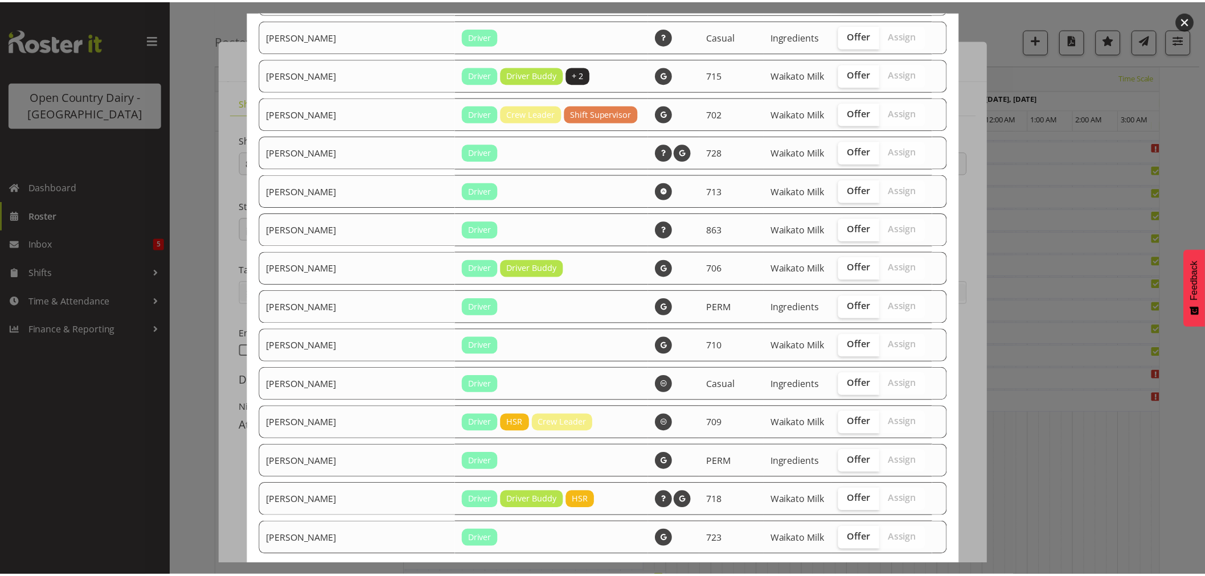
scroll to position [1103, 0]
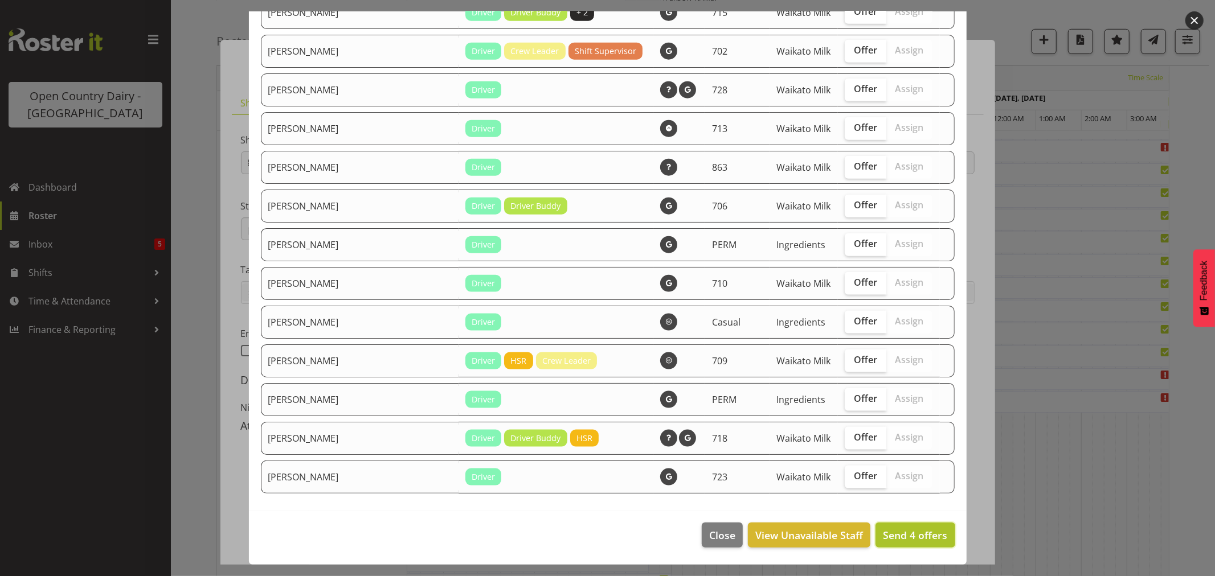
click at [897, 536] on span "Send 4 offers" at bounding box center [915, 535] width 64 height 14
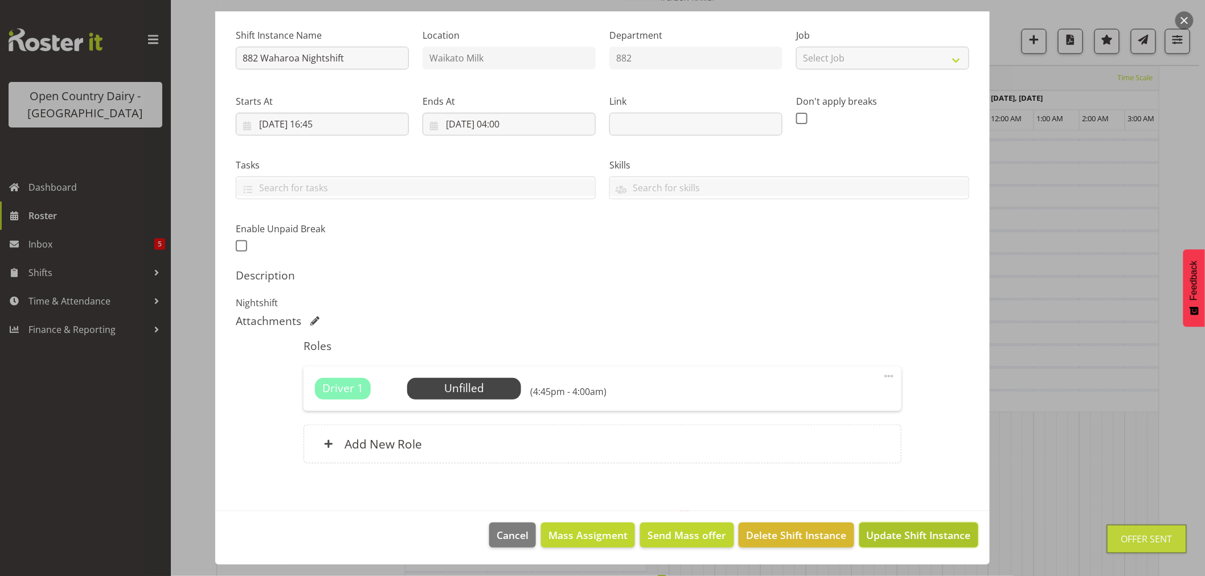
click at [884, 540] on span "Update Shift Instance" at bounding box center [919, 535] width 104 height 15
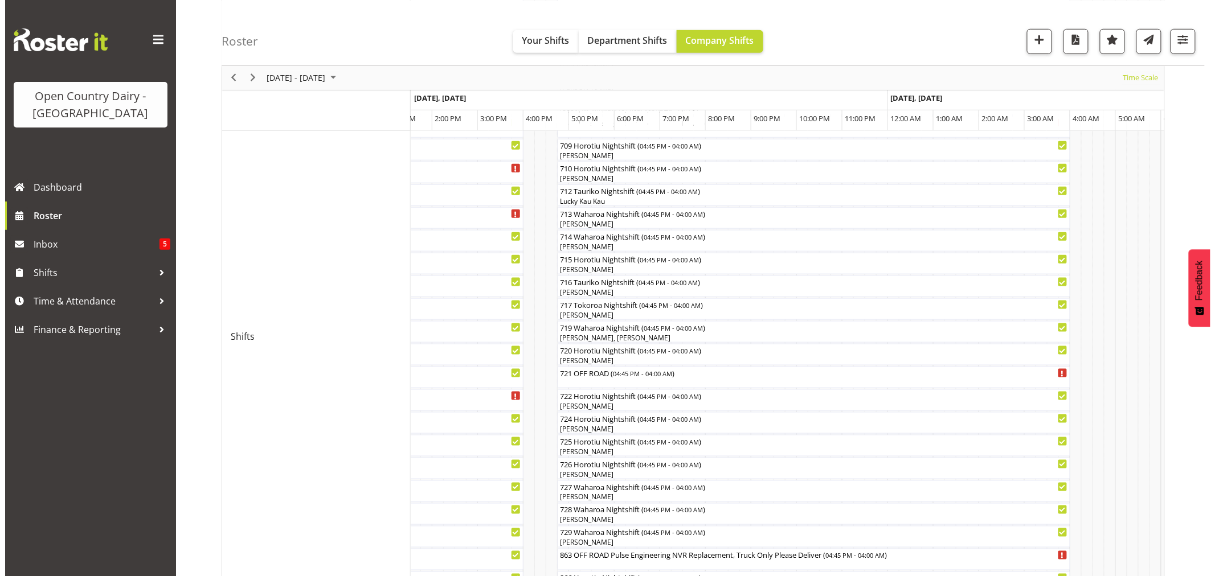
scroll to position [154, 0]
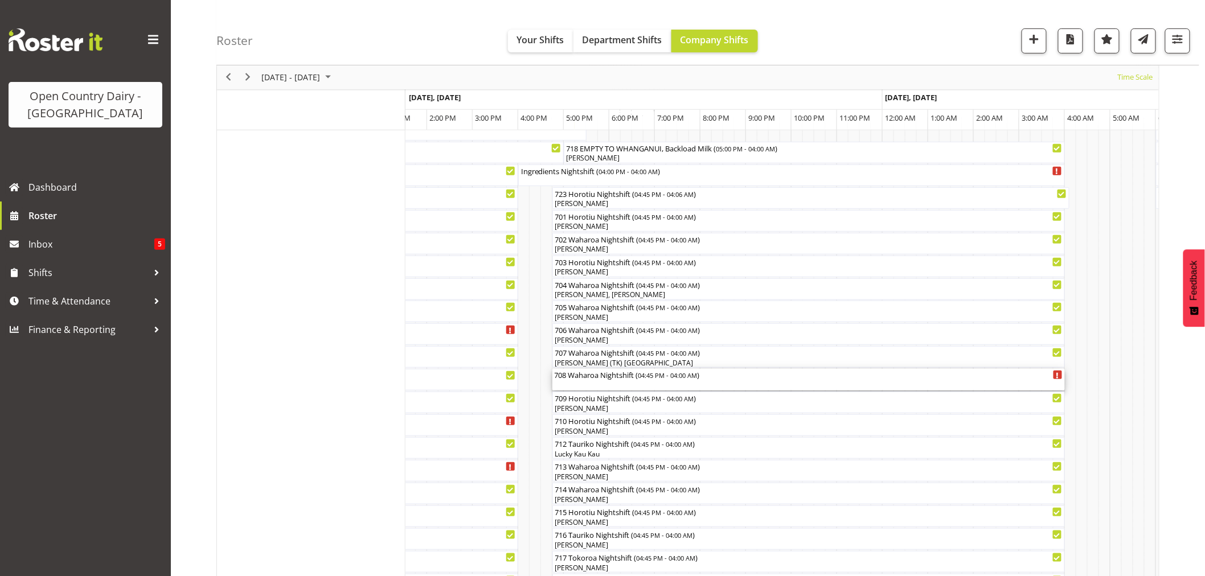
click at [600, 384] on div "708 Waharoa Nightshift ( 04:45 PM - 04:00 AM )" at bounding box center [809, 380] width 508 height 22
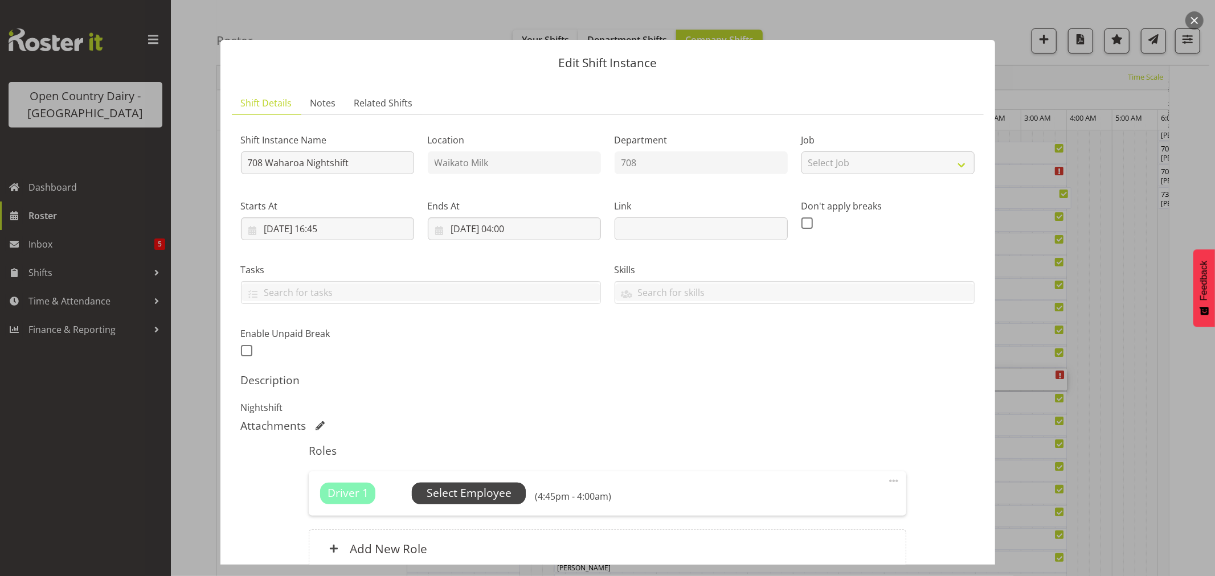
click at [451, 485] on span "Select Employee" at bounding box center [469, 494] width 114 height 22
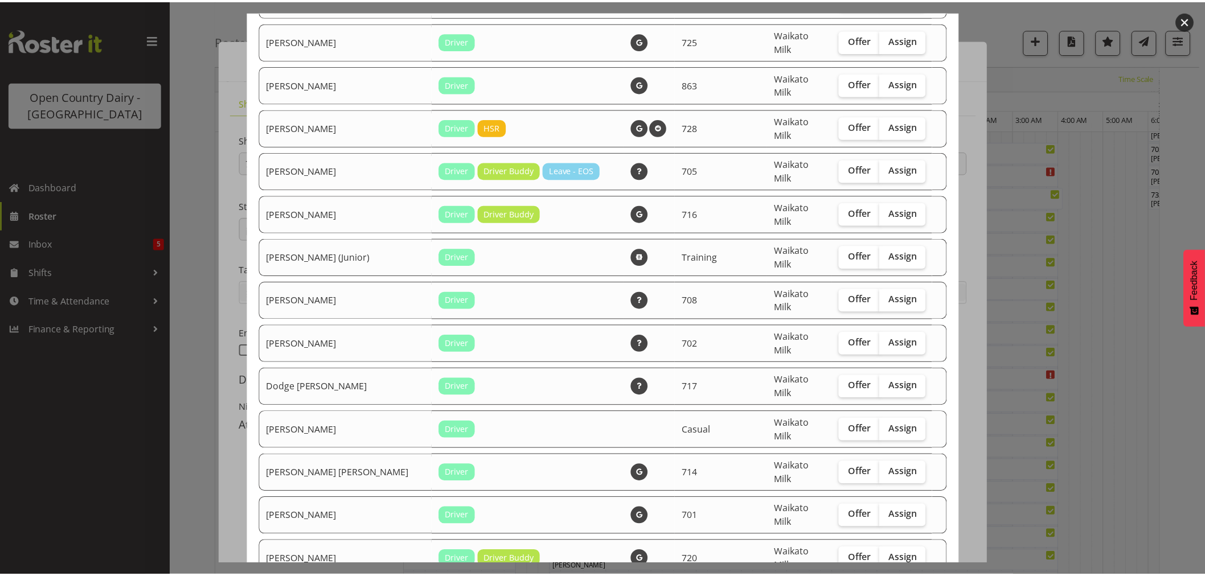
scroll to position [253, 0]
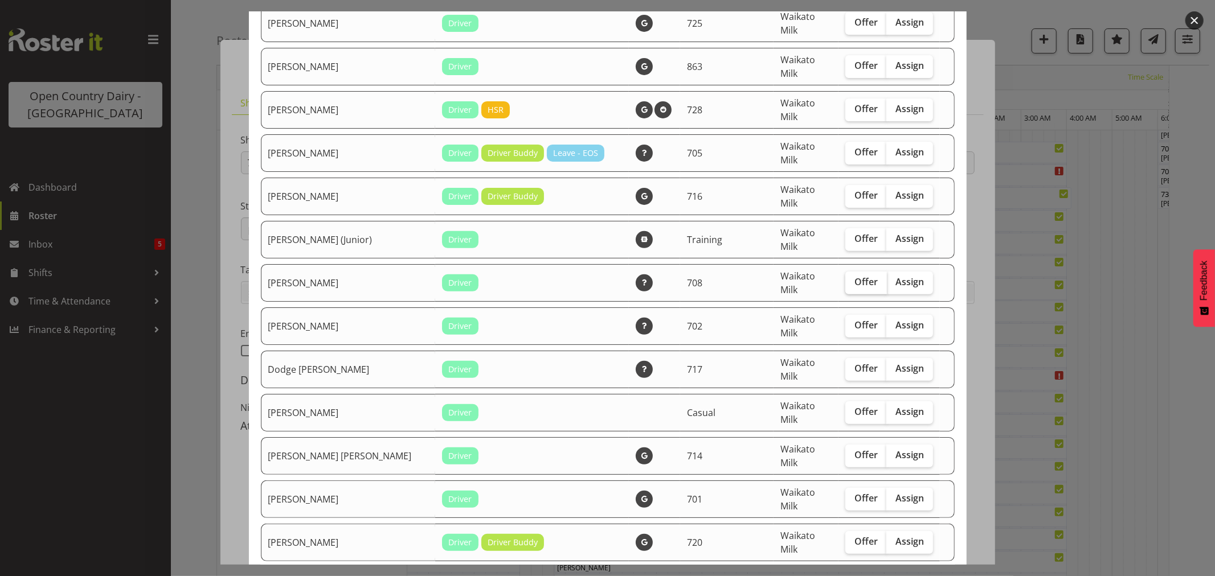
click at [854, 276] on span "Offer" at bounding box center [865, 281] width 23 height 11
click at [847, 278] on input "Offer" at bounding box center [848, 281] width 7 height 7
click at [886, 272] on label "Assign" at bounding box center [909, 283] width 47 height 23
click at [854, 276] on span "Offer" at bounding box center [865, 281] width 23 height 11
click at [845, 278] on input "Offer" at bounding box center [848, 281] width 7 height 7
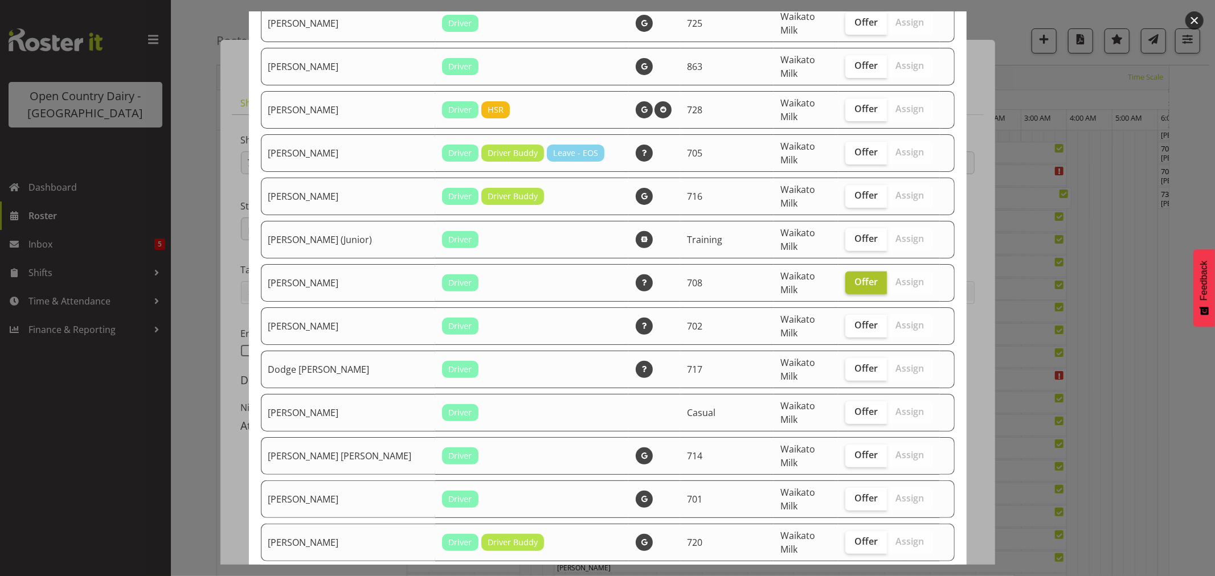
checkbox input "false"
click at [1193, 16] on button "button" at bounding box center [1194, 20] width 18 height 18
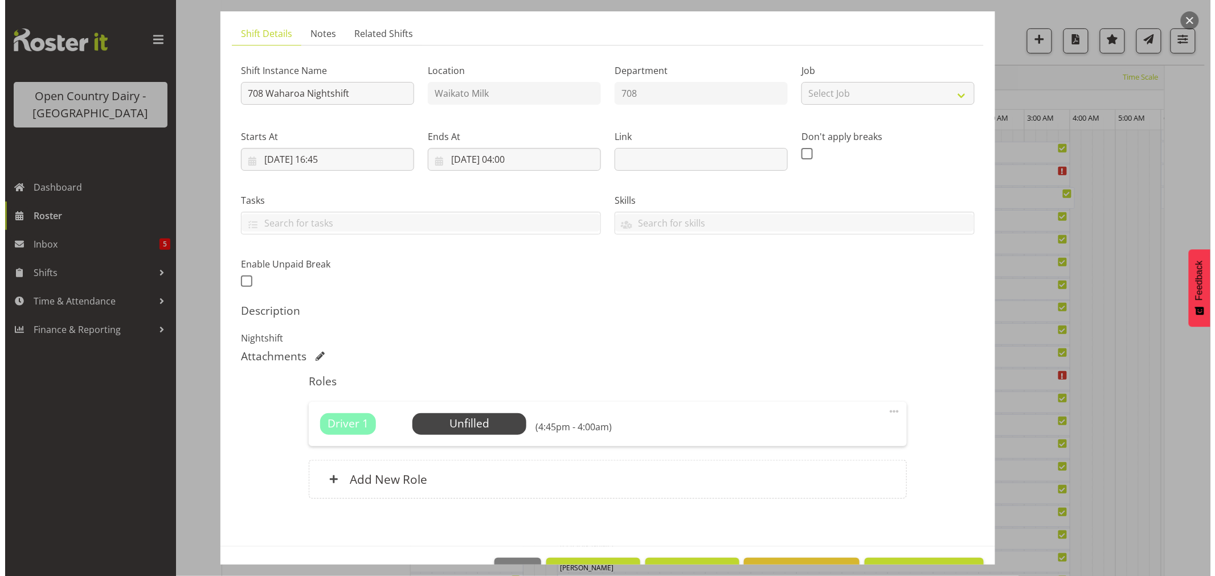
scroll to position [105, 0]
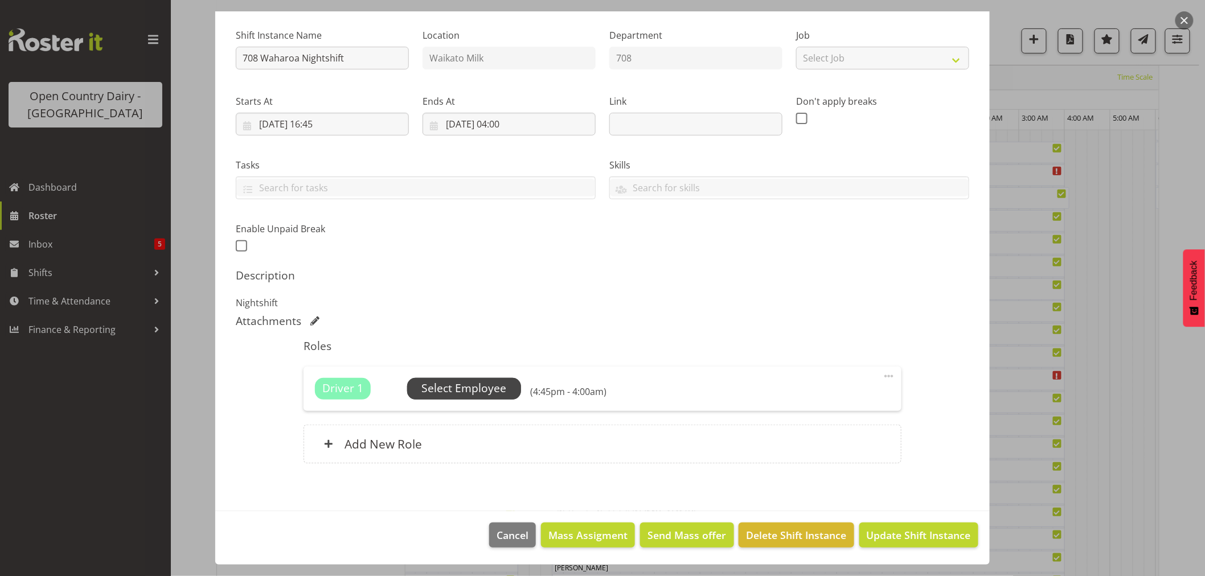
click at [456, 382] on span "Select Employee" at bounding box center [463, 388] width 85 height 17
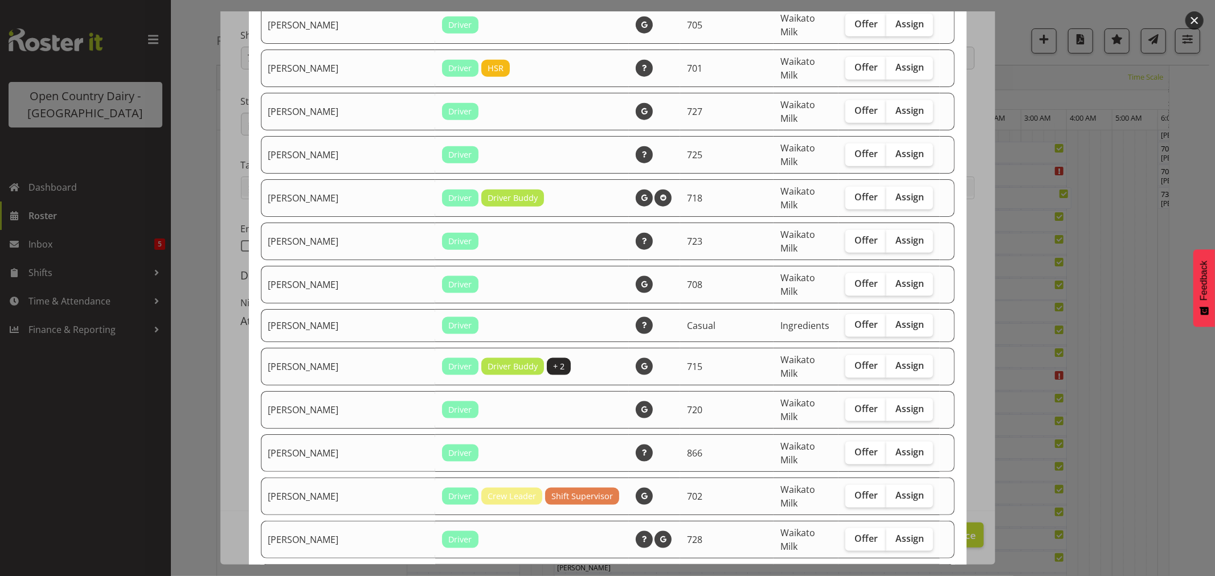
scroll to position [1180, 0]
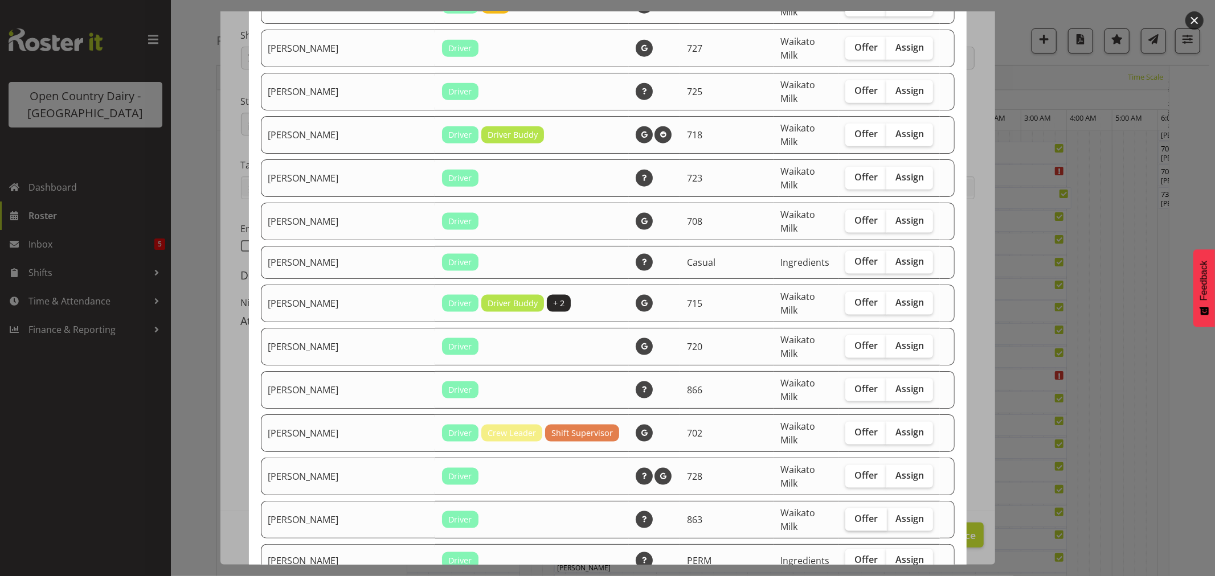
click at [854, 513] on span "Offer" at bounding box center [865, 518] width 23 height 11
click at [845, 515] on input "Offer" at bounding box center [848, 518] width 7 height 7
checkbox input "true"
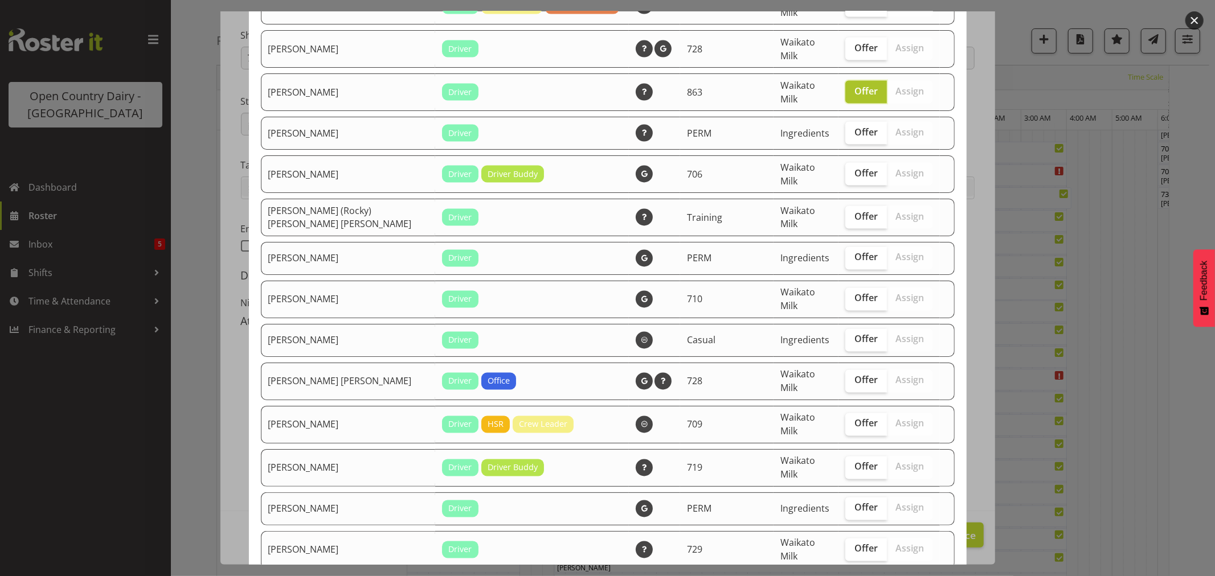
scroll to position [1623, 0]
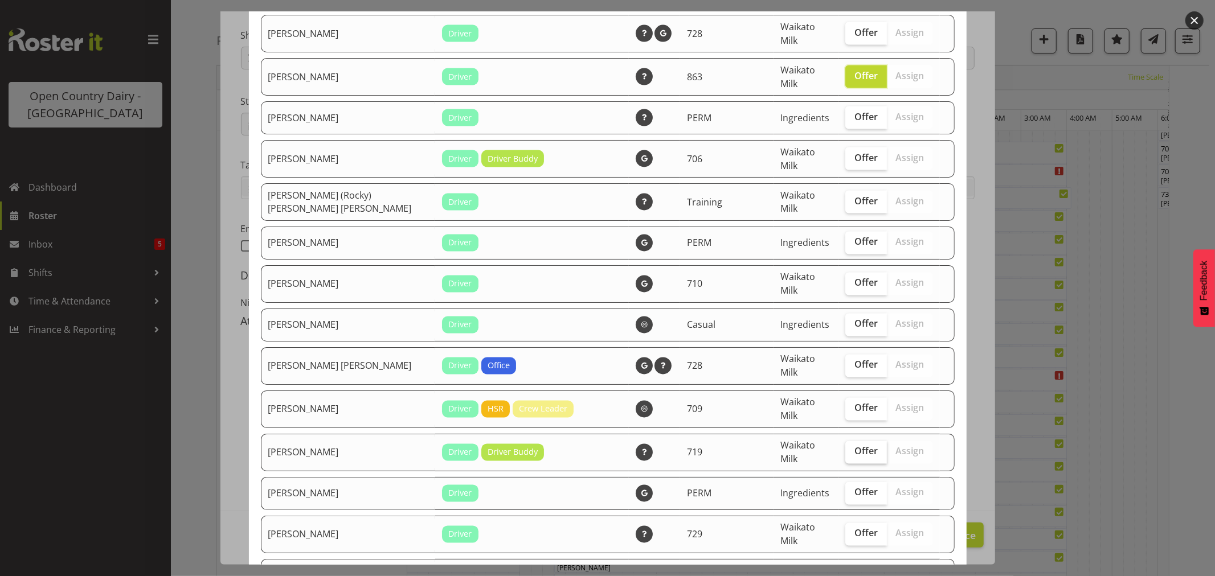
click at [854, 446] on span "Offer" at bounding box center [865, 451] width 23 height 11
click at [849, 448] on input "Offer" at bounding box center [848, 451] width 7 height 7
checkbox input "true"
click at [851, 523] on label "Offer" at bounding box center [866, 534] width 42 height 23
click at [851, 530] on input "Offer" at bounding box center [848, 533] width 7 height 7
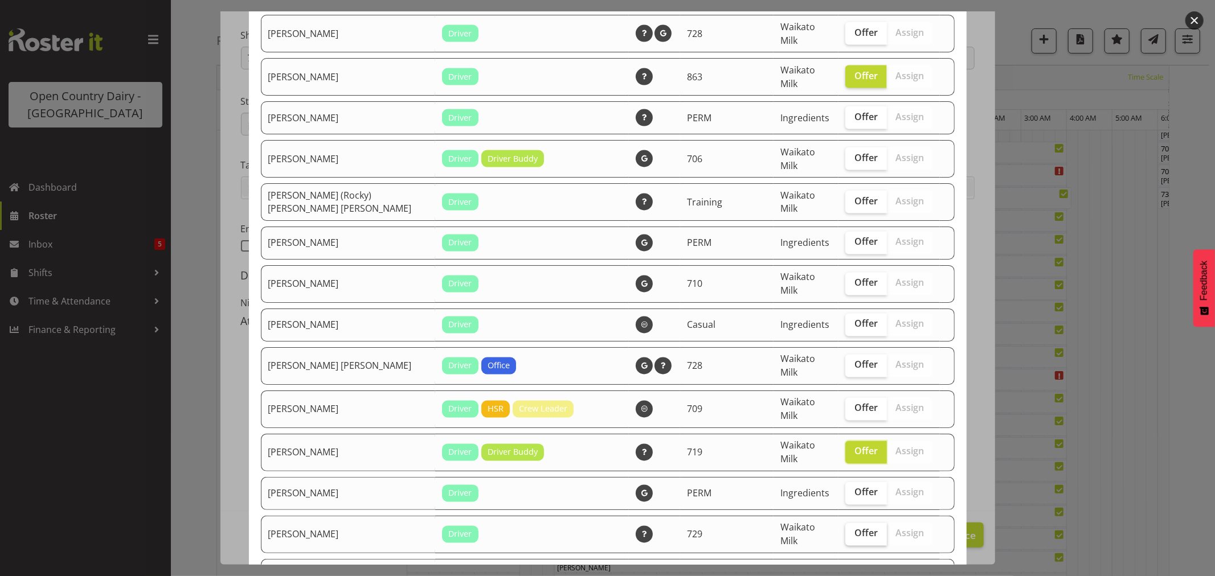
checkbox input "true"
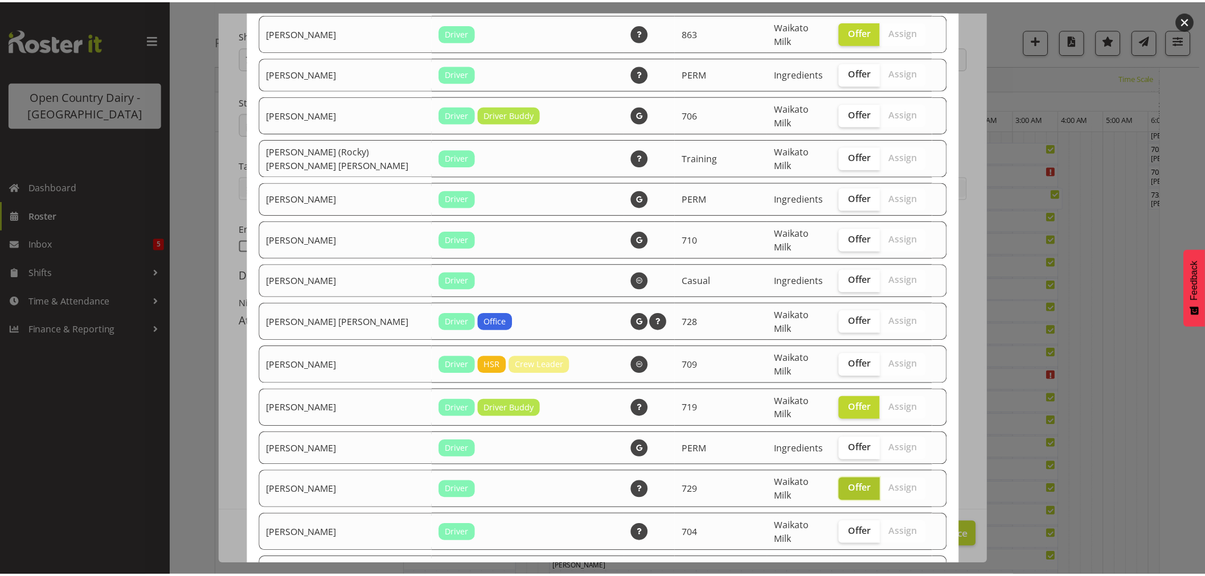
scroll to position [1686, 0]
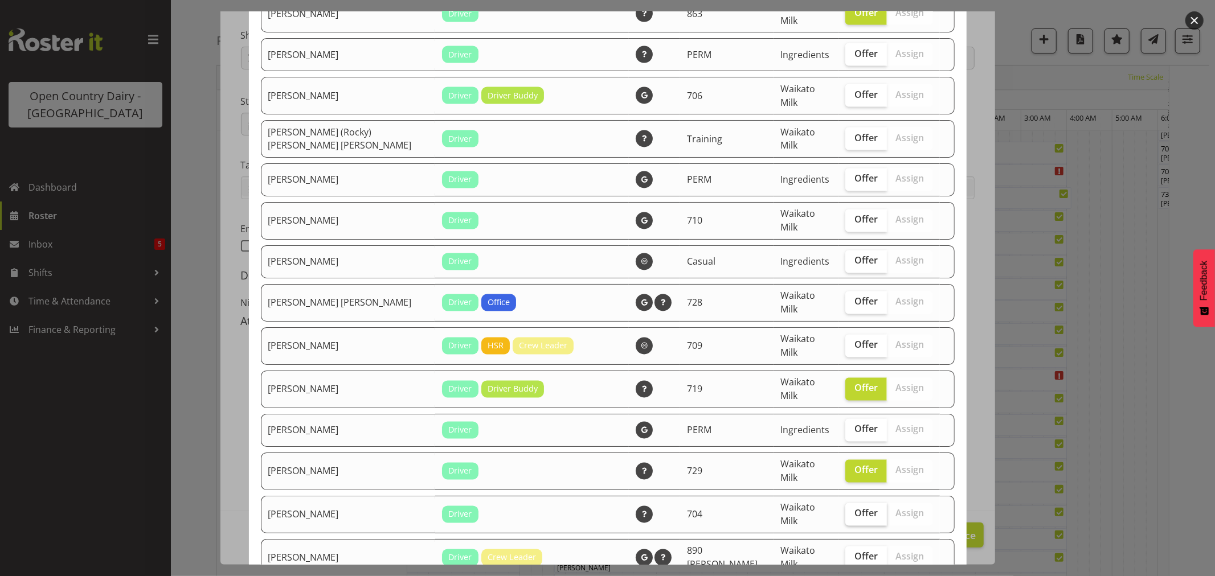
click at [854, 508] on span "Offer" at bounding box center [865, 513] width 23 height 11
click at [846, 510] on input "Offer" at bounding box center [848, 513] width 7 height 7
checkbox input "true"
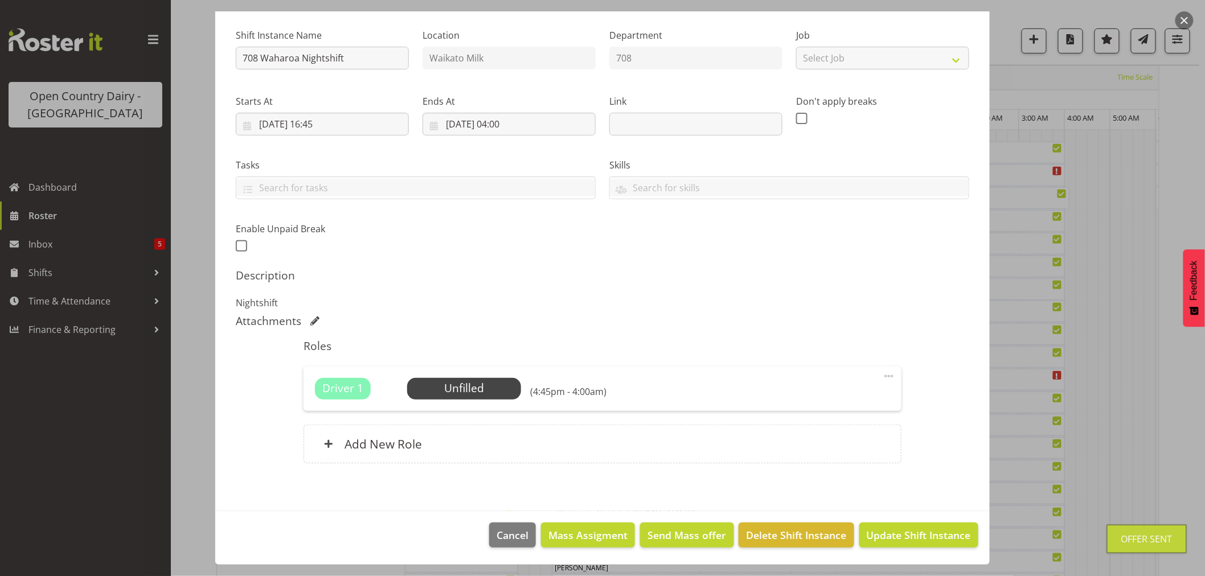
click at [1183, 21] on button "button" at bounding box center [1184, 20] width 18 height 18
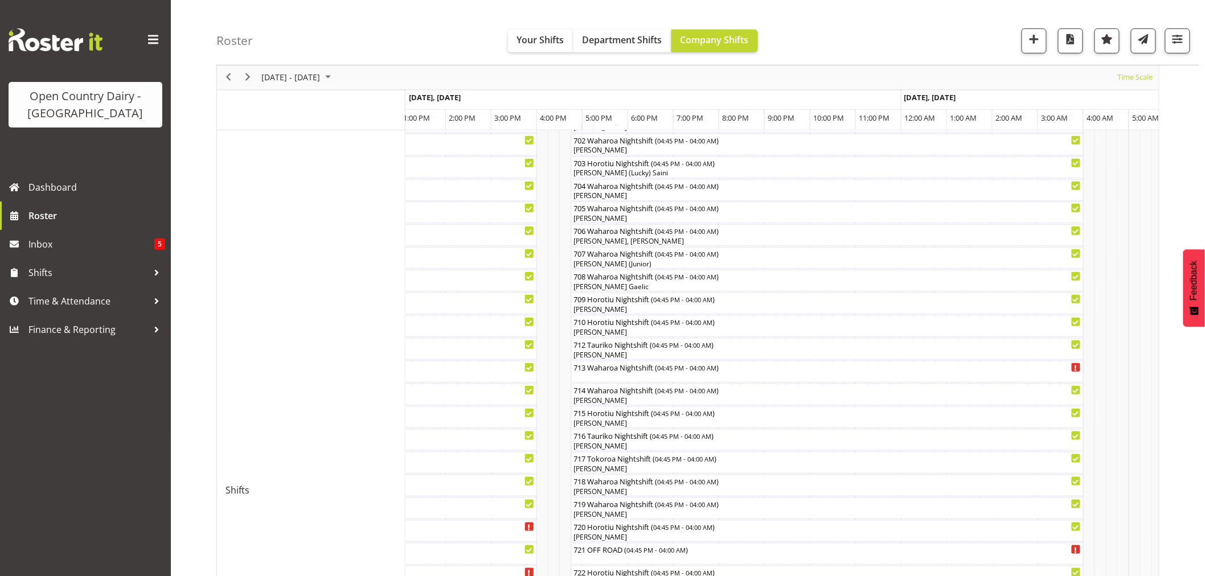
scroll to position [0, 0]
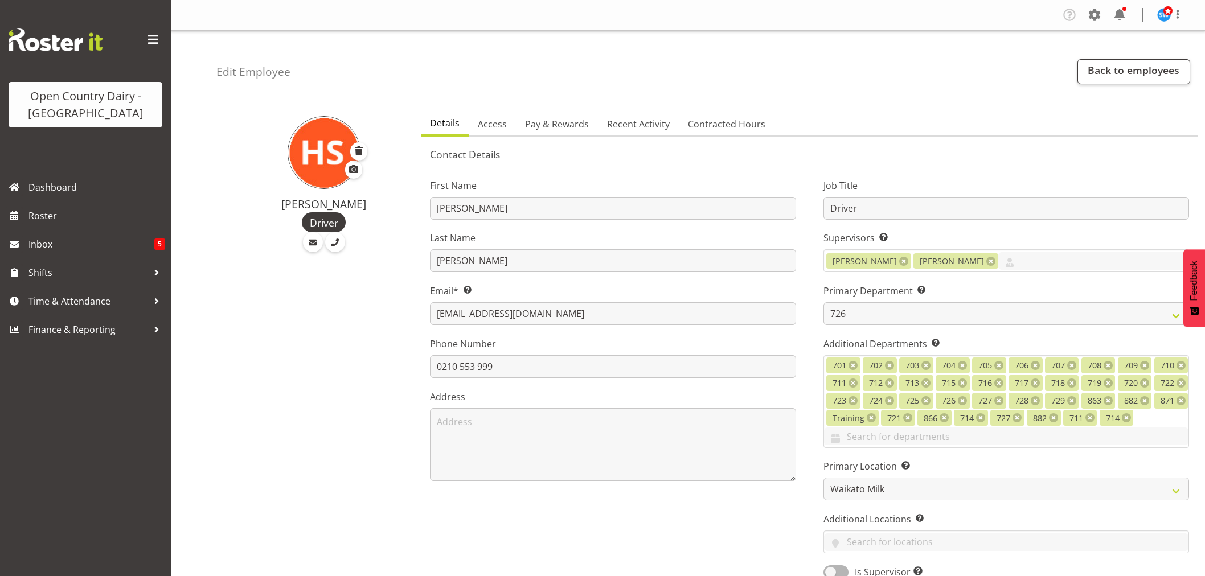
select select "808"
select select "1054"
select select "TimelineWeek"
